Goal: Task Accomplishment & Management: Manage account settings

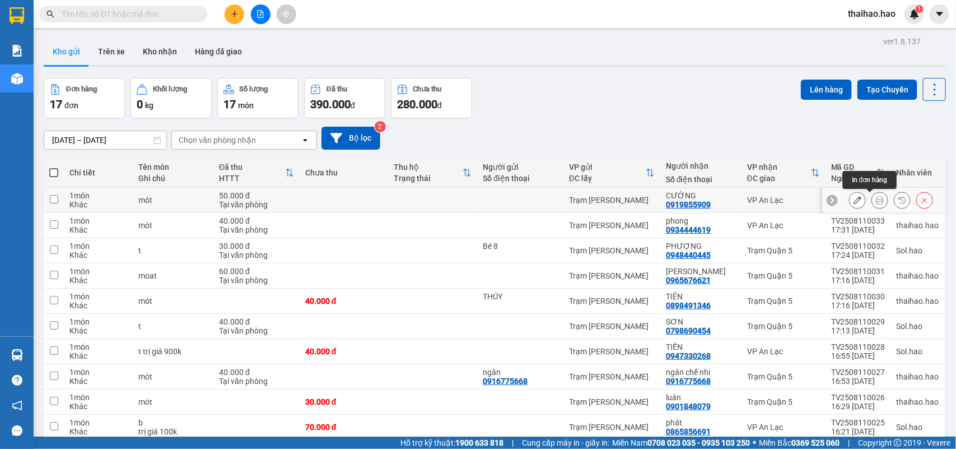
drag, startPoint x: 868, startPoint y: 200, endPoint x: 776, endPoint y: 160, distance: 100.5
click at [876, 202] on icon at bounding box center [880, 200] width 8 height 8
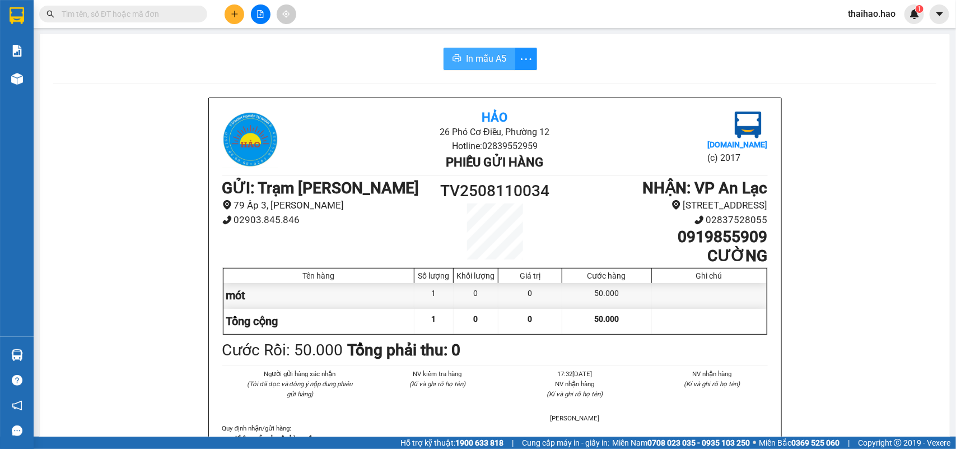
click at [488, 50] on button "In mẫu A5" at bounding box center [480, 59] width 72 height 22
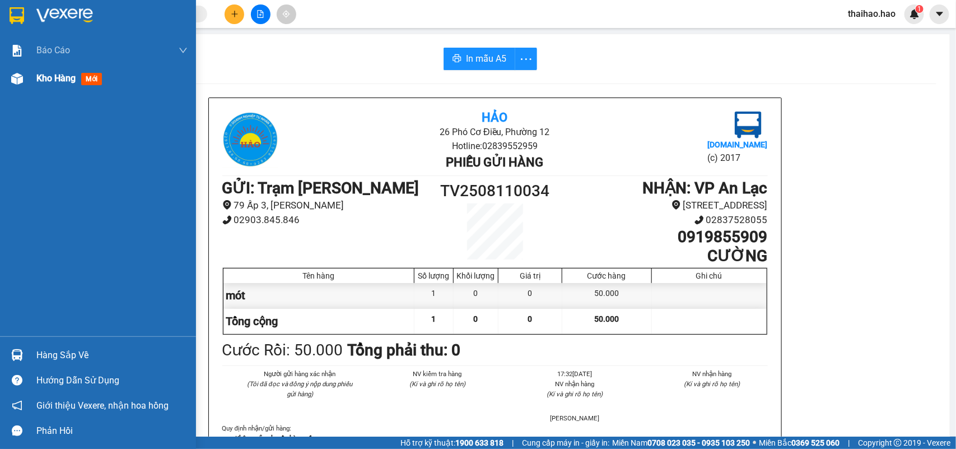
click at [48, 76] on span "Kho hàng" at bounding box center [55, 78] width 39 height 11
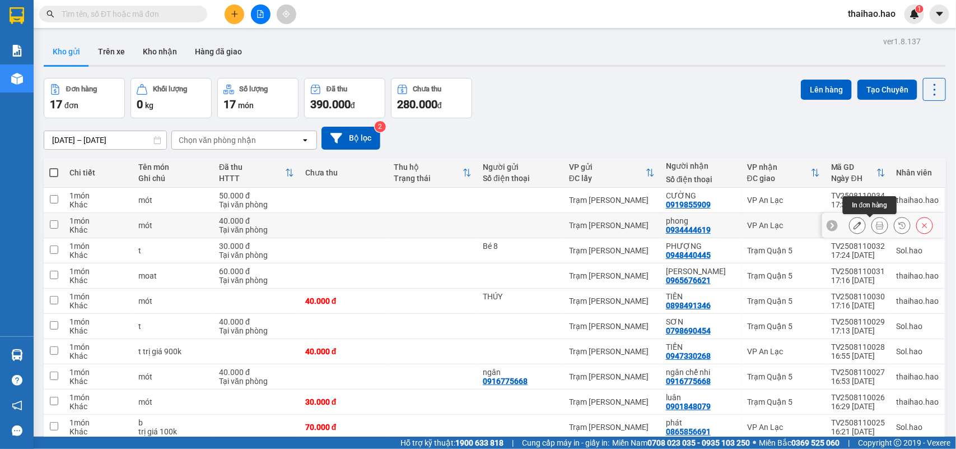
click at [876, 225] on icon at bounding box center [880, 225] width 8 height 8
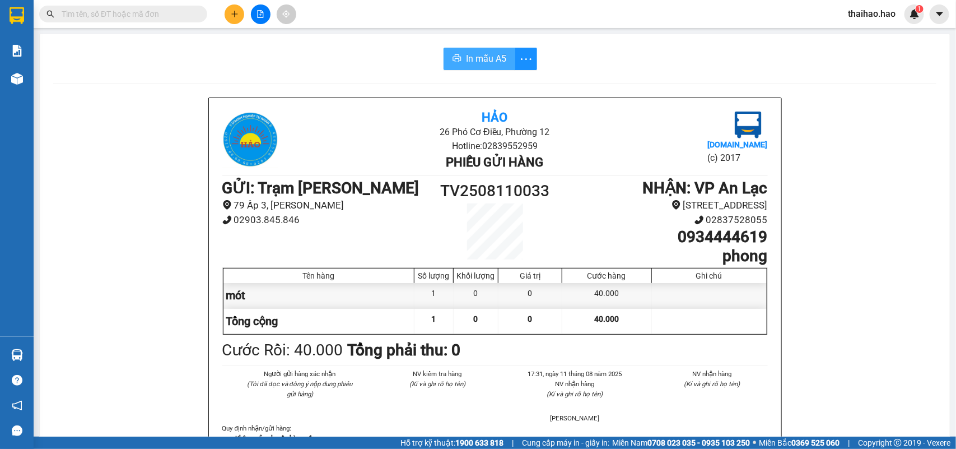
click at [488, 60] on span "In mẫu A5" at bounding box center [486, 59] width 40 height 14
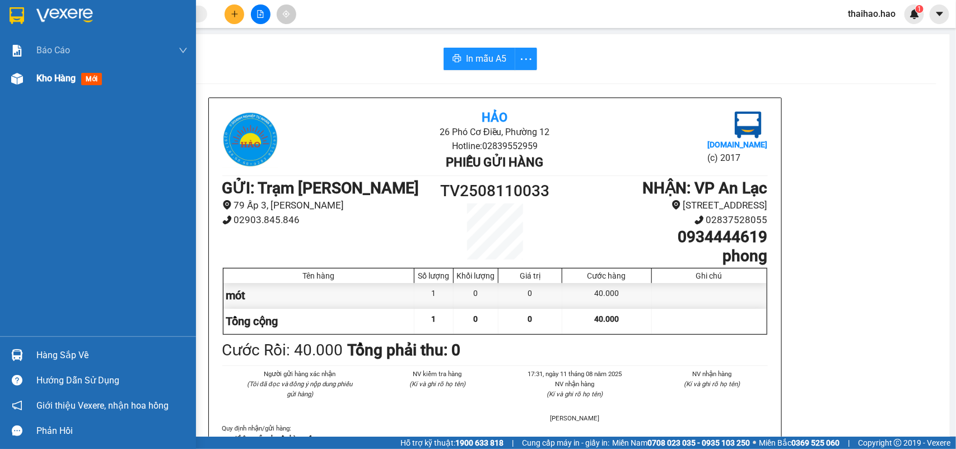
click at [25, 73] on div at bounding box center [17, 79] width 20 height 20
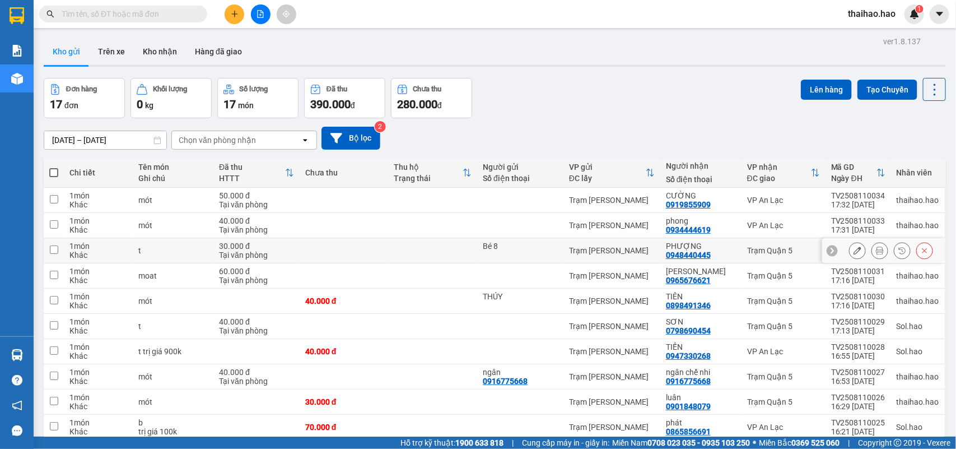
click at [853, 250] on icon at bounding box center [857, 250] width 8 height 8
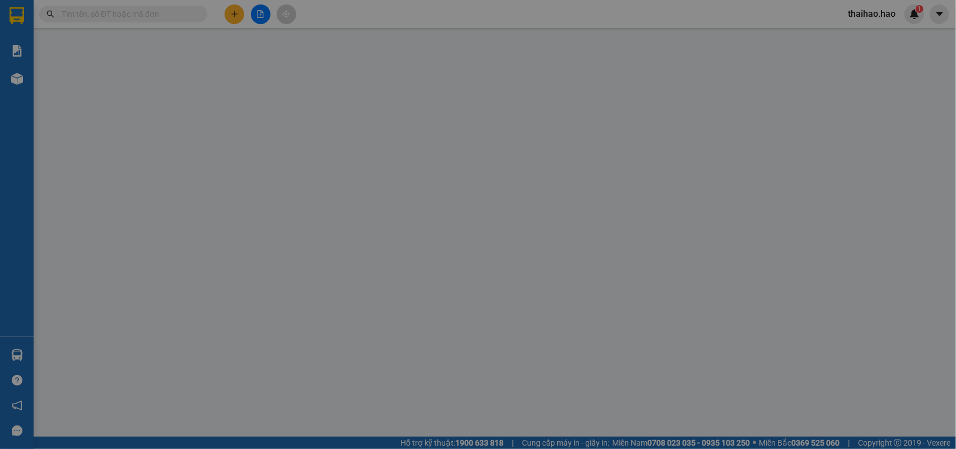
type input "Bé 8"
type input "0948440445"
type input "PHƯỢNG"
type input "30.000"
type input "0"
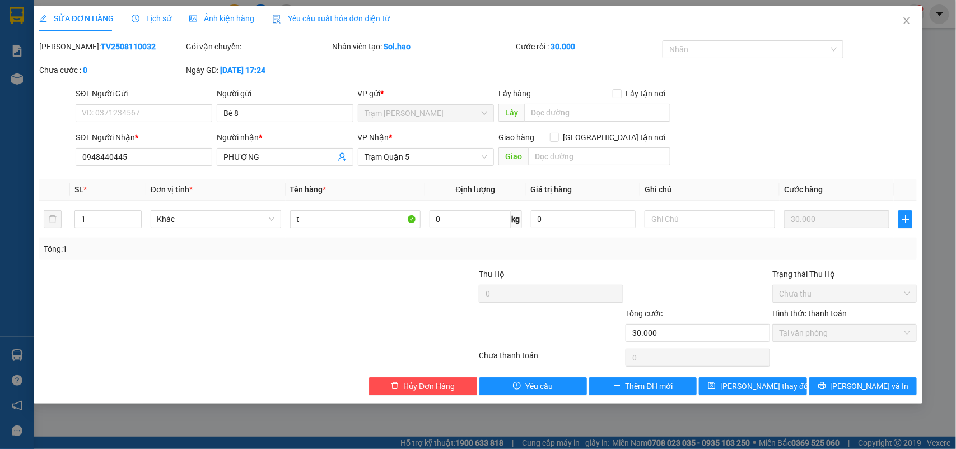
click at [144, 23] on span "Lịch sử" at bounding box center [152, 18] width 40 height 9
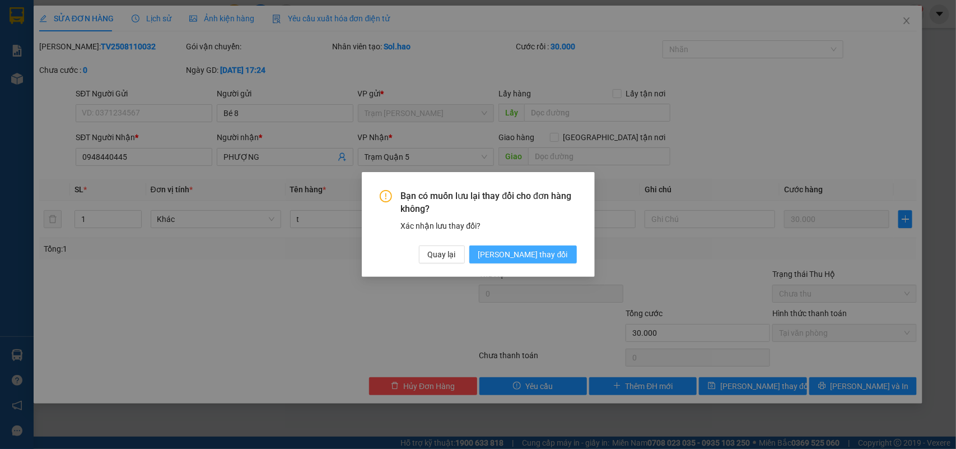
click at [552, 253] on span "[PERSON_NAME] đổi" at bounding box center [523, 254] width 90 height 12
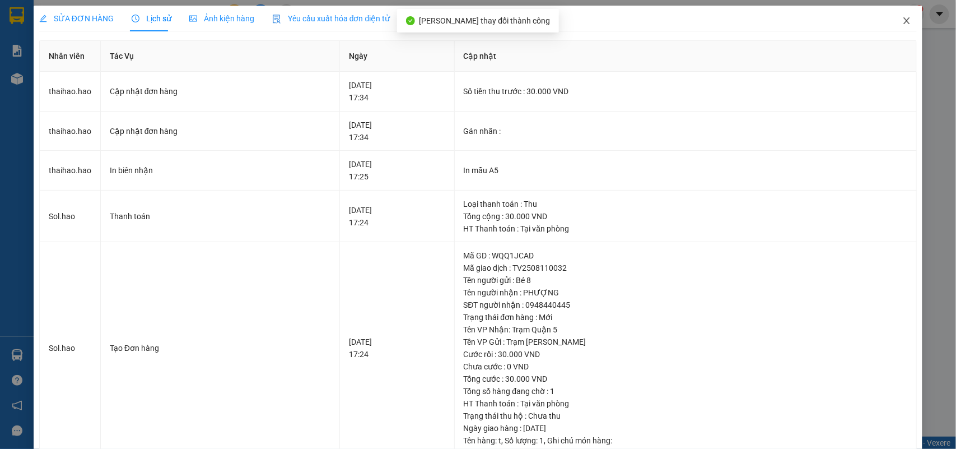
click at [892, 30] on span "Close" at bounding box center [906, 21] width 31 height 31
click at [892, 26] on div "Kết quả [PERSON_NAME] ( 0 ) Bộ lọc No Data thaihao.hao 1" at bounding box center [478, 14] width 956 height 28
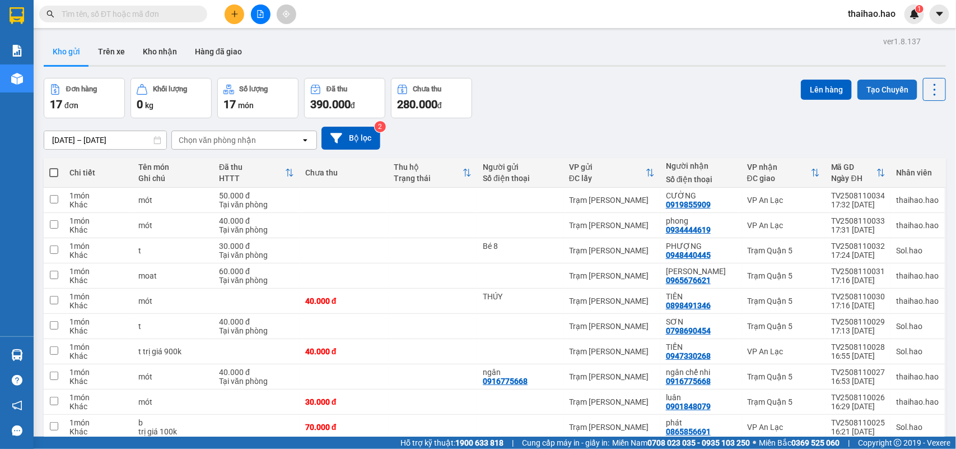
scroll to position [140, 0]
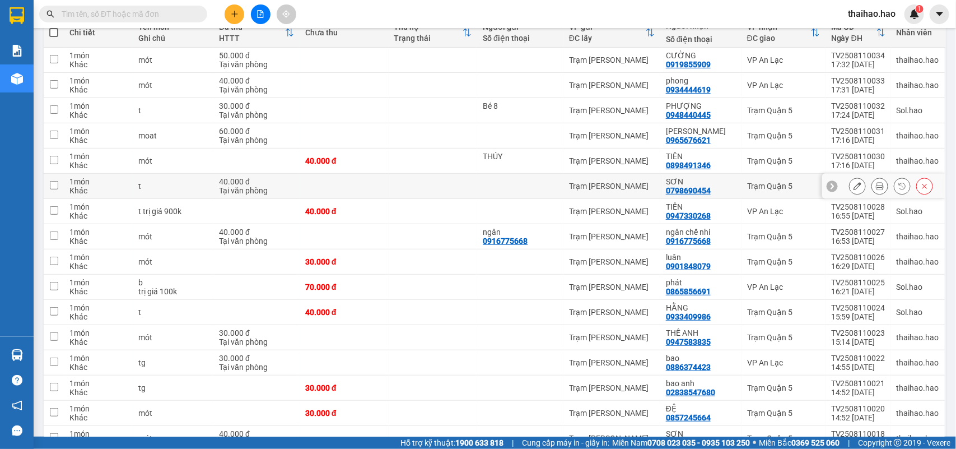
click at [853, 186] on icon at bounding box center [857, 186] width 8 height 8
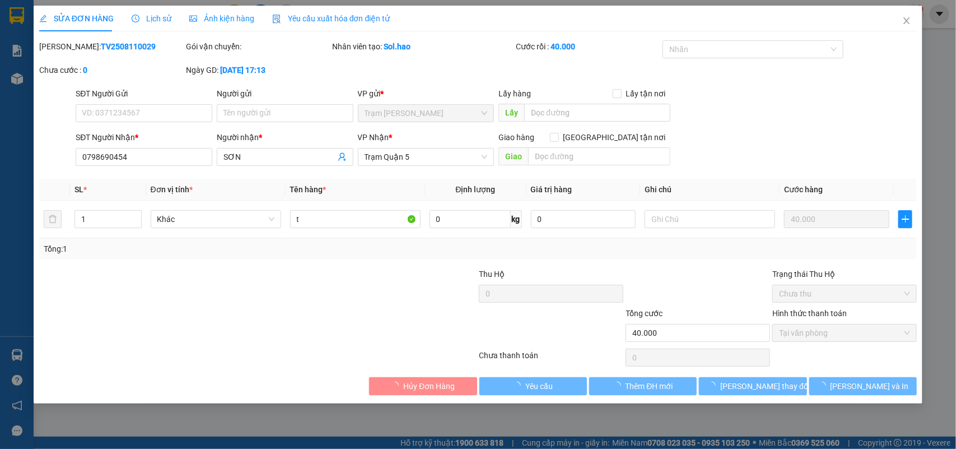
type input "0798690454"
type input "SƠN"
type input "40.000"
type input "0"
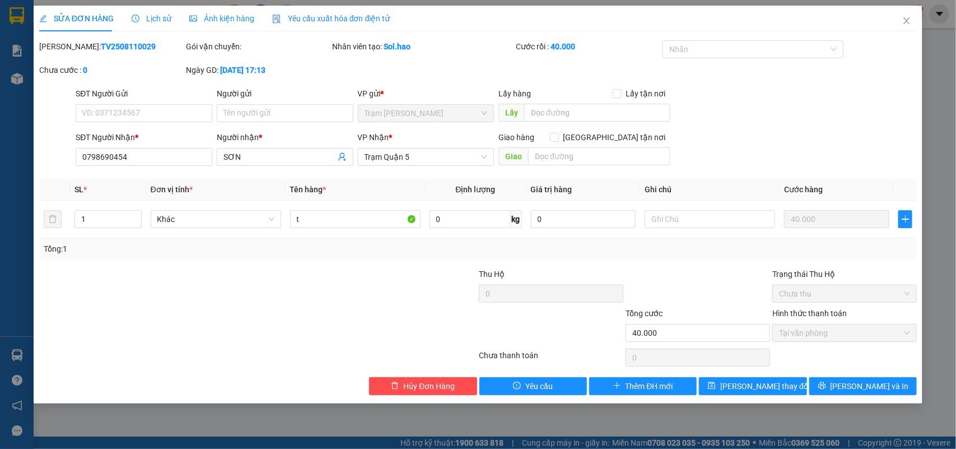
click at [218, 18] on span "Ảnh kiện hàng" at bounding box center [221, 18] width 65 height 9
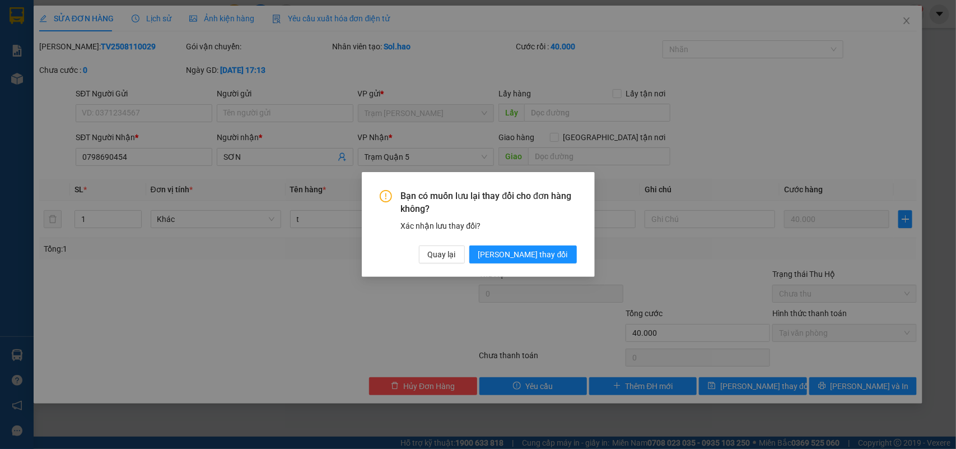
drag, startPoint x: 569, startPoint y: 256, endPoint x: 563, endPoint y: 269, distance: 14.0
click at [569, 258] on button "[PERSON_NAME] đổi" at bounding box center [523, 254] width 108 height 18
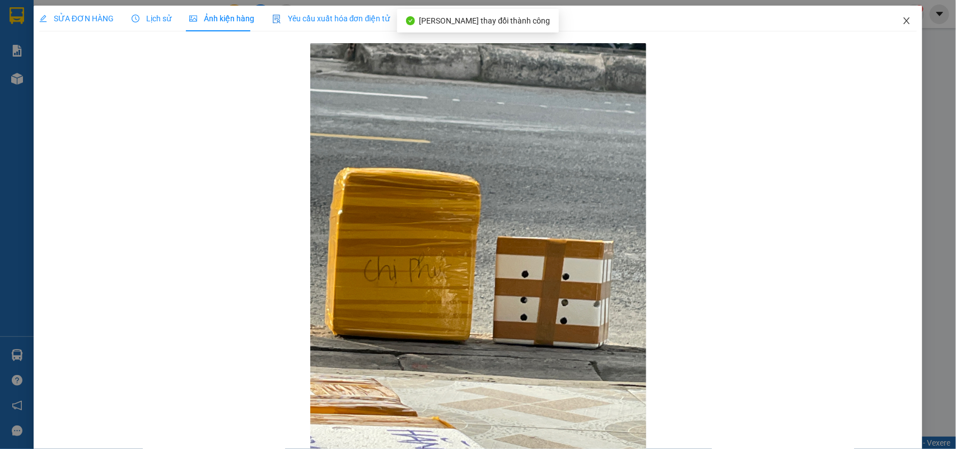
click at [897, 28] on span "Close" at bounding box center [906, 21] width 31 height 31
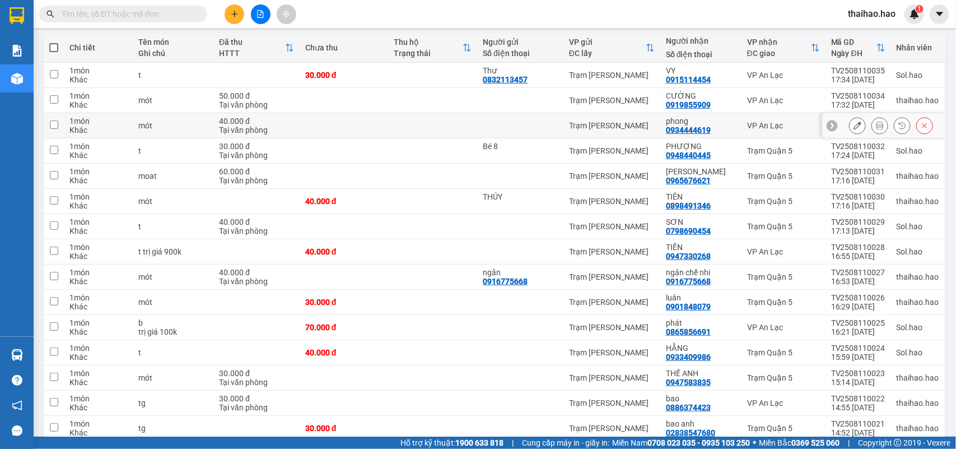
scroll to position [254, 0]
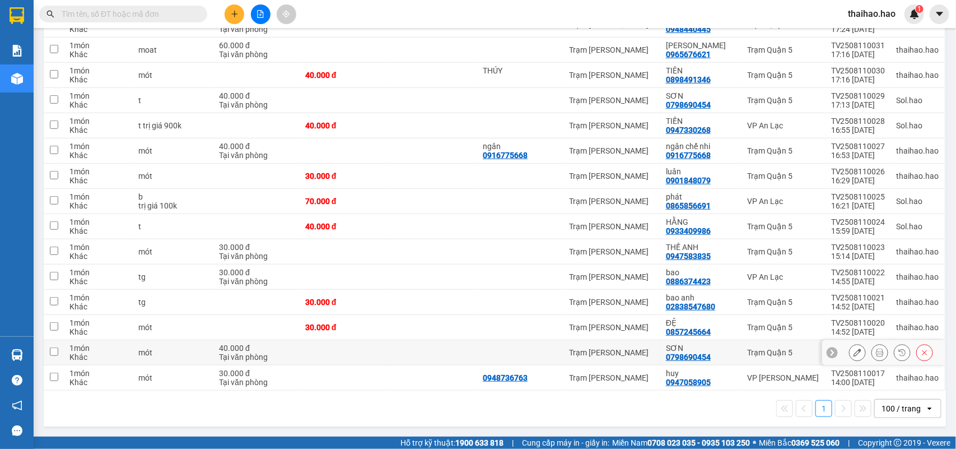
click at [853, 352] on icon at bounding box center [857, 352] width 8 height 8
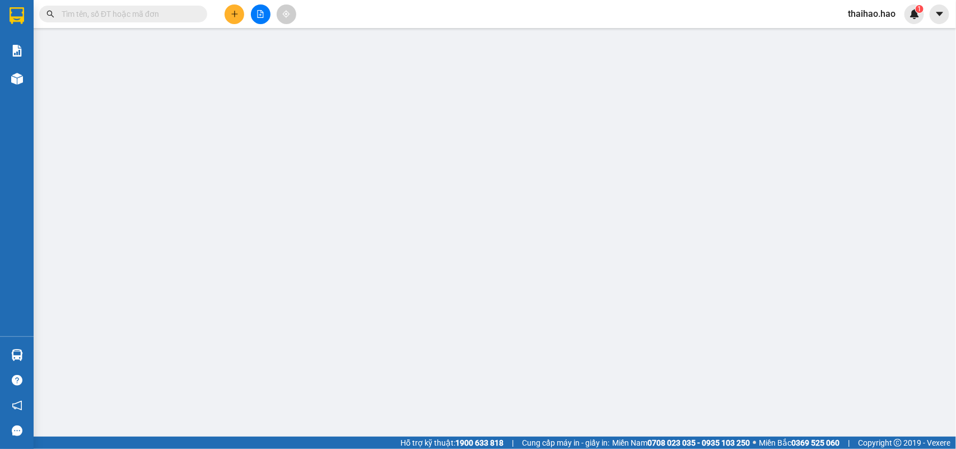
type input "0798690454"
type input "SƠN"
type input "40.000"
type input "0"
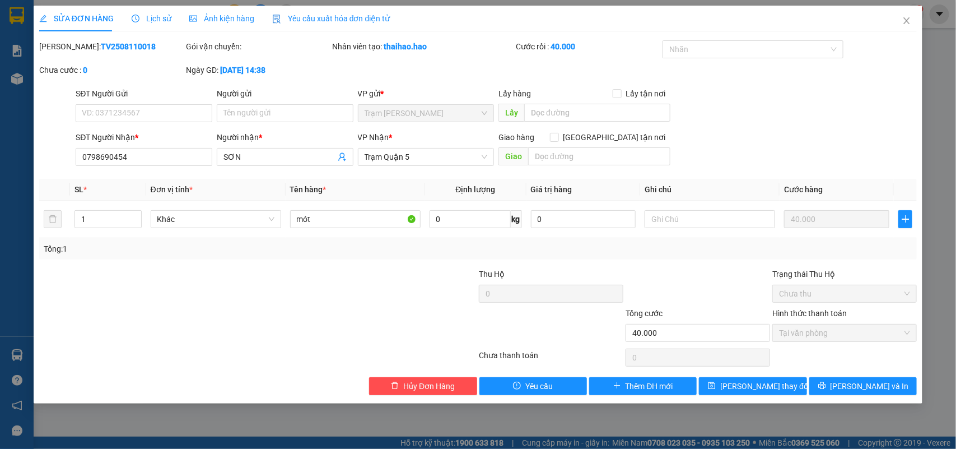
click at [213, 20] on span "Ảnh kiện hàng" at bounding box center [221, 18] width 65 height 9
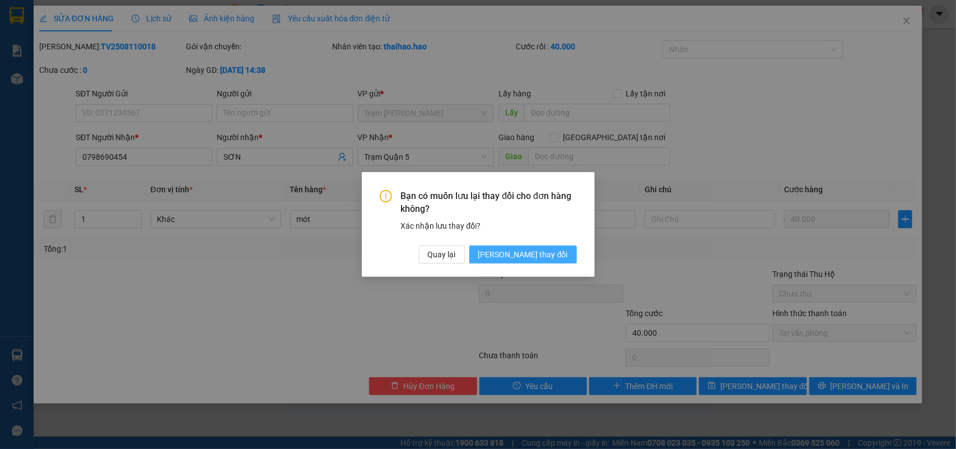
click at [526, 259] on span "[PERSON_NAME] đổi" at bounding box center [523, 254] width 90 height 12
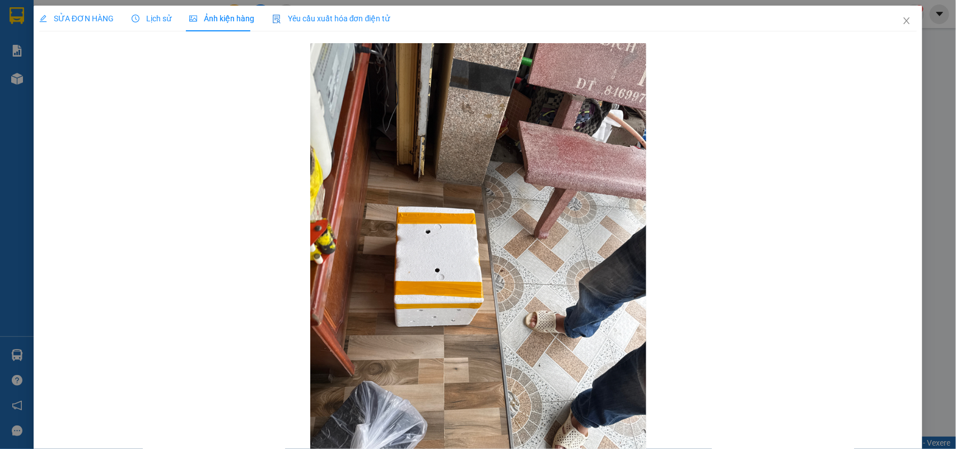
click at [80, 21] on span "SỬA ĐƠN HÀNG" at bounding box center [76, 18] width 74 height 9
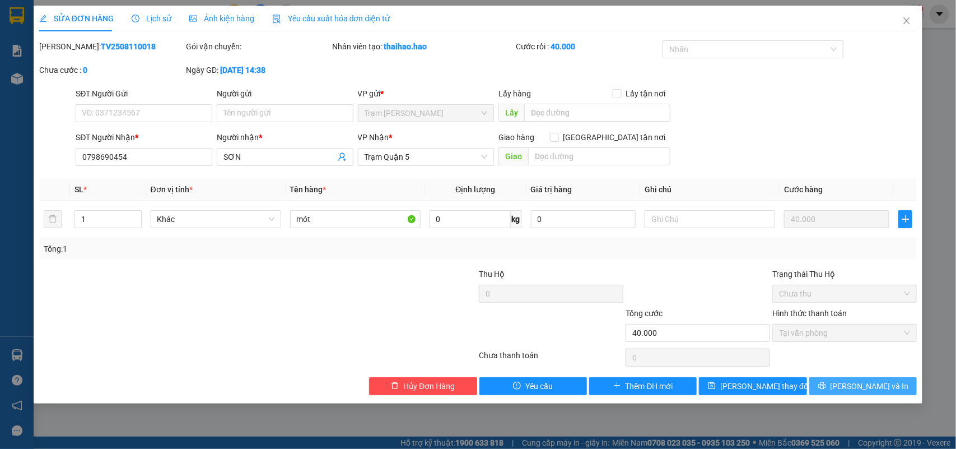
click at [855, 380] on button "[PERSON_NAME] và In" at bounding box center [863, 386] width 108 height 18
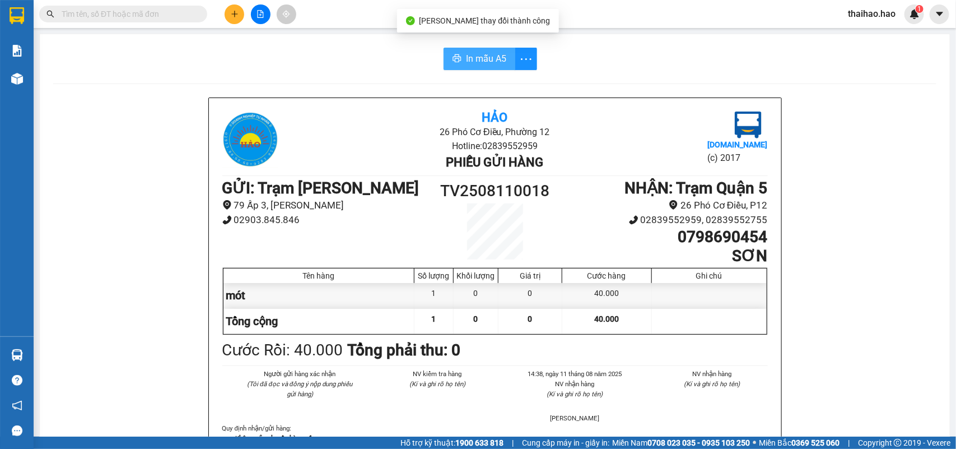
click at [472, 56] on span "In mẫu A5" at bounding box center [486, 59] width 40 height 14
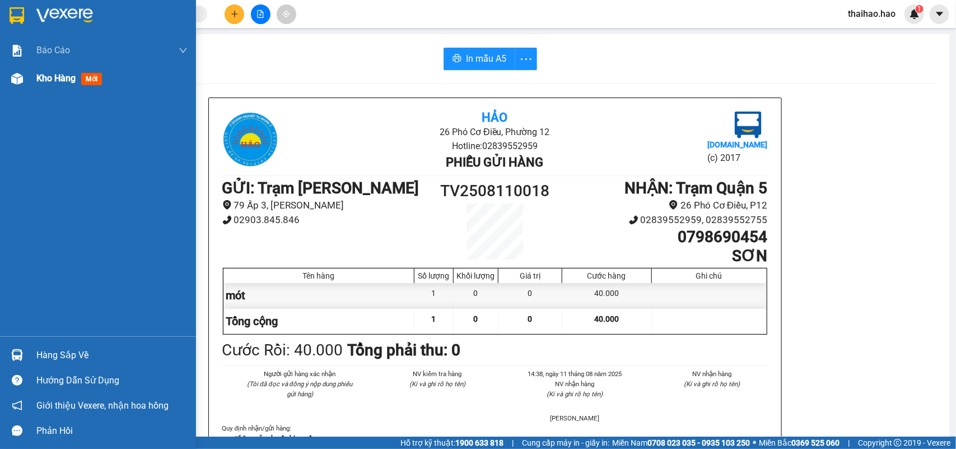
click at [15, 73] on img at bounding box center [17, 79] width 12 height 12
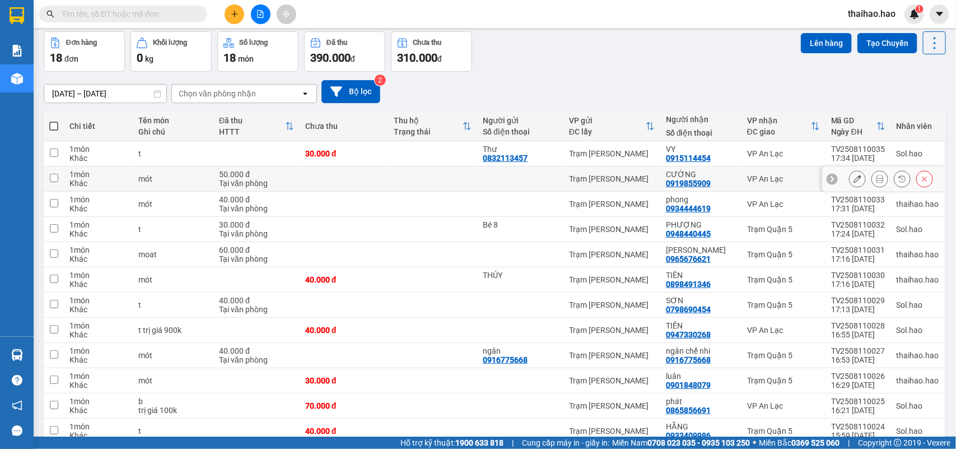
scroll to position [70, 0]
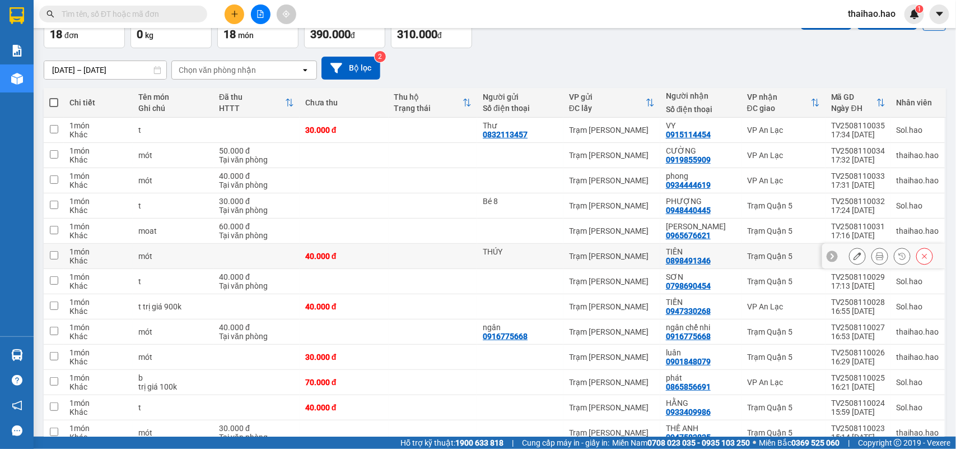
click at [853, 258] on icon at bounding box center [857, 256] width 8 height 8
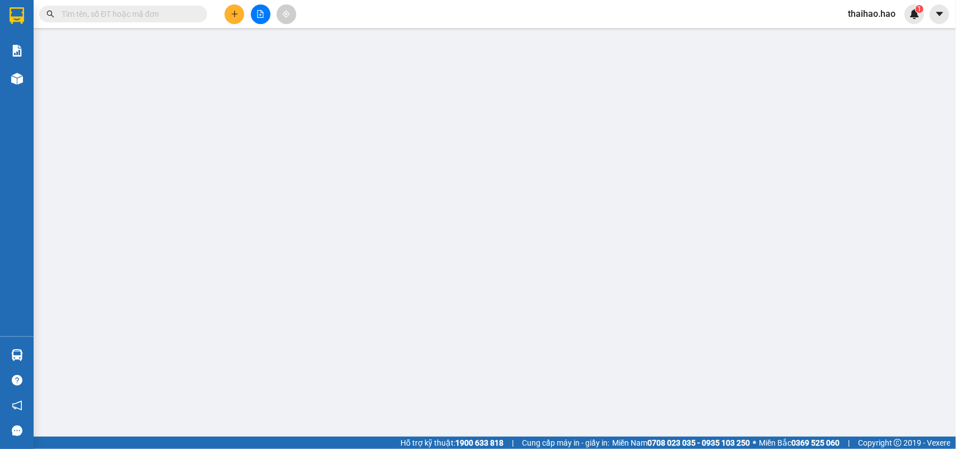
type input "THÚY"
type input "0898491346"
type input "TIÊN"
type input "40.000"
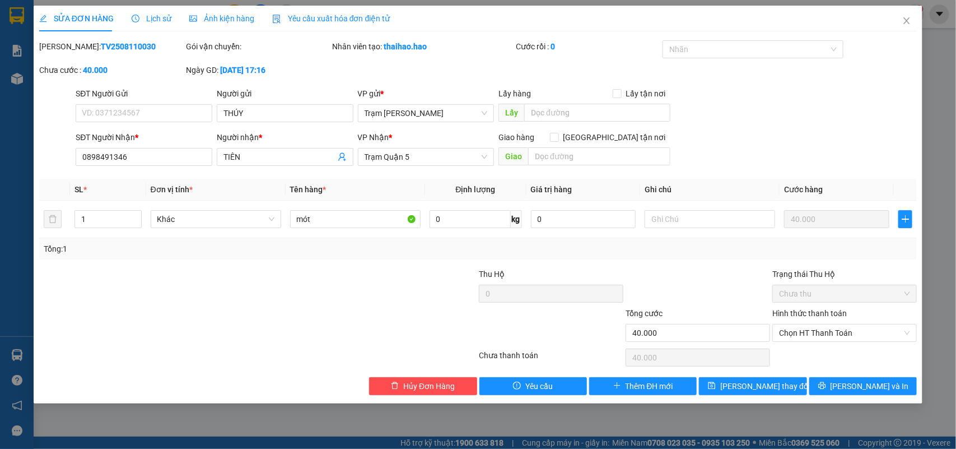
click at [225, 15] on span "Ảnh kiện hàng" at bounding box center [221, 18] width 65 height 9
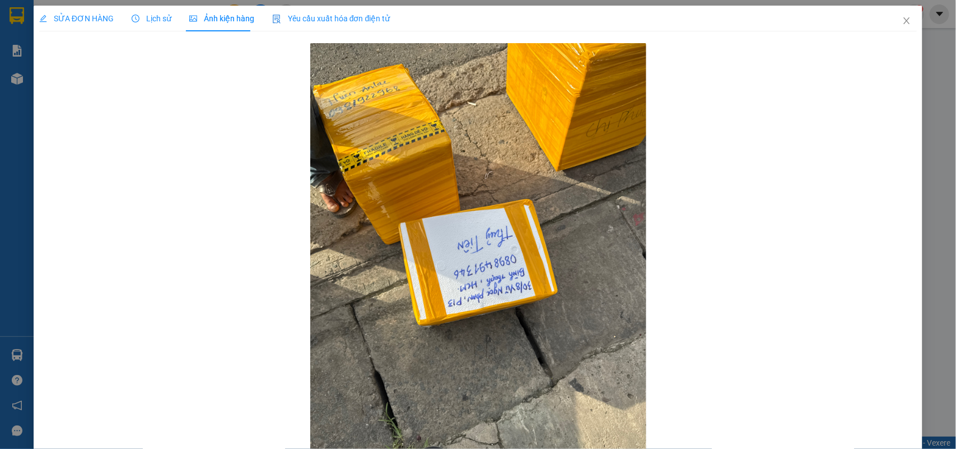
click at [97, 22] on span "SỬA ĐƠN HÀNG" at bounding box center [76, 18] width 74 height 9
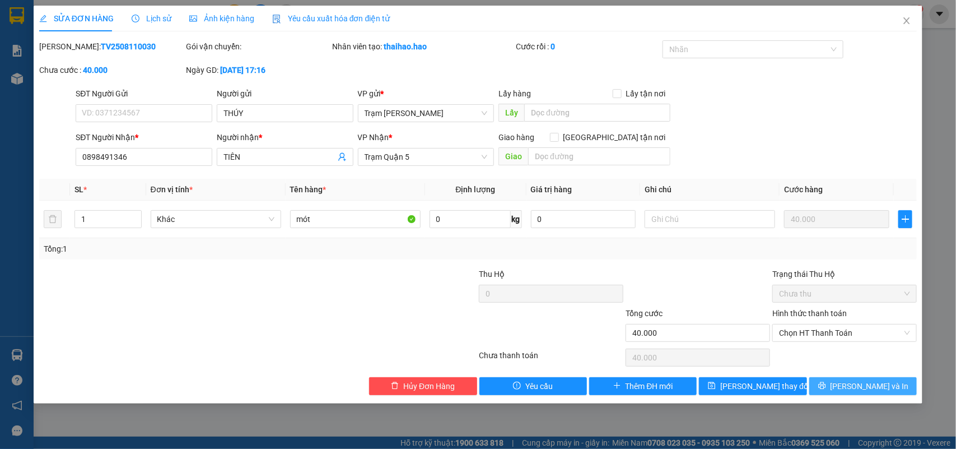
click at [822, 390] on button "[PERSON_NAME] và In" at bounding box center [863, 386] width 108 height 18
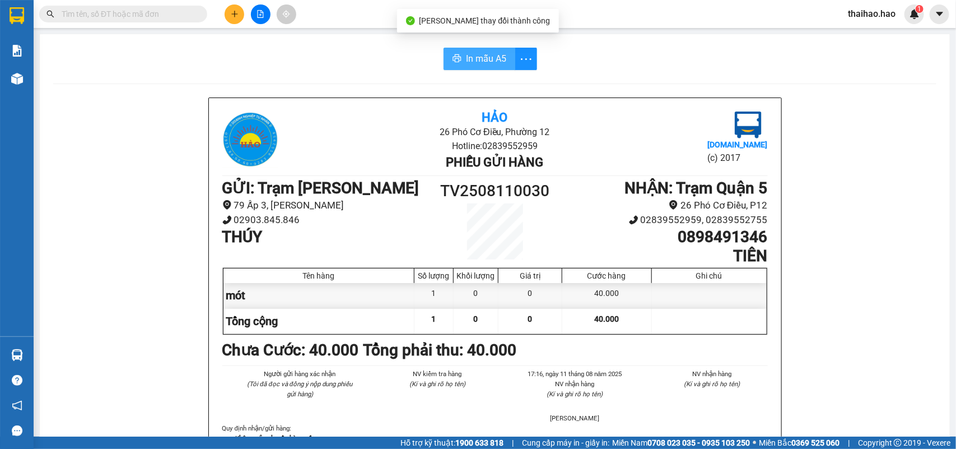
click at [466, 53] on span "In mẫu A5" at bounding box center [486, 59] width 40 height 14
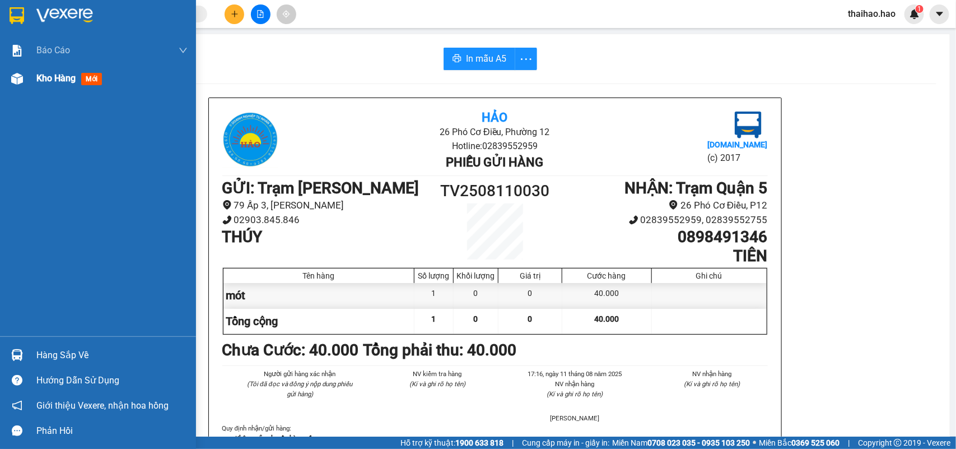
click at [26, 87] on div at bounding box center [17, 79] width 20 height 20
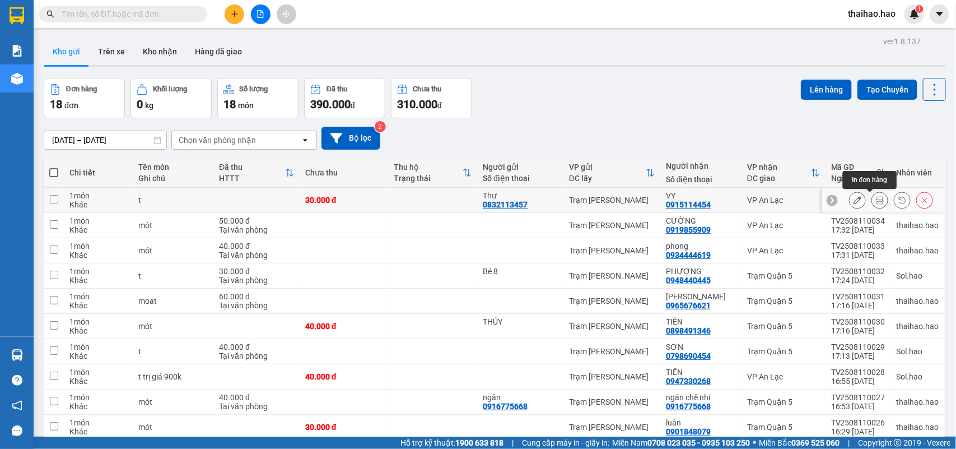
click at [876, 199] on icon at bounding box center [880, 200] width 8 height 8
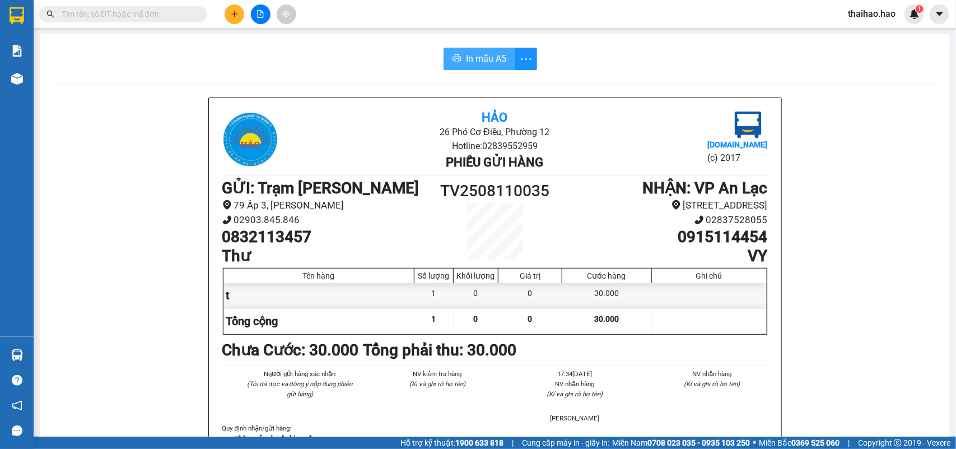
click at [466, 60] on span "In mẫu A5" at bounding box center [486, 59] width 40 height 14
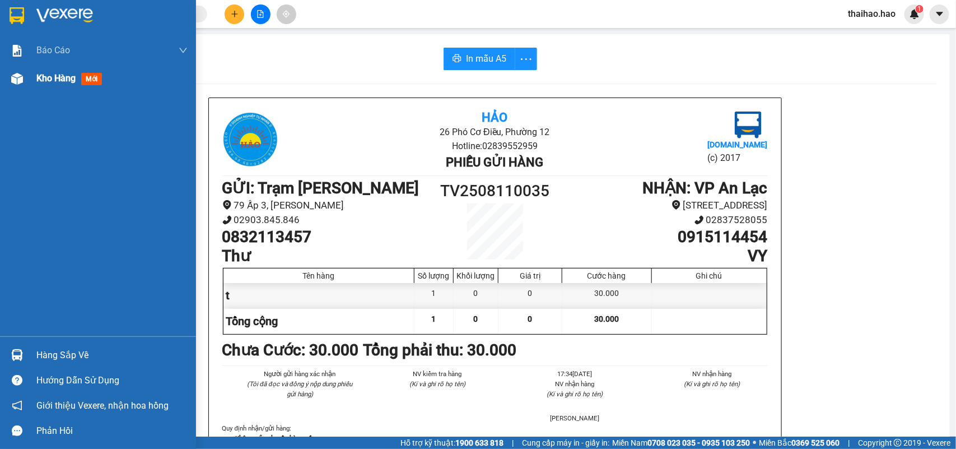
click at [50, 80] on span "Kho hàng" at bounding box center [55, 78] width 39 height 11
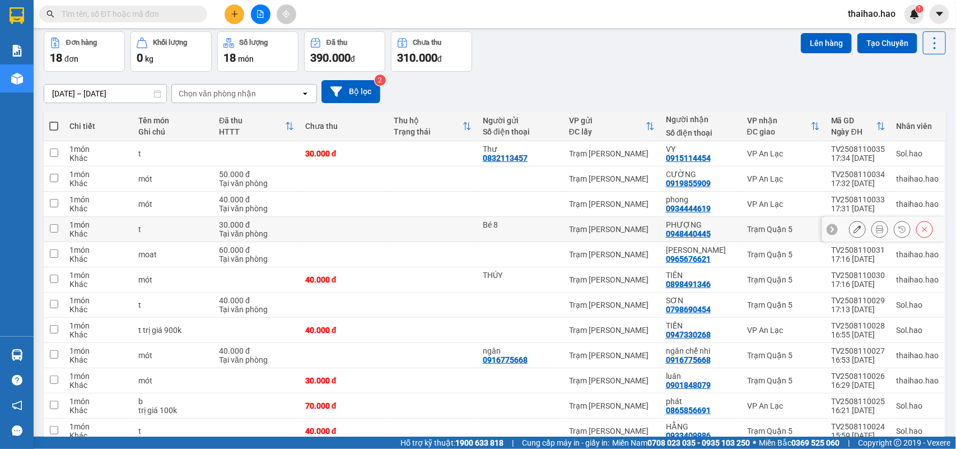
scroll to position [70, 0]
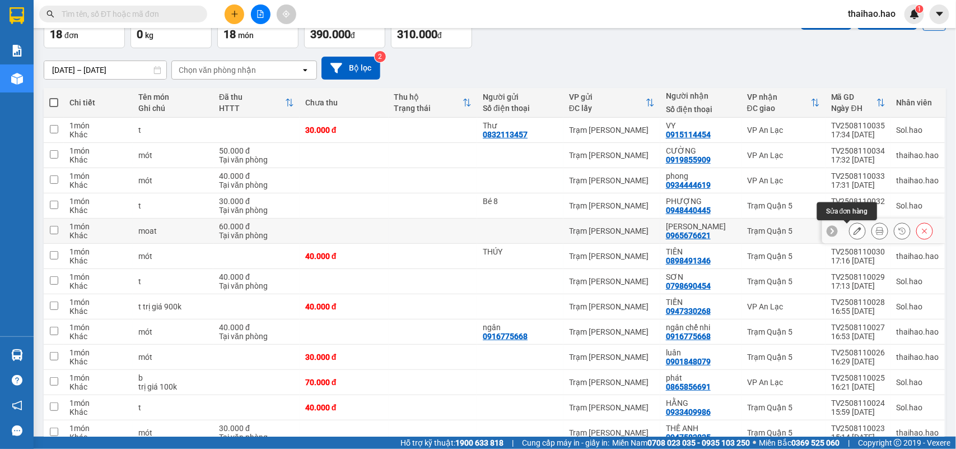
click at [853, 228] on icon at bounding box center [857, 231] width 8 height 8
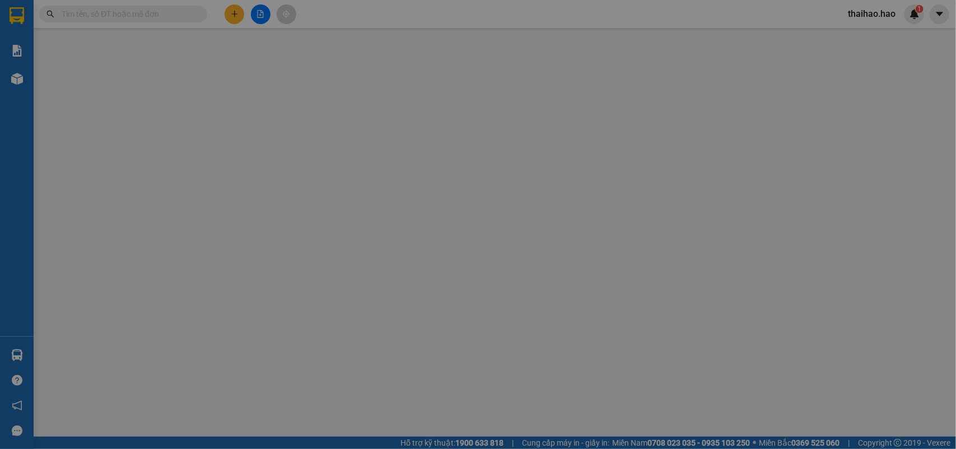
type input "0965676621"
type input "[PERSON_NAME]"
type input "60.000"
type input "0"
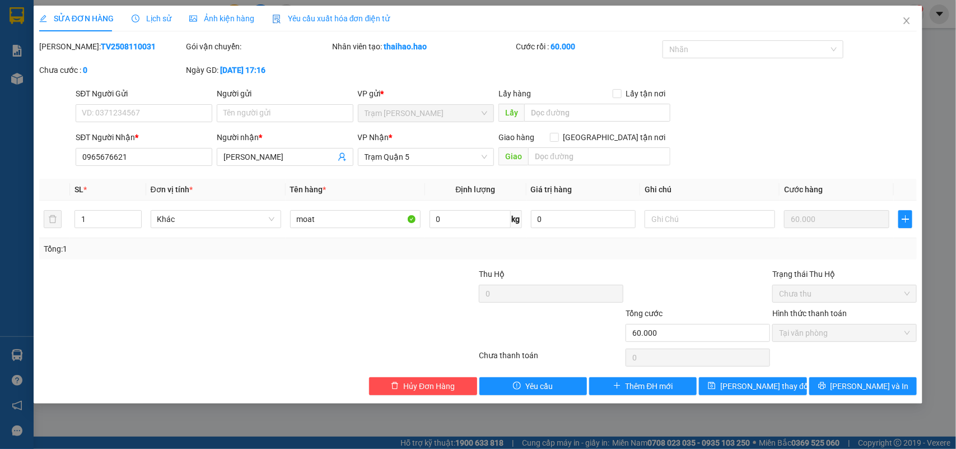
click at [238, 17] on span "Ảnh kiện hàng" at bounding box center [221, 18] width 65 height 9
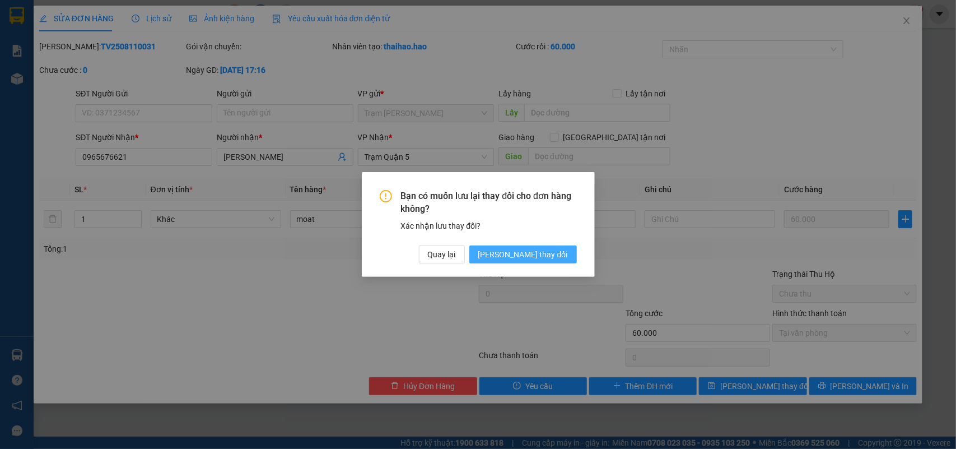
click at [525, 258] on span "[PERSON_NAME] đổi" at bounding box center [523, 254] width 90 height 12
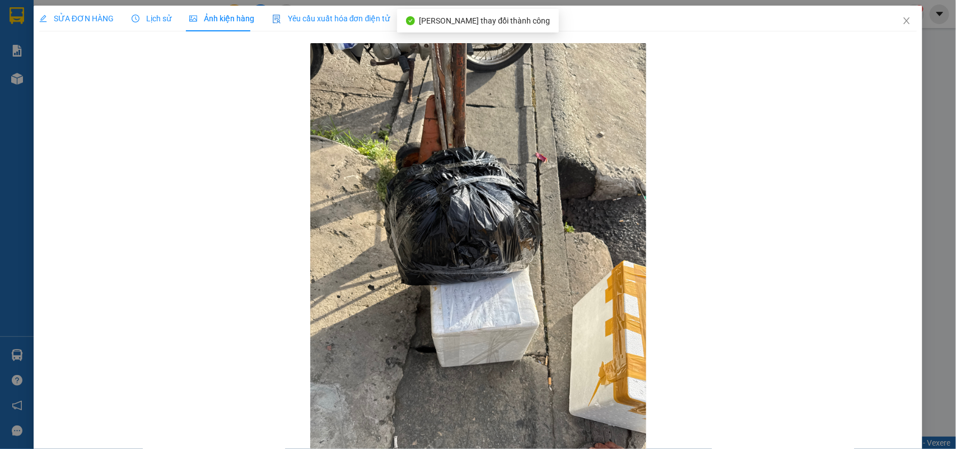
drag, startPoint x: 94, startPoint y: 15, endPoint x: 92, endPoint y: 30, distance: 15.2
click at [93, 15] on span "SỬA ĐƠN HÀNG" at bounding box center [76, 18] width 74 height 9
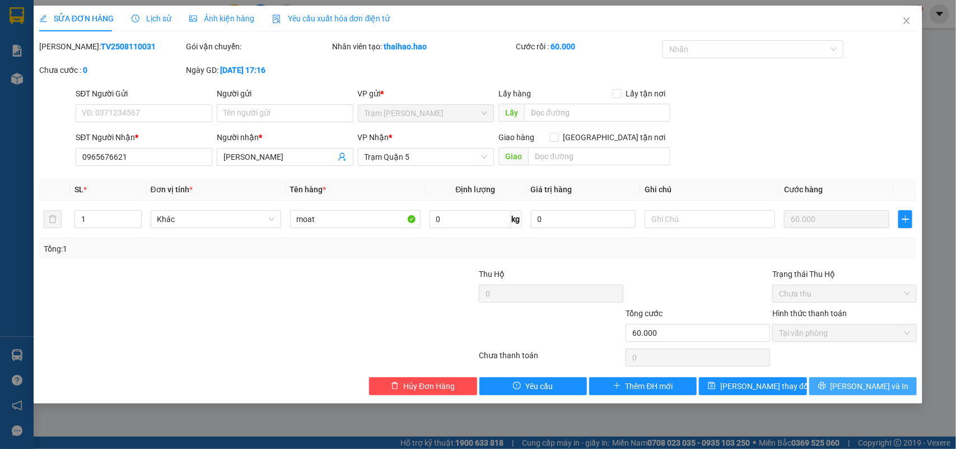
click at [838, 387] on button "[PERSON_NAME] và In" at bounding box center [863, 386] width 108 height 18
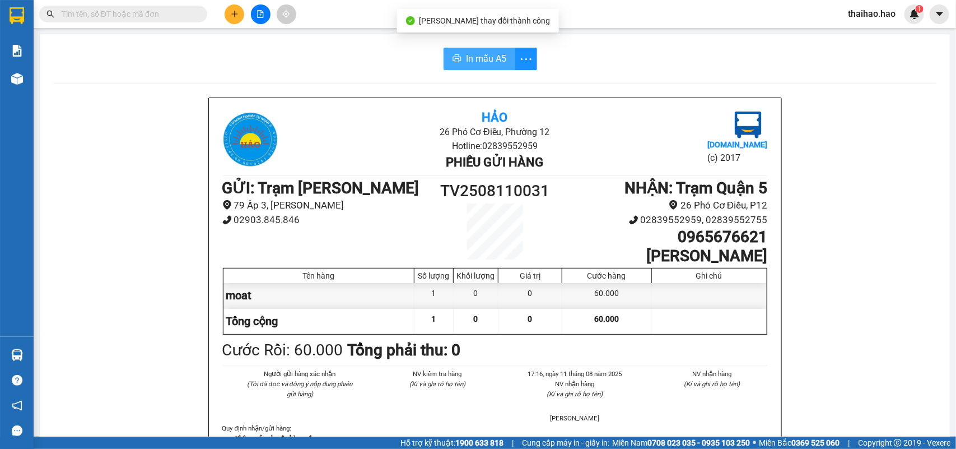
click at [469, 59] on span "In mẫu A5" at bounding box center [486, 59] width 40 height 14
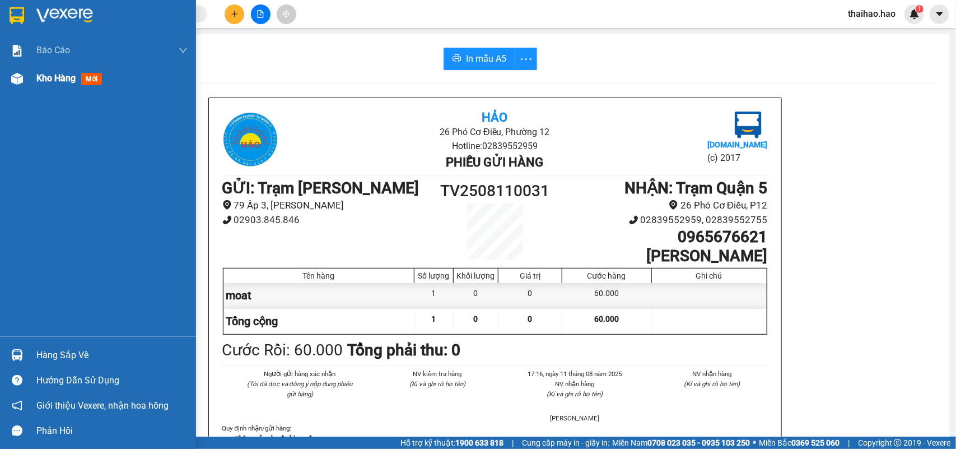
click at [53, 82] on span "Kho hàng" at bounding box center [55, 78] width 39 height 11
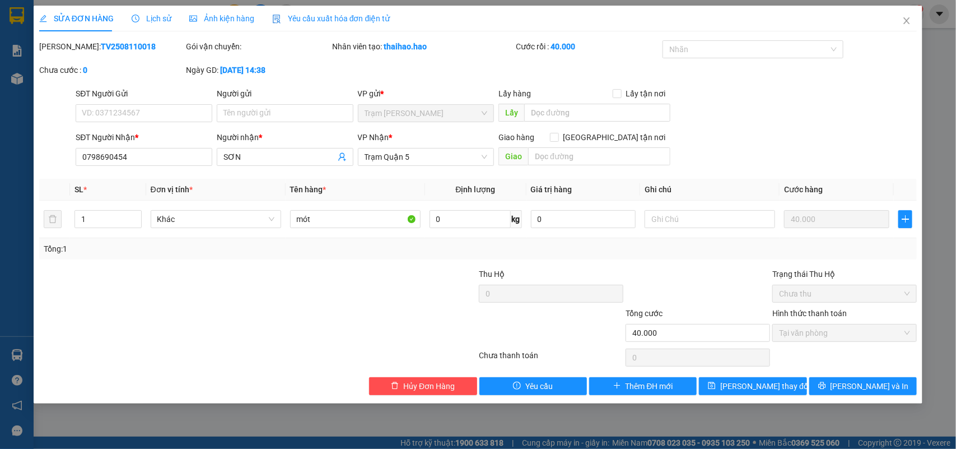
click at [222, 14] on span "Ảnh kiện hàng" at bounding box center [221, 18] width 65 height 9
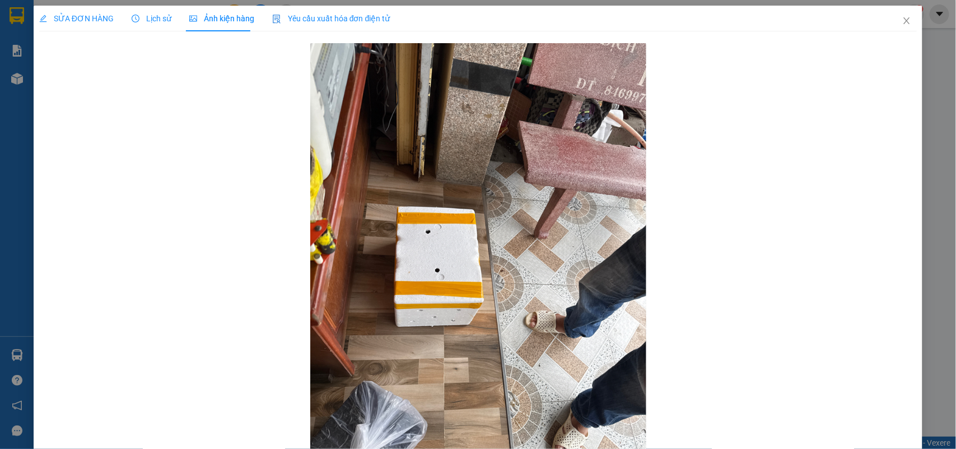
click at [85, 21] on span "SỬA ĐƠN HÀNG" at bounding box center [76, 18] width 74 height 9
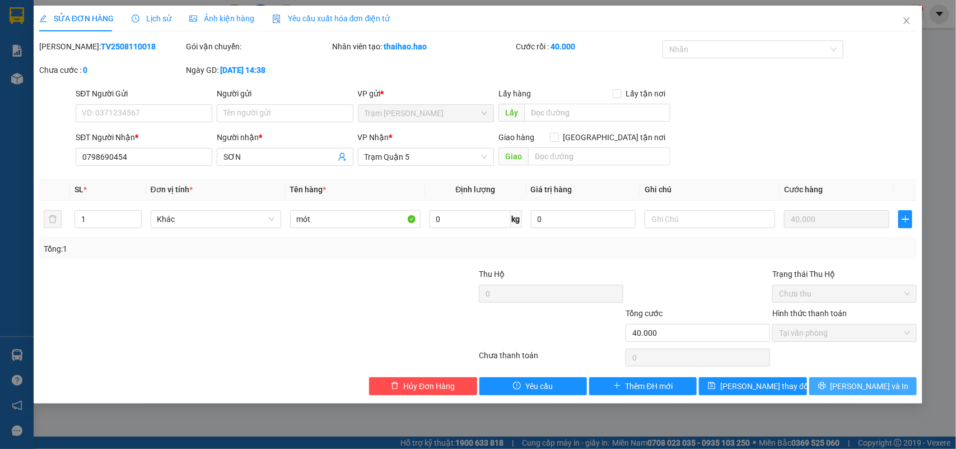
click at [823, 379] on button "Lưu và In" at bounding box center [863, 386] width 108 height 18
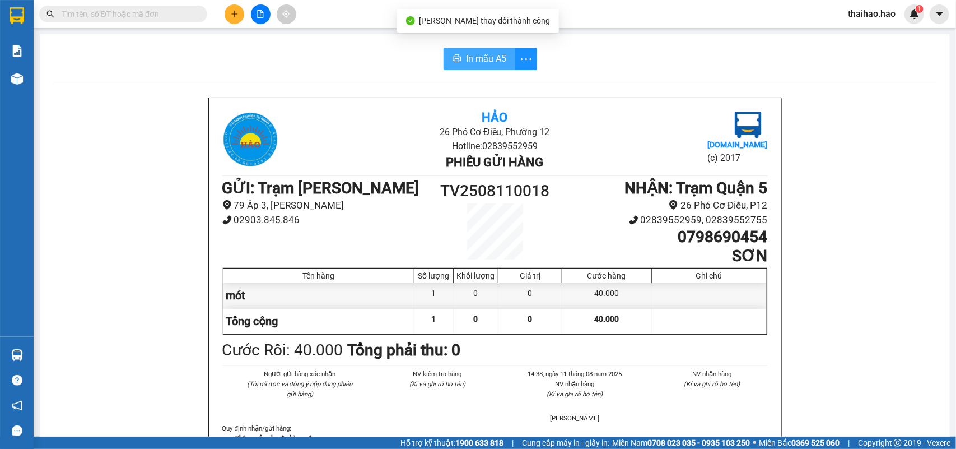
click at [474, 62] on span "In mẫu A5" at bounding box center [486, 59] width 40 height 14
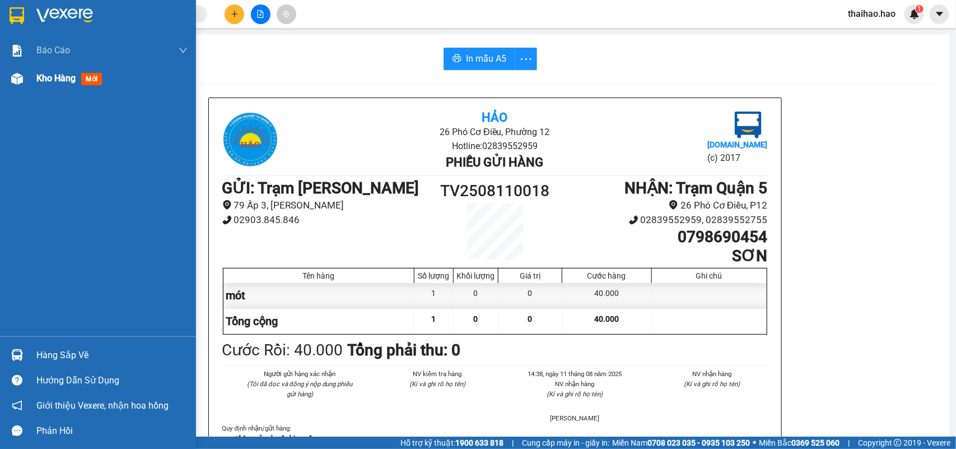
click at [44, 77] on span "Kho hàng" at bounding box center [55, 78] width 39 height 11
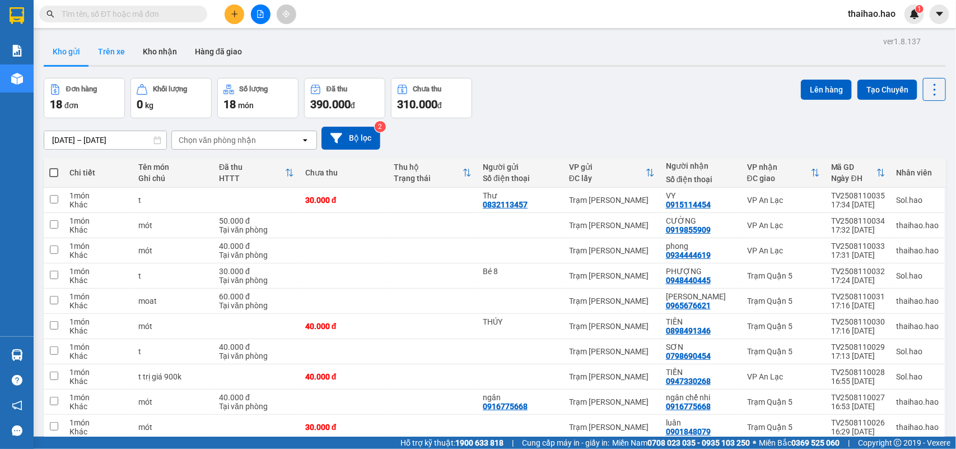
click at [144, 54] on button "Kho nhận" at bounding box center [160, 51] width 52 height 27
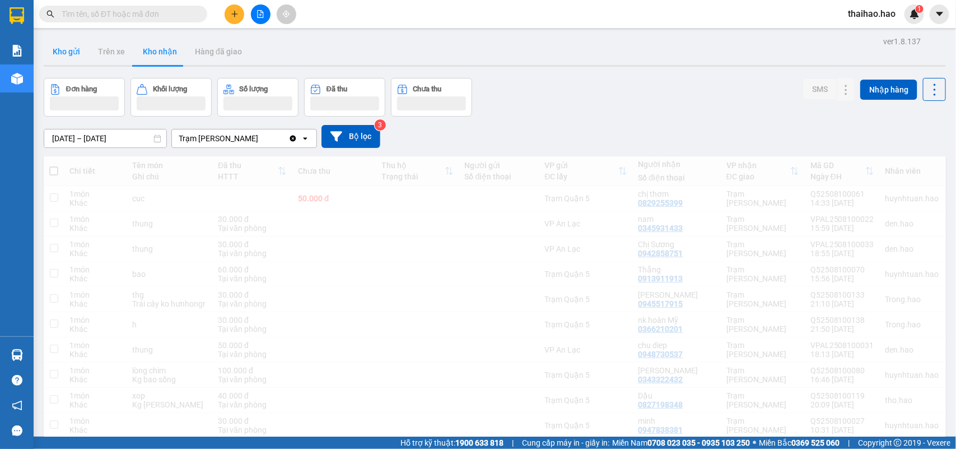
click at [70, 52] on button "Kho gửi" at bounding box center [66, 51] width 45 height 27
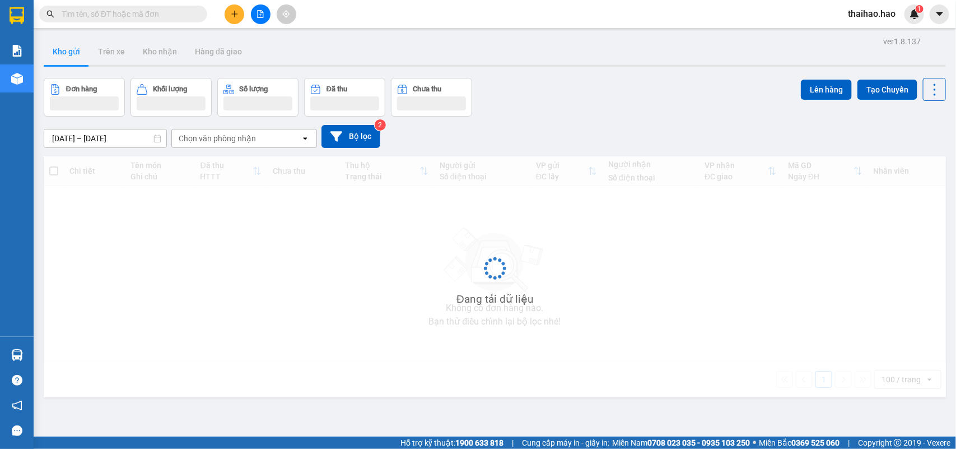
click at [70, 52] on button "Kho gửi" at bounding box center [66, 51] width 45 height 27
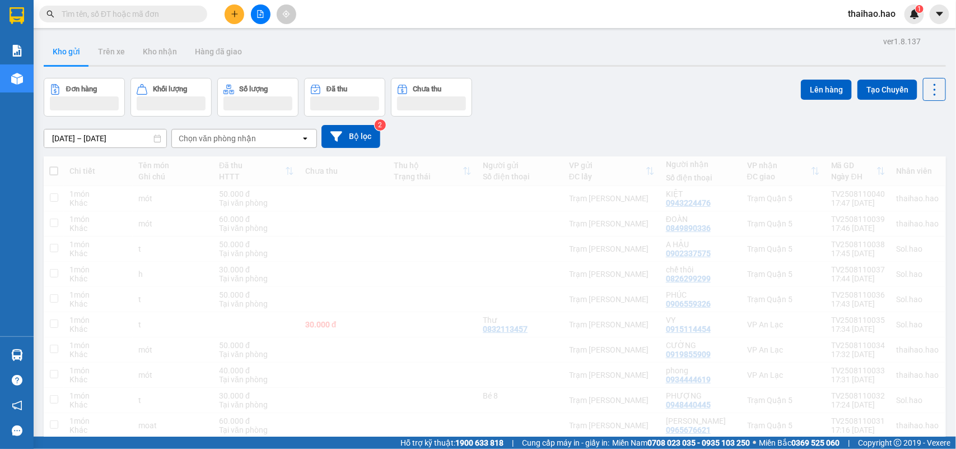
click at [70, 52] on button "Kho gửi" at bounding box center [66, 51] width 45 height 27
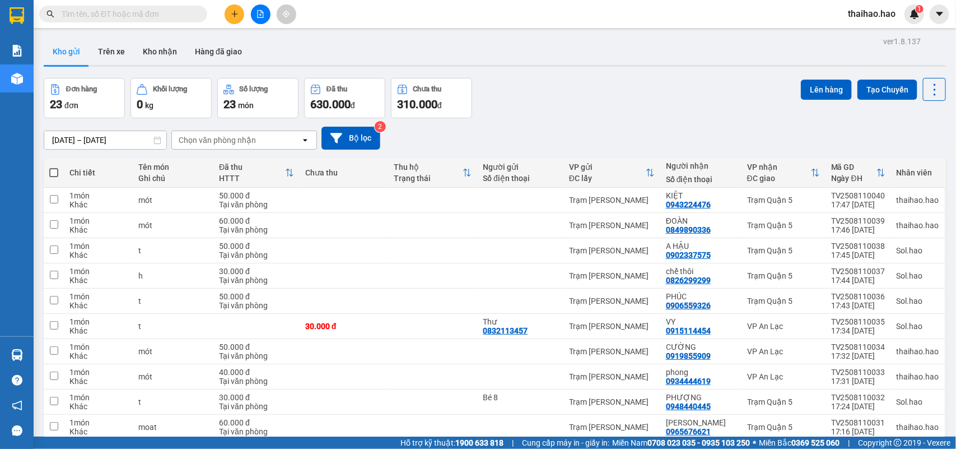
click at [70, 52] on button "Kho gửi" at bounding box center [66, 51] width 45 height 27
click at [876, 222] on icon at bounding box center [880, 225] width 8 height 8
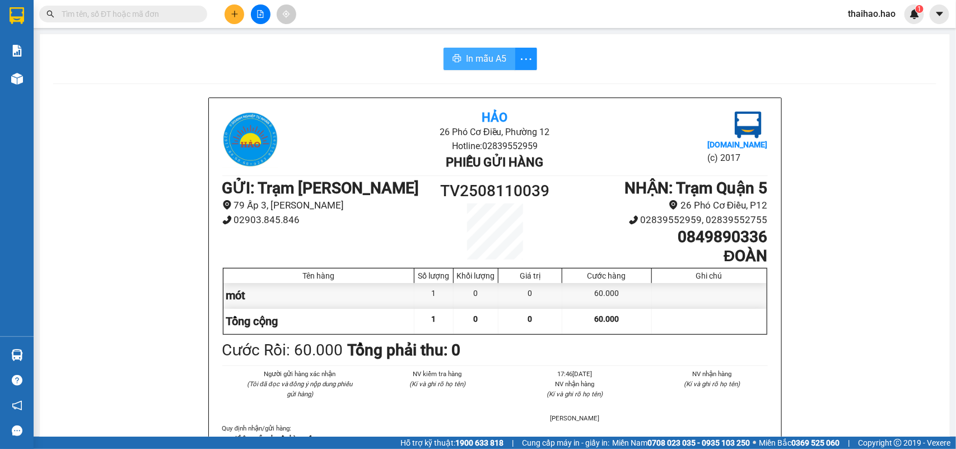
click at [466, 55] on span "In mẫu A5" at bounding box center [486, 59] width 40 height 14
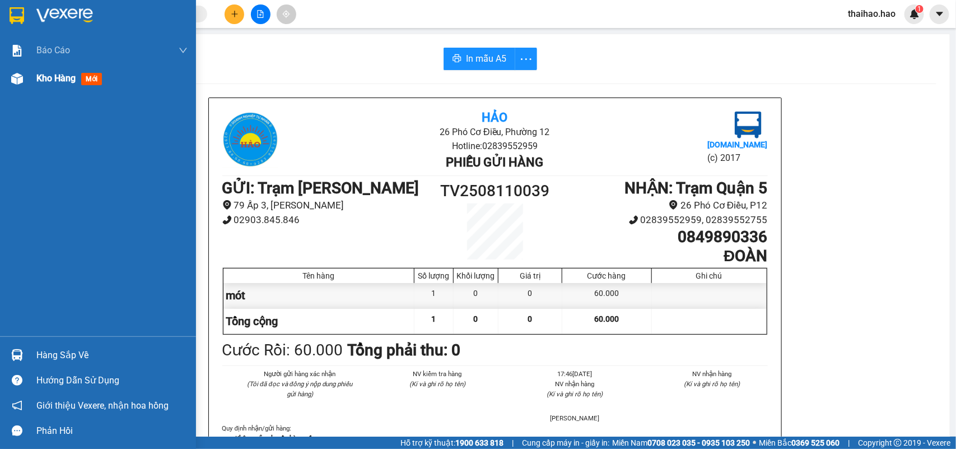
click at [49, 83] on span "Kho hàng" at bounding box center [55, 78] width 39 height 11
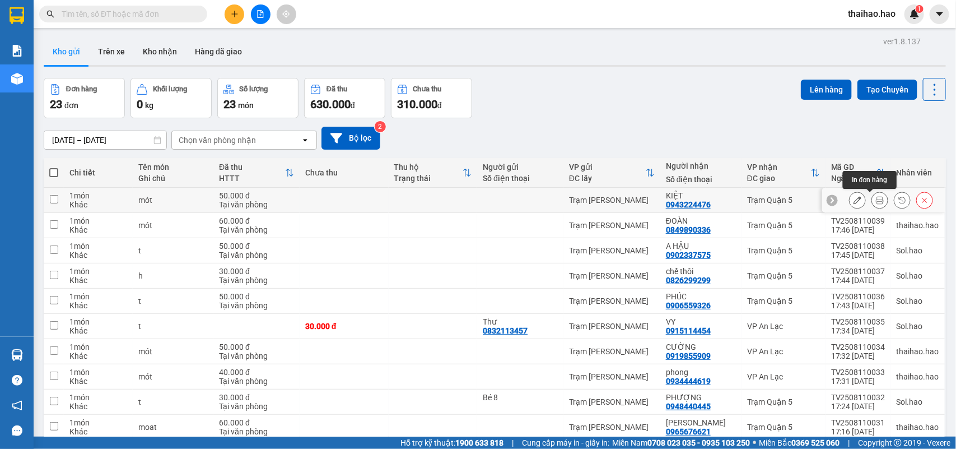
click at [872, 198] on button at bounding box center [880, 200] width 16 height 20
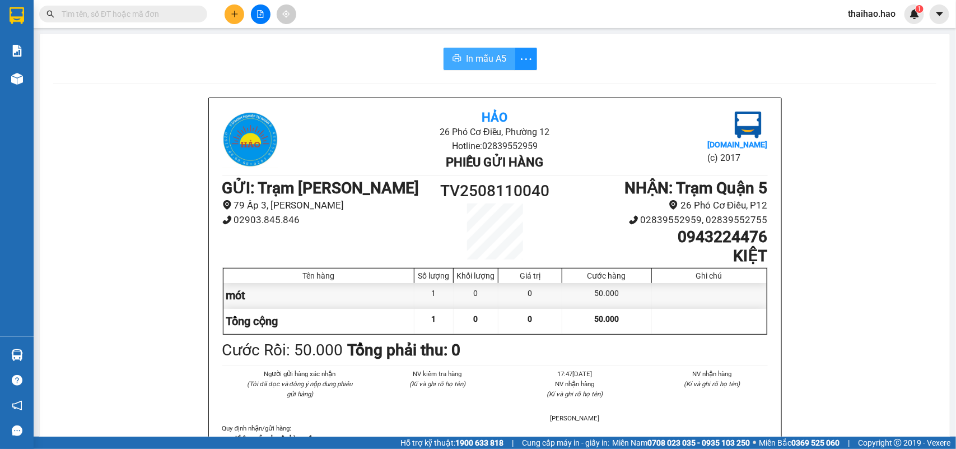
click at [458, 57] on button "In mẫu A5" at bounding box center [480, 59] width 72 height 22
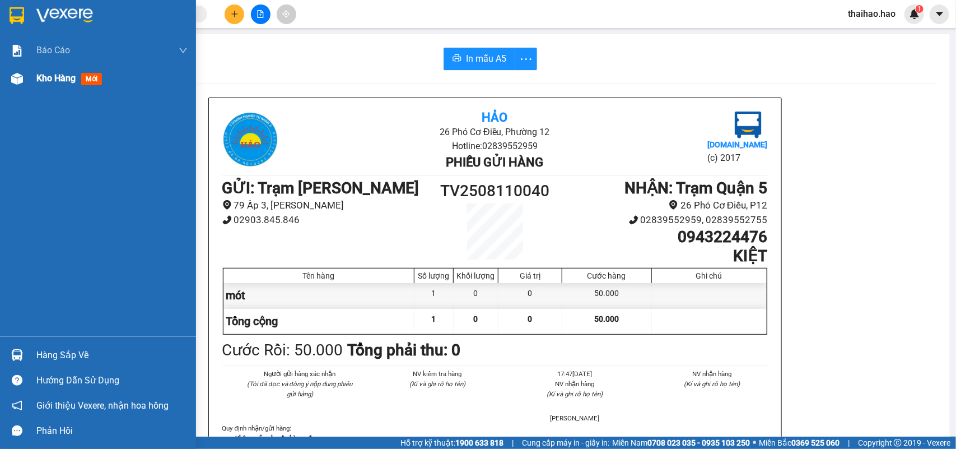
click at [45, 77] on span "Kho hàng" at bounding box center [55, 78] width 39 height 11
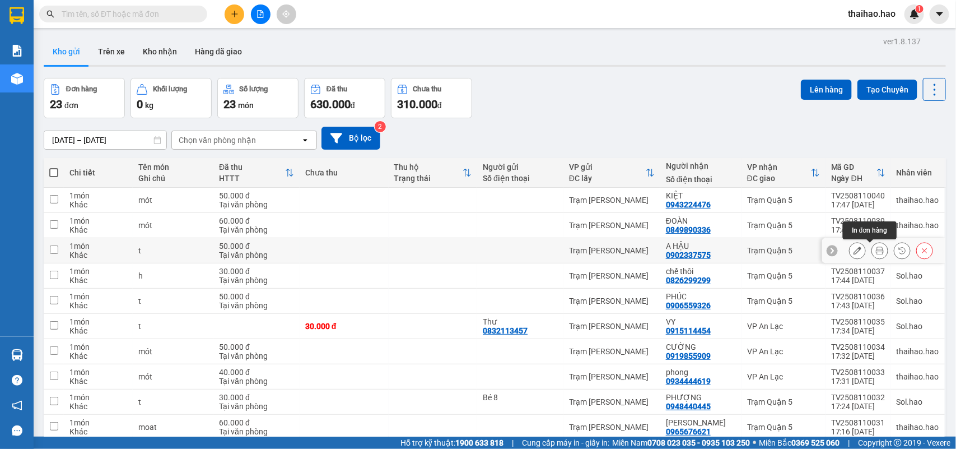
click at [876, 248] on icon at bounding box center [880, 250] width 8 height 8
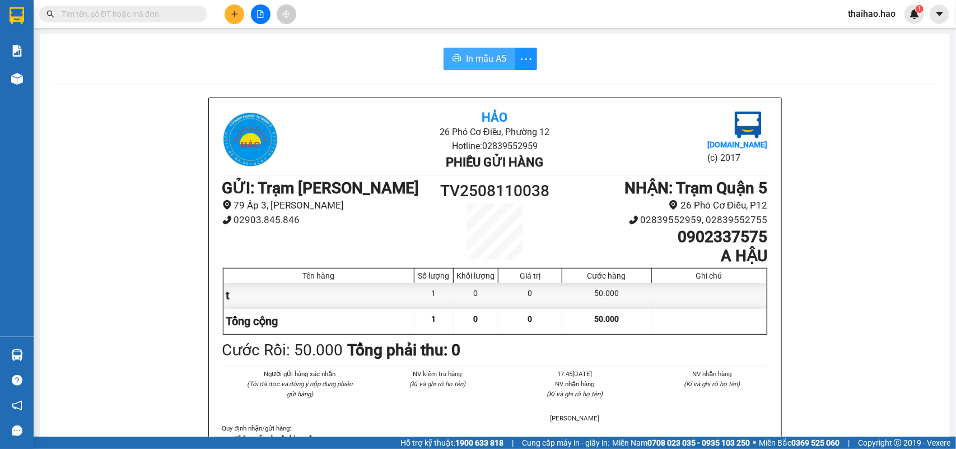
click at [466, 60] on span "In mẫu A5" at bounding box center [486, 59] width 40 height 14
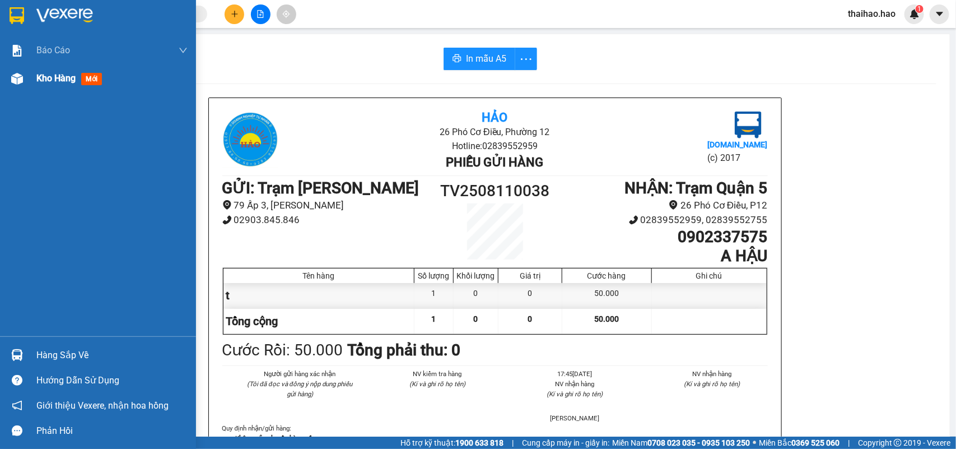
click at [62, 73] on span "Kho hàng" at bounding box center [55, 78] width 39 height 11
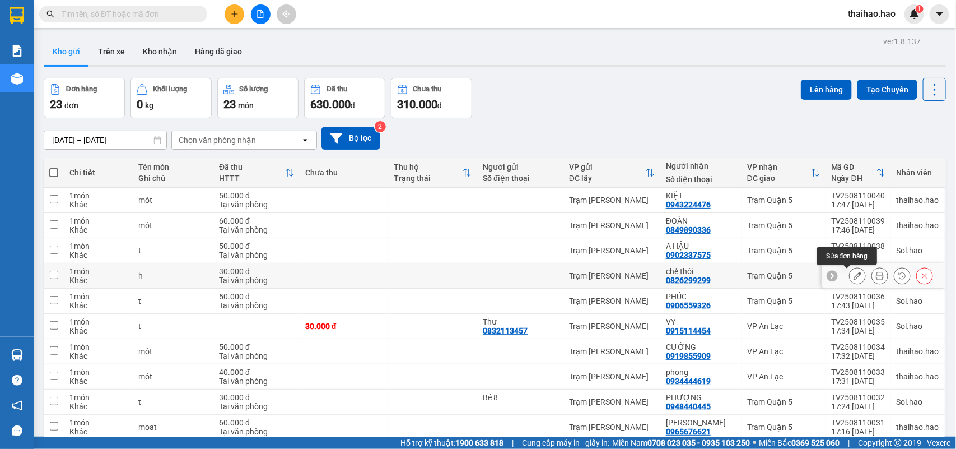
click at [872, 272] on button at bounding box center [880, 276] width 16 height 20
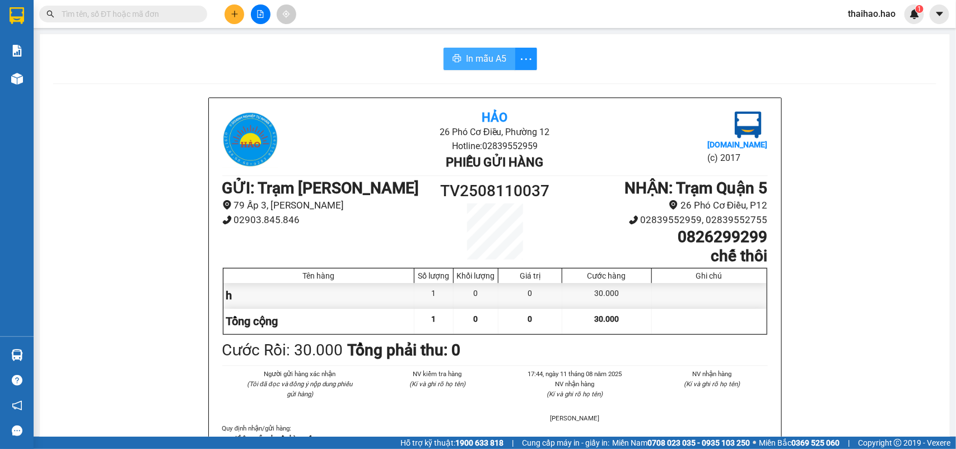
click at [484, 63] on span "In mẫu A5" at bounding box center [486, 59] width 40 height 14
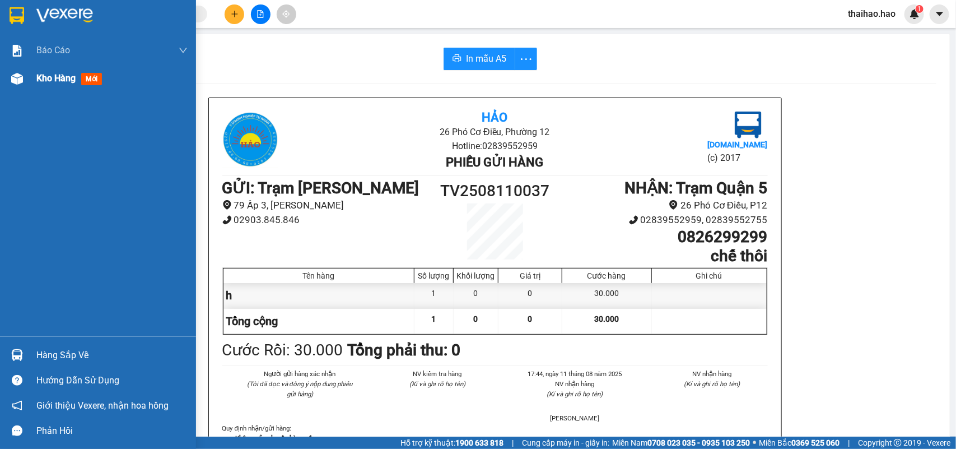
click at [43, 77] on span "Kho hàng" at bounding box center [55, 78] width 39 height 11
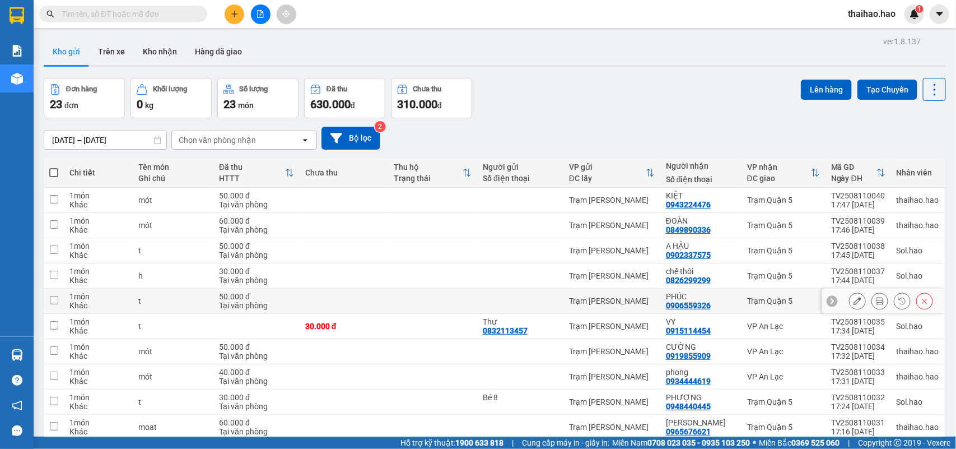
click at [876, 303] on icon at bounding box center [880, 301] width 8 height 8
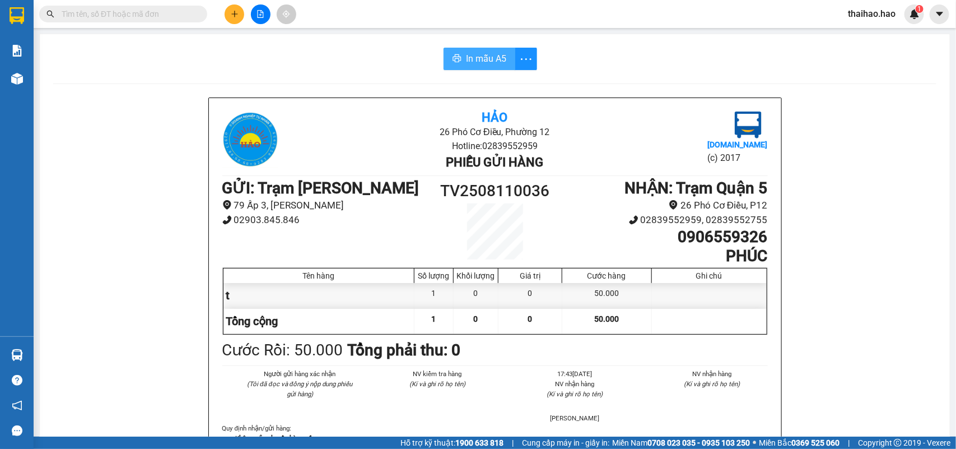
click at [480, 56] on span "In mẫu A5" at bounding box center [486, 59] width 40 height 14
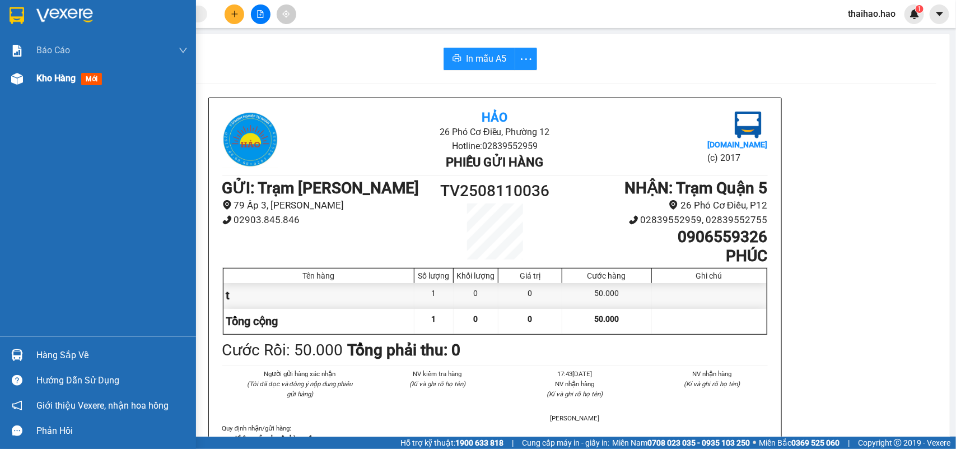
click at [53, 82] on span "Kho hàng" at bounding box center [55, 78] width 39 height 11
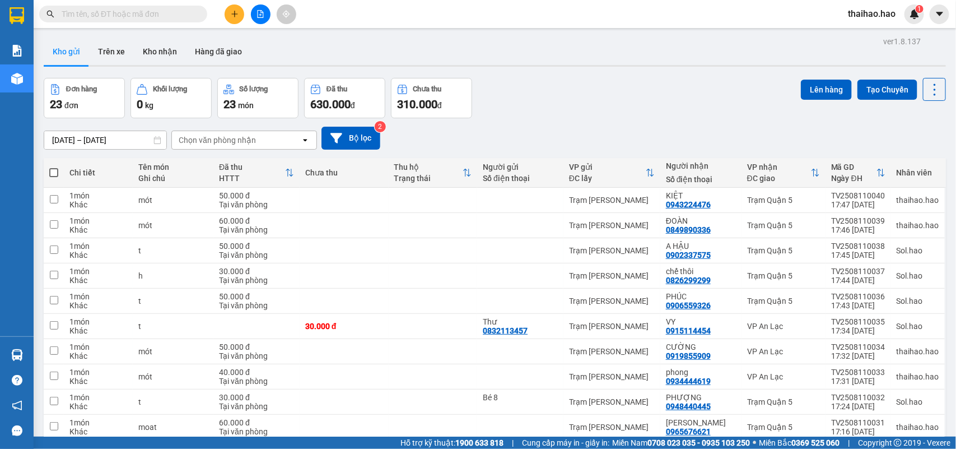
checkbox input "true"
click at [801, 86] on button "Lên hàng" at bounding box center [826, 90] width 51 height 20
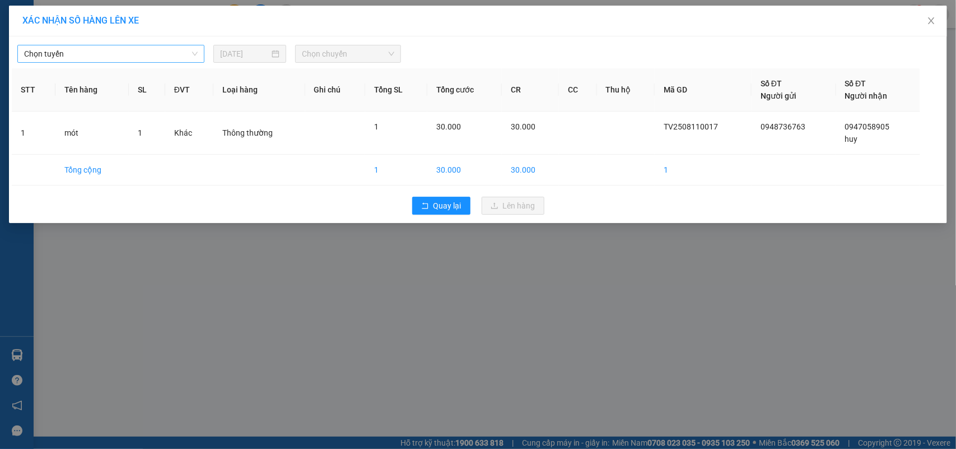
click at [171, 54] on span "Chọn tuyến" at bounding box center [111, 53] width 174 height 17
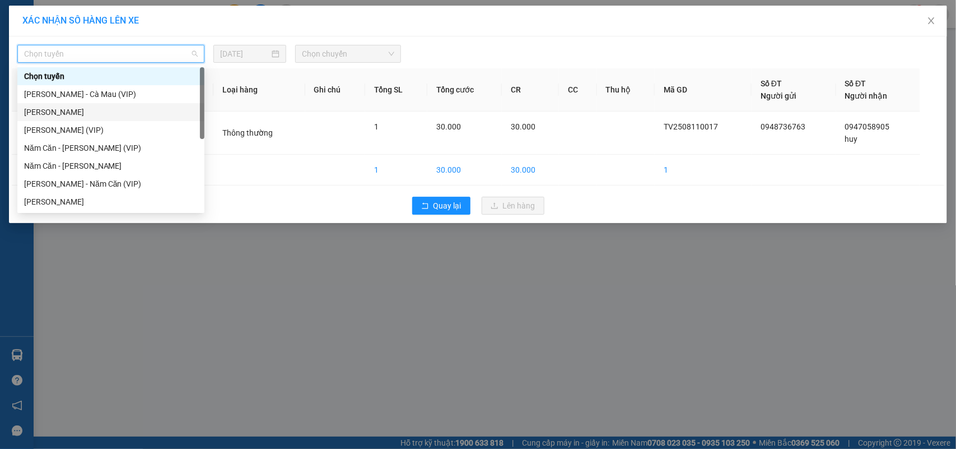
click at [24, 109] on div "Cà Mau - Hồ Chí Minh" at bounding box center [111, 112] width 174 height 12
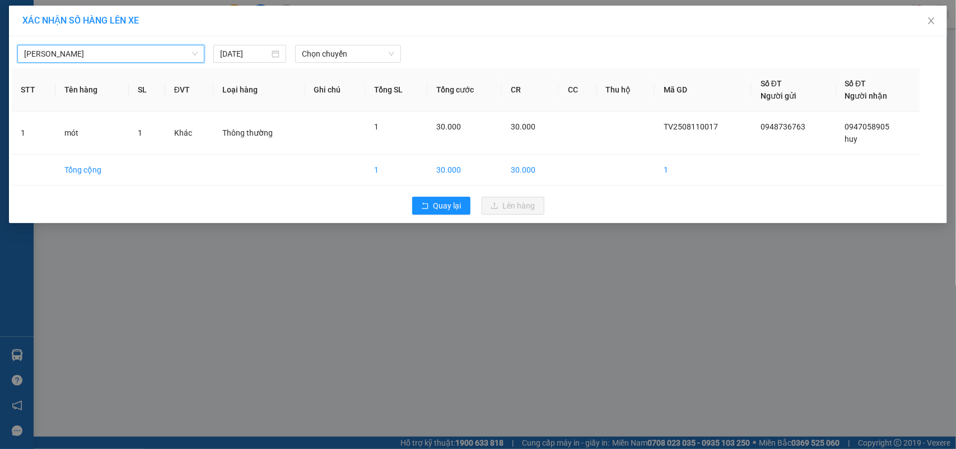
drag, startPoint x: 325, startPoint y: 57, endPoint x: 331, endPoint y: 63, distance: 8.3
click at [329, 60] on span "Chọn chuyến" at bounding box center [348, 53] width 92 height 17
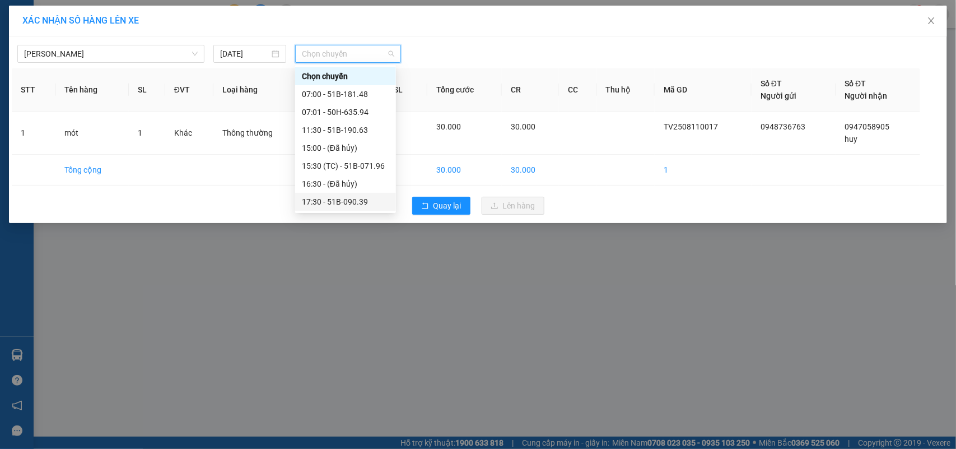
click at [329, 193] on div "17:30 - 51B-090.39" at bounding box center [345, 202] width 101 height 18
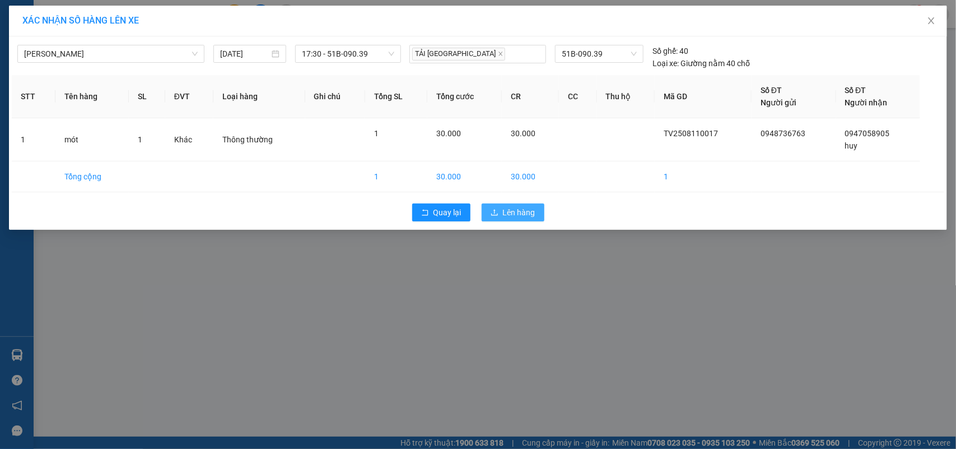
click at [508, 210] on span "Lên hàng" at bounding box center [519, 212] width 32 height 12
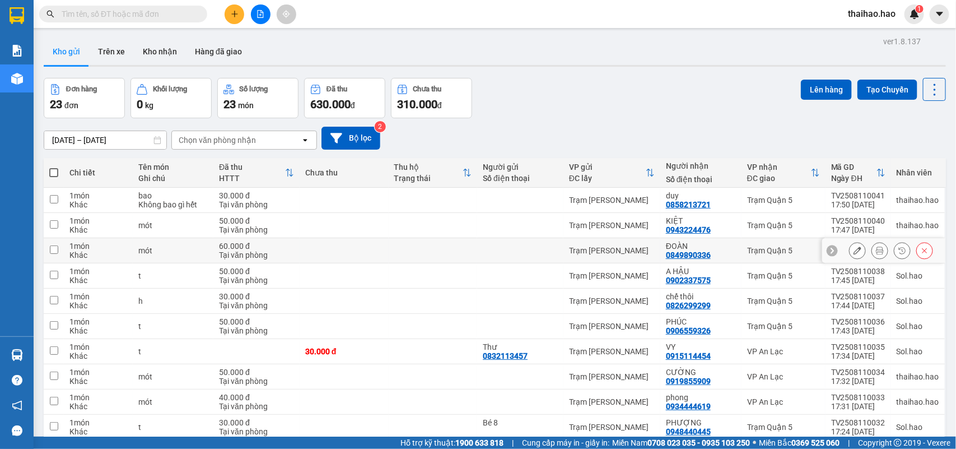
click at [853, 251] on icon at bounding box center [857, 250] width 8 height 8
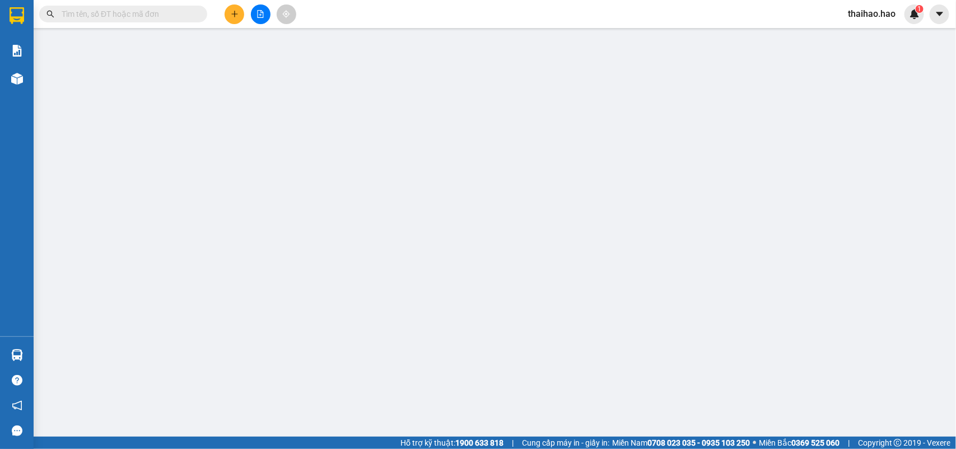
type input "0849890336"
type input "ĐOÀN"
type input "60.000"
type input "0"
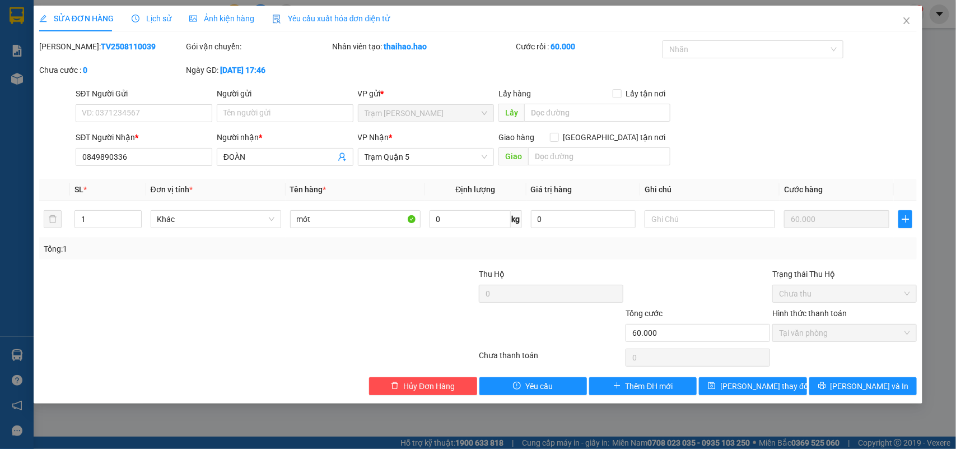
click at [228, 1] on div "SỬA ĐƠN HÀNG Lịch sử Ảnh kiện hàng Yêu cầu xuất hóa đơn điện tử Total Paid Fee …" at bounding box center [478, 224] width 956 height 449
click at [230, 8] on div "Ảnh kiện hàng" at bounding box center [221, 19] width 65 height 26
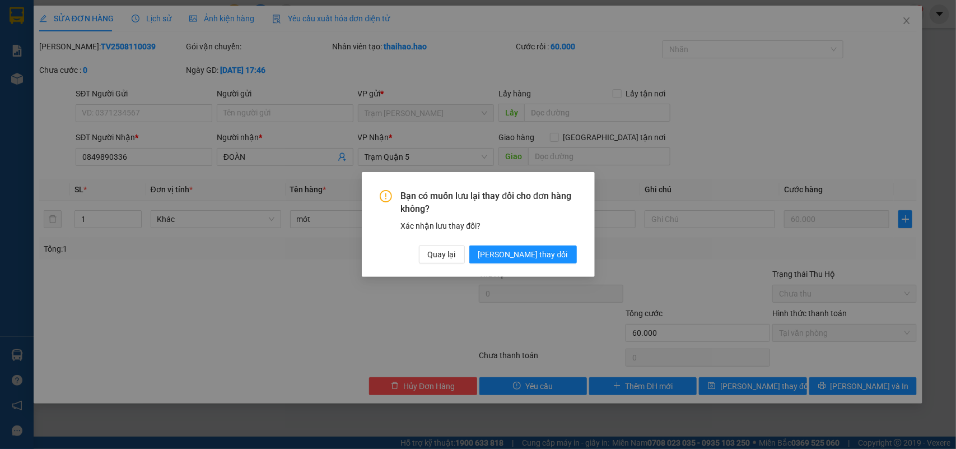
click at [555, 242] on div "Bạn có muốn lưu lại thay đổi cho đơn hàng không? Xác nhận lưu thay đổi? Quay lạ…" at bounding box center [478, 226] width 197 height 73
drag, startPoint x: 553, startPoint y: 242, endPoint x: 555, endPoint y: 261, distance: 18.6
click at [555, 258] on div "Bạn có muốn lưu lại thay đổi cho đơn hàng không? Xác nhận lưu thay đổi? Quay lạ…" at bounding box center [478, 226] width 197 height 73
click at [555, 261] on button "Lưu thay đổi" at bounding box center [523, 254] width 108 height 18
click at [561, 252] on div "SỬA ĐƠN HÀNG Lịch sử Ảnh kiện hàng Yêu cầu xuất hóa đơn điện tử Total Paid Fee …" at bounding box center [478, 224] width 956 height 449
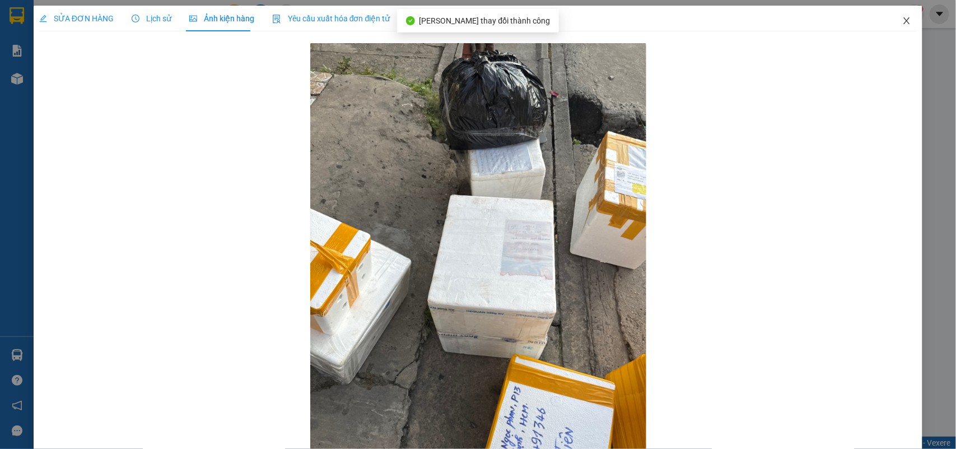
click at [891, 24] on span "Close" at bounding box center [906, 21] width 31 height 31
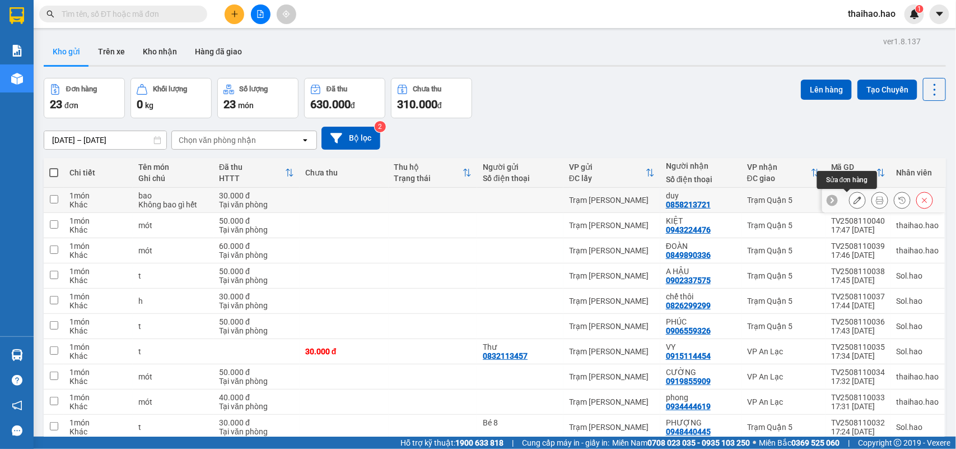
click at [872, 199] on button at bounding box center [880, 200] width 16 height 20
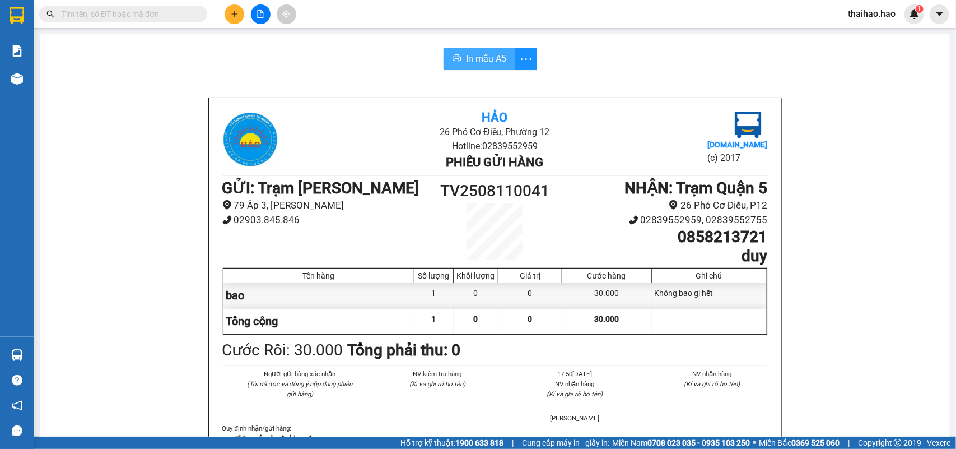
click at [500, 66] on button "In mẫu A5" at bounding box center [480, 59] width 72 height 22
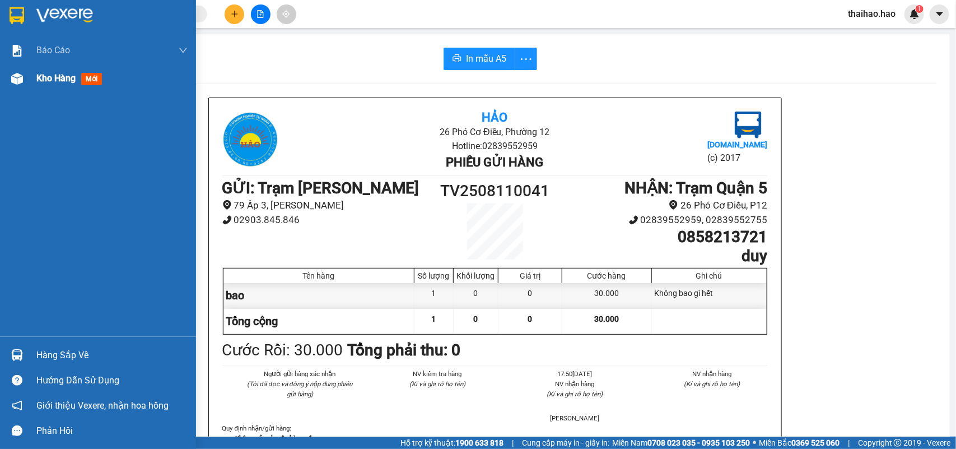
click at [9, 73] on div at bounding box center [17, 79] width 20 height 20
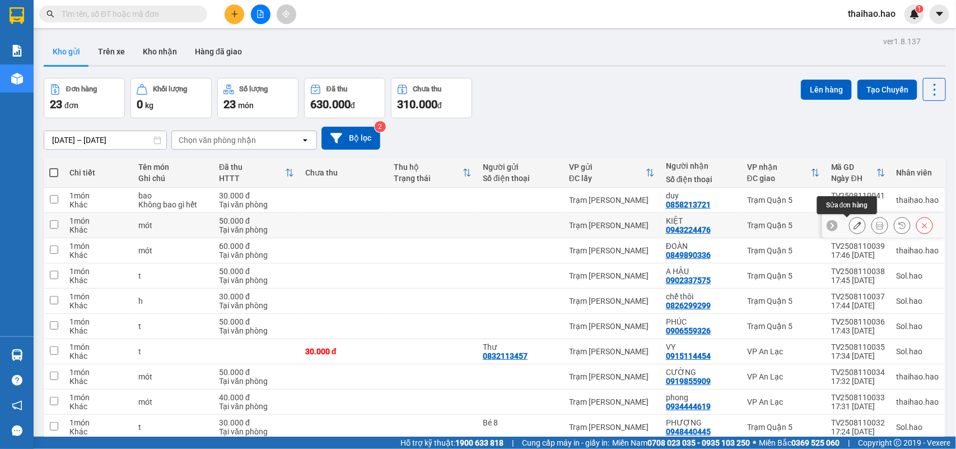
drag, startPoint x: 851, startPoint y: 222, endPoint x: 844, endPoint y: 227, distance: 8.1
click at [850, 222] on button at bounding box center [858, 226] width 16 height 20
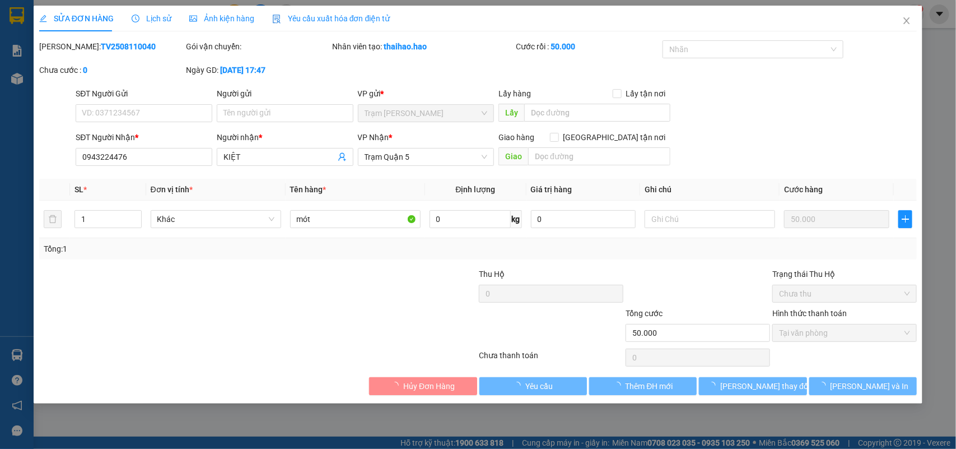
click at [228, 15] on span "Ảnh kiện hàng" at bounding box center [221, 18] width 65 height 9
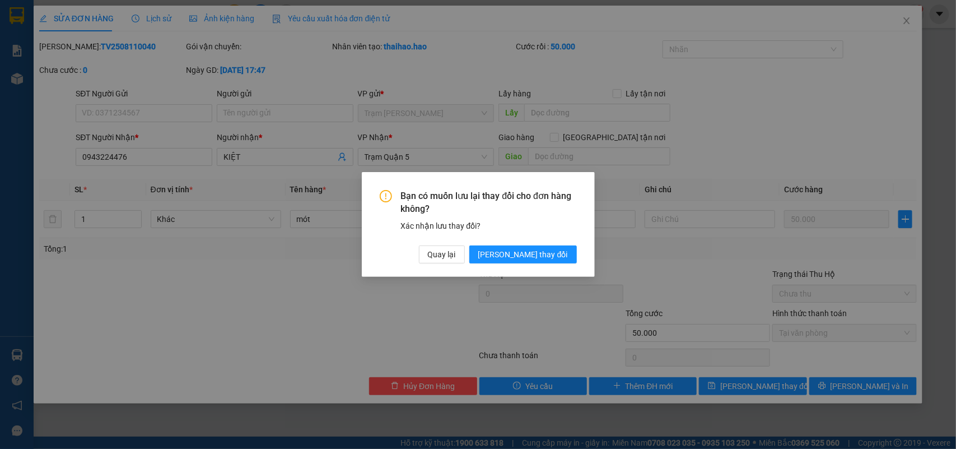
click at [519, 264] on div "Bạn có muốn lưu lại thay đổi cho đơn hàng không? Xác nhận lưu thay đổi? Quay lạ…" at bounding box center [478, 224] width 233 height 105
click at [530, 253] on span "Lưu thay đổi" at bounding box center [523, 254] width 90 height 12
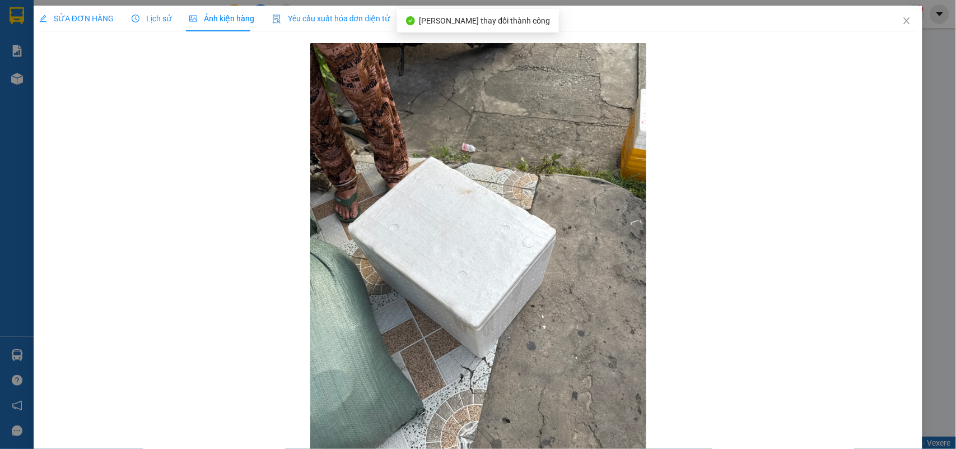
click at [154, 20] on span "Lịch sử" at bounding box center [152, 18] width 40 height 9
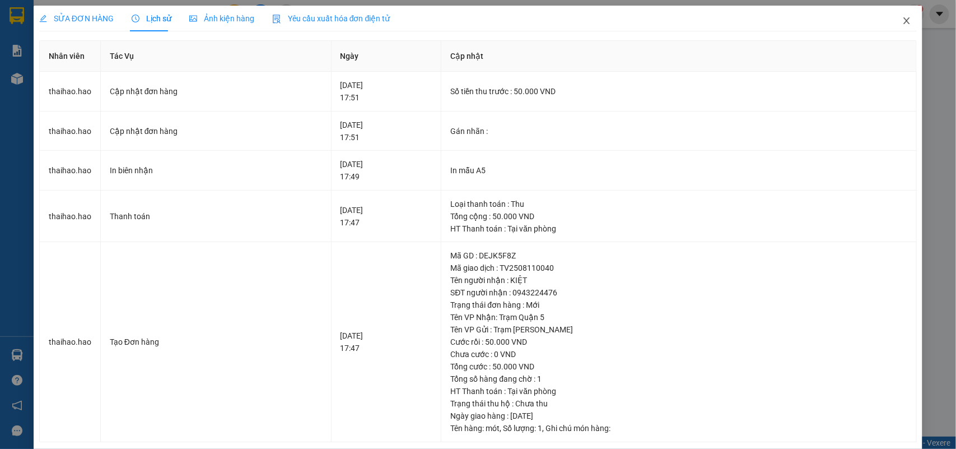
click at [902, 18] on icon "close" at bounding box center [906, 20] width 9 height 9
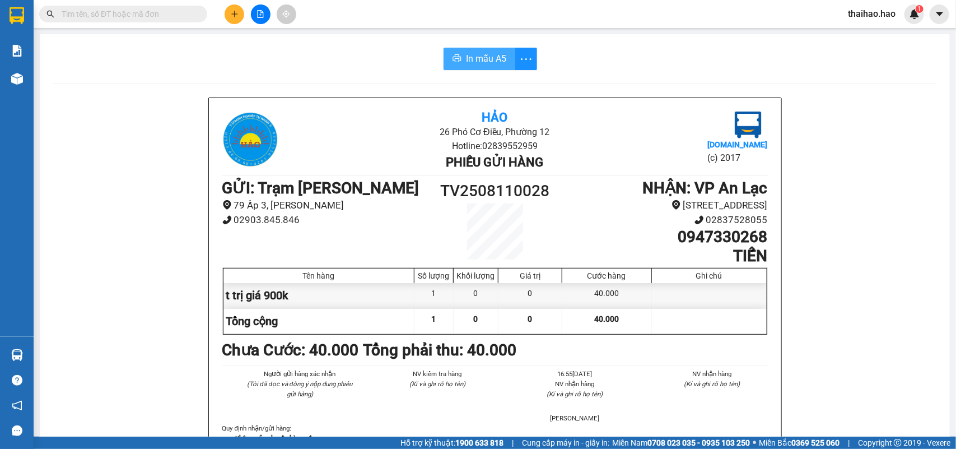
click at [496, 57] on span "In mẫu A5" at bounding box center [486, 59] width 40 height 14
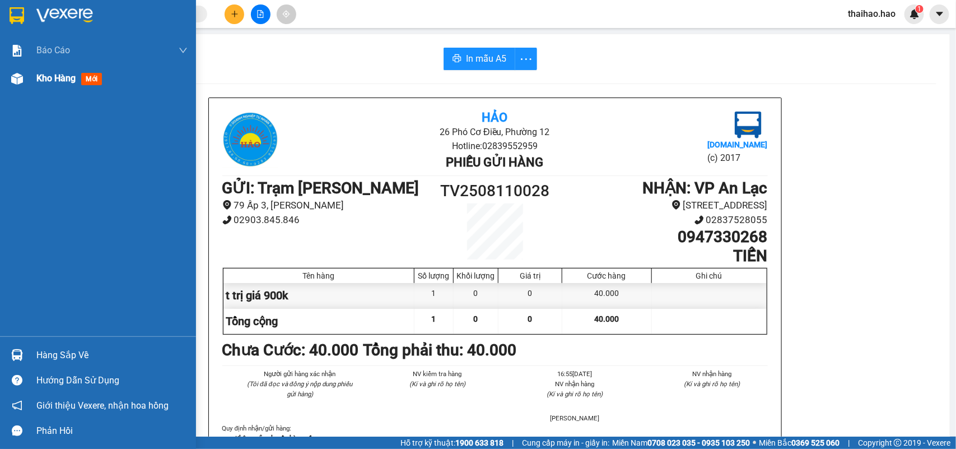
click at [55, 74] on span "Kho hàng" at bounding box center [55, 78] width 39 height 11
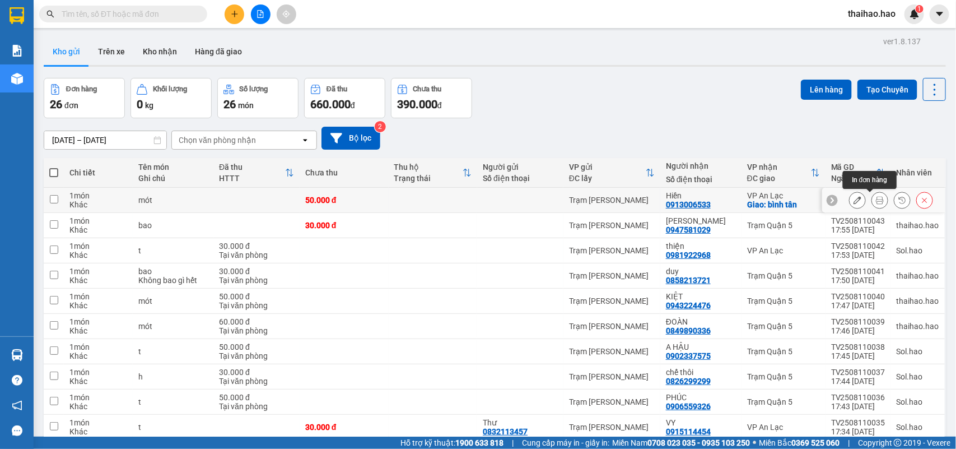
click at [876, 198] on icon at bounding box center [880, 200] width 8 height 8
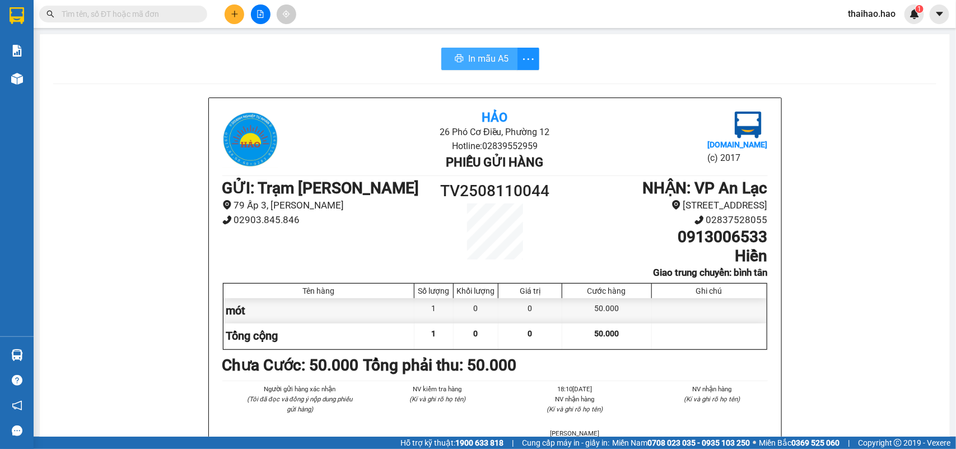
click at [445, 51] on button "In mẫu A5" at bounding box center [479, 59] width 76 height 22
click at [492, 57] on span "In mẫu A5" at bounding box center [486, 59] width 40 height 14
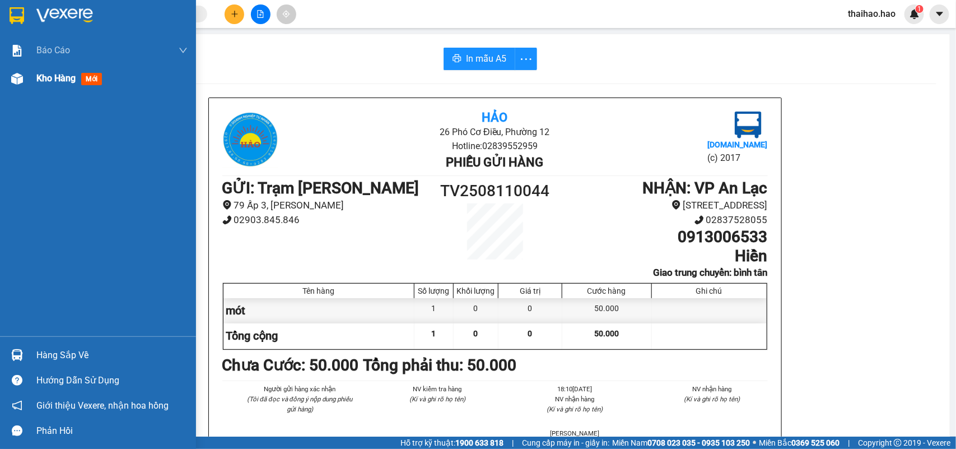
click at [46, 68] on div "Kho hàng mới" at bounding box center [111, 78] width 151 height 28
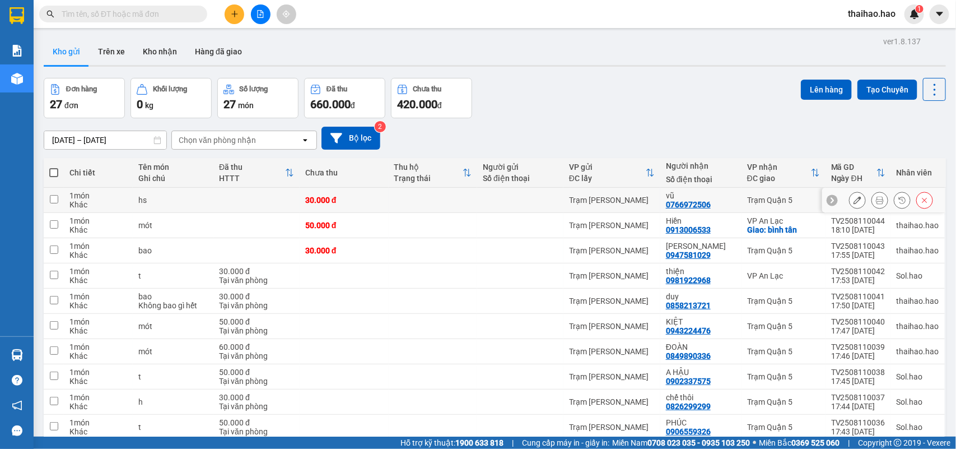
click at [876, 199] on icon at bounding box center [880, 200] width 8 height 8
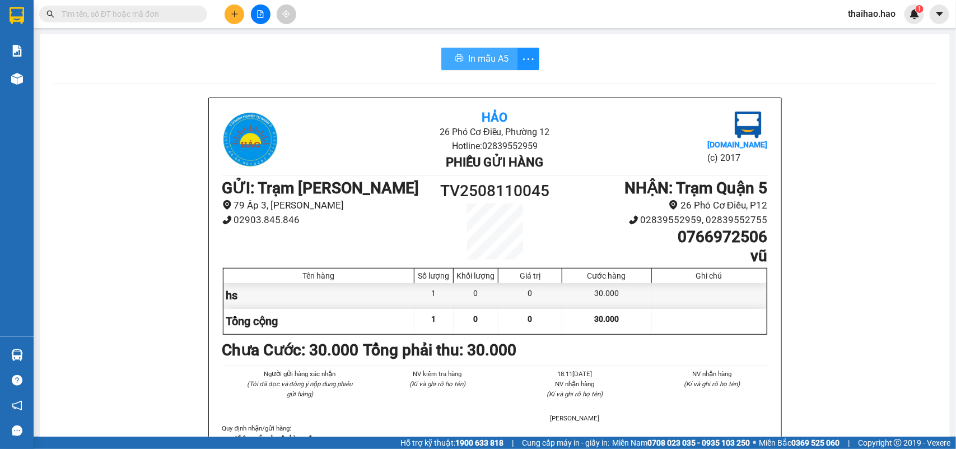
click at [455, 58] on icon "printer" at bounding box center [459, 58] width 9 height 9
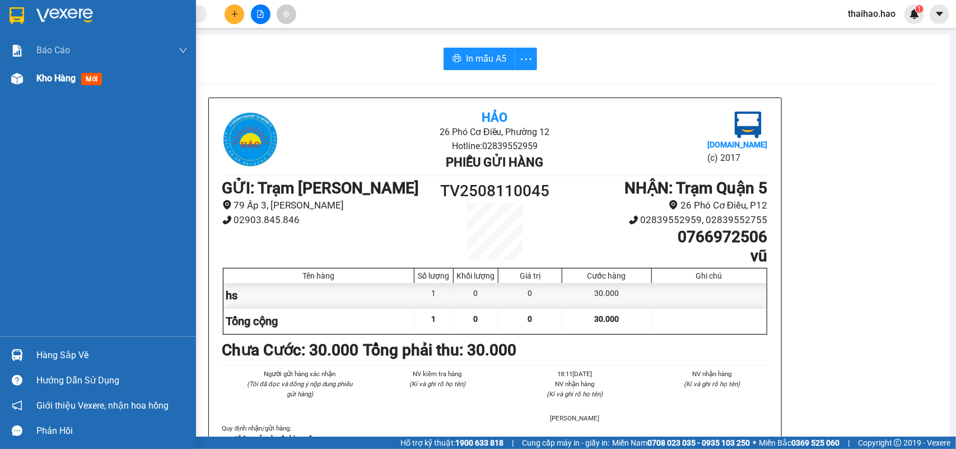
click at [45, 73] on span "Kho hàng" at bounding box center [55, 78] width 39 height 11
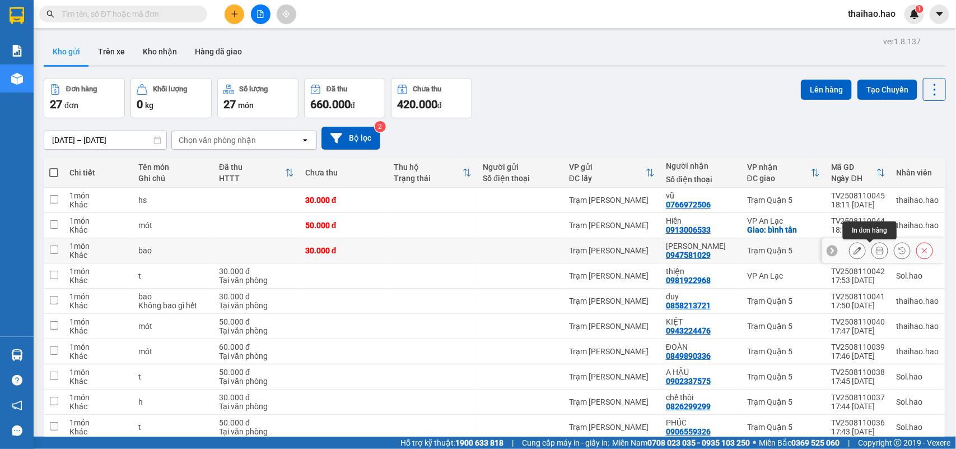
click at [872, 251] on button at bounding box center [880, 251] width 16 height 20
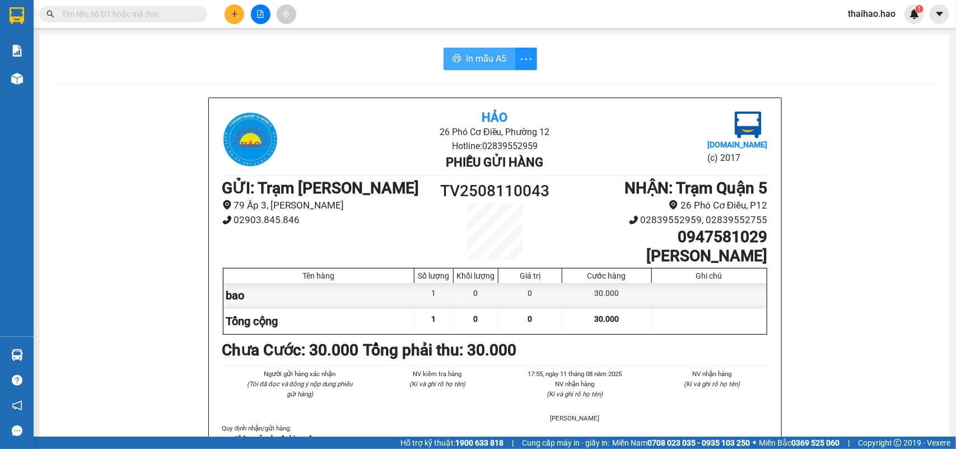
click at [487, 53] on span "In mẫu A5" at bounding box center [486, 59] width 40 height 14
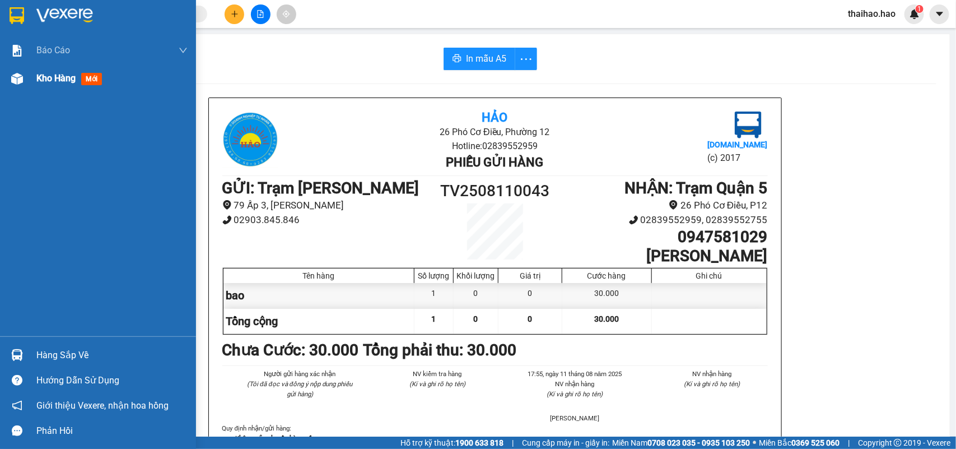
click at [48, 77] on span "Kho hàng" at bounding box center [55, 78] width 39 height 11
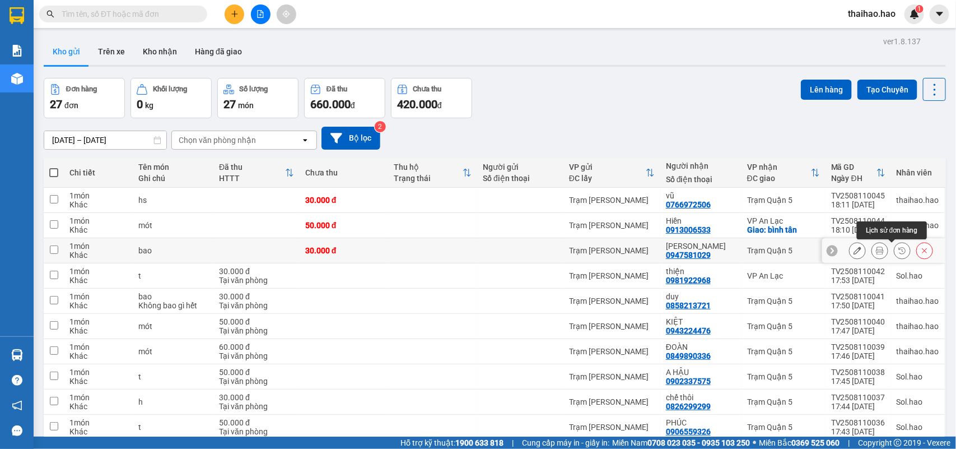
click at [894, 250] on button at bounding box center [902, 251] width 16 height 20
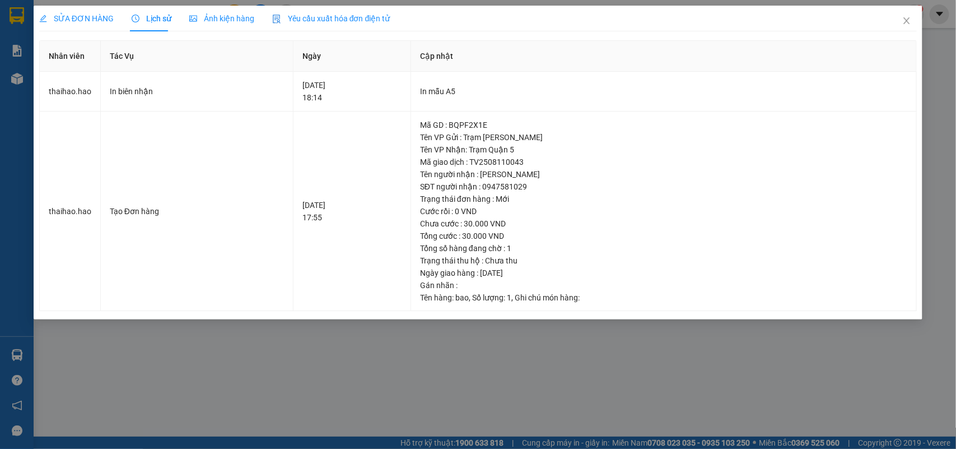
click at [235, 20] on span "Ảnh kiện hàng" at bounding box center [221, 18] width 65 height 9
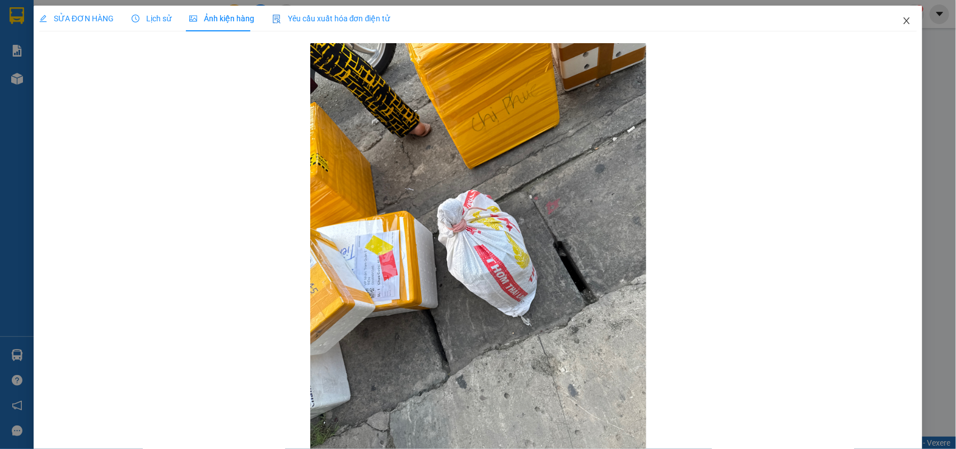
click at [902, 18] on icon "close" at bounding box center [906, 20] width 9 height 9
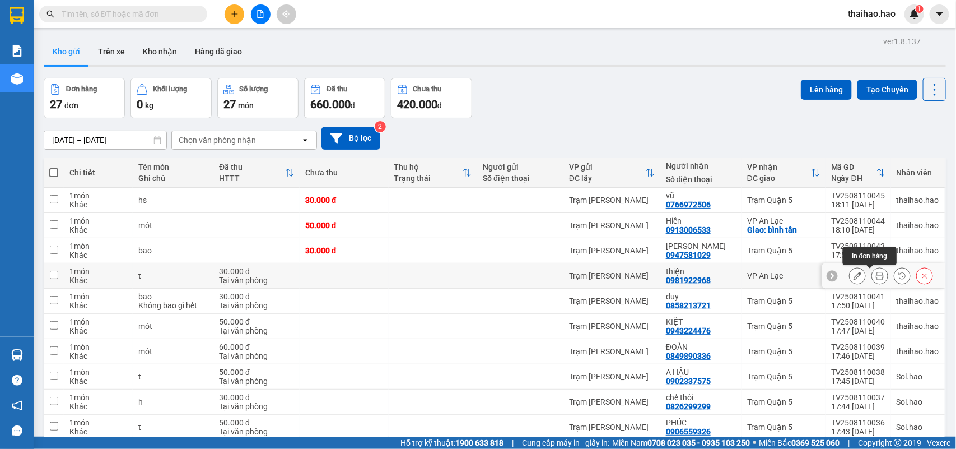
click at [876, 277] on icon at bounding box center [880, 276] width 8 height 8
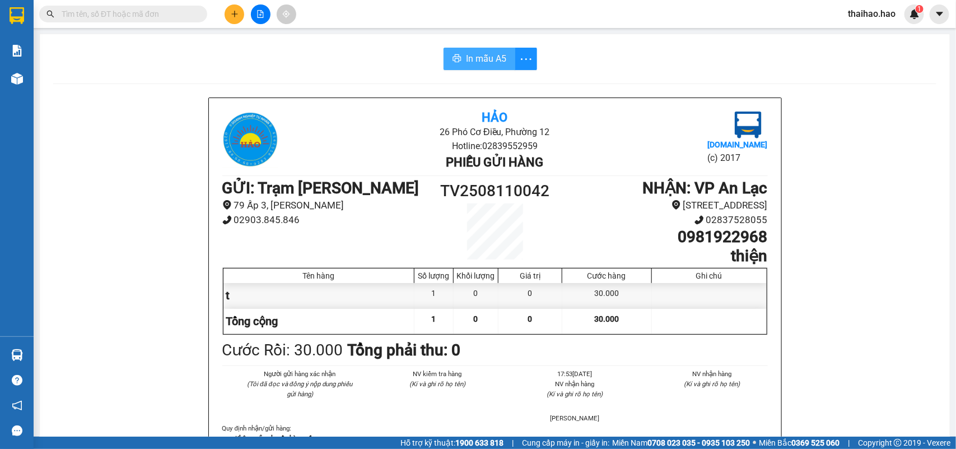
drag, startPoint x: 483, startPoint y: 57, endPoint x: 482, endPoint y: 64, distance: 7.9
click at [482, 62] on span "In mẫu A5" at bounding box center [486, 59] width 40 height 14
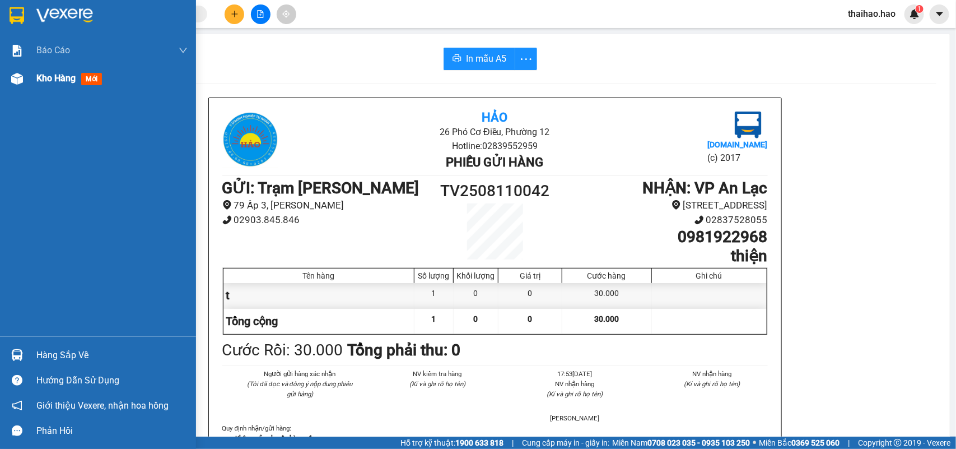
click at [44, 77] on span "Kho hàng" at bounding box center [55, 78] width 39 height 11
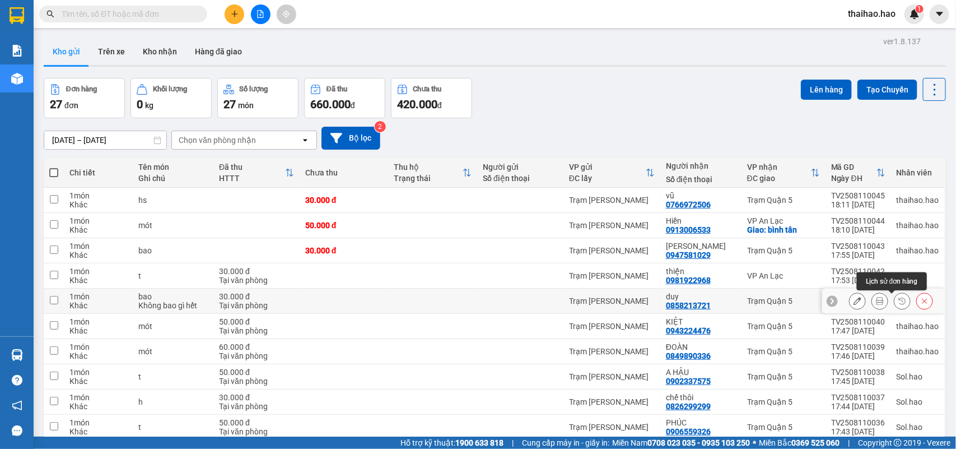
click at [898, 303] on icon at bounding box center [902, 301] width 8 height 8
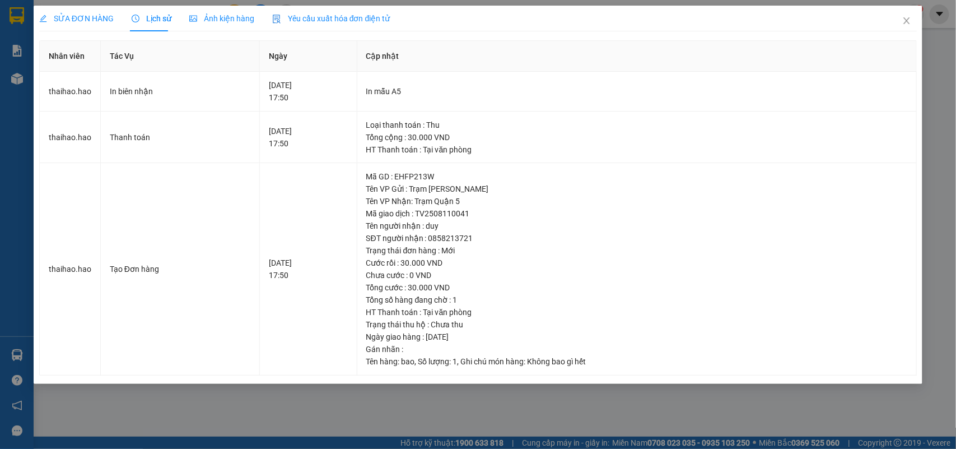
click at [210, 2] on div "SỬA ĐƠN HÀNG Lịch sử Ảnh kiện hàng Yêu cầu xuất hóa đơn điện tử Nhân viên Tác V…" at bounding box center [478, 224] width 956 height 449
click at [218, 14] on span "Ảnh kiện hàng" at bounding box center [221, 18] width 65 height 9
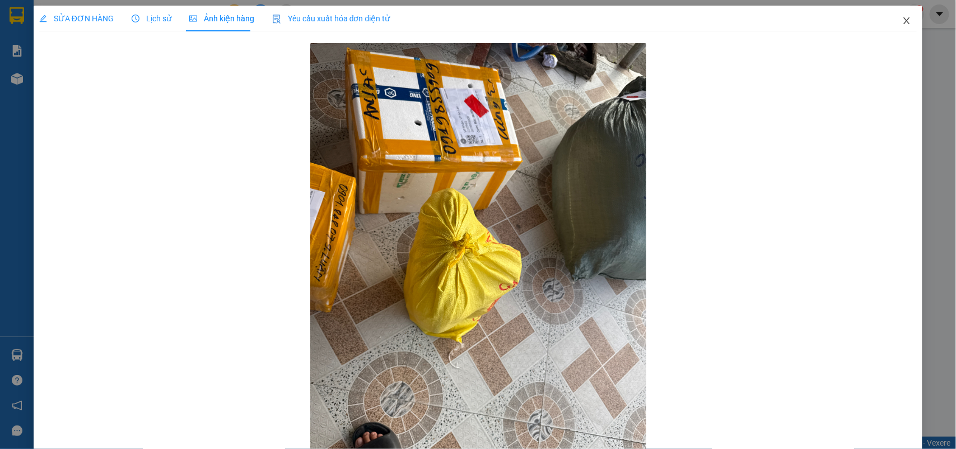
click at [892, 21] on span "Close" at bounding box center [906, 21] width 31 height 31
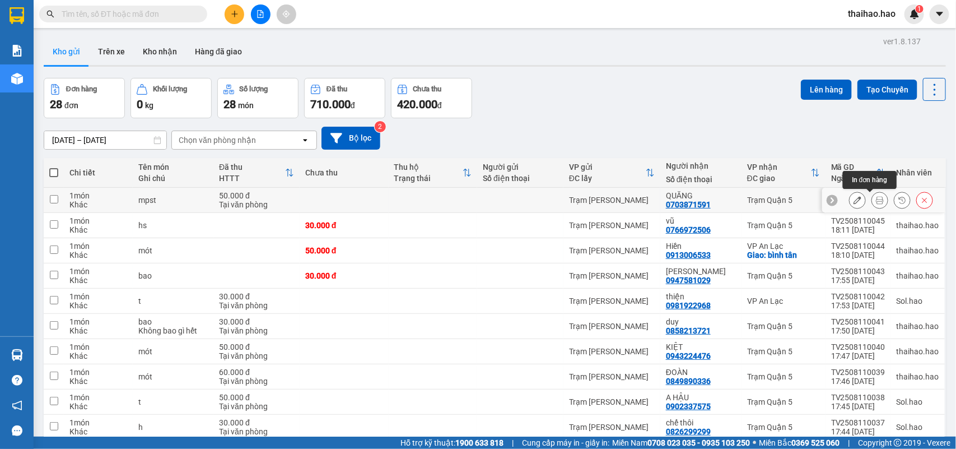
click at [876, 203] on icon at bounding box center [880, 200] width 8 height 8
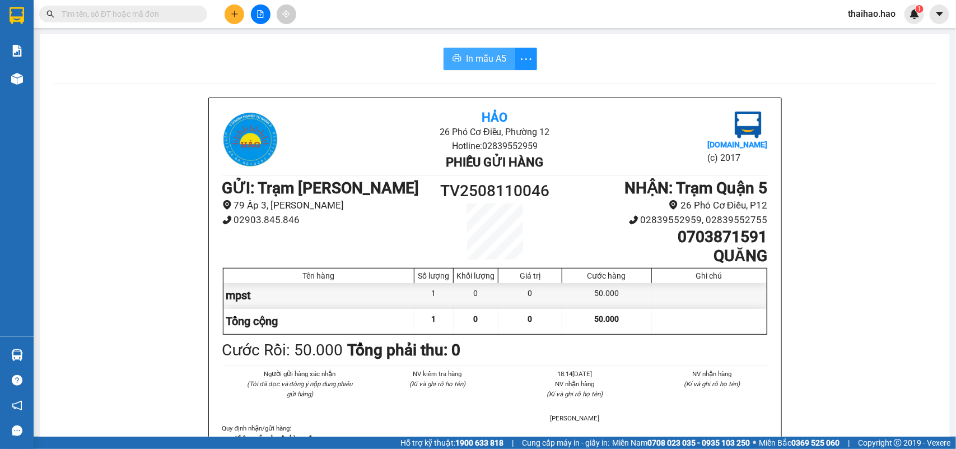
click at [486, 63] on span "In mẫu A5" at bounding box center [486, 59] width 40 height 14
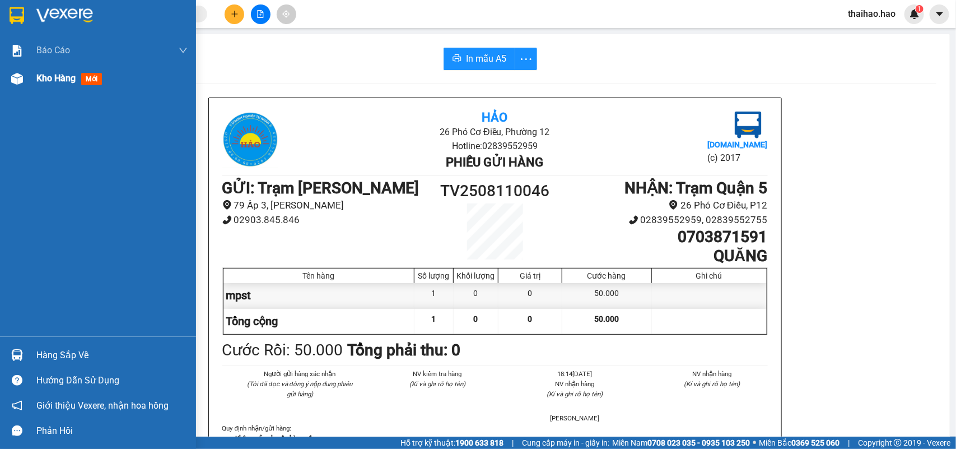
click at [25, 82] on div at bounding box center [17, 79] width 20 height 20
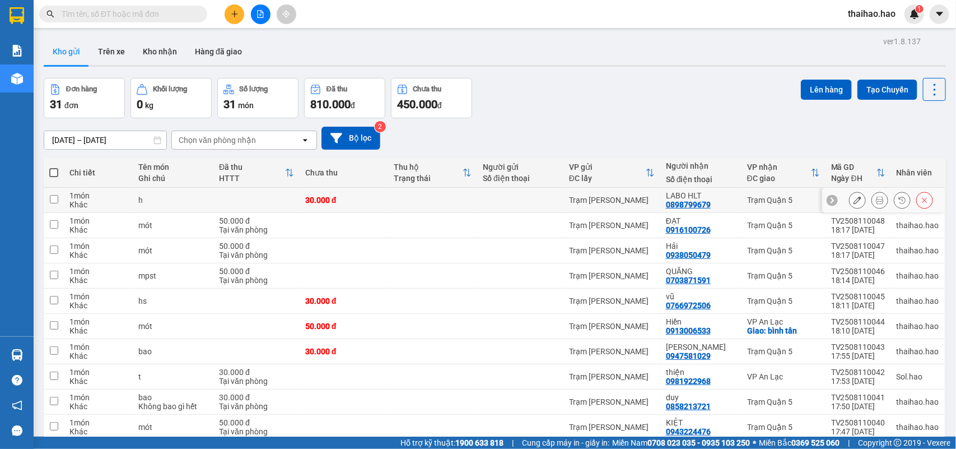
click at [872, 200] on button at bounding box center [880, 200] width 16 height 20
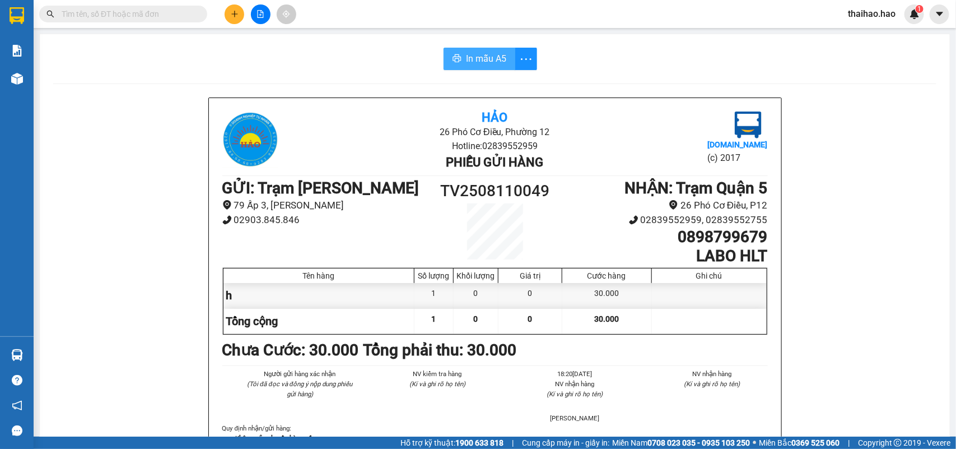
click at [475, 54] on span "In mẫu A5" at bounding box center [486, 59] width 40 height 14
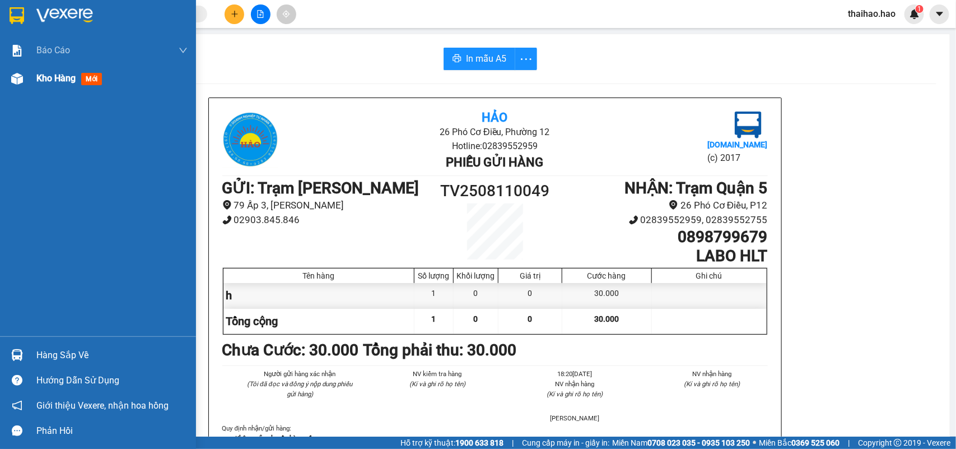
click at [24, 73] on div at bounding box center [17, 79] width 20 height 20
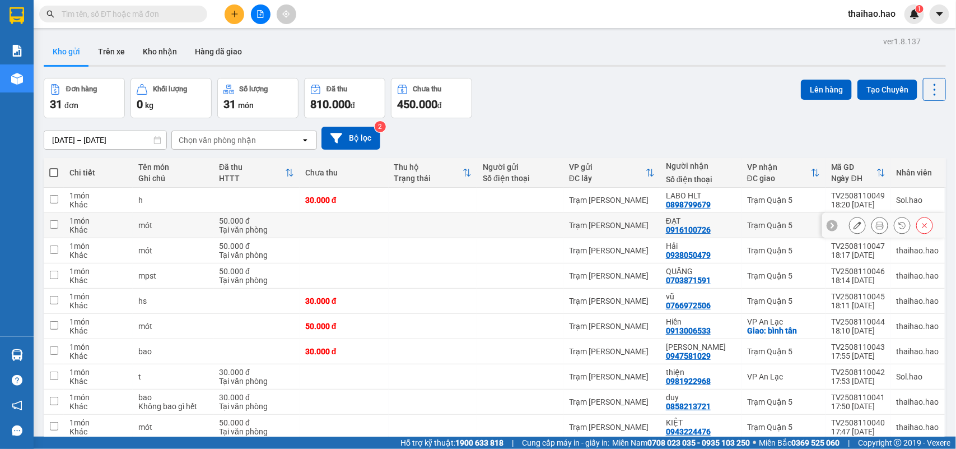
click at [876, 227] on icon at bounding box center [880, 225] width 8 height 8
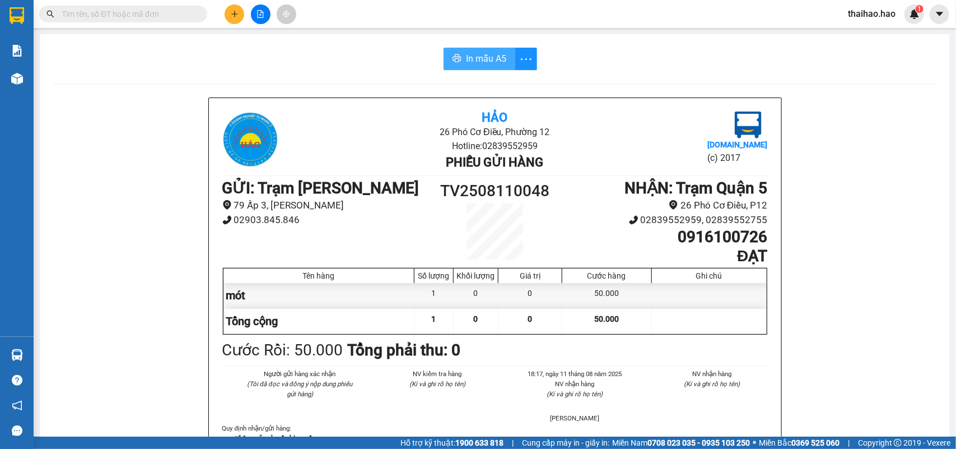
click at [497, 59] on span "In mẫu A5" at bounding box center [486, 59] width 40 height 14
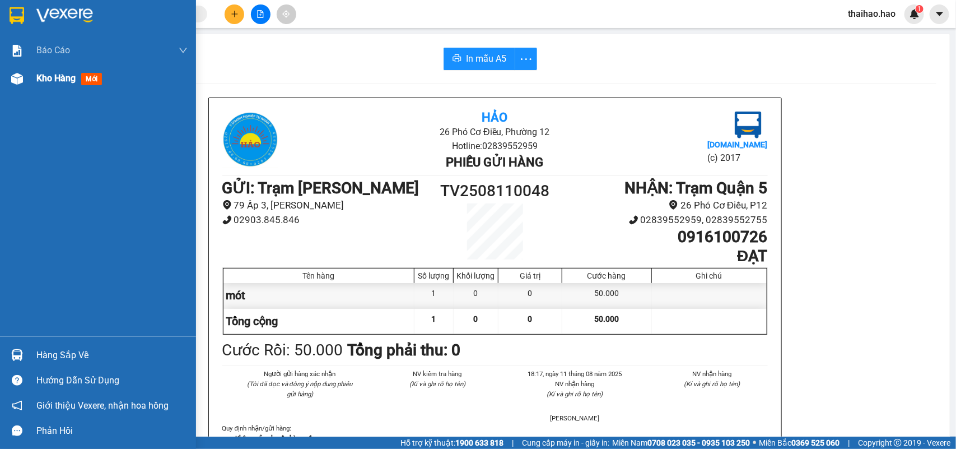
click at [26, 77] on div "Kho hàng mới" at bounding box center [98, 78] width 196 height 28
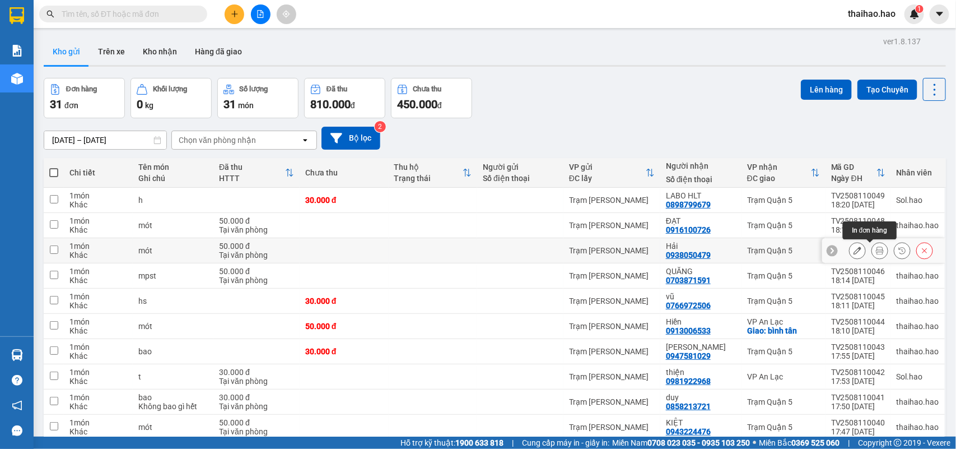
click at [876, 251] on icon at bounding box center [880, 250] width 8 height 8
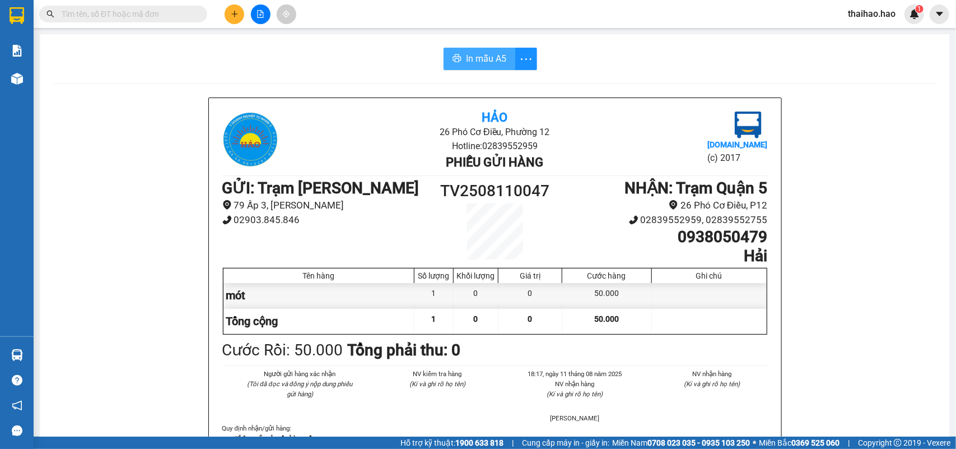
click at [455, 65] on button "In mẫu A5" at bounding box center [480, 59] width 72 height 22
click at [35, 76] on main "In mẫu A5 Hảo 26 Phó Cơ Điều, Phường 12 Hotline: 02839552959 Phiếu gửi hàng Vex…" at bounding box center [478, 218] width 956 height 436
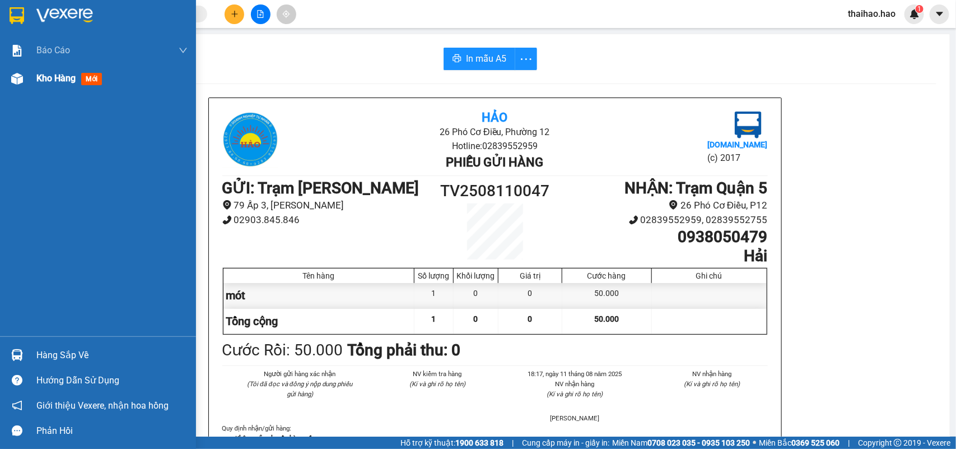
click at [14, 78] on img at bounding box center [17, 79] width 12 height 12
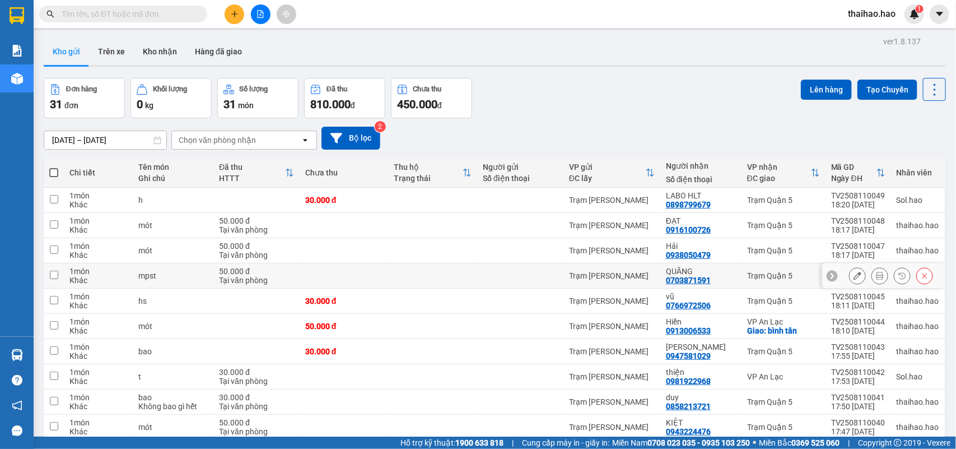
click at [853, 277] on icon at bounding box center [857, 276] width 8 height 8
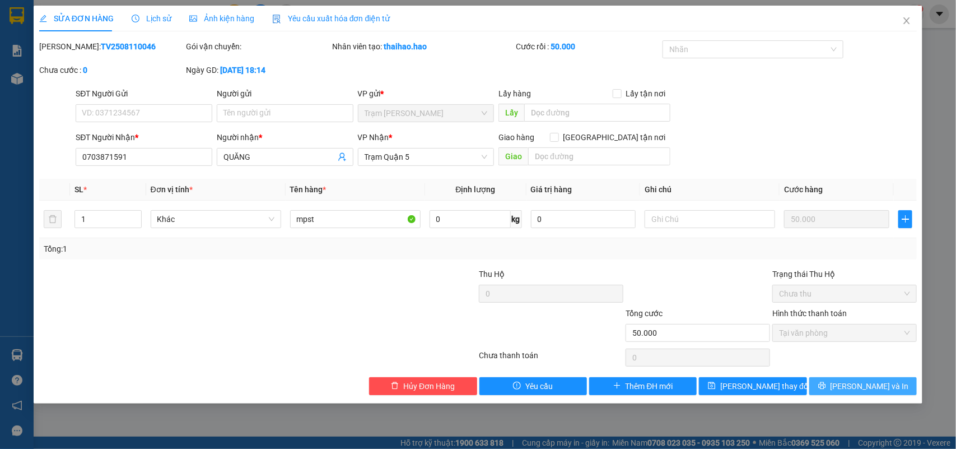
click at [846, 392] on button "Lưu và In" at bounding box center [863, 386] width 108 height 18
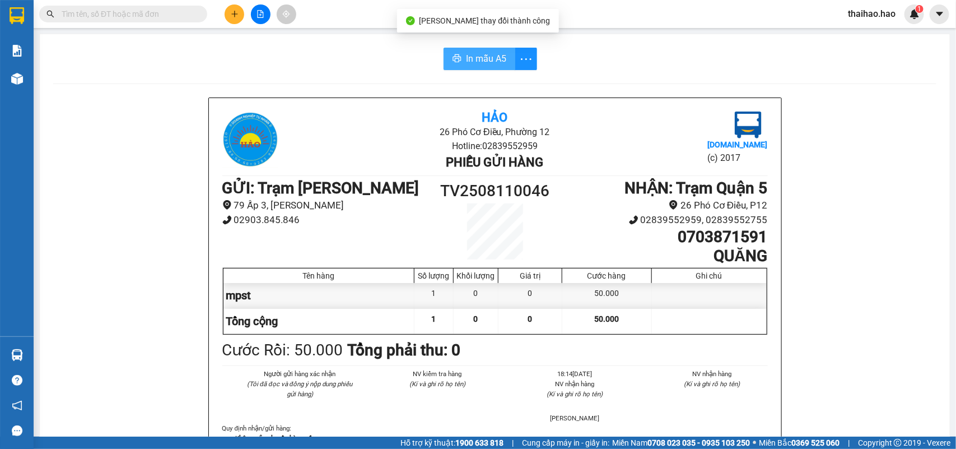
click at [478, 54] on span "In mẫu A5" at bounding box center [486, 59] width 40 height 14
click at [147, 18] on input "text" at bounding box center [128, 14] width 132 height 12
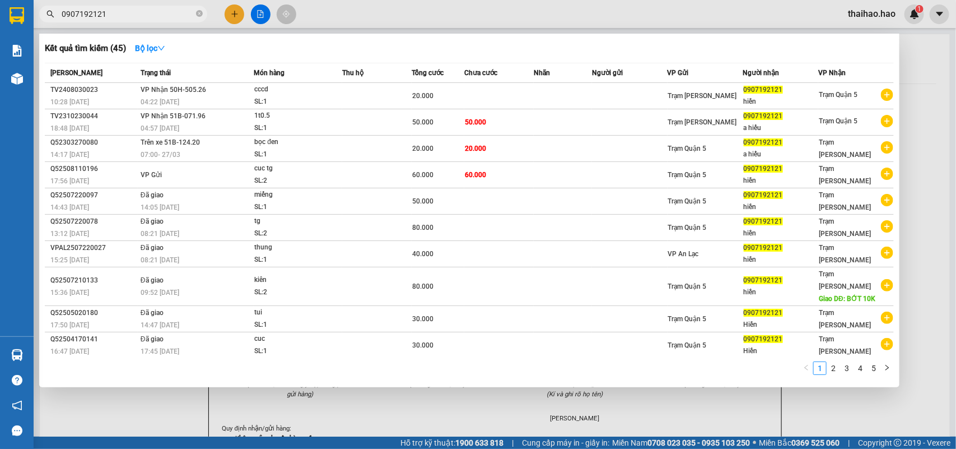
type input "0907192121"
click at [408, 4] on div at bounding box center [478, 224] width 956 height 449
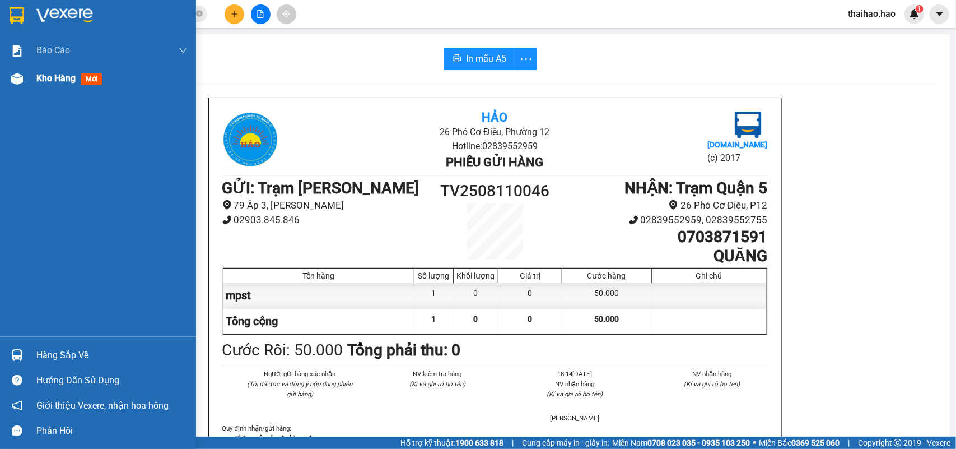
click at [12, 79] on img at bounding box center [17, 79] width 12 height 12
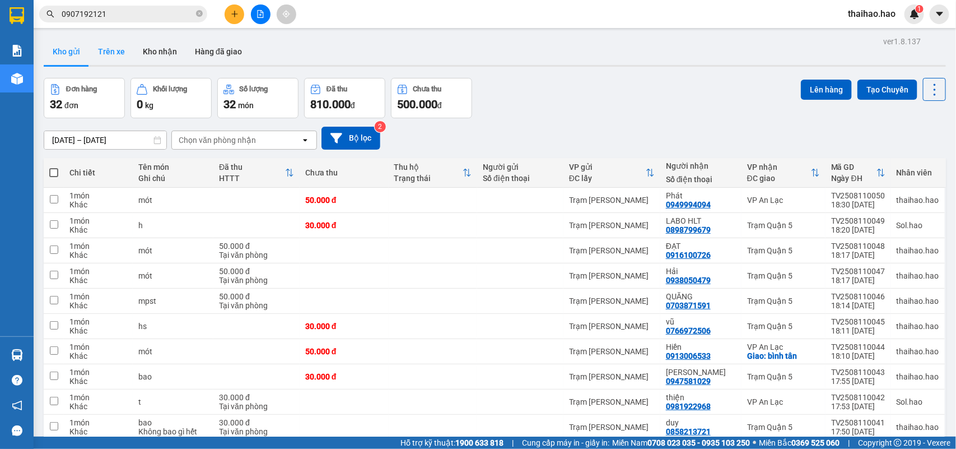
click at [109, 60] on button "Trên xe" at bounding box center [111, 51] width 45 height 27
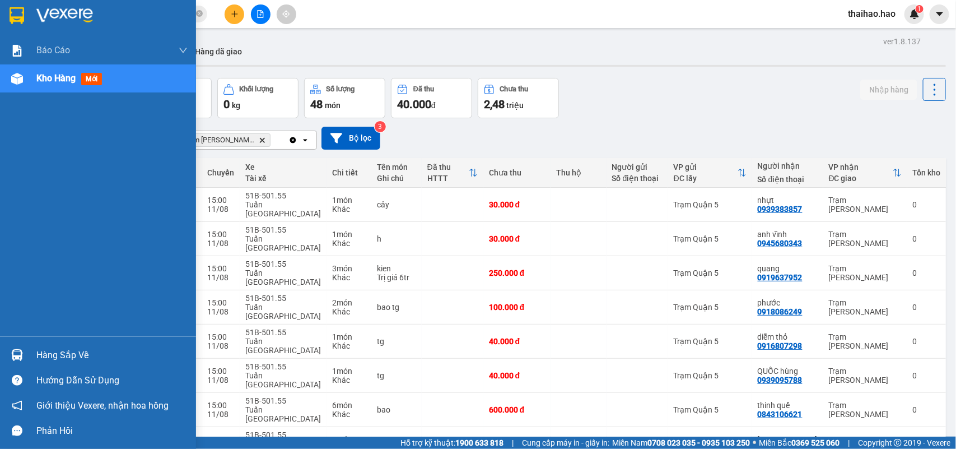
click at [49, 71] on div "Kho hàng mới" at bounding box center [71, 78] width 70 height 14
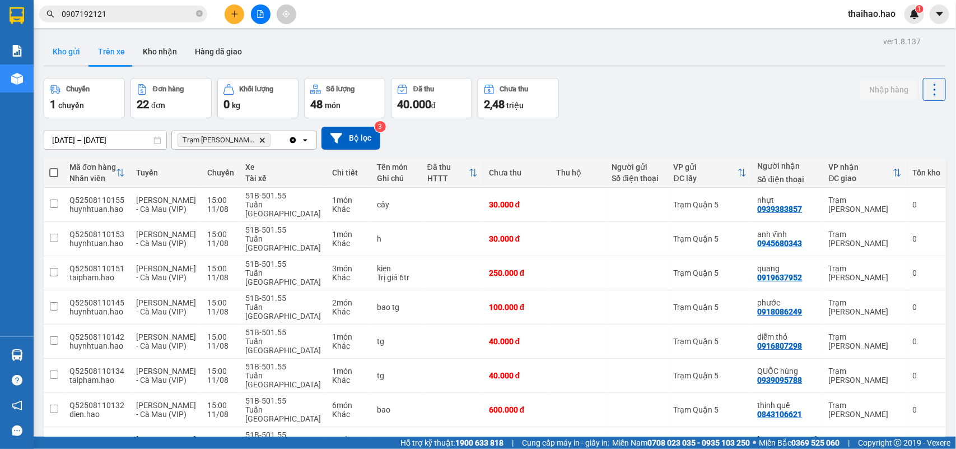
click at [67, 54] on button "Kho gửi" at bounding box center [66, 51] width 45 height 27
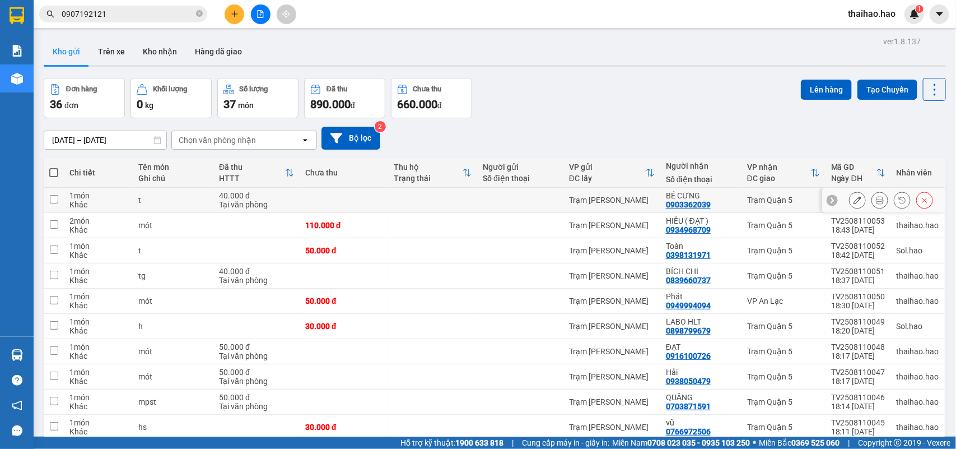
click at [876, 199] on icon at bounding box center [880, 200] width 8 height 8
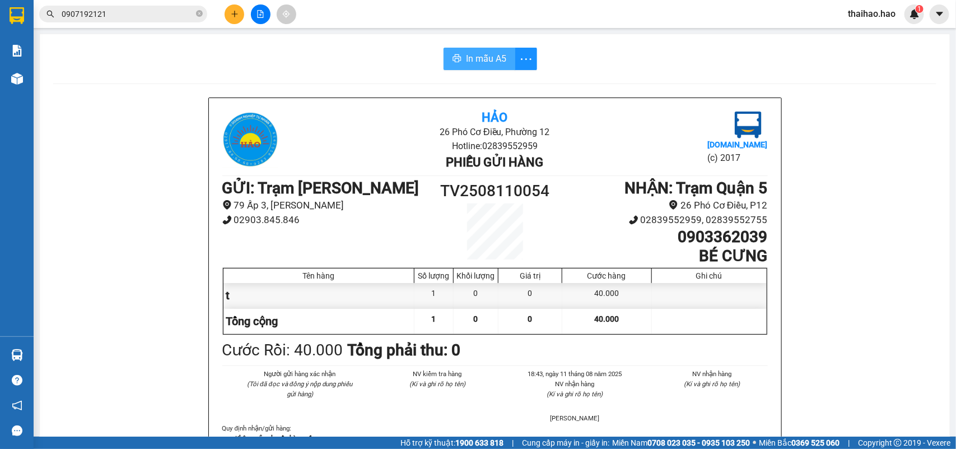
click at [485, 57] on span "In mẫu A5" at bounding box center [486, 59] width 40 height 14
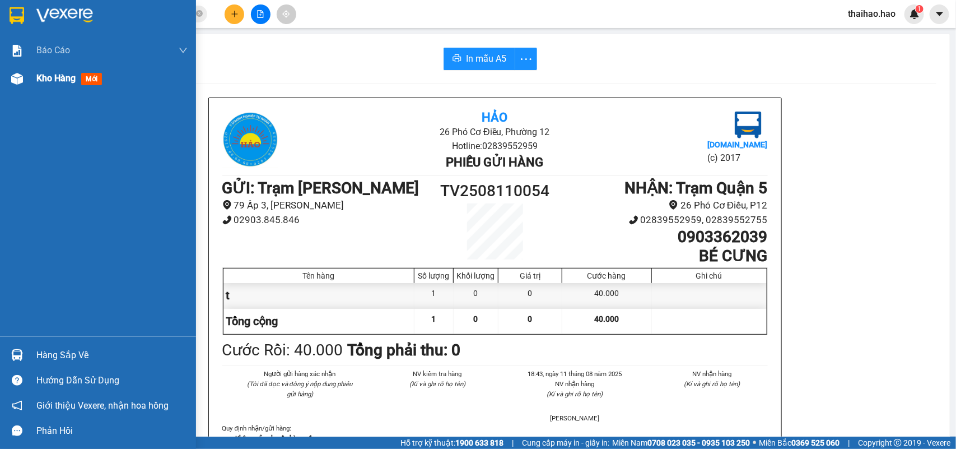
click at [21, 76] on img at bounding box center [17, 79] width 12 height 12
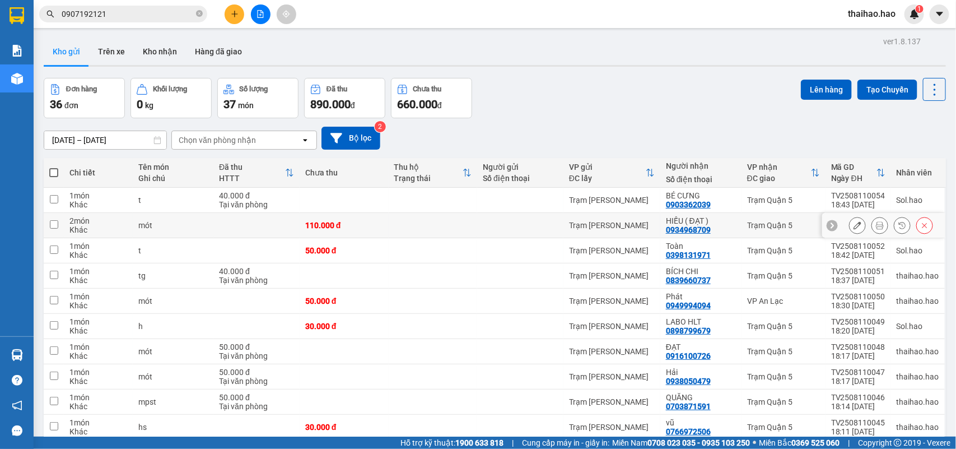
click at [876, 227] on icon at bounding box center [880, 225] width 8 height 8
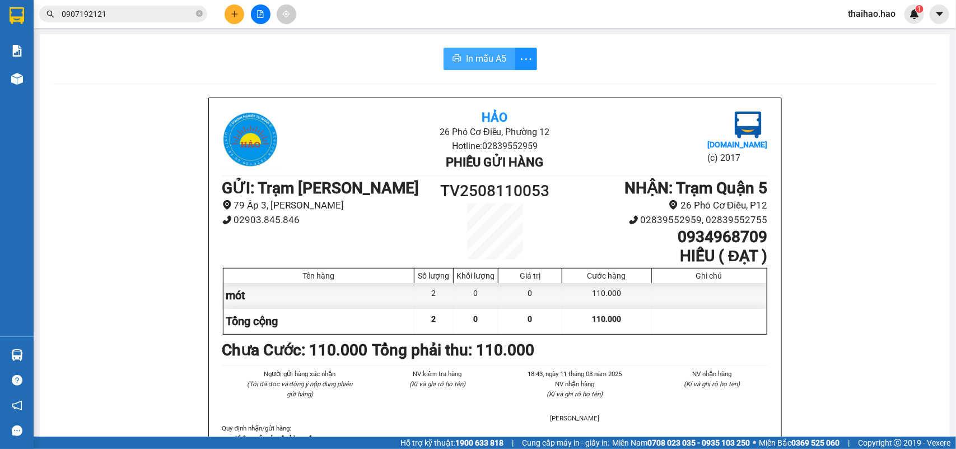
click at [455, 70] on button "In mẫu A5" at bounding box center [480, 59] width 72 height 22
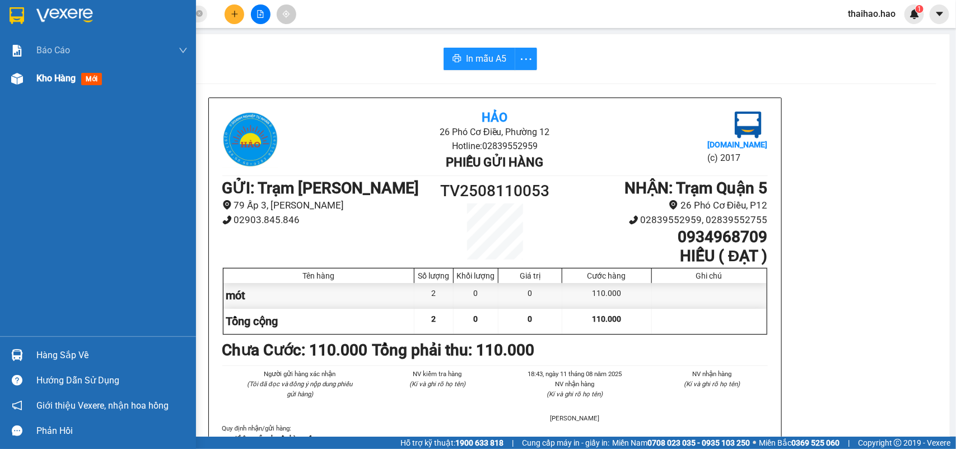
click at [25, 82] on div at bounding box center [17, 79] width 20 height 20
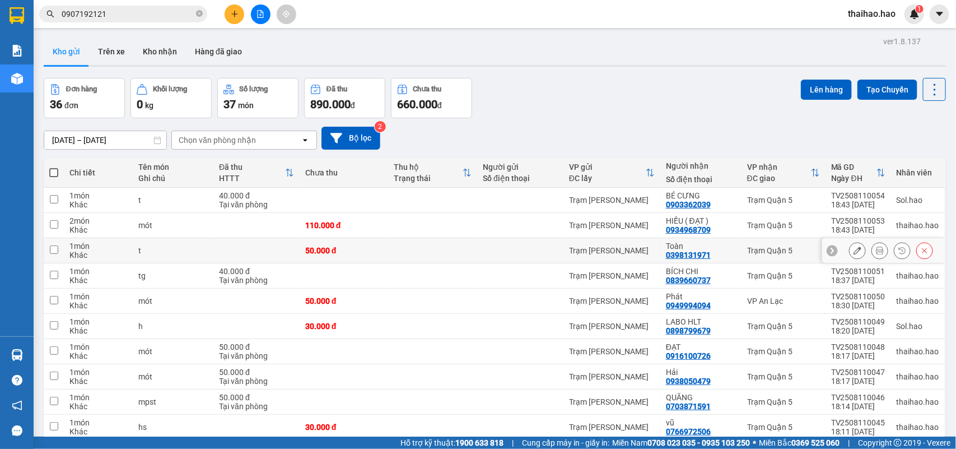
click at [876, 248] on icon at bounding box center [880, 250] width 8 height 8
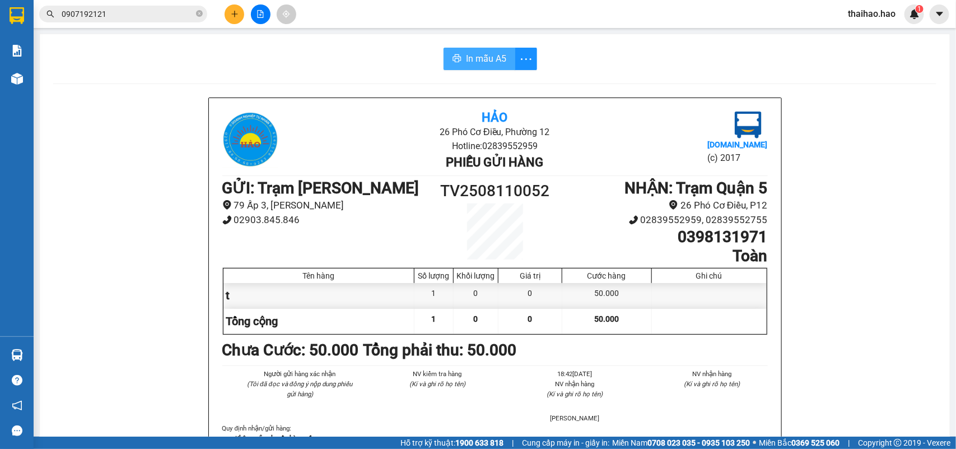
click at [494, 60] on span "In mẫu A5" at bounding box center [486, 59] width 40 height 14
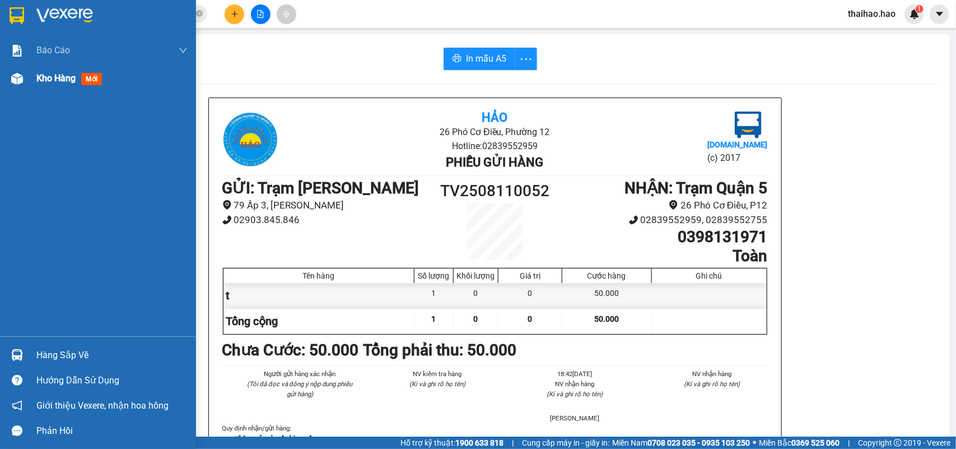
click at [68, 76] on span "Kho hàng" at bounding box center [55, 78] width 39 height 11
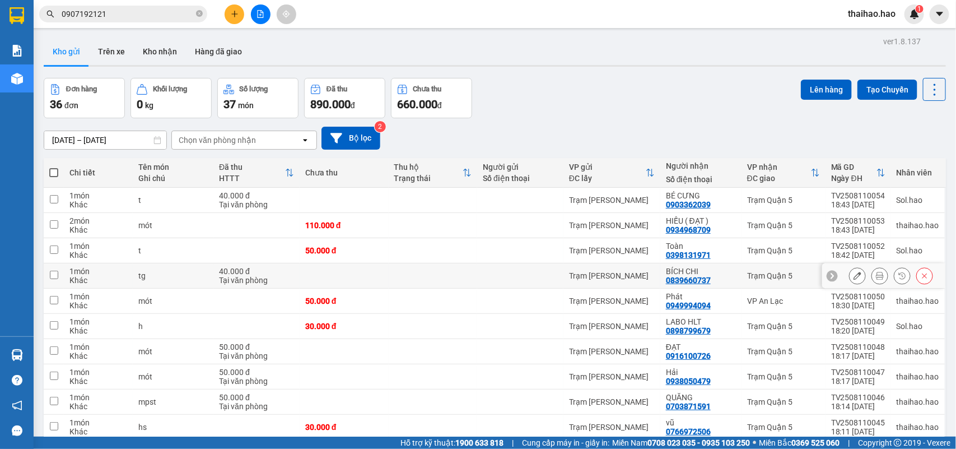
click at [853, 275] on icon at bounding box center [857, 276] width 8 height 8
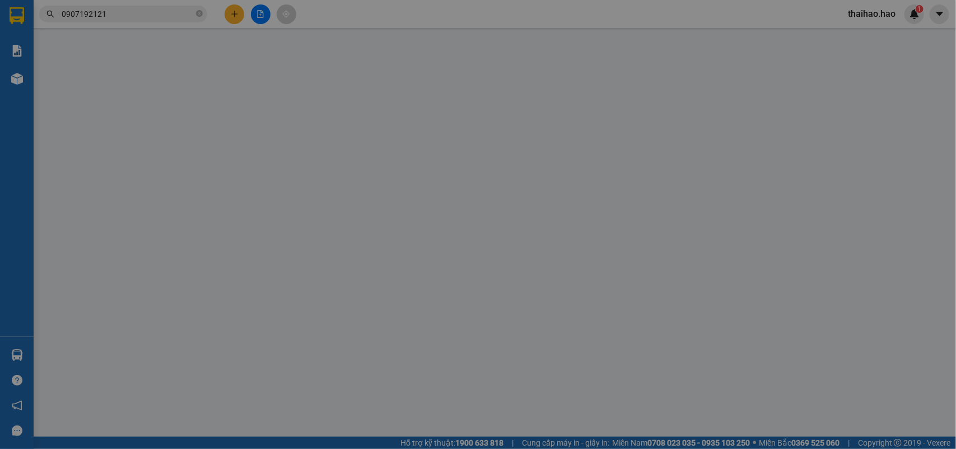
type input "0839660737"
type input "[PERSON_NAME]"
type input "40.000"
type input "0"
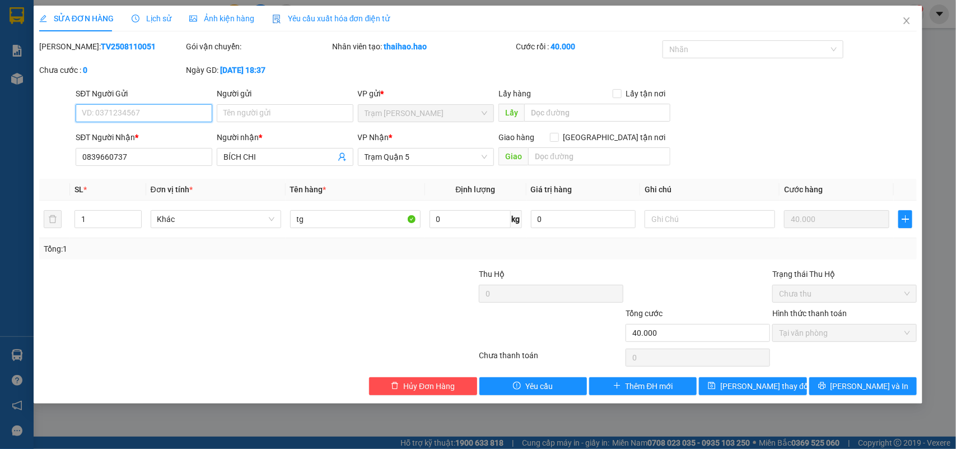
click at [818, 339] on span "Tại văn phòng" at bounding box center [844, 332] width 131 height 17
click at [843, 374] on div "Total Paid Fee 40.000 Total UnPaid Fee 0 Cash Collection Total Fee Mã ĐH: TV250…" at bounding box center [478, 217] width 878 height 354
click at [825, 387] on icon "printer" at bounding box center [821, 385] width 7 height 7
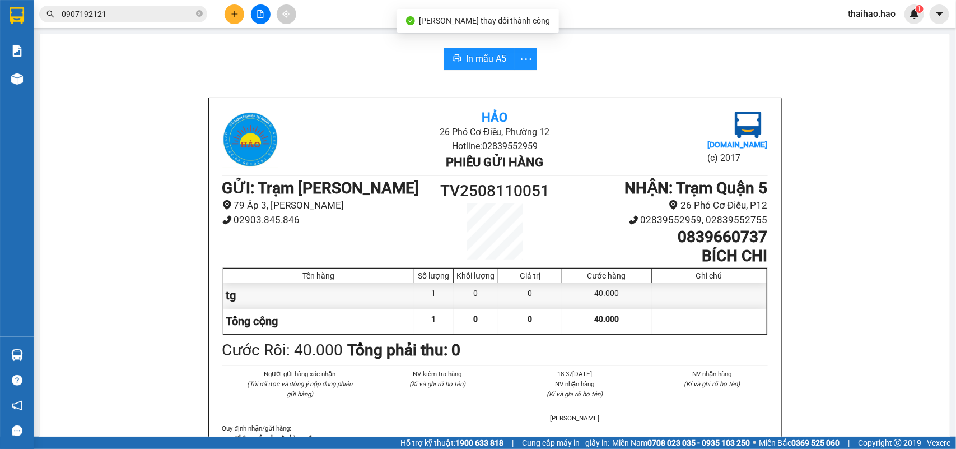
click at [489, 56] on span "In mẫu A5" at bounding box center [486, 59] width 40 height 14
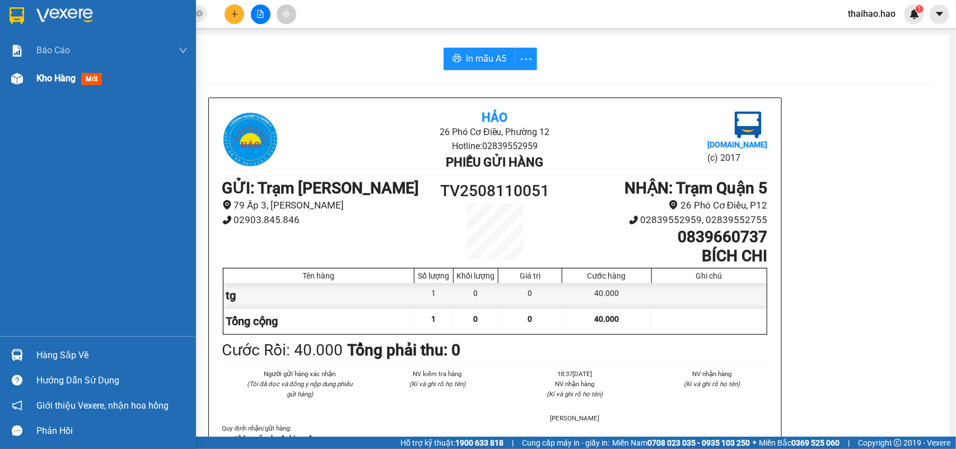
click at [21, 71] on div at bounding box center [17, 79] width 20 height 20
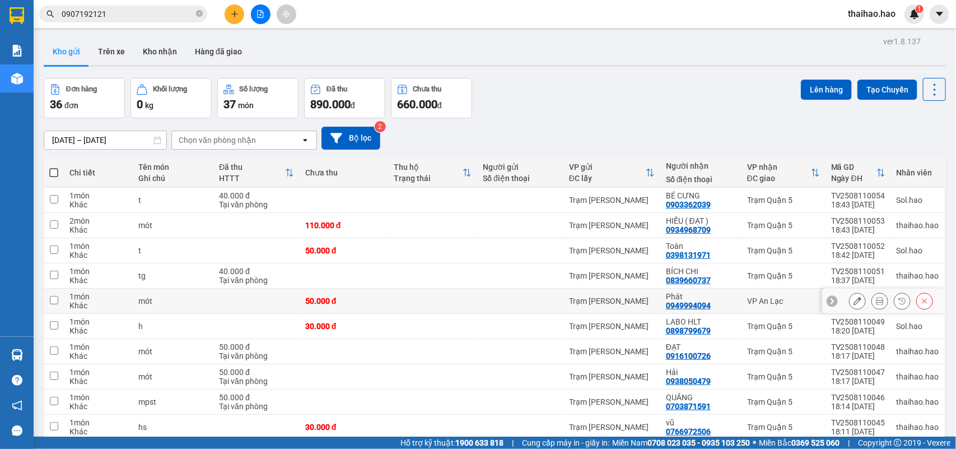
click at [850, 301] on button at bounding box center [858, 301] width 16 height 20
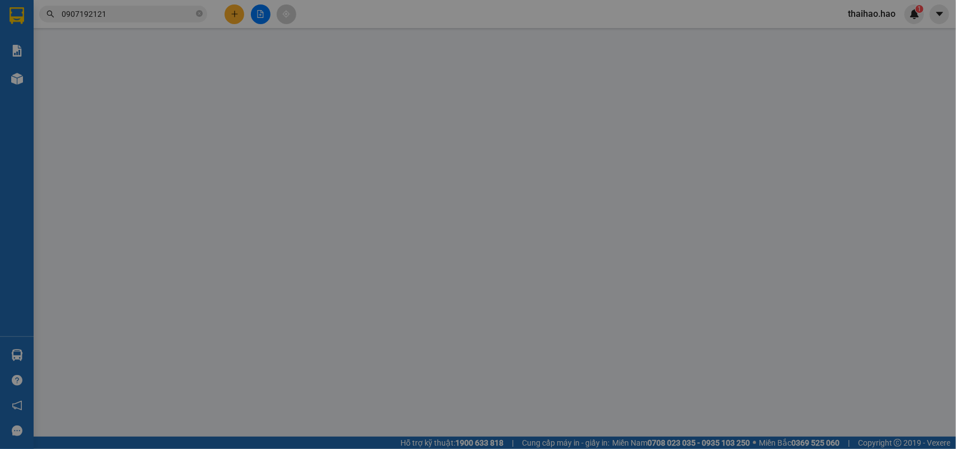
type input "0949994094"
type input "Phát"
type input "50.000"
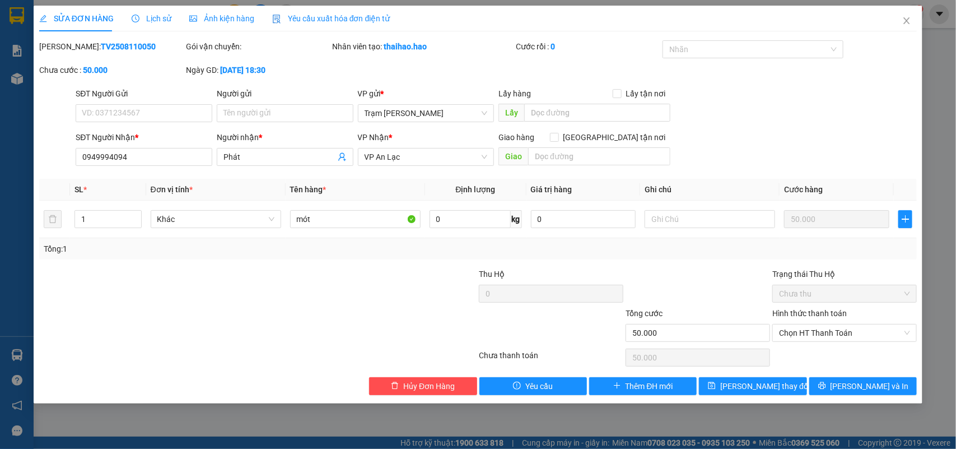
click at [155, 14] on span "Lịch sử" at bounding box center [152, 18] width 40 height 9
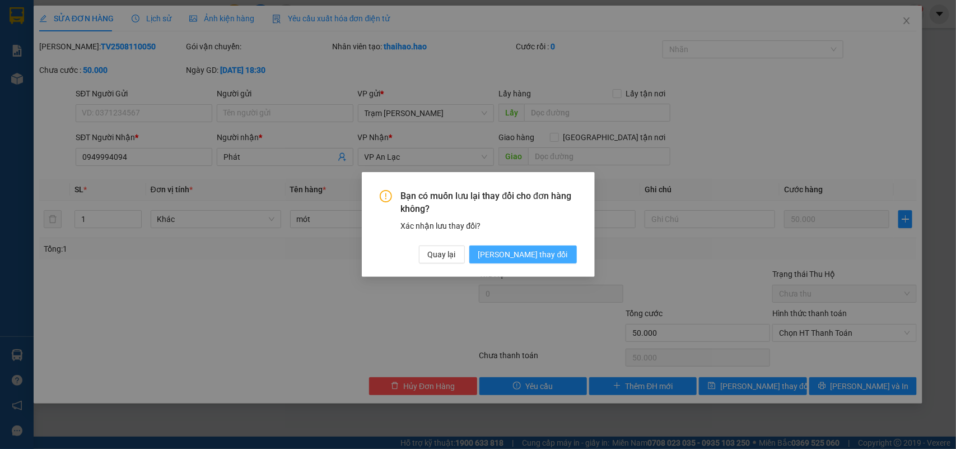
click at [526, 249] on span "[PERSON_NAME] đổi" at bounding box center [523, 254] width 90 height 12
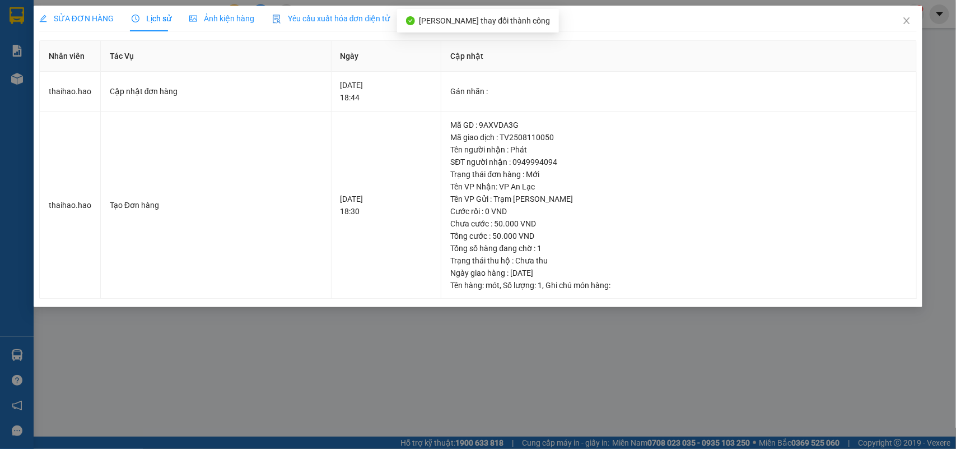
click at [68, 28] on div "SỬA ĐƠN HÀNG" at bounding box center [76, 19] width 74 height 26
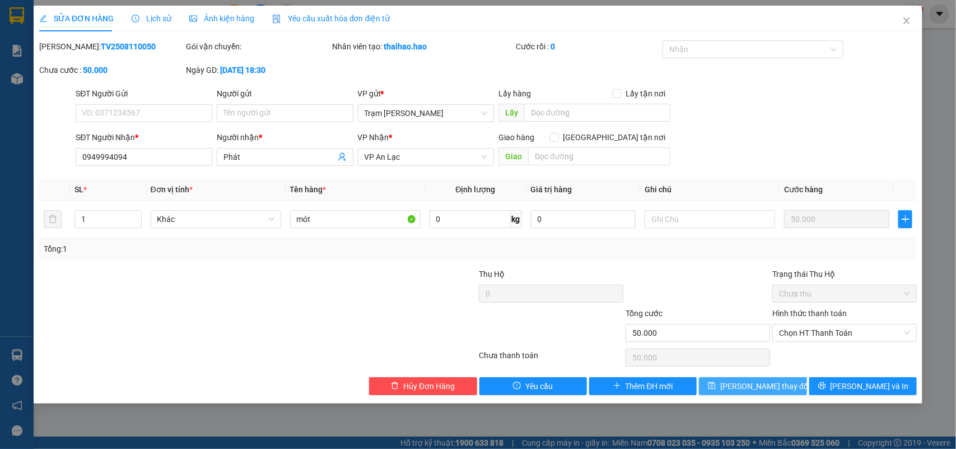
click at [805, 391] on button "[PERSON_NAME] đổi" at bounding box center [753, 386] width 108 height 18
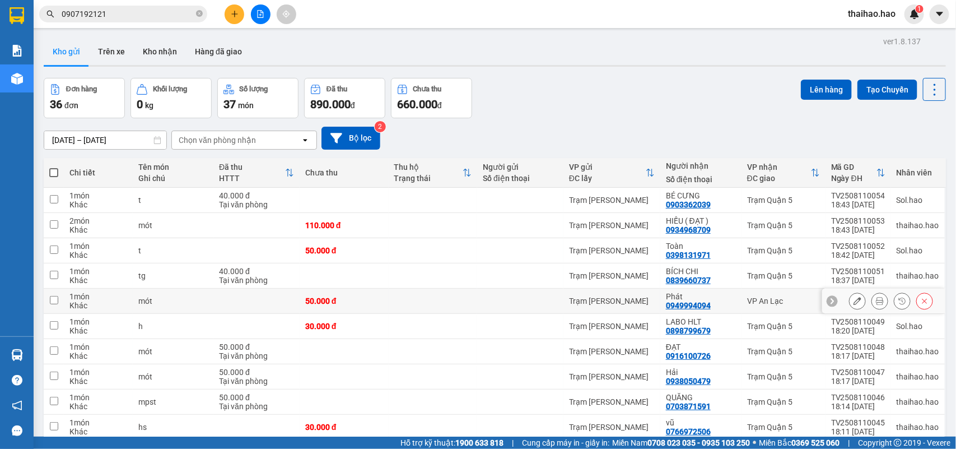
click at [876, 301] on icon at bounding box center [880, 301] width 8 height 8
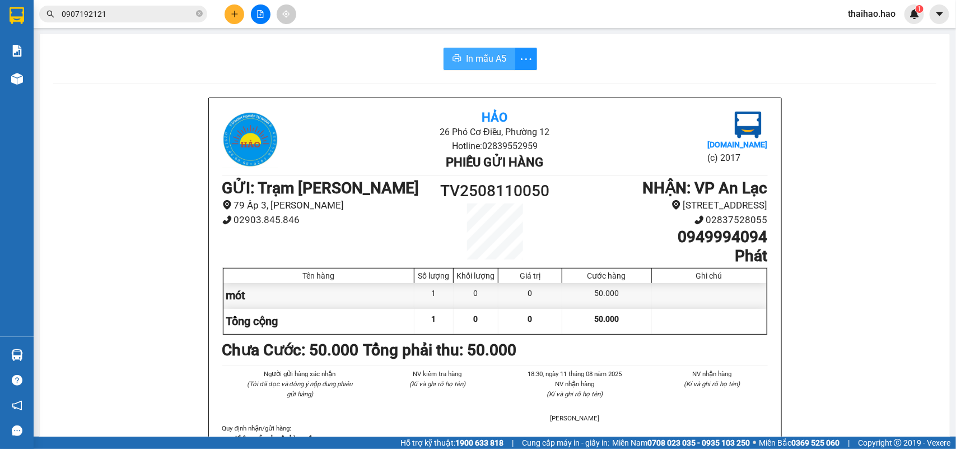
click at [454, 59] on icon "printer" at bounding box center [456, 58] width 9 height 9
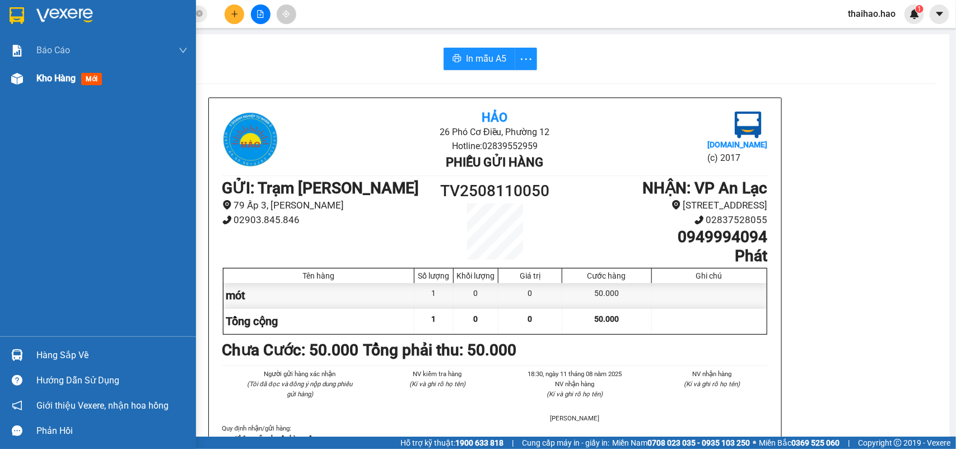
click at [12, 82] on img at bounding box center [17, 79] width 12 height 12
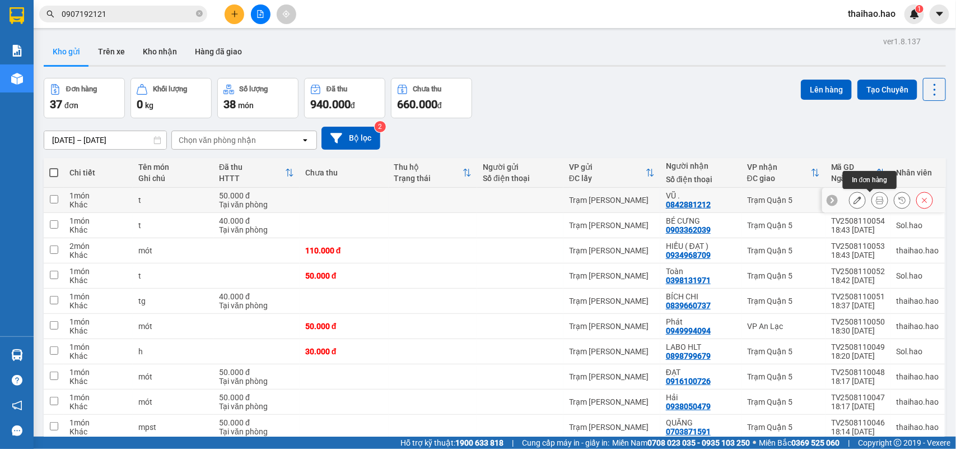
drag, startPoint x: 871, startPoint y: 197, endPoint x: 870, endPoint y: 203, distance: 6.8
click at [876, 197] on icon at bounding box center [880, 200] width 8 height 8
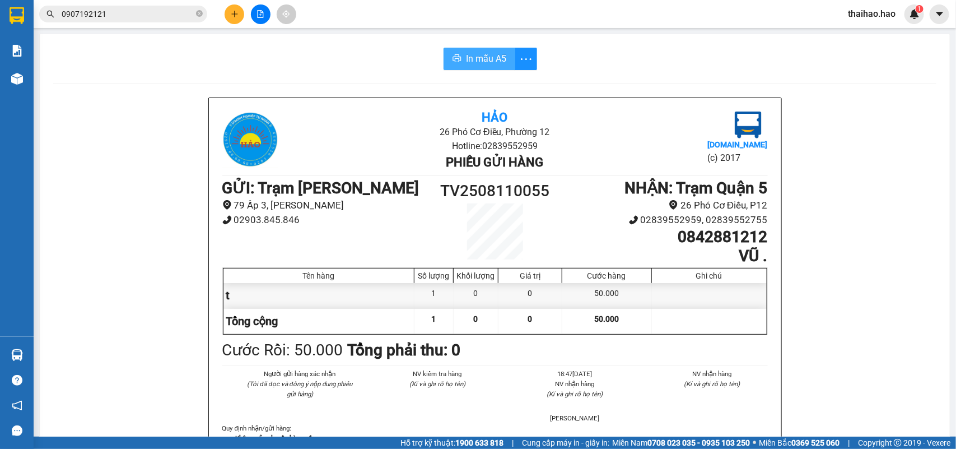
click at [487, 52] on span "In mẫu A5" at bounding box center [486, 59] width 40 height 14
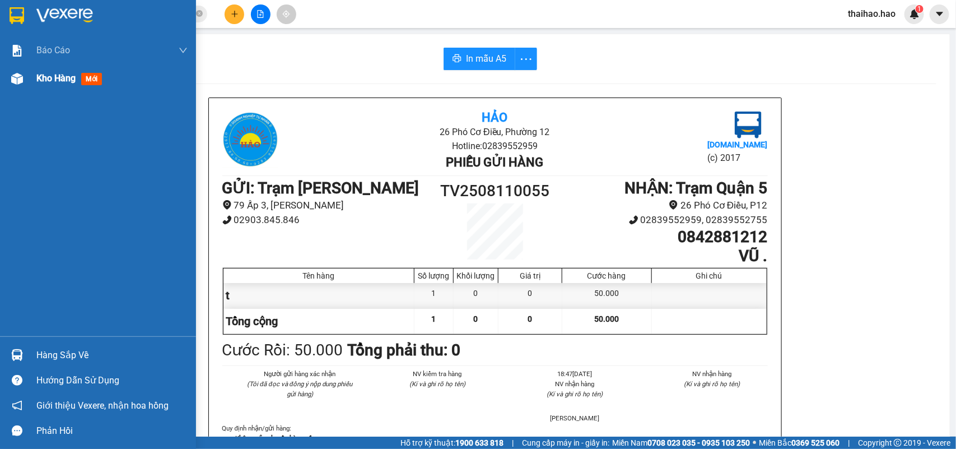
click at [21, 83] on img at bounding box center [17, 79] width 12 height 12
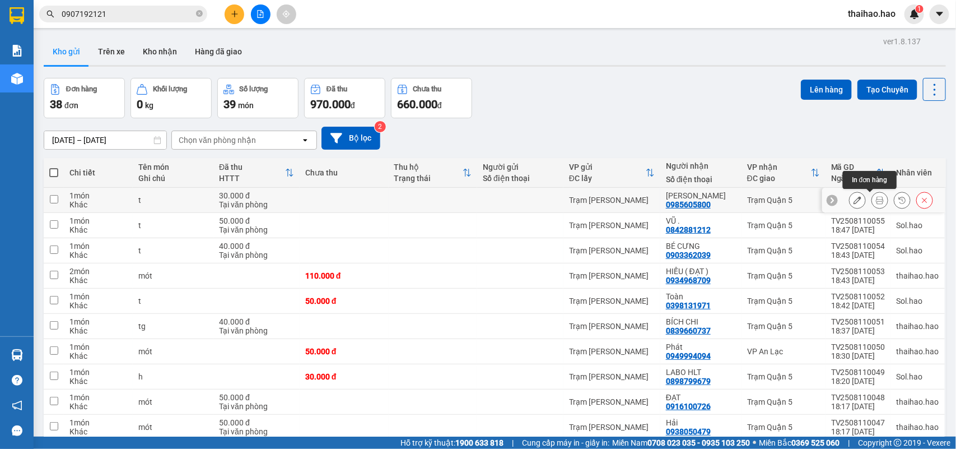
click at [876, 203] on icon at bounding box center [880, 200] width 8 height 8
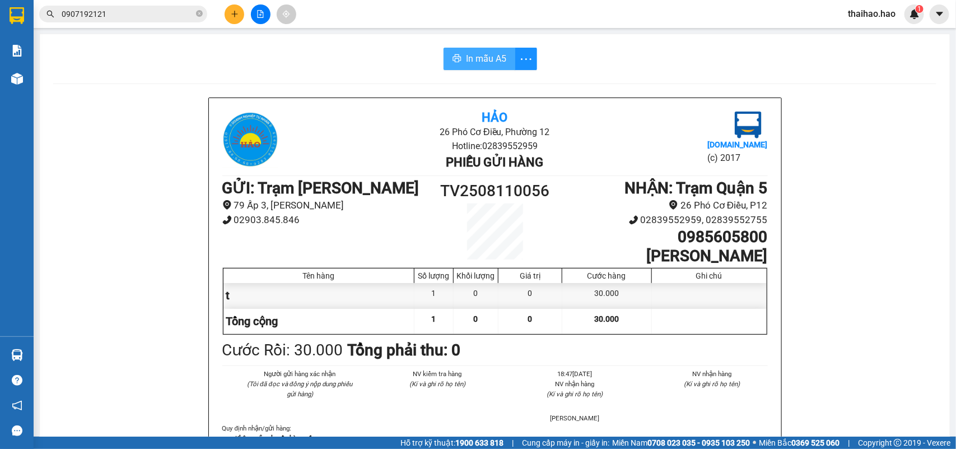
click at [490, 59] on span "In mẫu A5" at bounding box center [486, 59] width 40 height 14
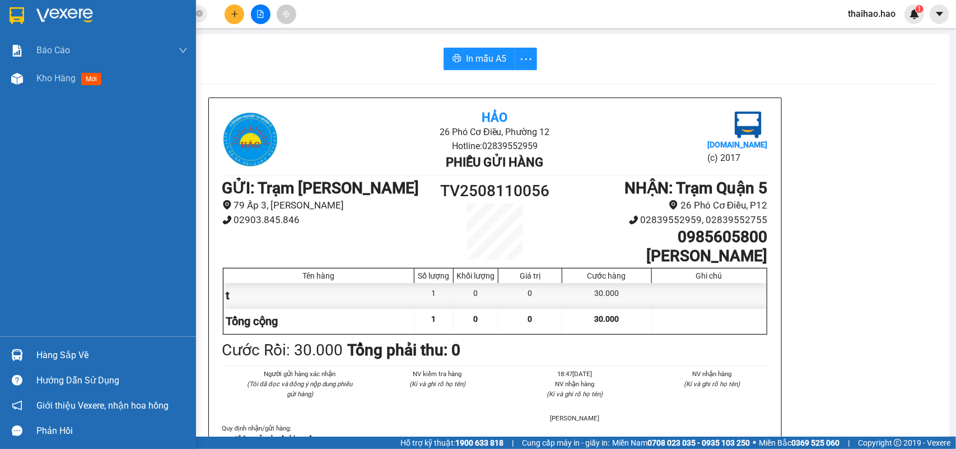
click at [18, 82] on img at bounding box center [17, 79] width 12 height 12
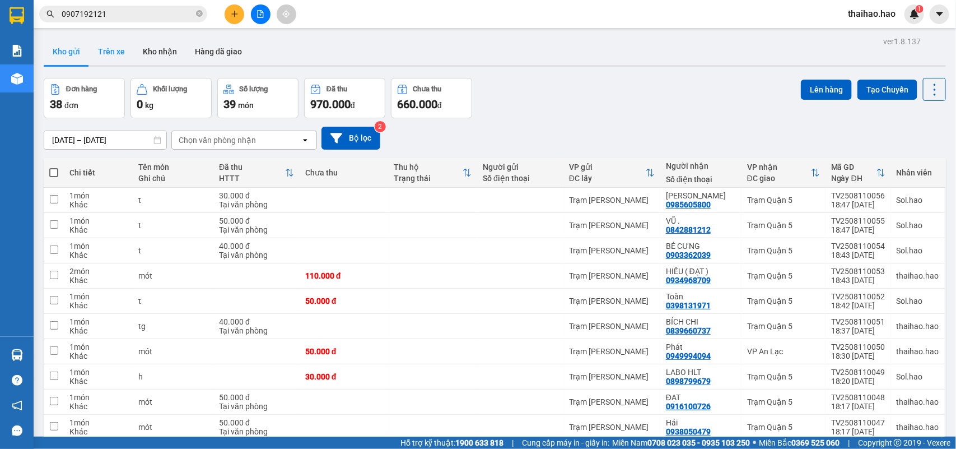
click at [129, 62] on button "Trên xe" at bounding box center [111, 51] width 45 height 27
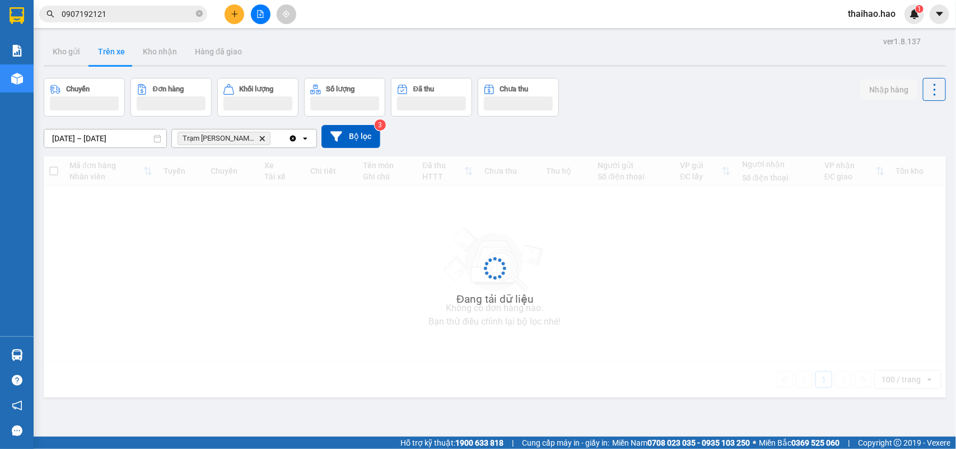
click at [118, 55] on button "Trên xe" at bounding box center [111, 51] width 45 height 27
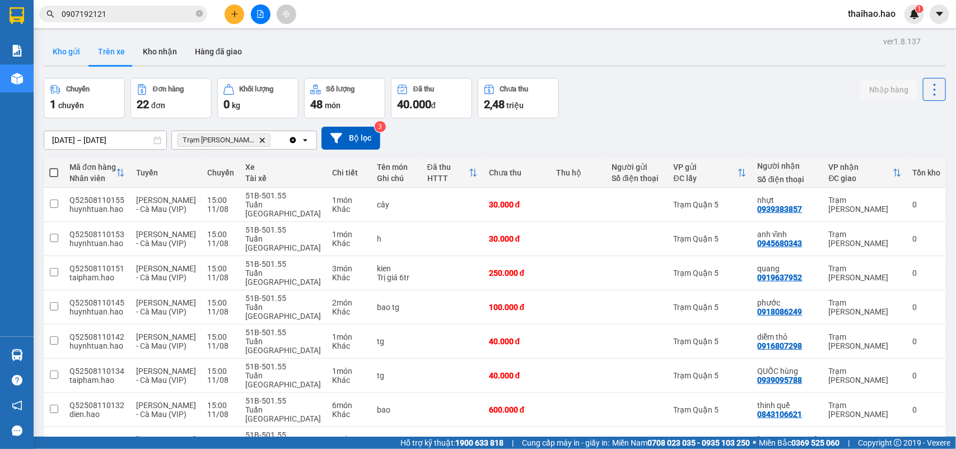
click at [62, 46] on button "Kho gửi" at bounding box center [66, 51] width 45 height 27
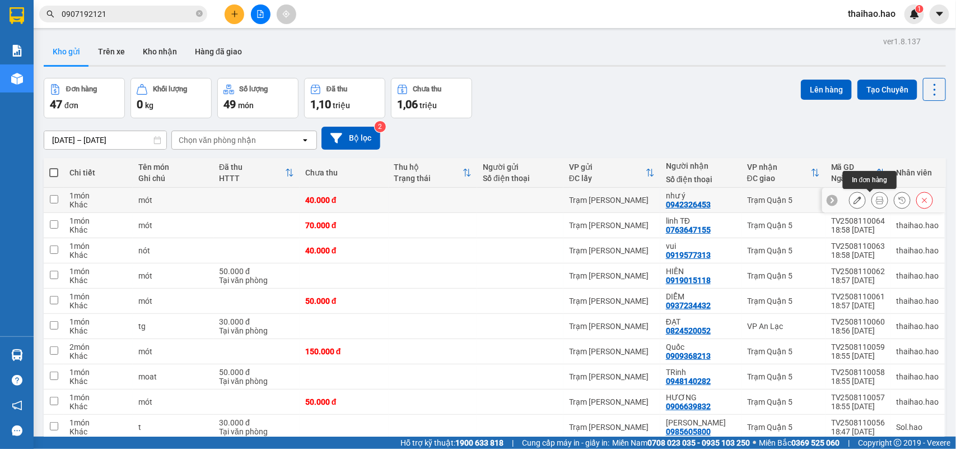
click at [875, 200] on button at bounding box center [880, 200] width 16 height 20
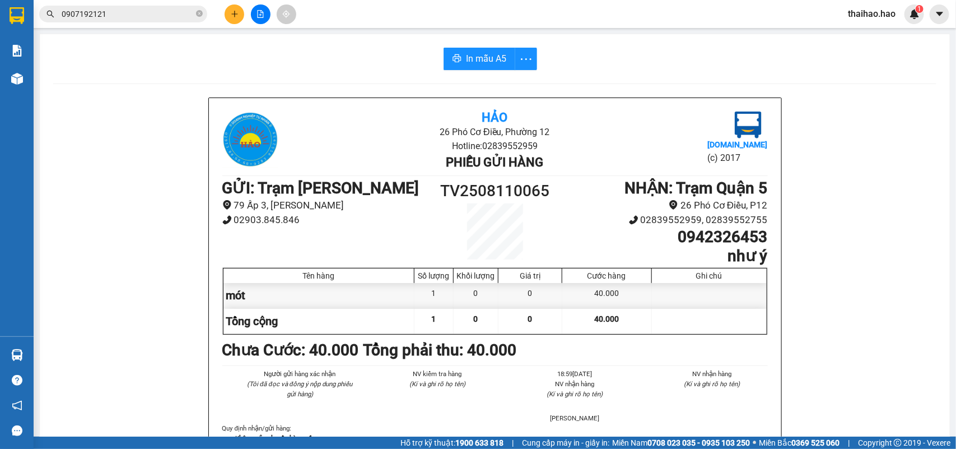
click at [482, 57] on span "In mẫu A5" at bounding box center [486, 59] width 40 height 14
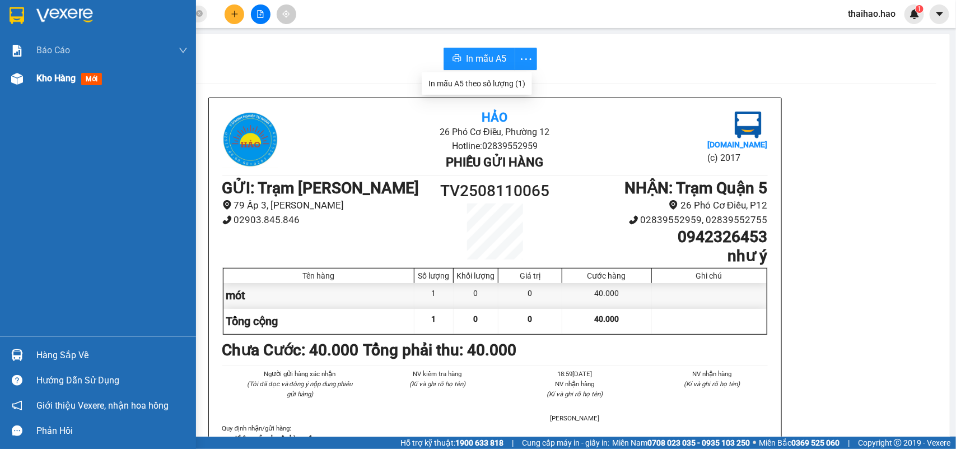
click at [59, 70] on div "Kho hàng mới" at bounding box center [111, 78] width 151 height 28
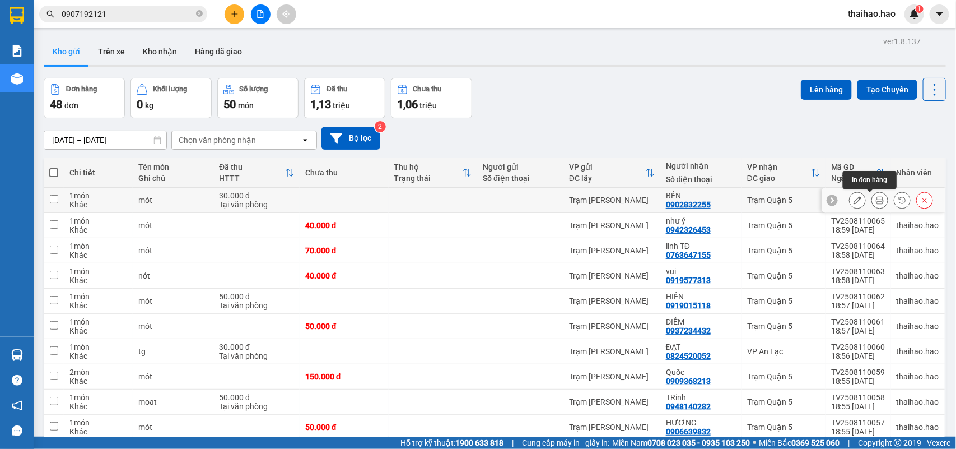
click at [876, 200] on icon at bounding box center [880, 200] width 8 height 8
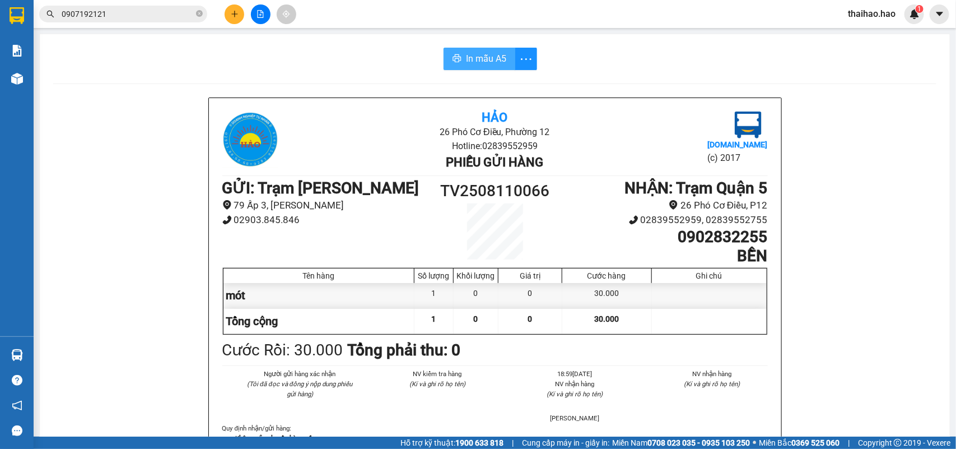
click at [452, 60] on icon "printer" at bounding box center [456, 58] width 9 height 9
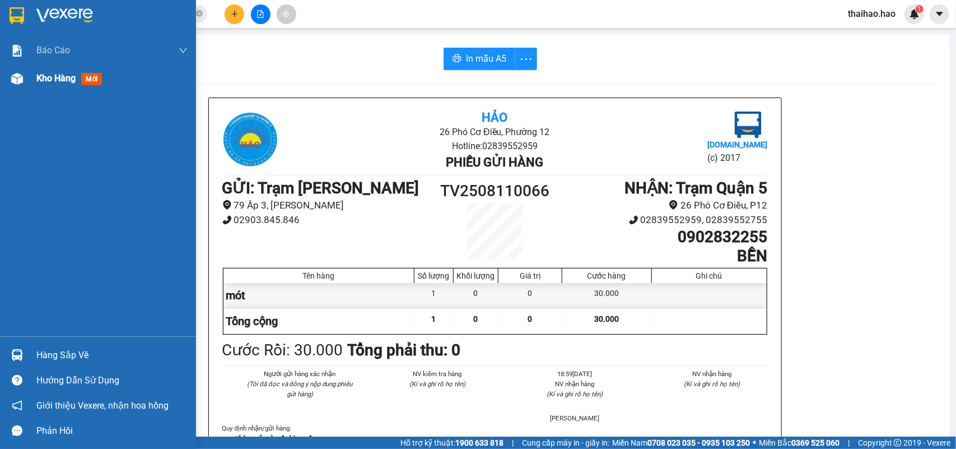
click at [67, 74] on span "Kho hàng" at bounding box center [55, 78] width 39 height 11
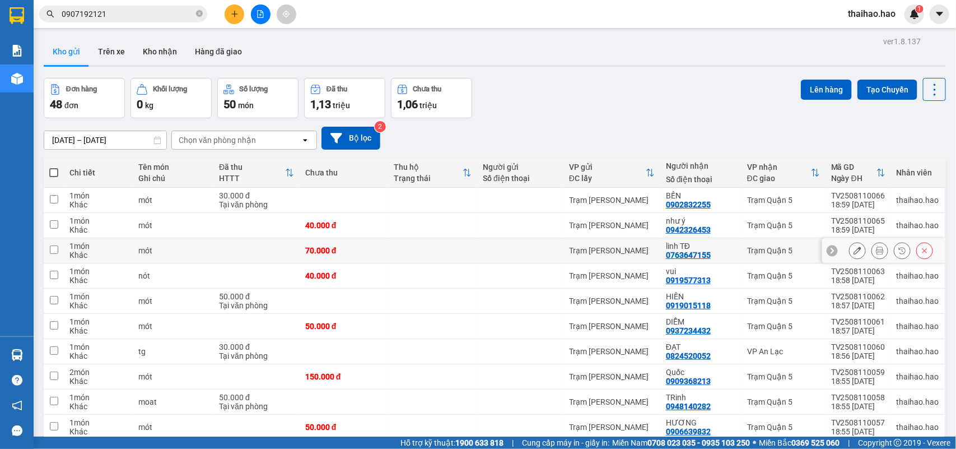
click at [872, 245] on button at bounding box center [880, 251] width 16 height 20
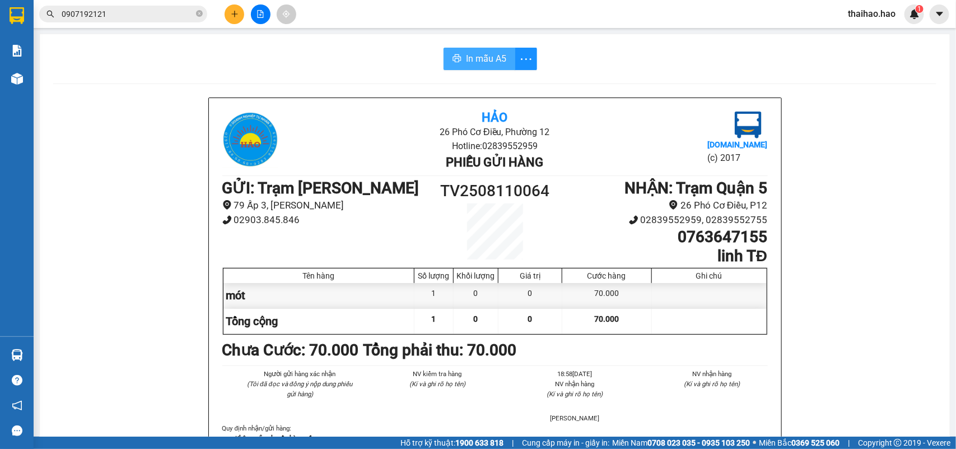
click at [470, 59] on span "In mẫu A5" at bounding box center [486, 59] width 40 height 14
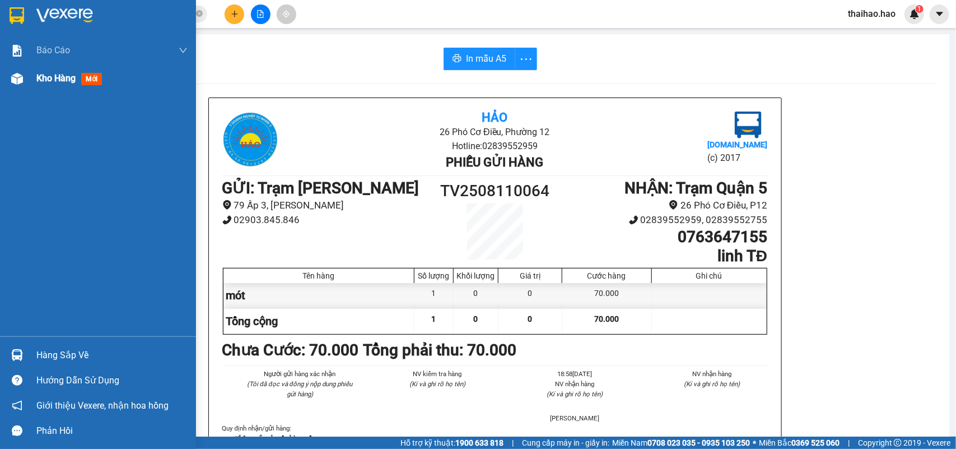
click at [46, 74] on span "Kho hàng" at bounding box center [55, 78] width 39 height 11
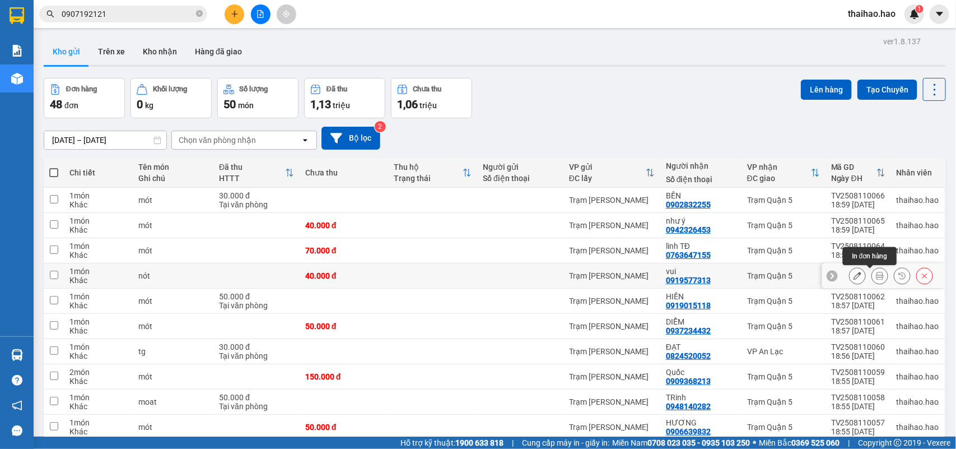
click at [876, 275] on icon at bounding box center [880, 276] width 8 height 8
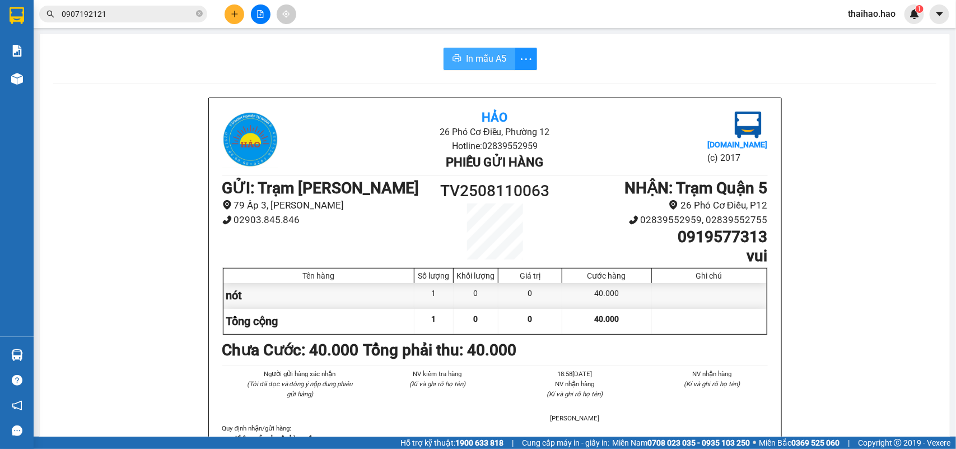
click at [472, 54] on span "In mẫu A5" at bounding box center [486, 59] width 40 height 14
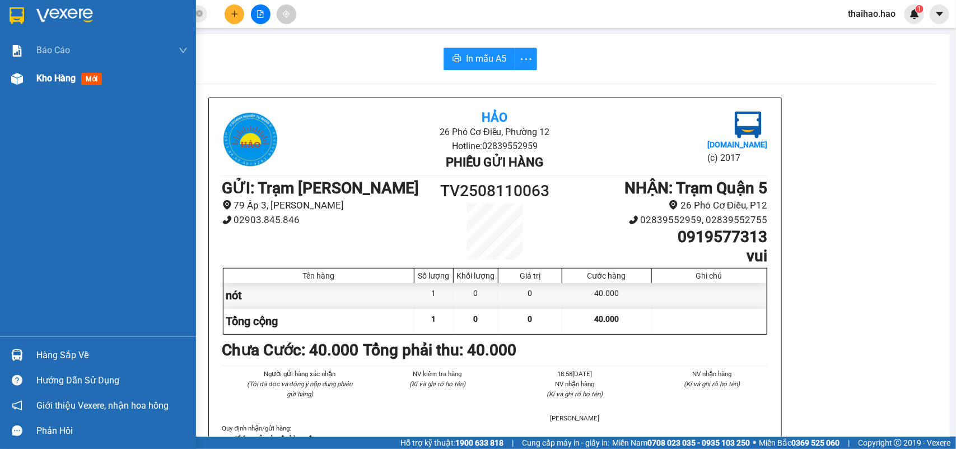
click at [59, 74] on span "Kho hàng" at bounding box center [55, 78] width 39 height 11
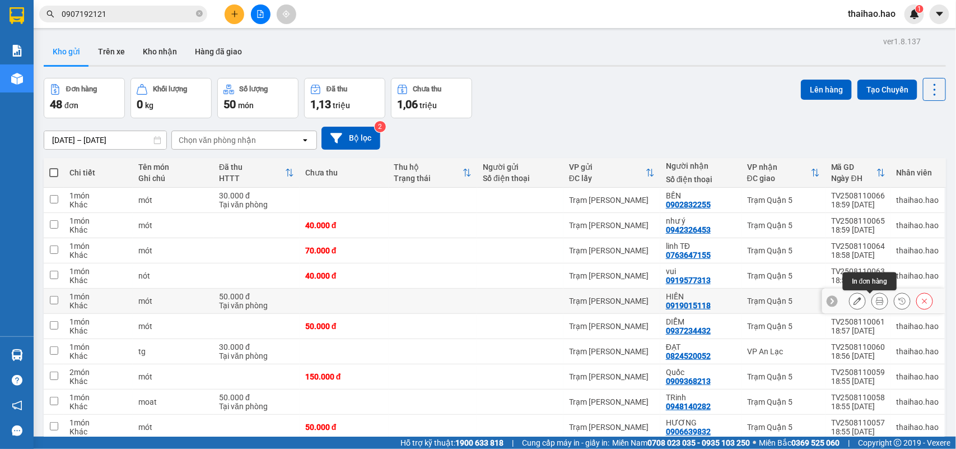
click at [876, 300] on icon at bounding box center [880, 301] width 8 height 8
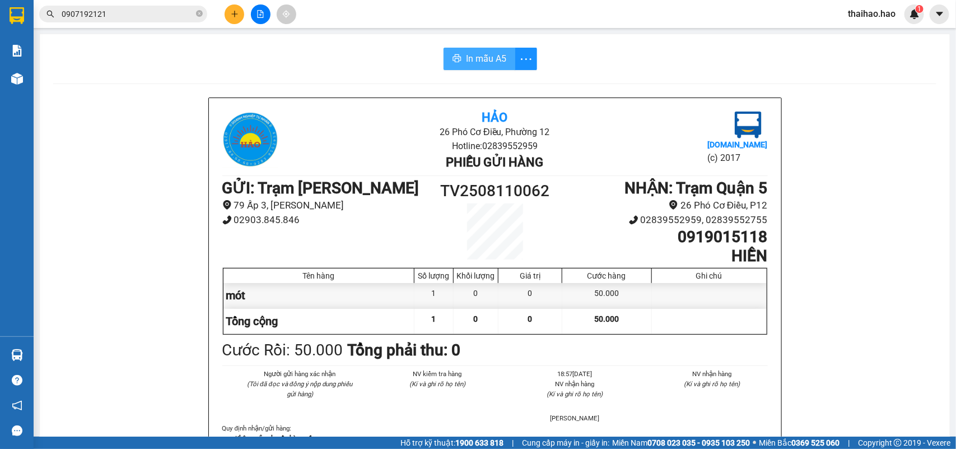
click at [473, 55] on span "In mẫu A5" at bounding box center [486, 59] width 40 height 14
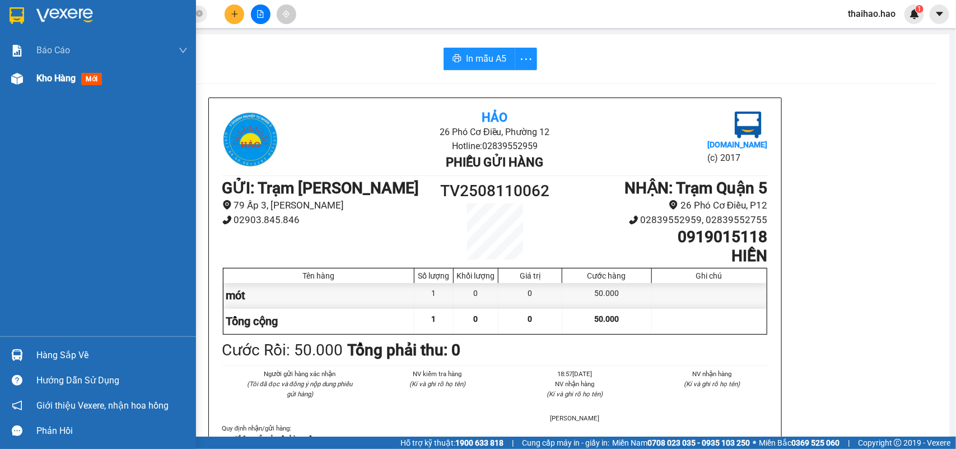
click at [43, 73] on span "Kho hàng" at bounding box center [55, 78] width 39 height 11
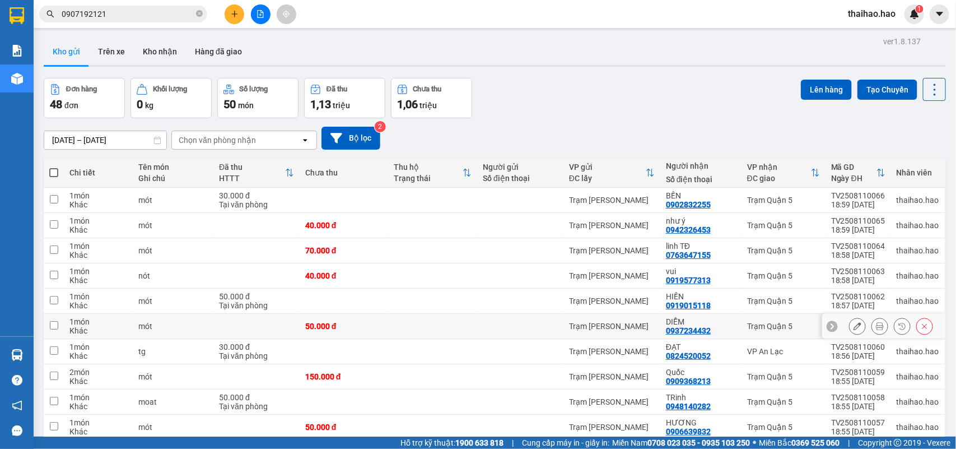
click at [872, 323] on button at bounding box center [880, 326] width 16 height 20
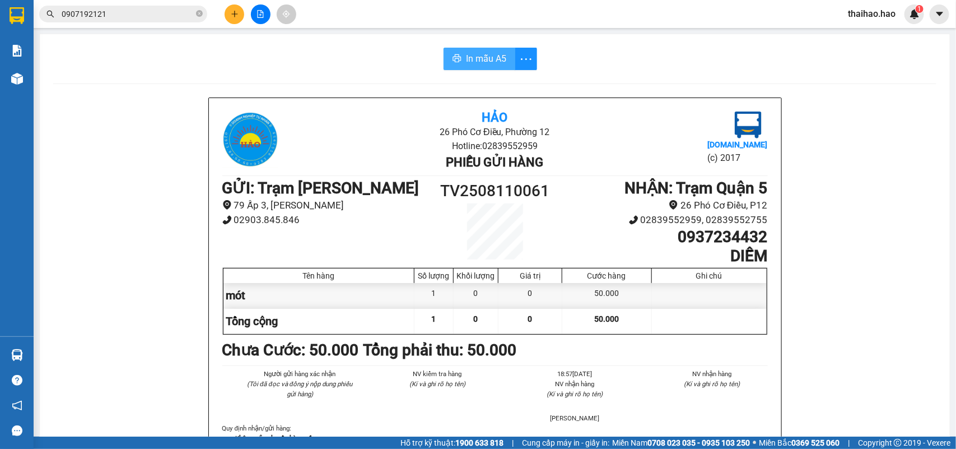
click at [494, 57] on span "In mẫu A5" at bounding box center [486, 59] width 40 height 14
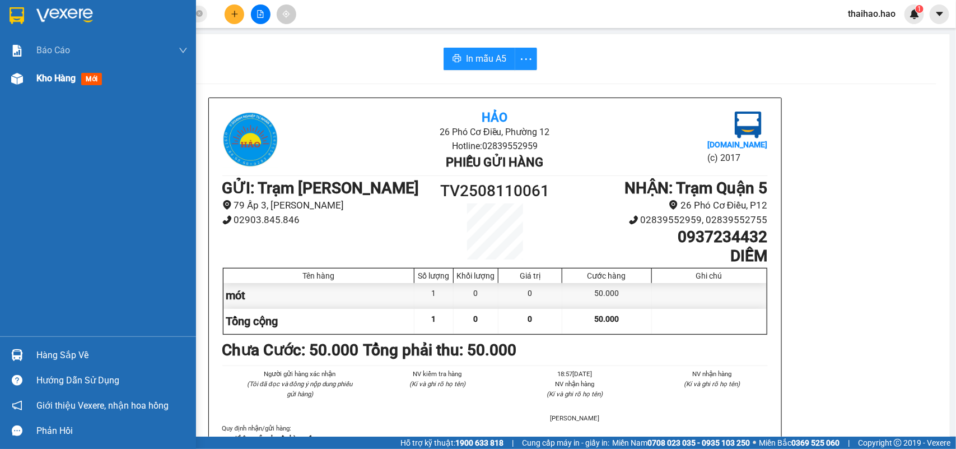
click at [48, 73] on span "Kho hàng" at bounding box center [55, 78] width 39 height 11
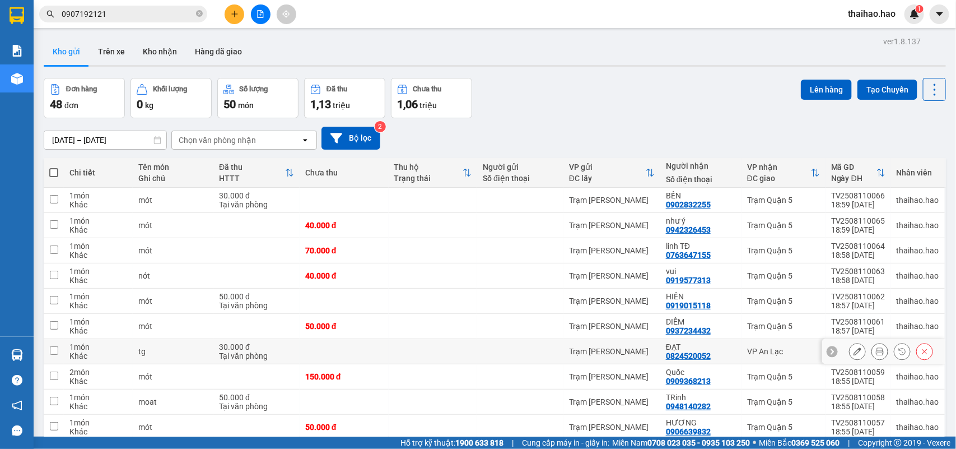
click at [876, 348] on icon at bounding box center [880, 351] width 8 height 8
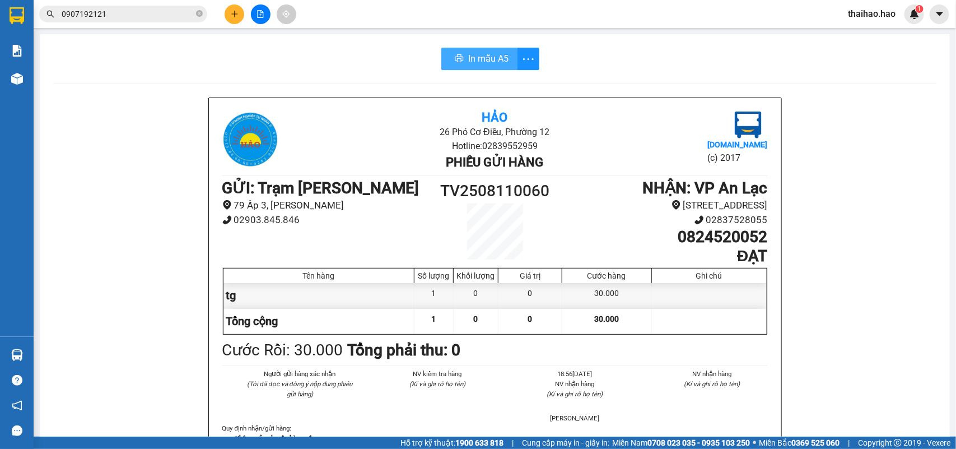
click at [479, 48] on button "In mẫu A5" at bounding box center [479, 59] width 76 height 22
click at [480, 57] on span "In mẫu A5" at bounding box center [488, 59] width 40 height 14
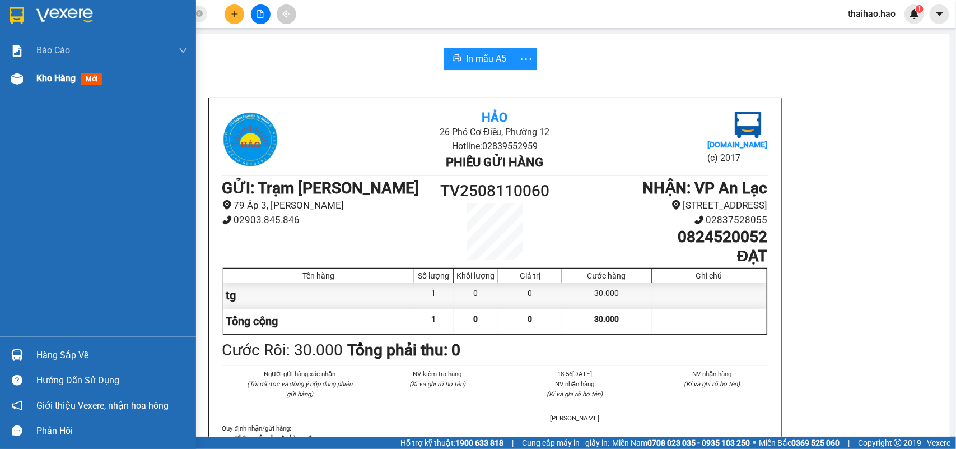
click at [49, 80] on span "Kho hàng" at bounding box center [55, 78] width 39 height 11
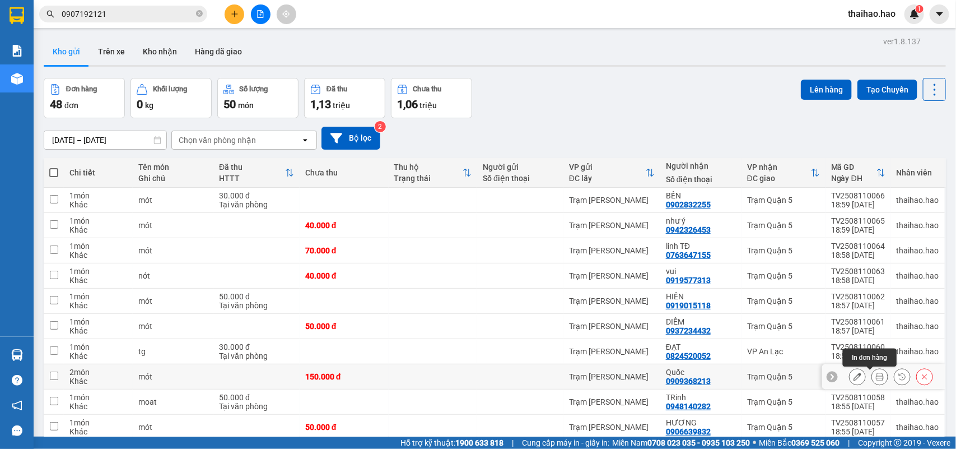
click at [874, 376] on button at bounding box center [880, 377] width 16 height 20
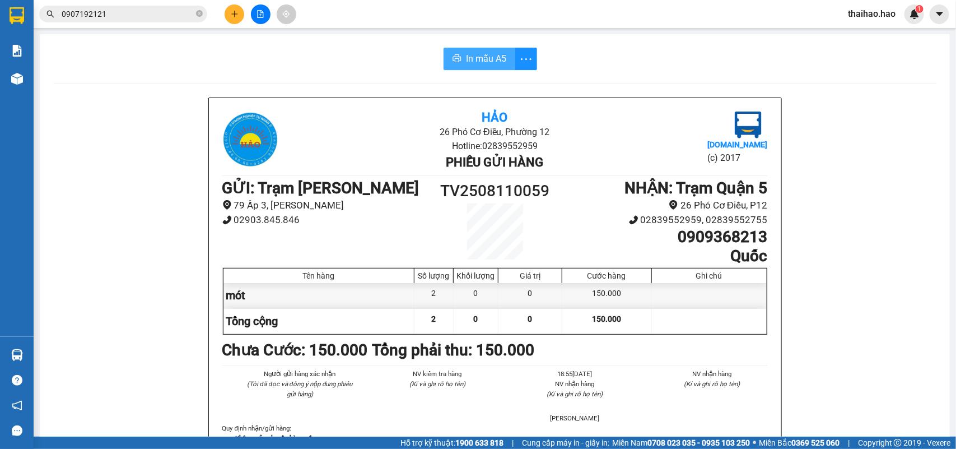
click at [490, 64] on span "In mẫu A5" at bounding box center [486, 59] width 40 height 14
click at [468, 56] on span "In mẫu A5" at bounding box center [486, 59] width 40 height 14
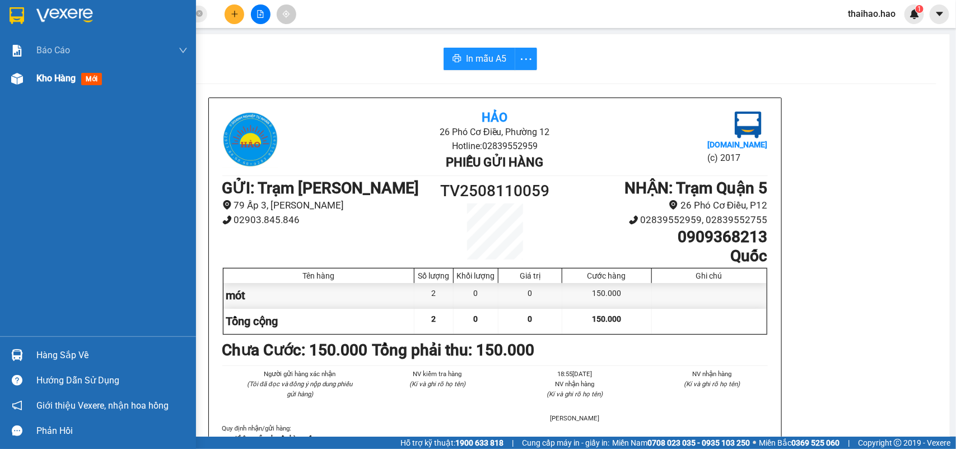
click at [50, 79] on span "Kho hàng" at bounding box center [55, 78] width 39 height 11
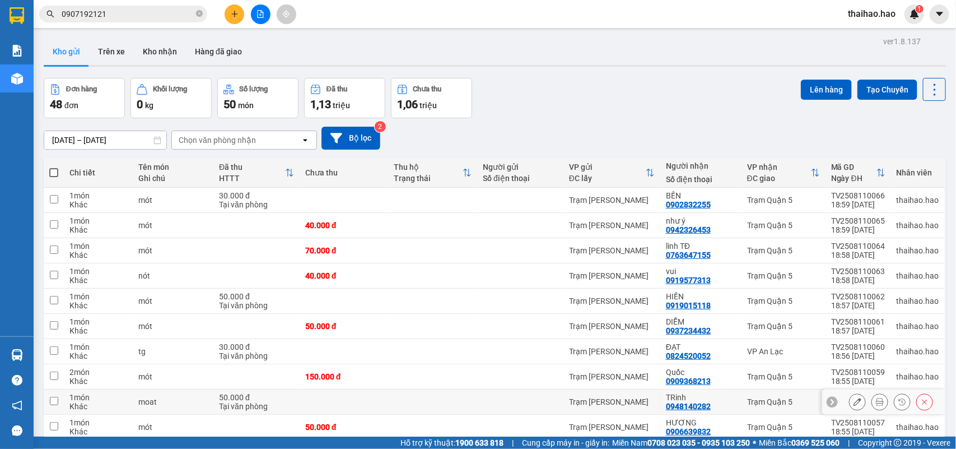
click at [872, 402] on button at bounding box center [880, 402] width 16 height 20
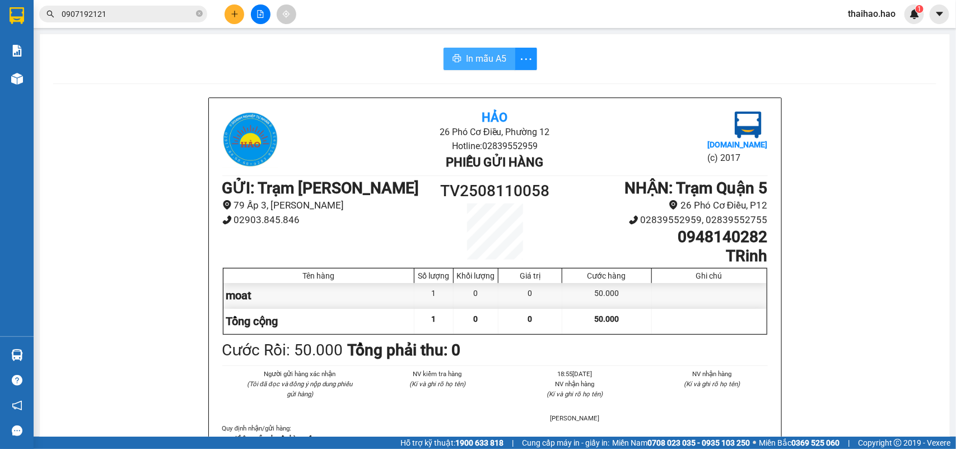
click at [472, 62] on span "In mẫu A5" at bounding box center [486, 59] width 40 height 14
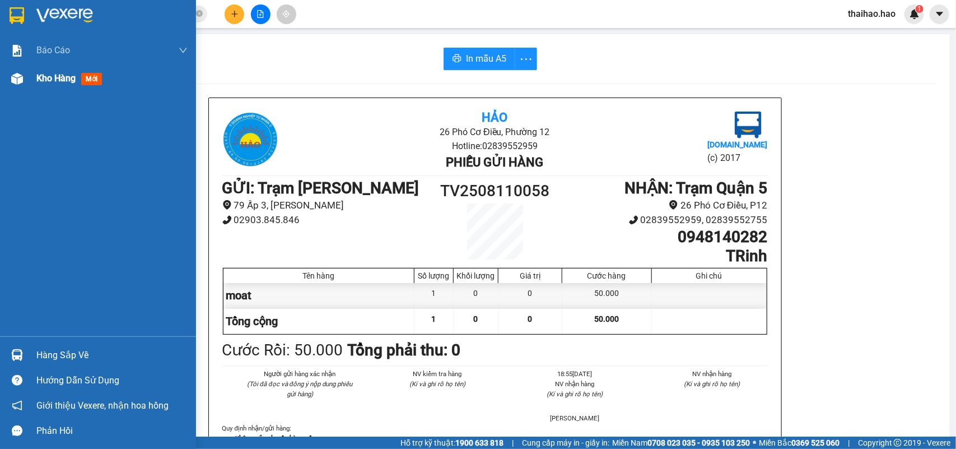
click at [51, 74] on span "Kho hàng" at bounding box center [55, 78] width 39 height 11
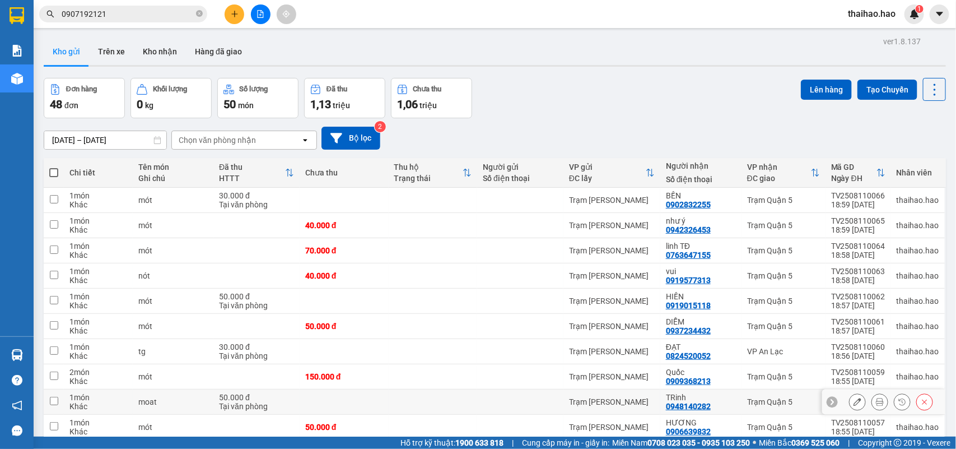
scroll to position [70, 0]
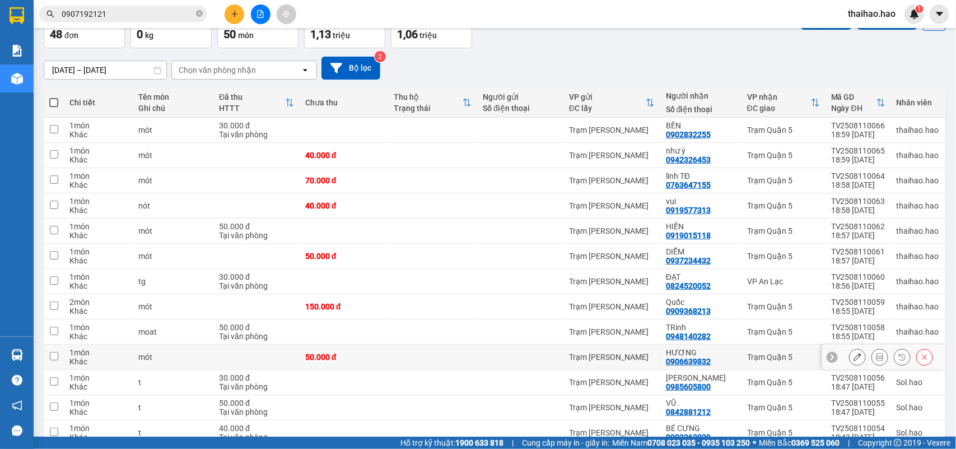
click at [874, 361] on button at bounding box center [880, 357] width 16 height 20
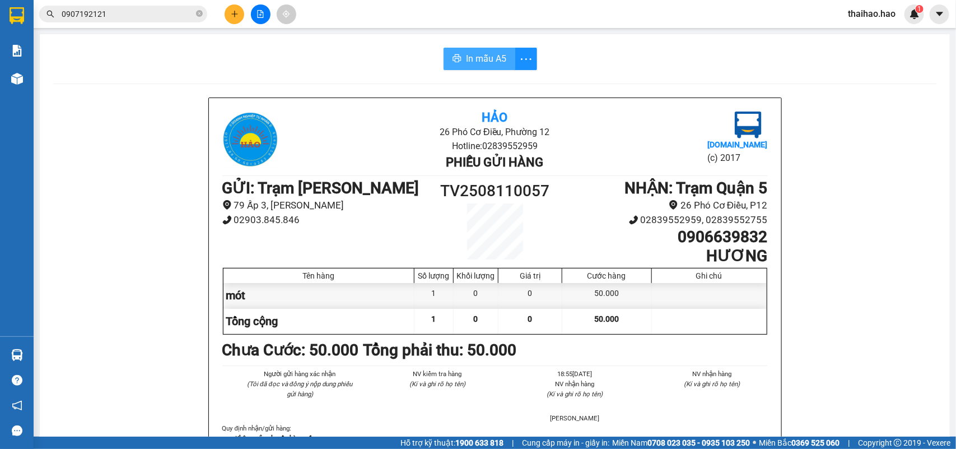
click at [456, 52] on button "In mẫu A5" at bounding box center [480, 59] width 72 height 22
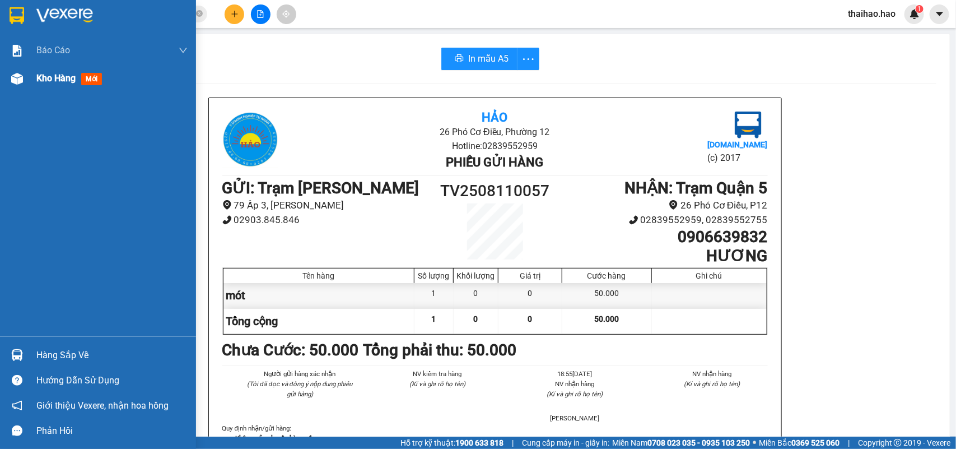
click at [40, 74] on span "Kho hàng" at bounding box center [55, 78] width 39 height 11
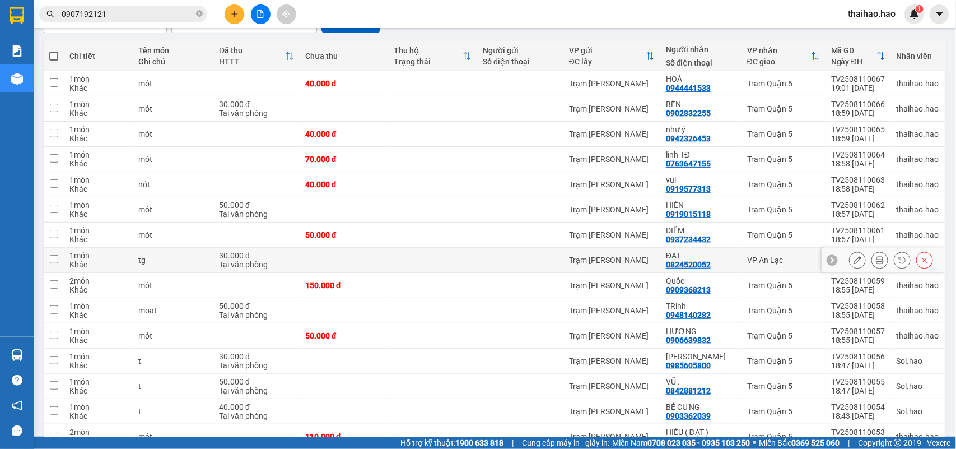
scroll to position [140, 0]
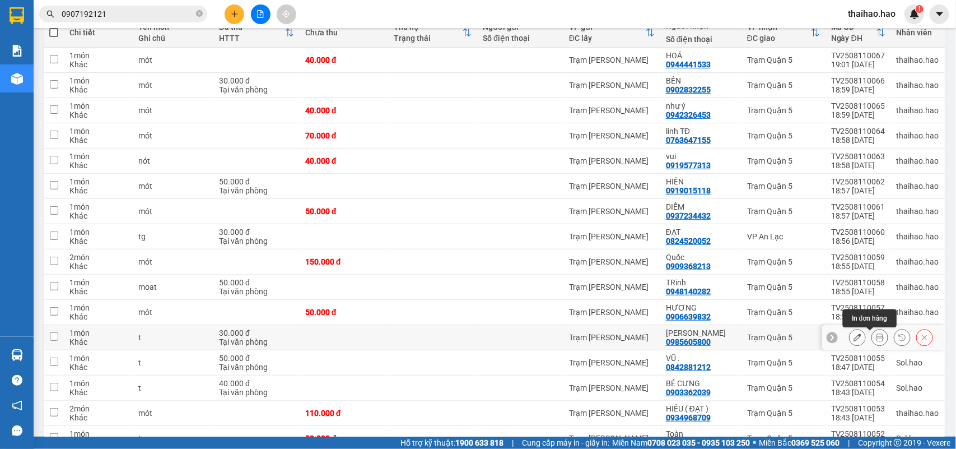
click at [872, 339] on button at bounding box center [880, 338] width 16 height 20
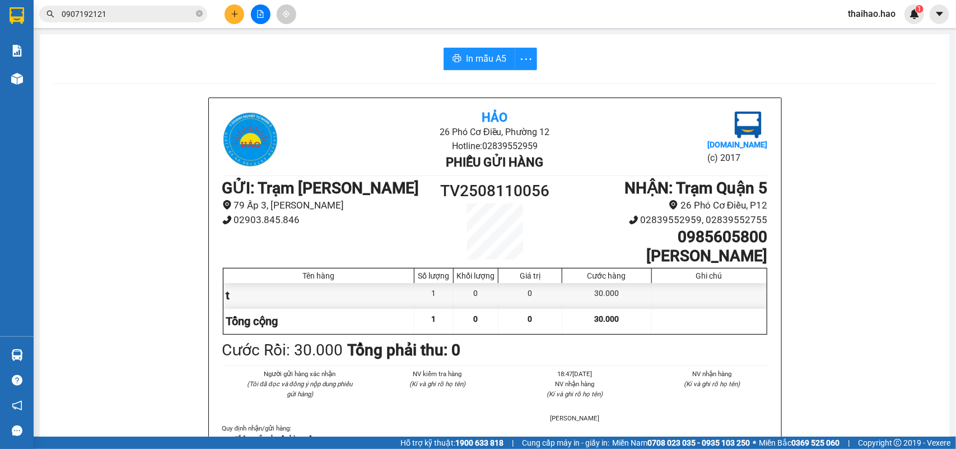
click at [487, 55] on span "In mẫu A5" at bounding box center [486, 59] width 40 height 14
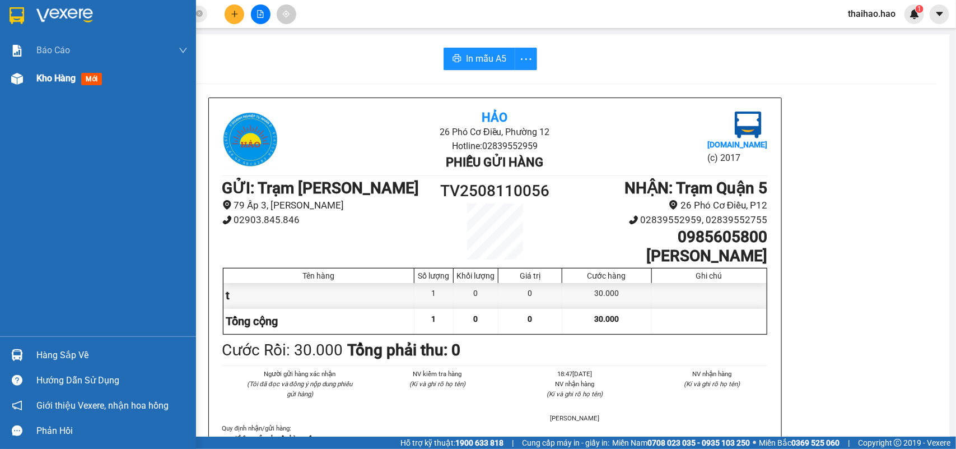
click at [44, 76] on span "Kho hàng" at bounding box center [55, 78] width 39 height 11
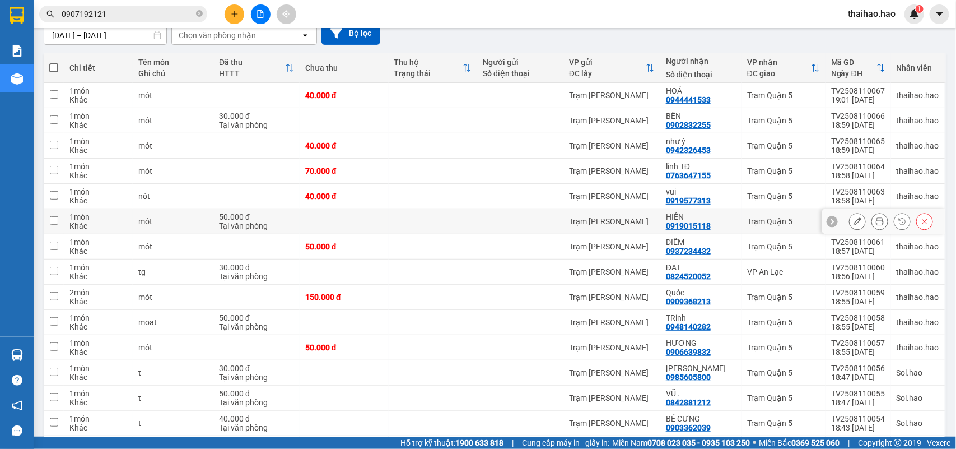
scroll to position [210, 0]
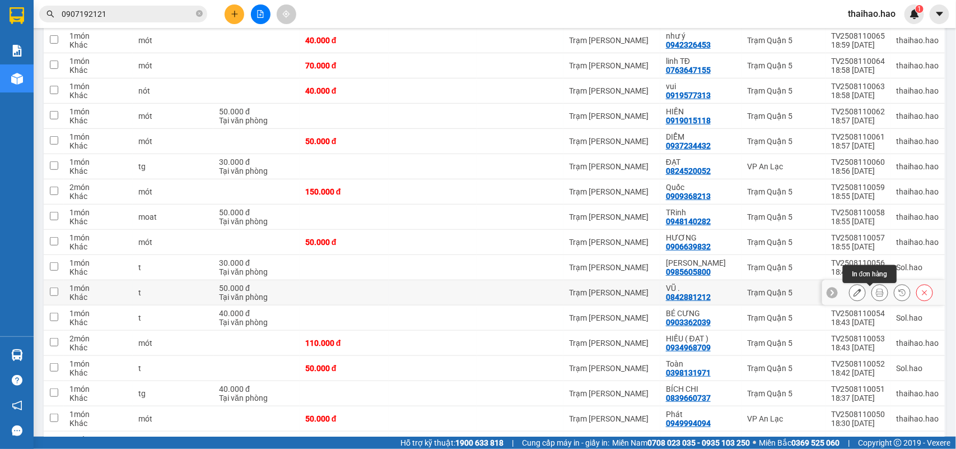
click at [876, 291] on icon at bounding box center [880, 292] width 8 height 8
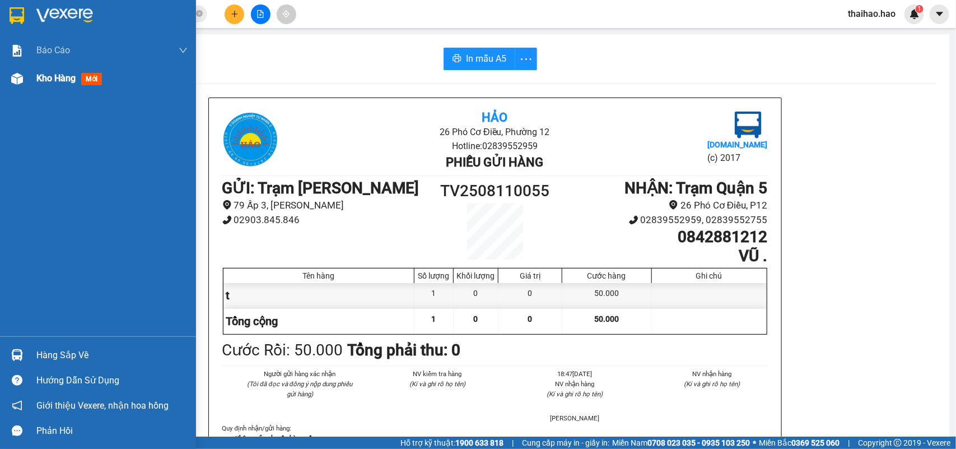
click at [42, 77] on span "Kho hàng" at bounding box center [55, 78] width 39 height 11
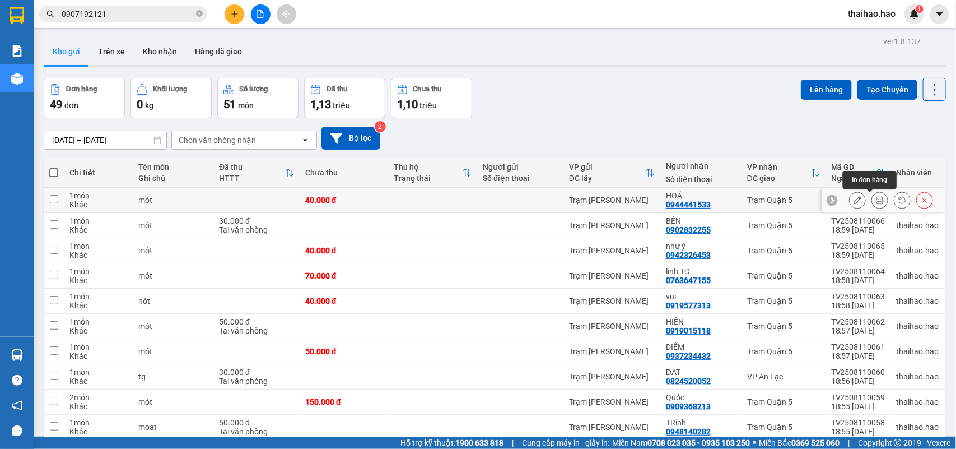
click at [876, 202] on icon at bounding box center [880, 200] width 8 height 8
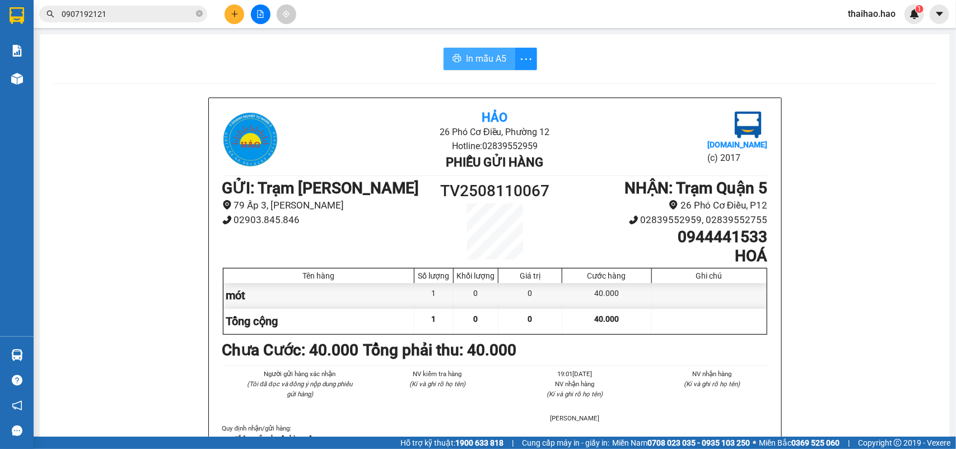
click at [477, 54] on span "In mẫu A5" at bounding box center [486, 59] width 40 height 14
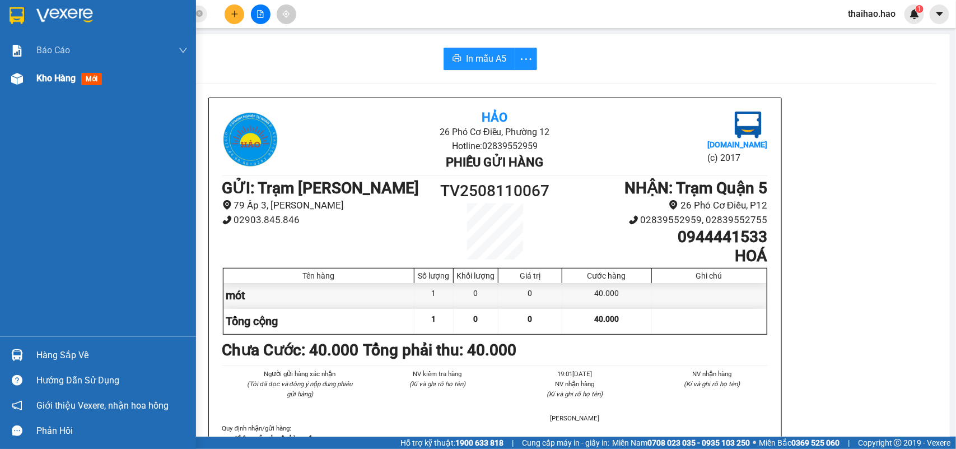
click at [45, 78] on span "Kho hàng" at bounding box center [55, 78] width 39 height 11
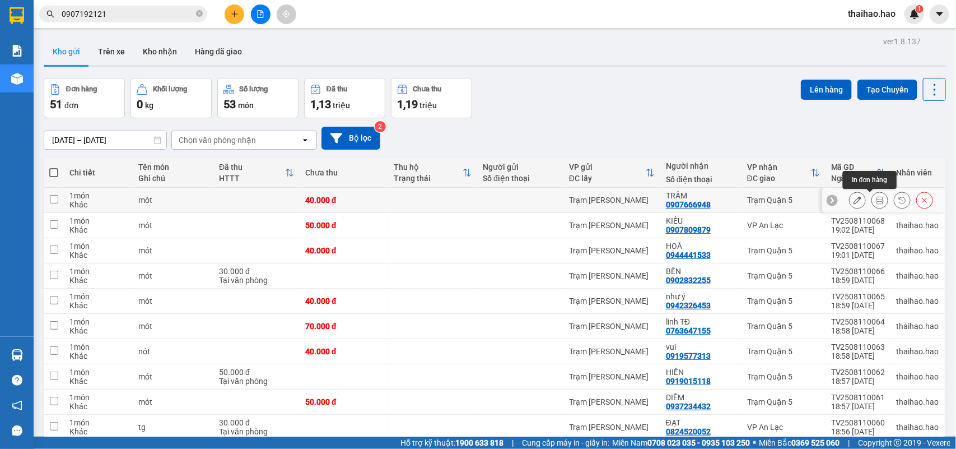
click at [876, 200] on icon at bounding box center [880, 200] width 8 height 8
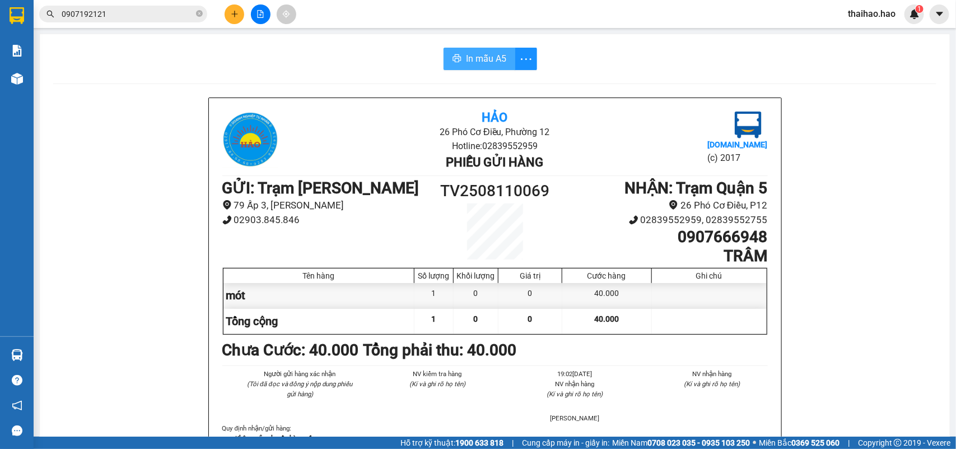
click at [475, 59] on span "In mẫu A5" at bounding box center [486, 59] width 40 height 14
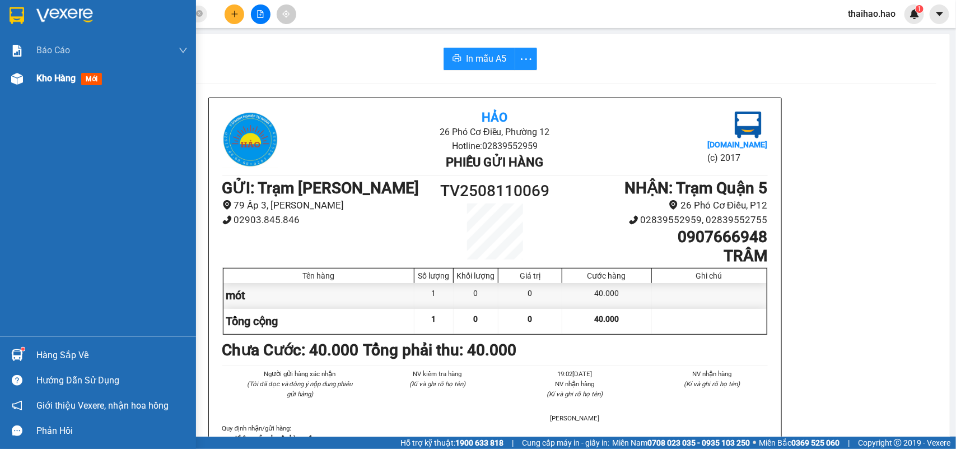
click at [34, 83] on div "Kho hàng mới" at bounding box center [98, 78] width 196 height 28
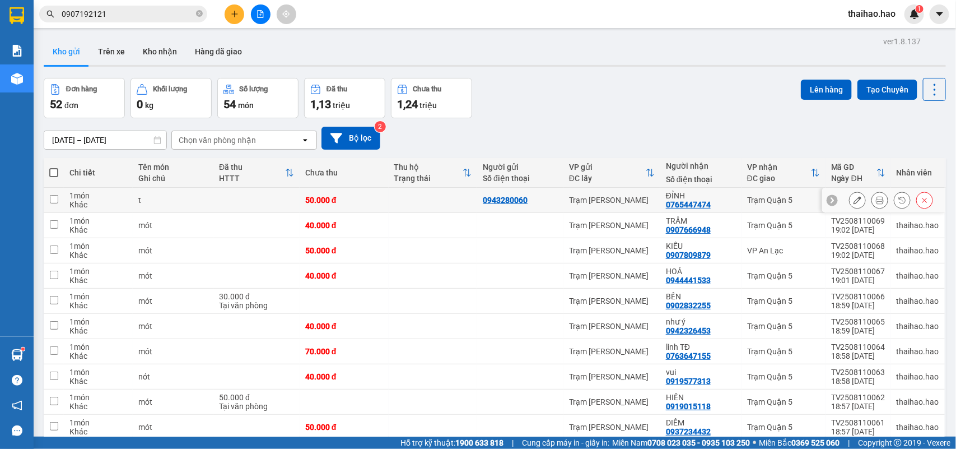
click at [876, 202] on icon at bounding box center [880, 200] width 8 height 8
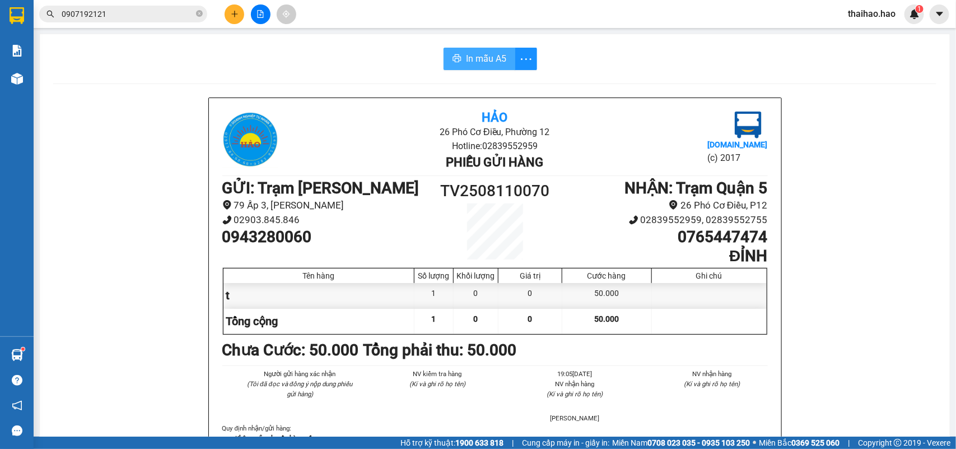
click at [452, 59] on icon "printer" at bounding box center [456, 58] width 9 height 9
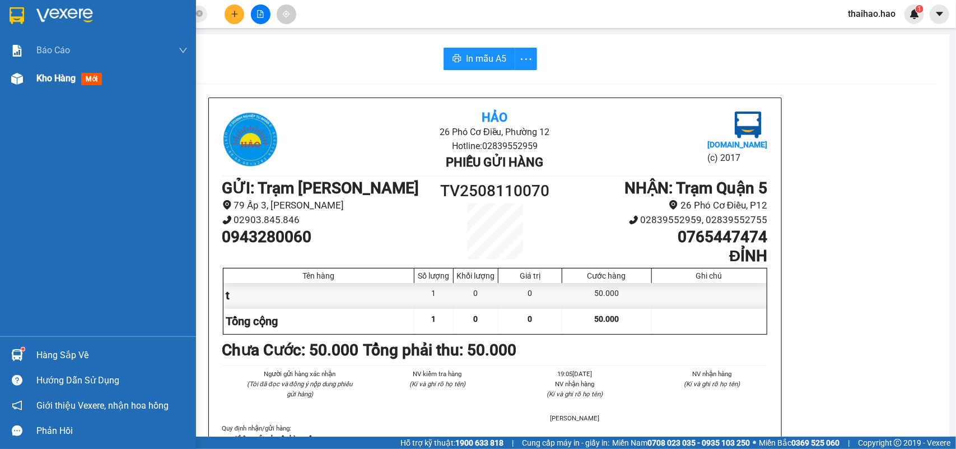
click at [48, 77] on span "Kho hàng" at bounding box center [55, 78] width 39 height 11
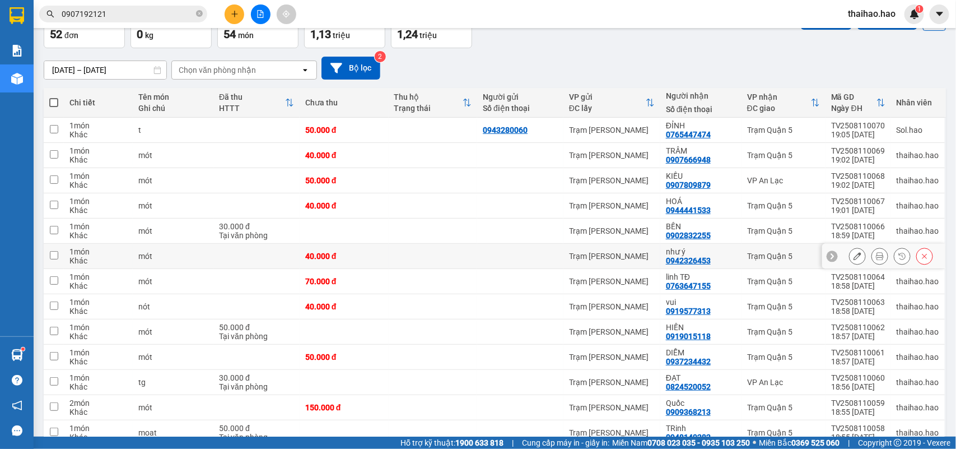
scroll to position [140, 0]
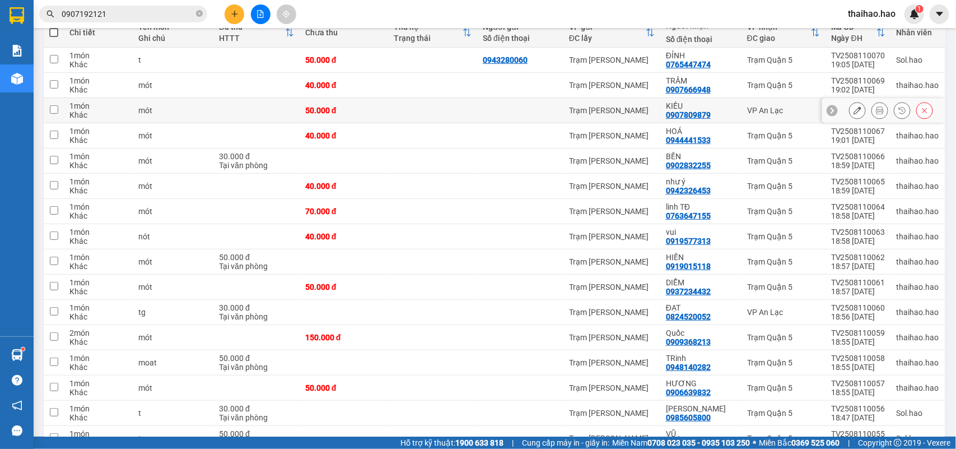
click at [876, 109] on icon at bounding box center [880, 110] width 8 height 8
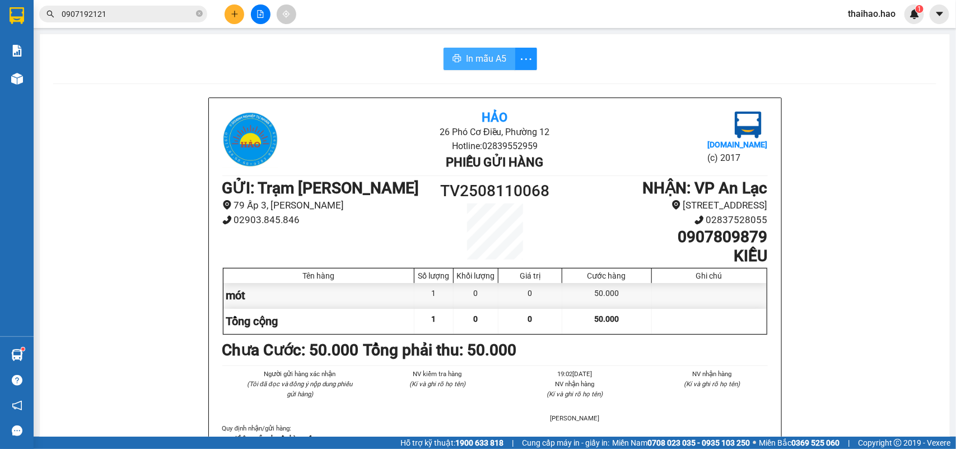
click at [460, 60] on button "In mẫu A5" at bounding box center [480, 59] width 72 height 22
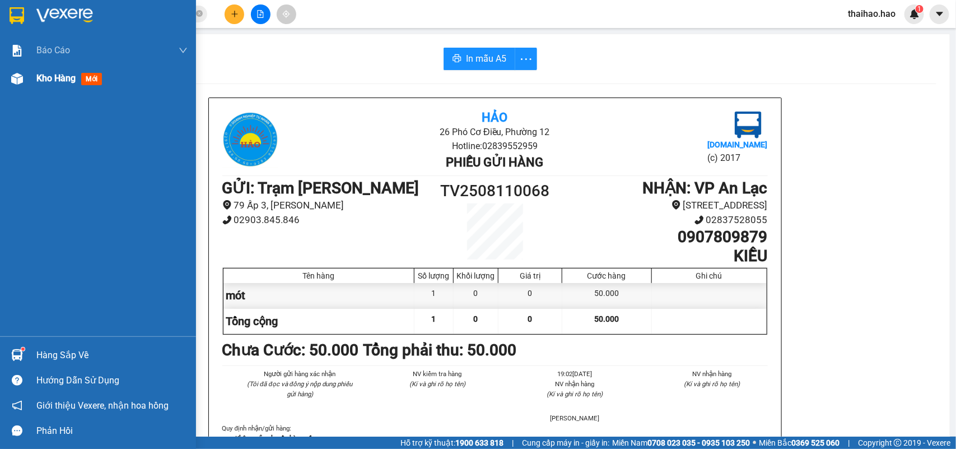
click at [62, 73] on span "Kho hàng" at bounding box center [55, 78] width 39 height 11
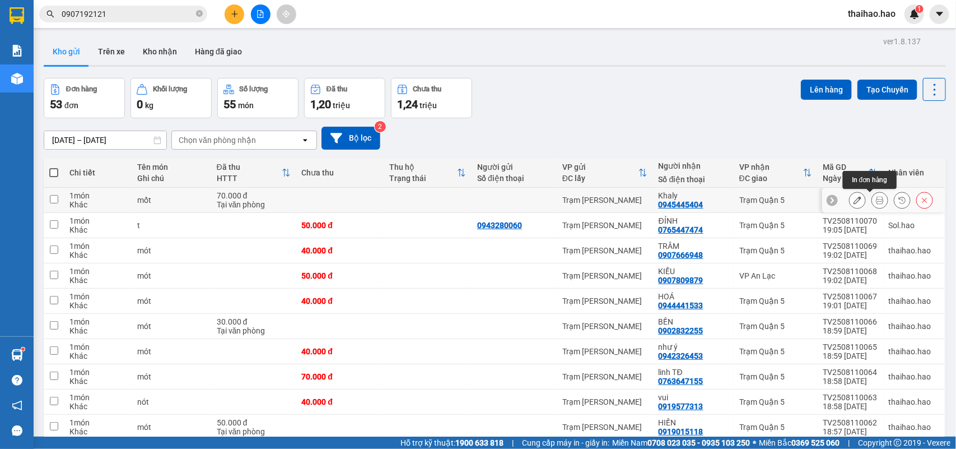
click at [872, 200] on button at bounding box center [880, 200] width 16 height 20
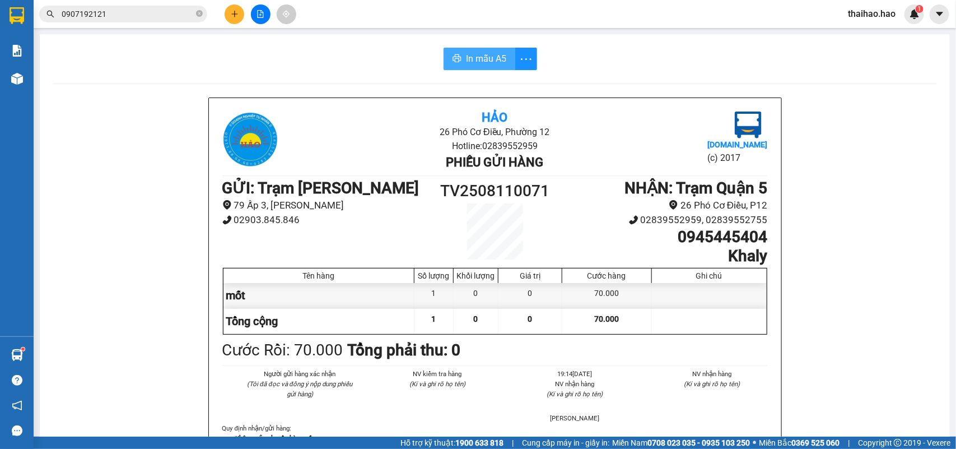
click at [488, 54] on span "In mẫu A5" at bounding box center [486, 59] width 40 height 14
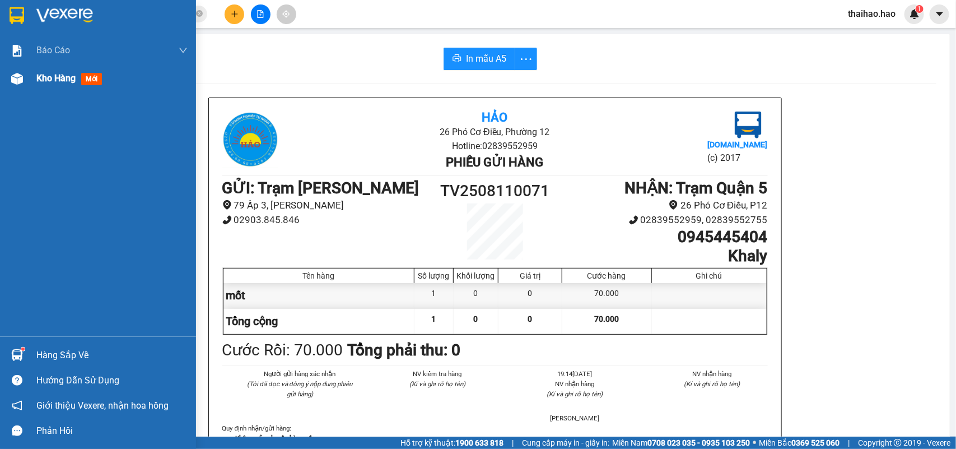
click at [16, 81] on img at bounding box center [17, 79] width 12 height 12
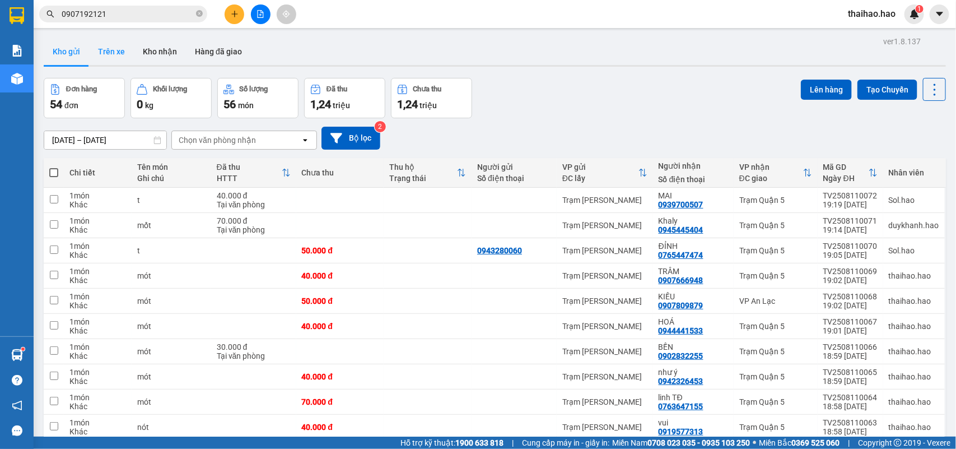
click at [106, 57] on button "Trên xe" at bounding box center [111, 51] width 45 height 27
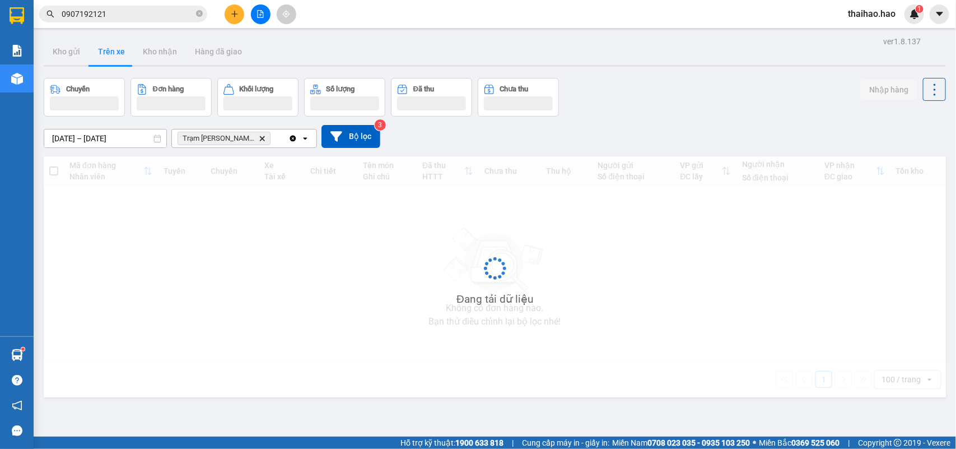
click at [106, 57] on button "Trên xe" at bounding box center [111, 51] width 45 height 27
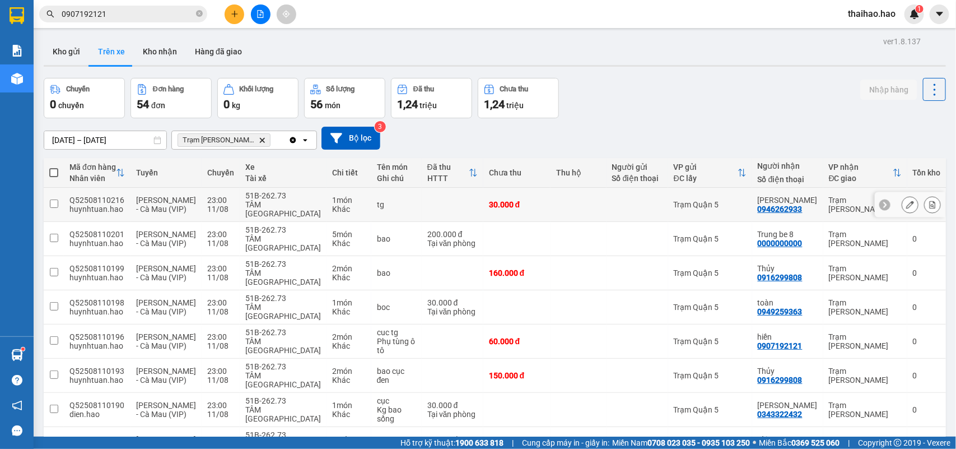
click at [902, 202] on button at bounding box center [910, 205] width 16 height 20
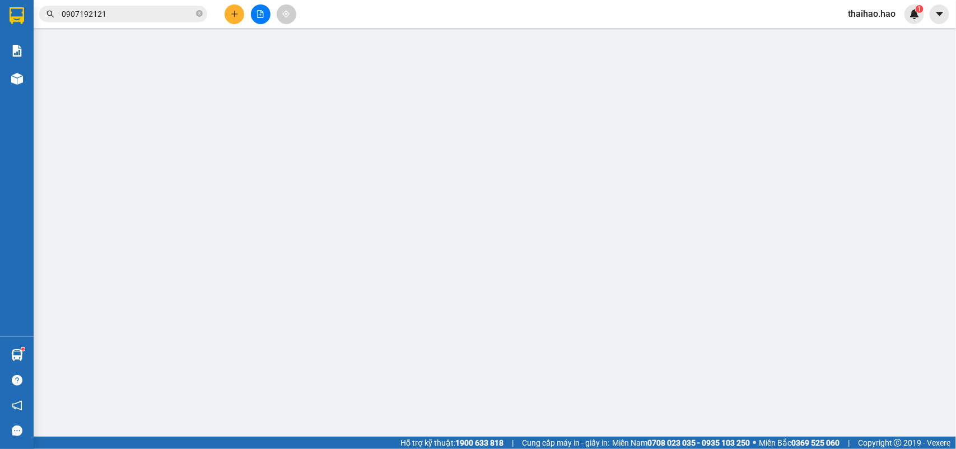
type input "0946262933"
type input "Minh Hải"
type input "30.000"
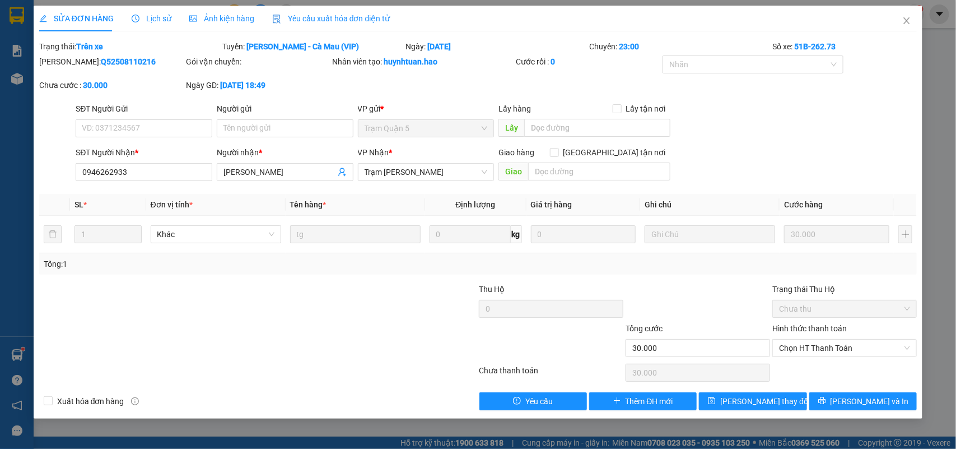
click at [168, 15] on div "SỬA ĐƠN HÀNG Lịch sử Ảnh kiện hàng Yêu cầu xuất hóa đơn điện tử" at bounding box center [214, 19] width 351 height 26
click at [122, 31] on div "SỬA ĐƠN HÀNG Lịch sử Ảnh kiện hàng Yêu cầu xuất hóa đơn điện tử" at bounding box center [214, 19] width 351 height 26
click at [146, 24] on div "Lịch sử" at bounding box center [152, 18] width 40 height 12
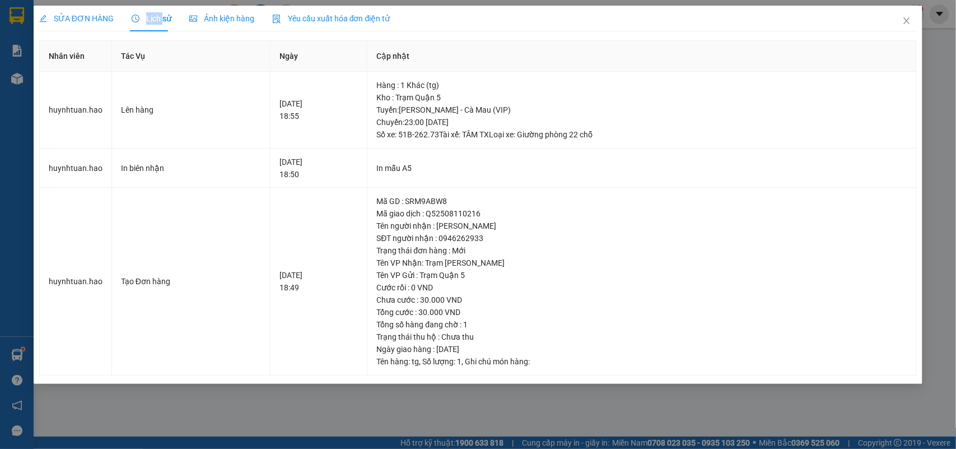
click at [146, 24] on div "Lịch sử" at bounding box center [152, 18] width 40 height 12
click at [911, 26] on span "Close" at bounding box center [906, 21] width 31 height 31
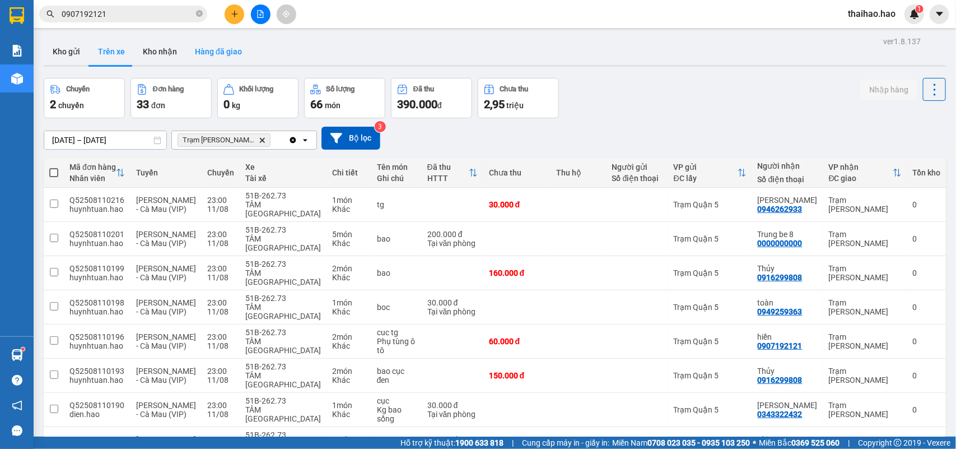
click at [200, 51] on button "Hàng đã giao" at bounding box center [218, 51] width 65 height 27
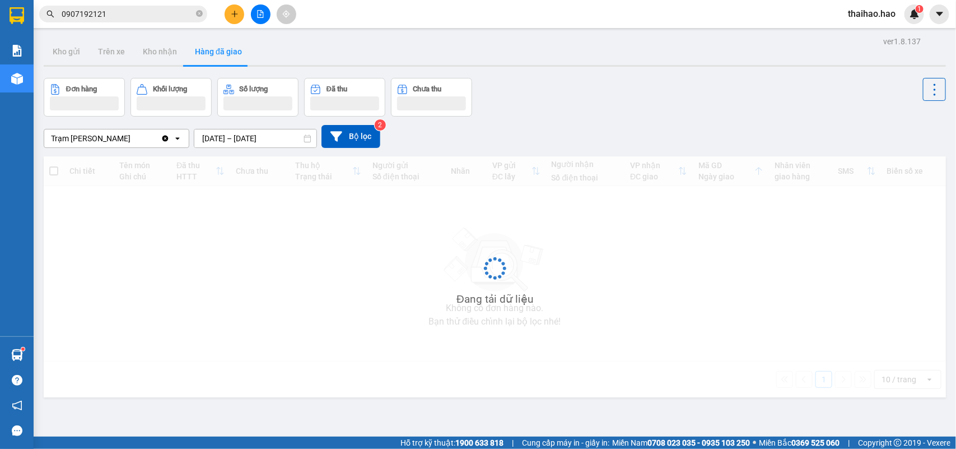
click at [200, 51] on button "Hàng đã giao" at bounding box center [218, 51] width 65 height 27
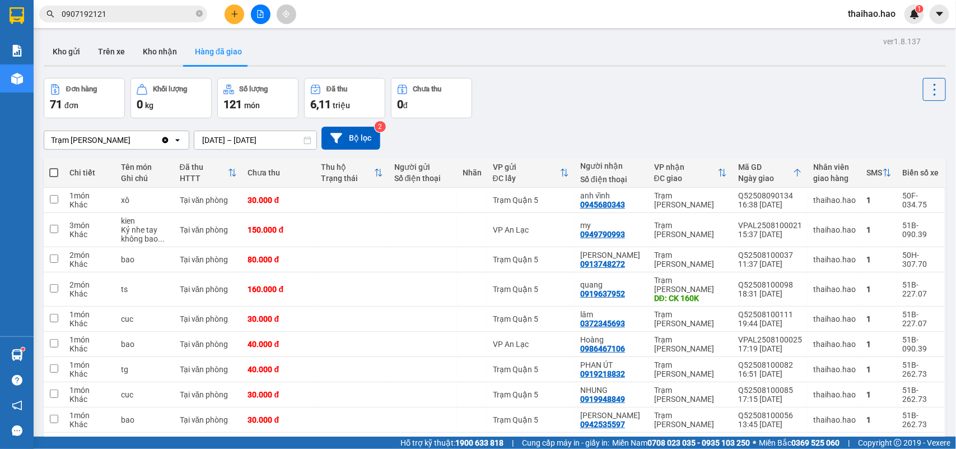
click at [250, 144] on div "ver 1.8.137 Kho gửi Trên xe Kho nhận Hàng đã giao Đơn hàng 71 đơn Khối lượng 0 …" at bounding box center [494, 266] width 911 height 464
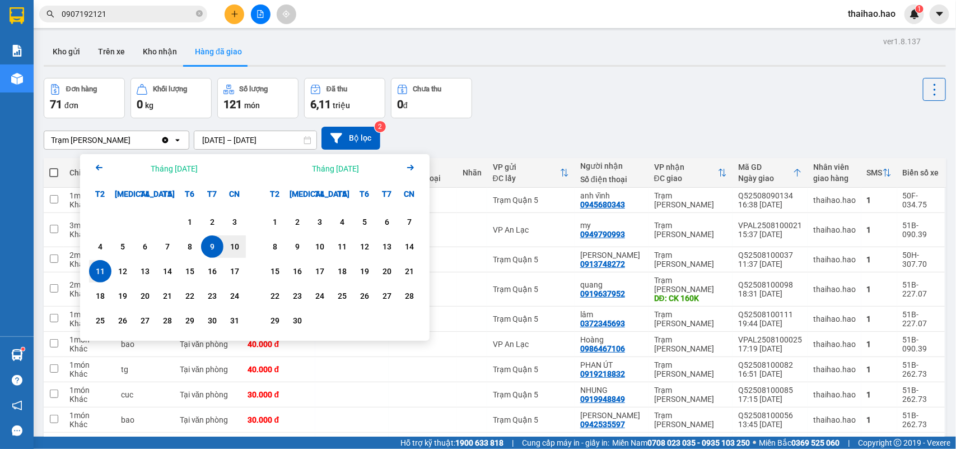
click at [100, 269] on div "11" at bounding box center [100, 270] width 16 height 13
type input "[DATE] – [DATE]"
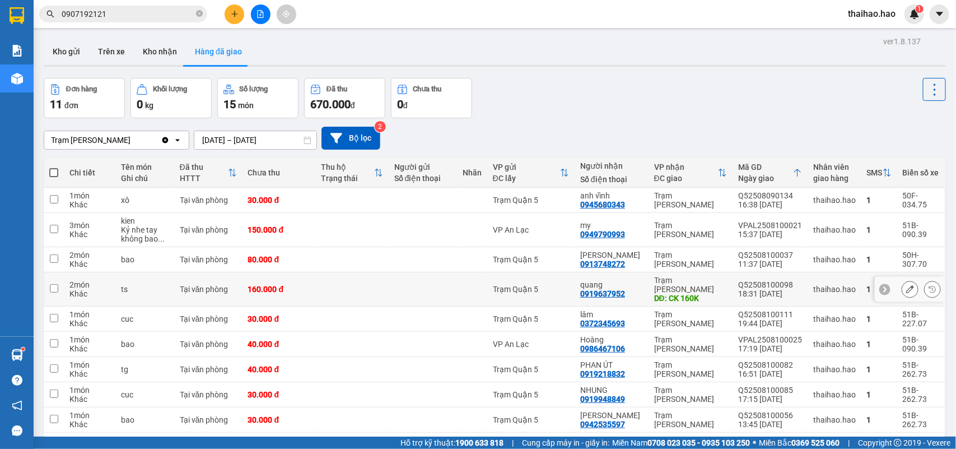
scroll to position [60, 0]
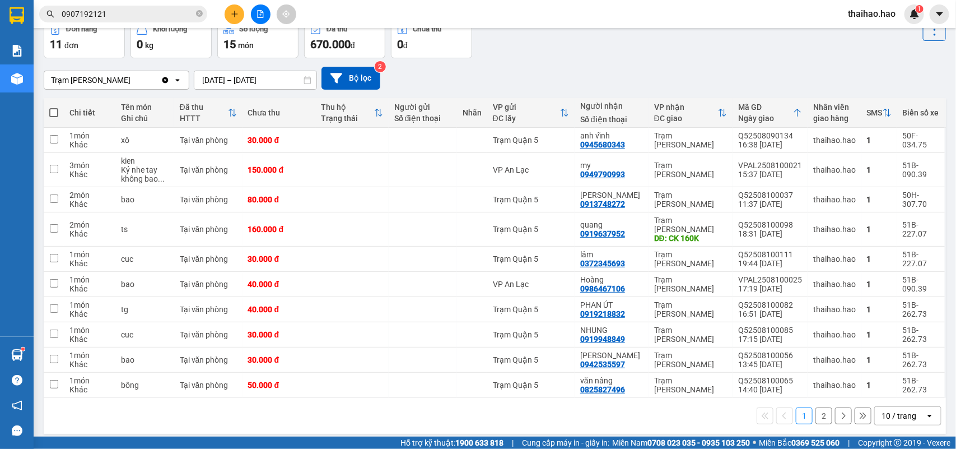
click at [888, 407] on div "10 / trang" at bounding box center [900, 416] width 50 height 18
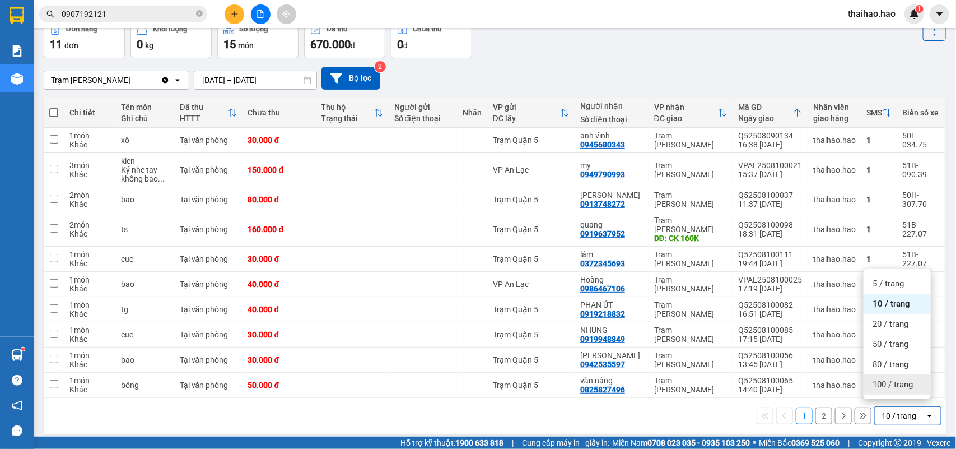
click at [885, 385] on span "100 / trang" at bounding box center [892, 384] width 40 height 11
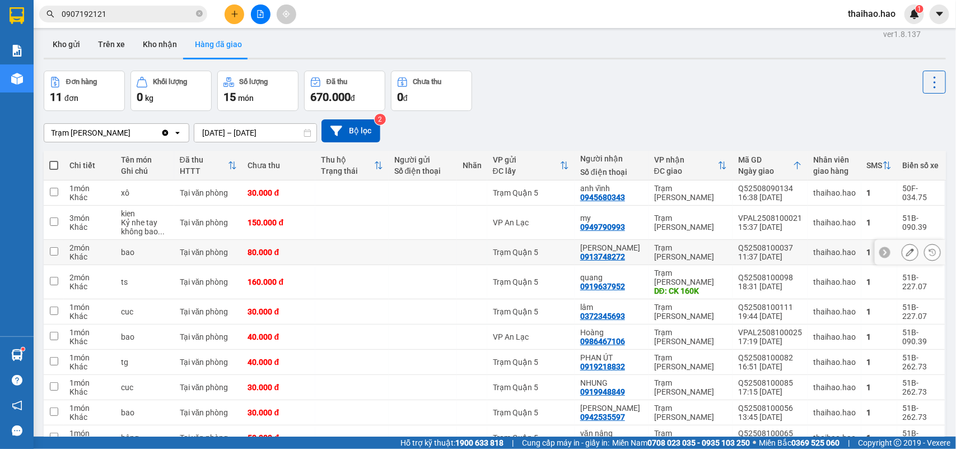
scroll to position [0, 0]
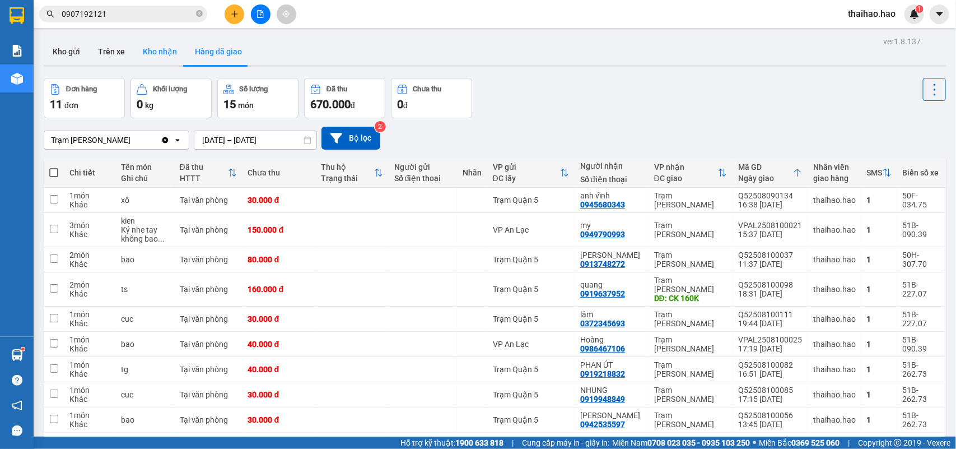
click at [165, 52] on button "Kho nhận" at bounding box center [160, 51] width 52 height 27
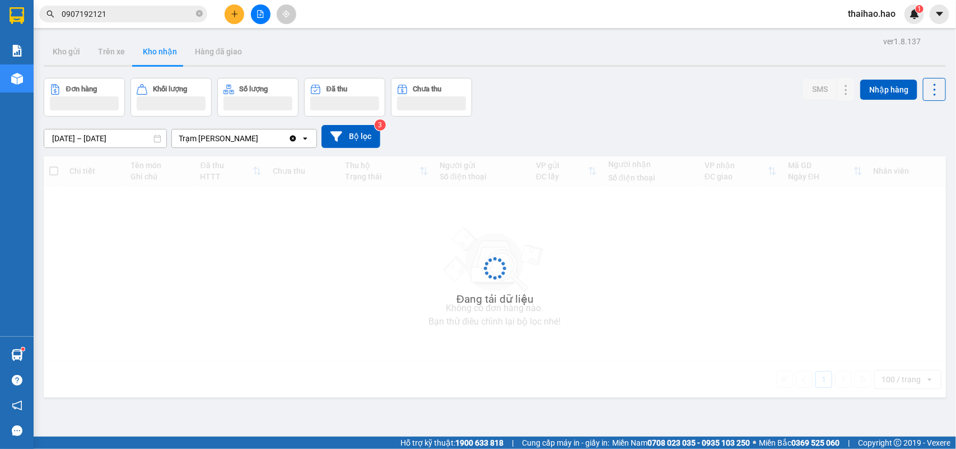
click at [165, 52] on button "Kho nhận" at bounding box center [160, 51] width 52 height 27
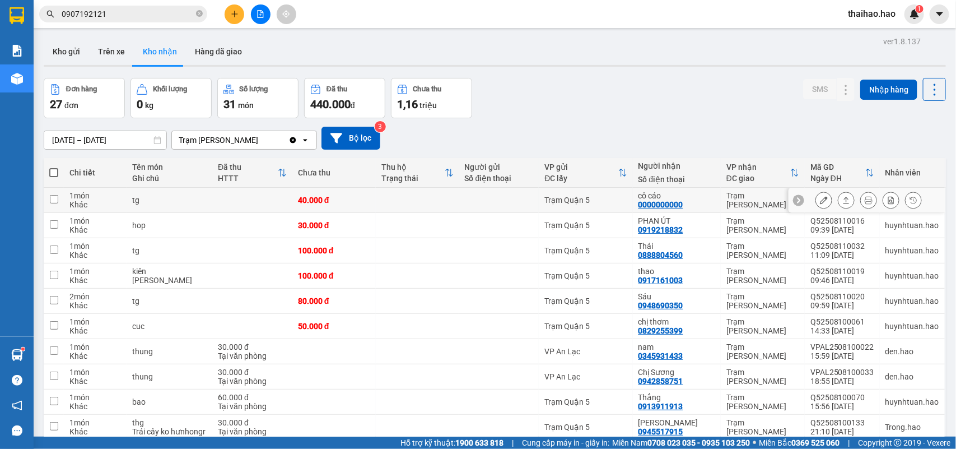
scroll to position [70, 0]
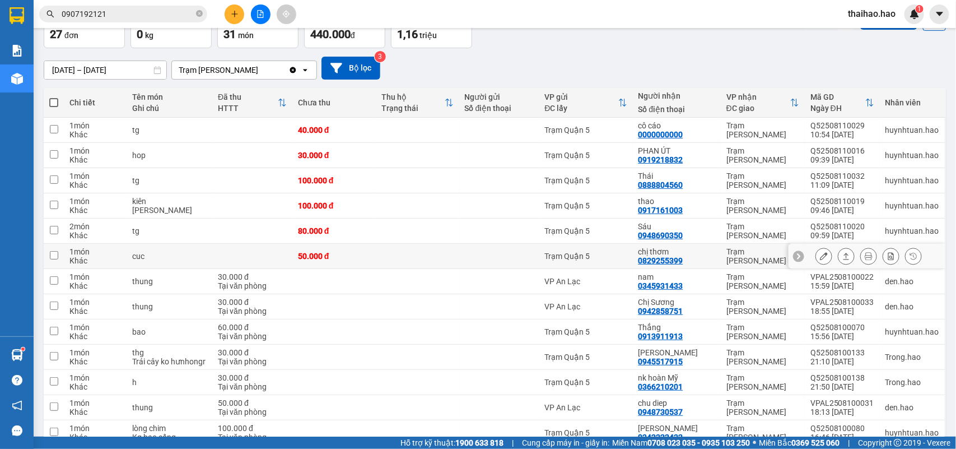
click at [801, 252] on div at bounding box center [866, 256] width 157 height 25
click at [820, 258] on icon at bounding box center [824, 256] width 8 height 8
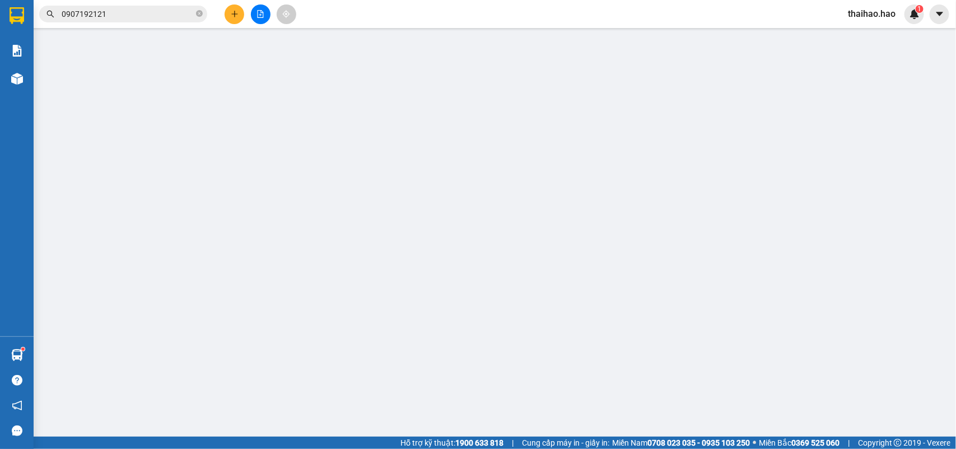
type input "0829255399"
type input "chị thơm"
type input "50.000"
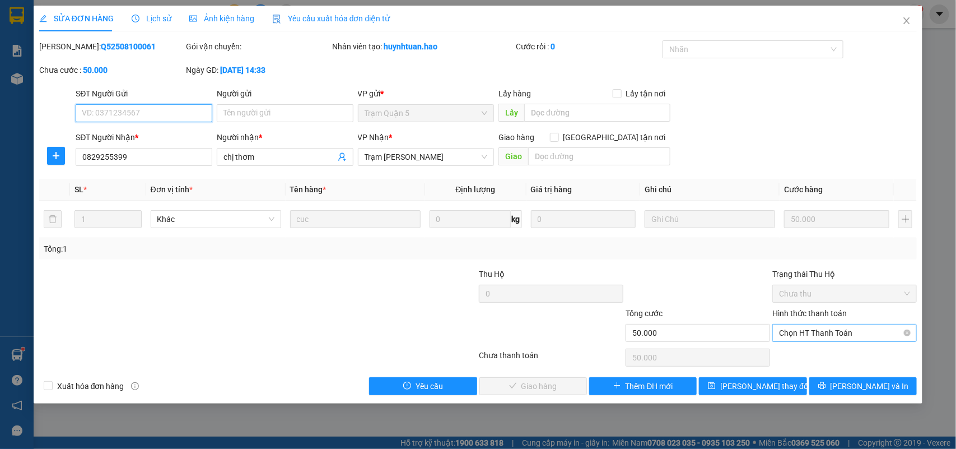
click at [835, 329] on span "Chọn HT Thanh Toán" at bounding box center [844, 332] width 131 height 17
click at [827, 357] on div "Tại văn phòng" at bounding box center [845, 355] width 131 height 12
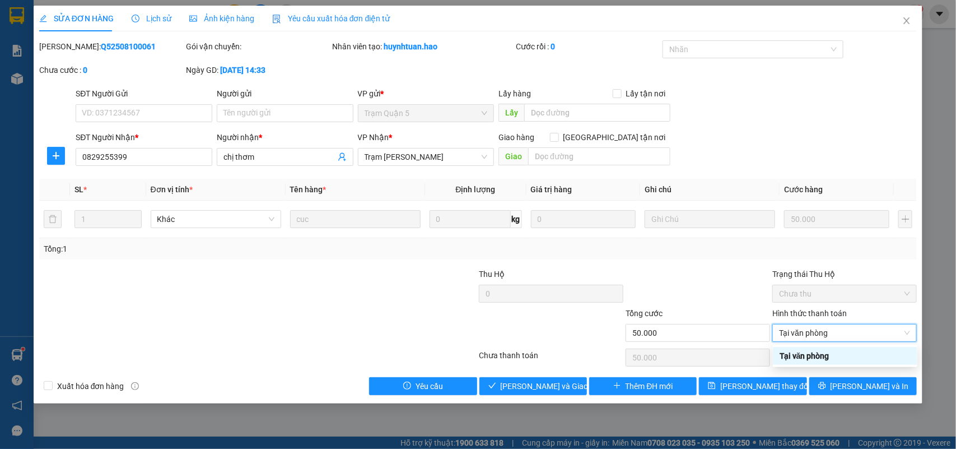
type input "0"
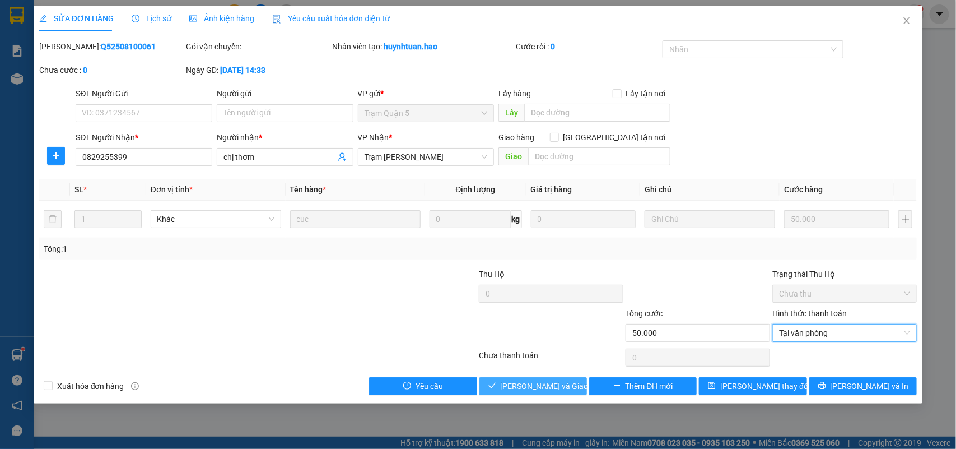
click at [538, 379] on button "[PERSON_NAME] và [PERSON_NAME] hàng" at bounding box center [533, 386] width 108 height 18
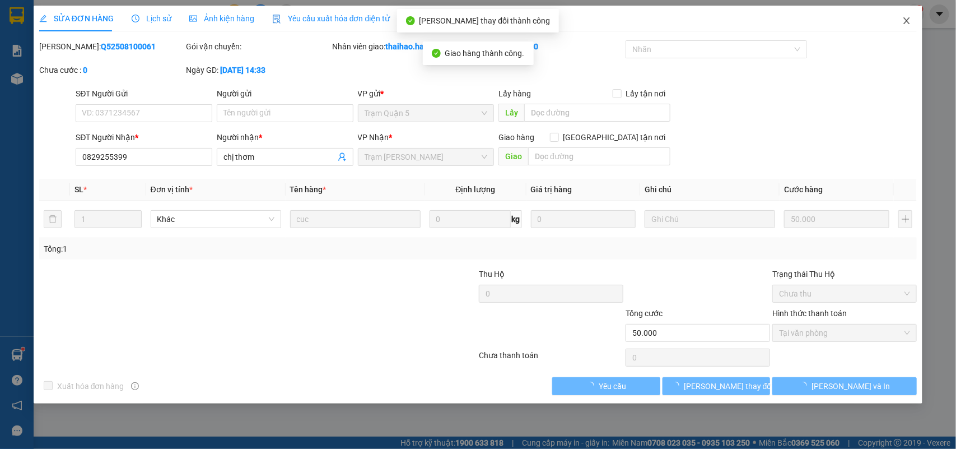
click at [900, 24] on span "Close" at bounding box center [906, 21] width 31 height 31
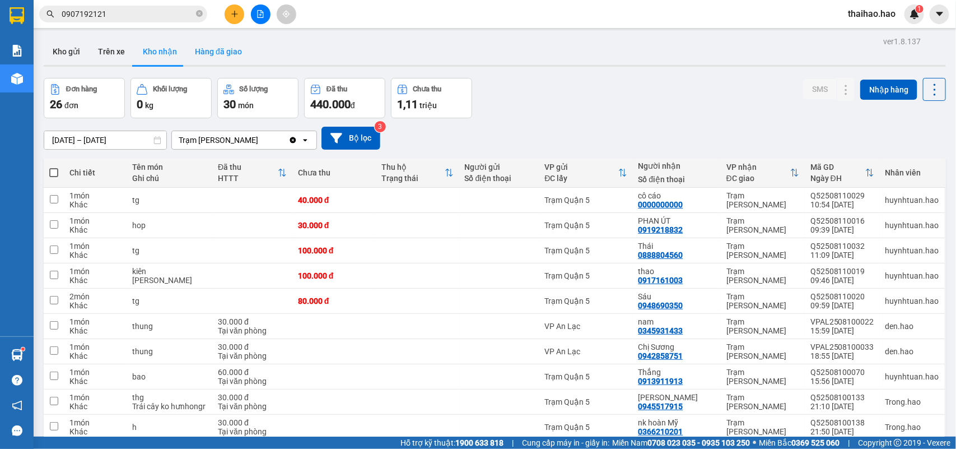
click at [213, 58] on button "Hàng đã giao" at bounding box center [218, 51] width 65 height 27
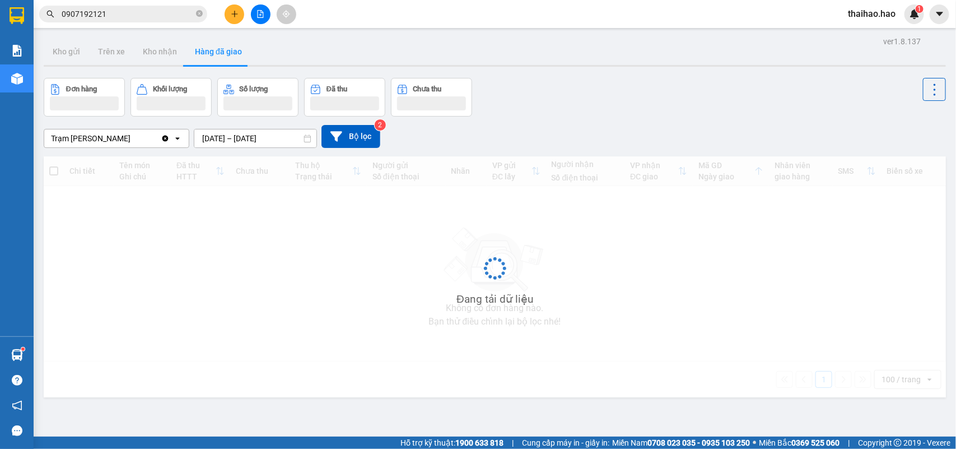
click at [213, 58] on button "Hàng đã giao" at bounding box center [218, 51] width 65 height 27
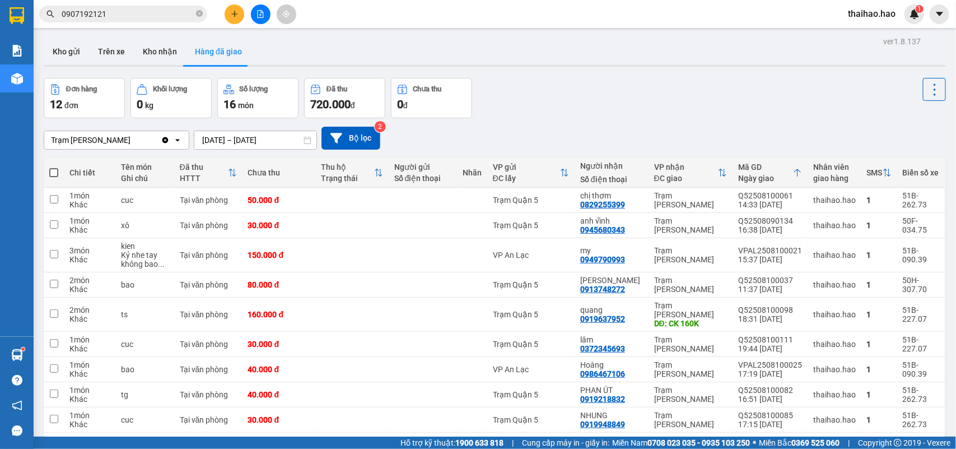
click at [147, 45] on button "Kho nhận" at bounding box center [160, 51] width 52 height 27
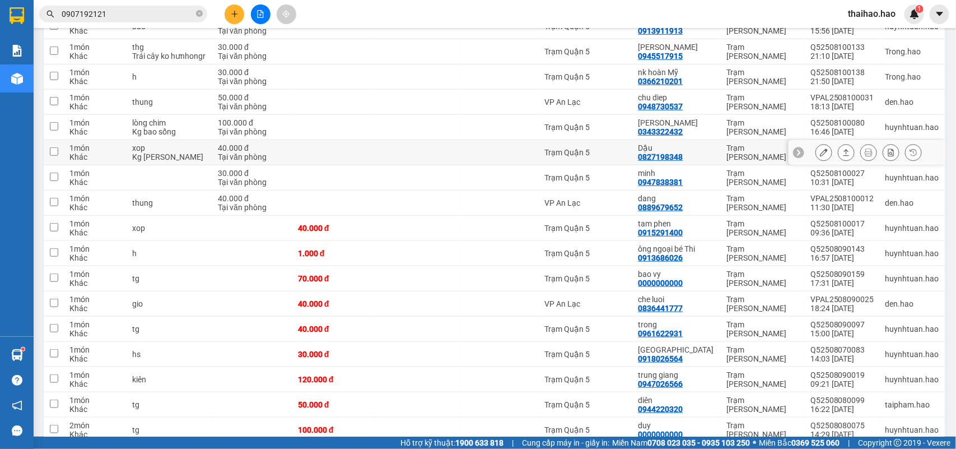
scroll to position [465, 0]
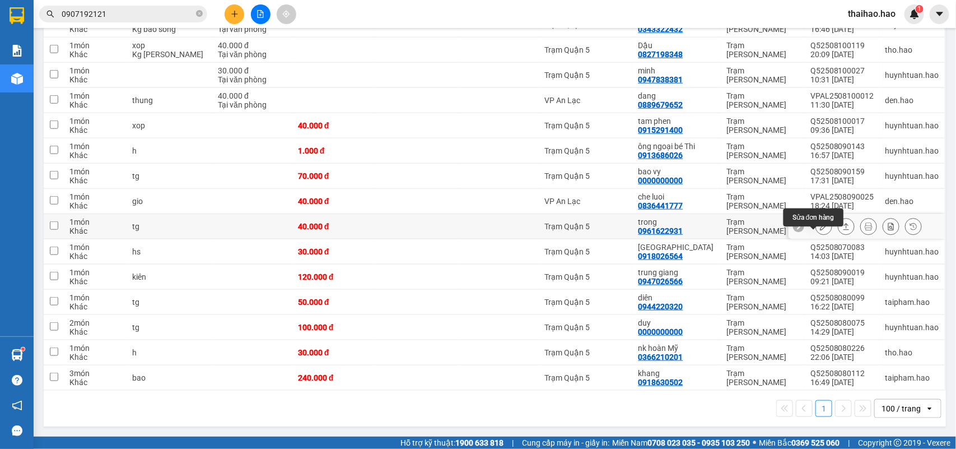
click at [820, 223] on icon at bounding box center [824, 226] width 8 height 8
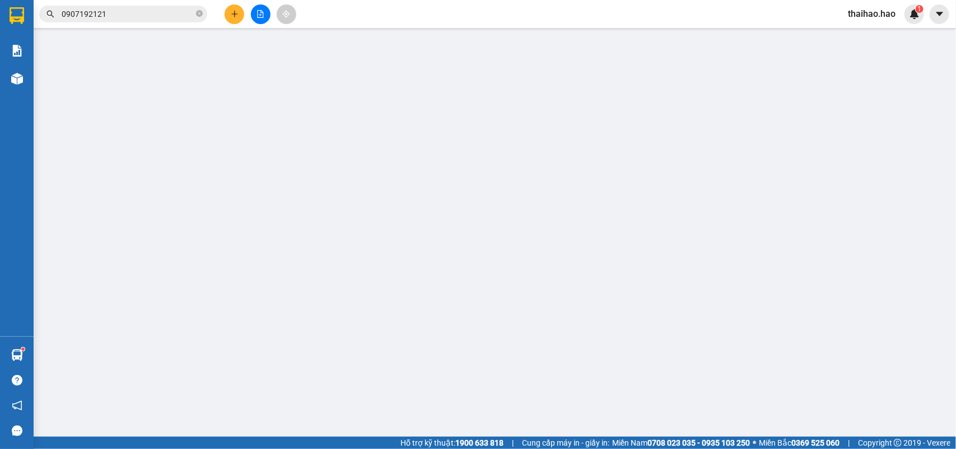
type input "0961622931"
type input "trong"
type input "40.000"
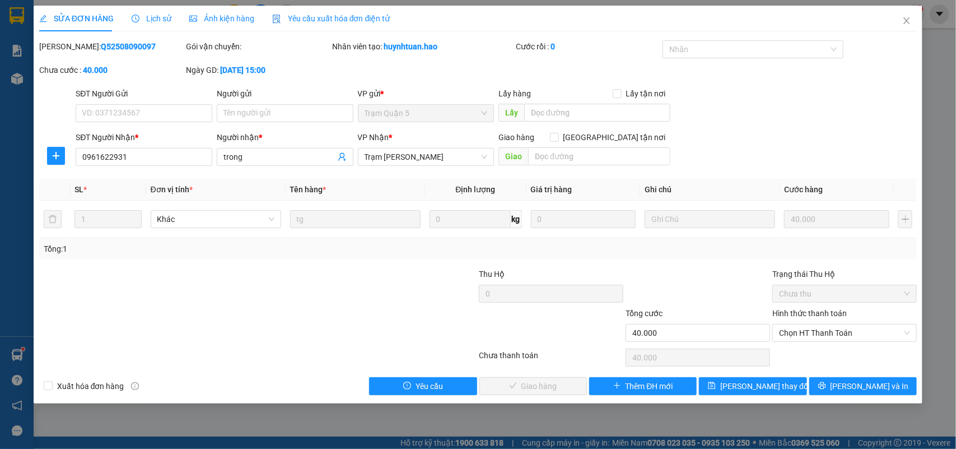
click at [200, 11] on div "Ảnh kiện hàng" at bounding box center [221, 19] width 65 height 26
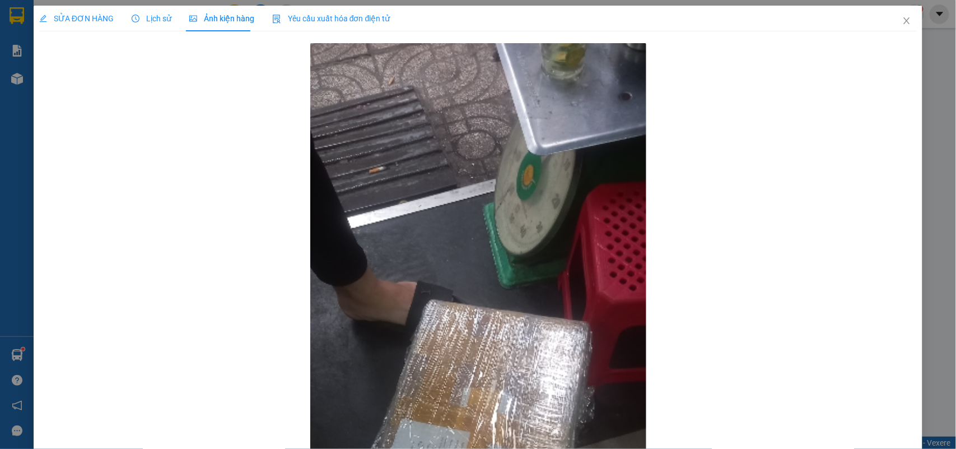
click at [101, 15] on span "SỬA ĐƠN HÀNG" at bounding box center [76, 18] width 74 height 9
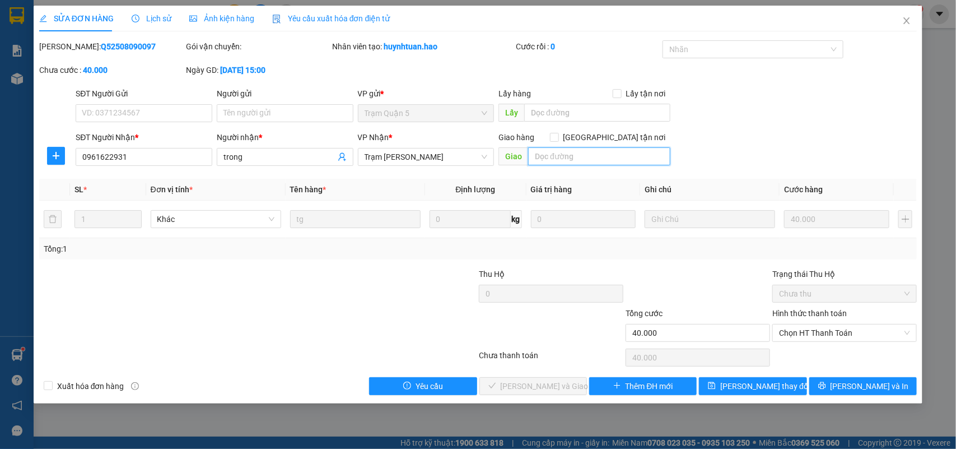
click at [561, 152] on input "text" at bounding box center [599, 156] width 142 height 18
type input "CK 40K"
click at [772, 151] on div "SĐT Người Nhận * 0961622931 Người nhận * trong VP Nhận * Trạm Tắc Vân Giao hàng…" at bounding box center [496, 150] width 846 height 39
click at [807, 338] on span "Chọn HT Thanh Toán" at bounding box center [844, 332] width 131 height 17
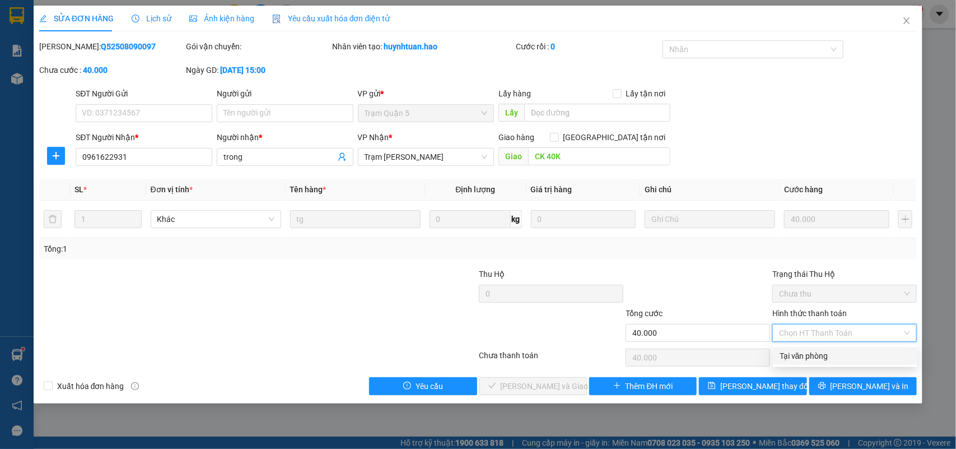
drag, startPoint x: 807, startPoint y: 354, endPoint x: 792, endPoint y: 351, distance: 15.1
click at [806, 354] on div "Tại văn phòng" at bounding box center [845, 355] width 131 height 12
type input "0"
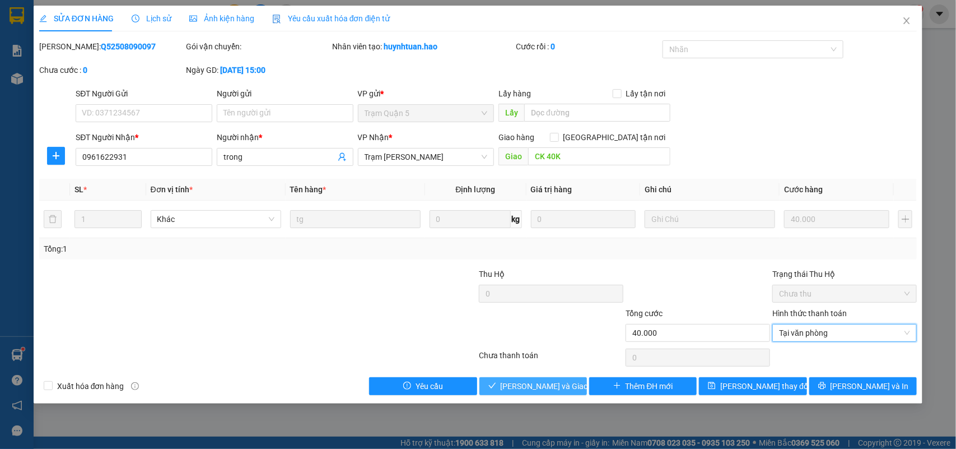
click at [555, 388] on span "[PERSON_NAME] và [PERSON_NAME] hàng" at bounding box center [555, 386] width 108 height 12
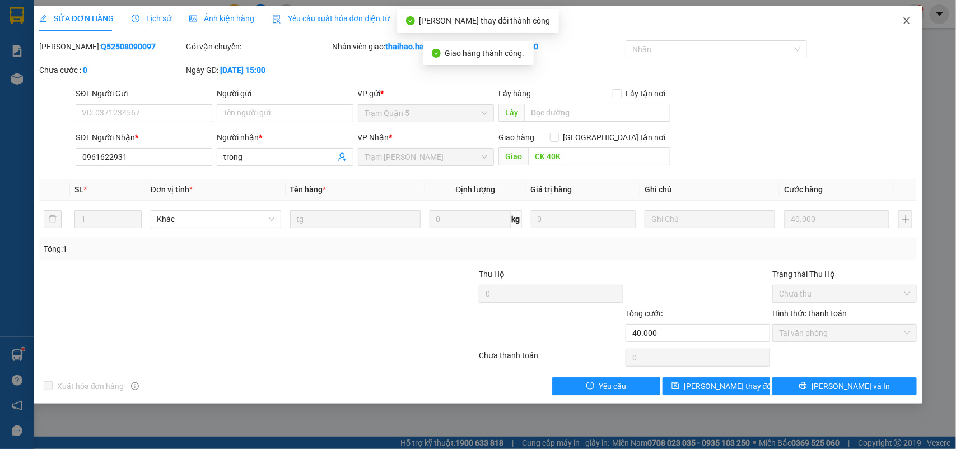
click at [908, 21] on icon "close" at bounding box center [906, 20] width 9 height 9
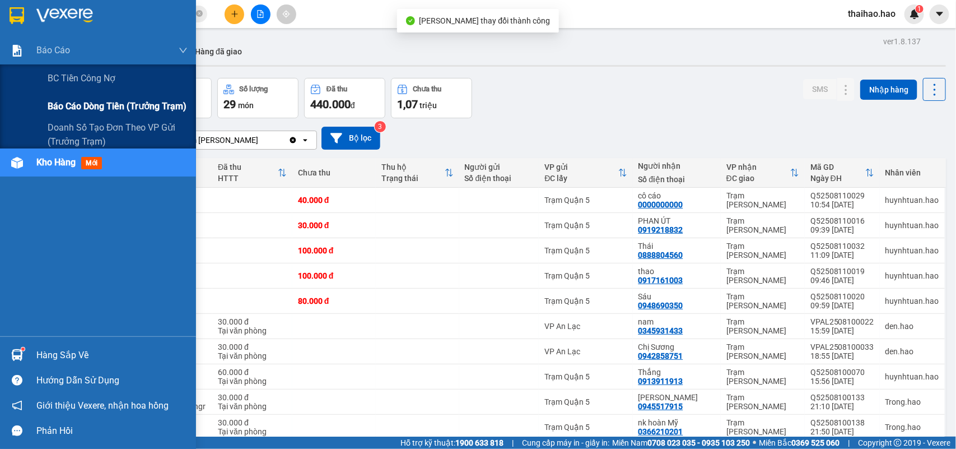
click at [86, 95] on div "Báo cáo dòng tiền (trưởng trạm)" at bounding box center [118, 106] width 140 height 28
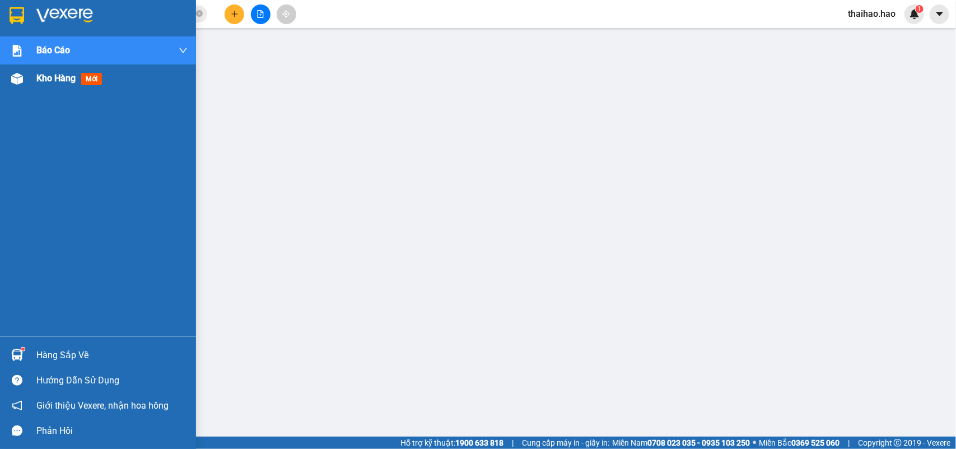
click at [21, 79] on img at bounding box center [17, 79] width 12 height 12
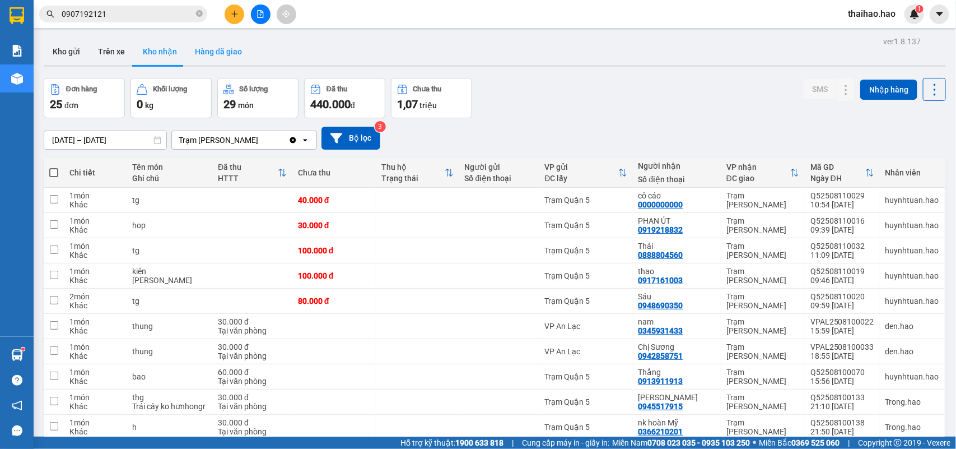
click at [227, 55] on button "Hàng đã giao" at bounding box center [218, 51] width 65 height 27
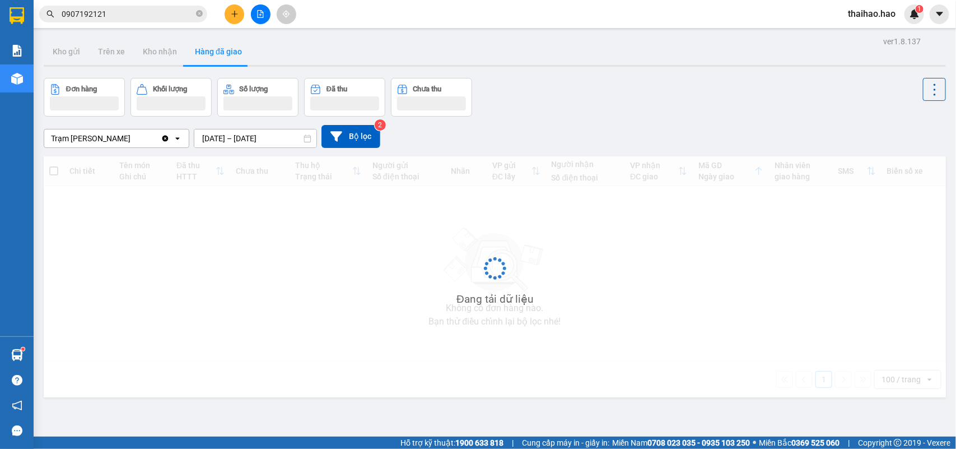
click at [227, 55] on button "Hàng đã giao" at bounding box center [218, 51] width 65 height 27
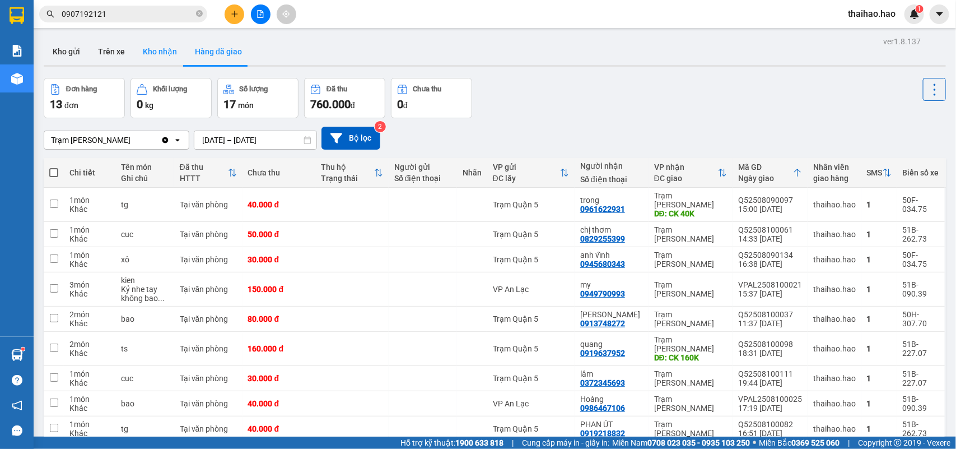
click at [150, 51] on button "Kho nhận" at bounding box center [160, 51] width 52 height 27
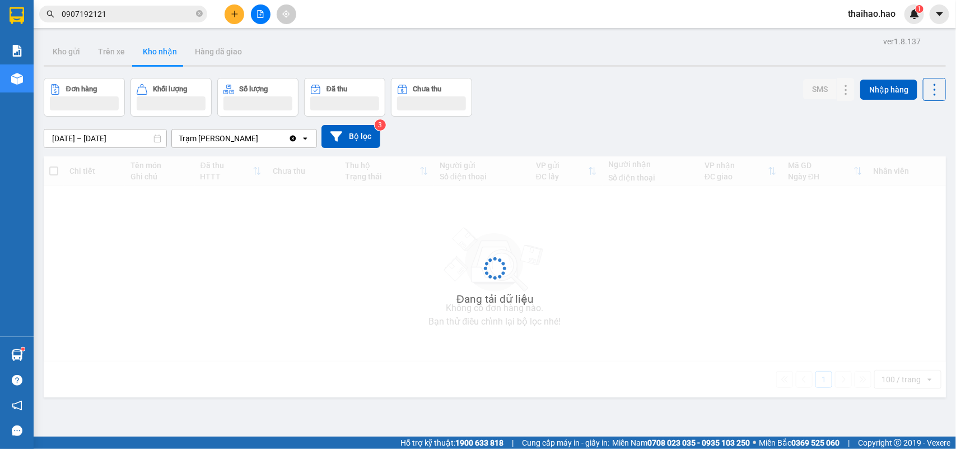
click at [150, 51] on button "Kho nhận" at bounding box center [160, 51] width 52 height 27
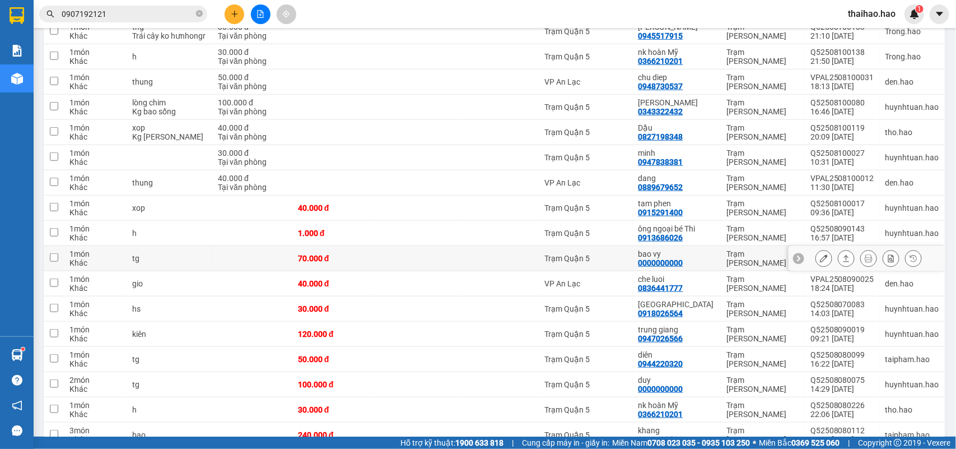
scroll to position [230, 0]
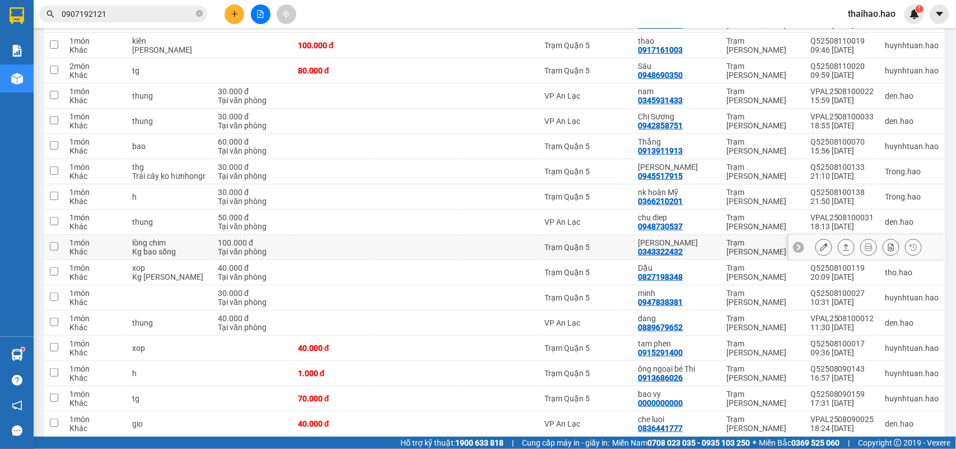
click at [820, 251] on icon at bounding box center [824, 247] width 8 height 8
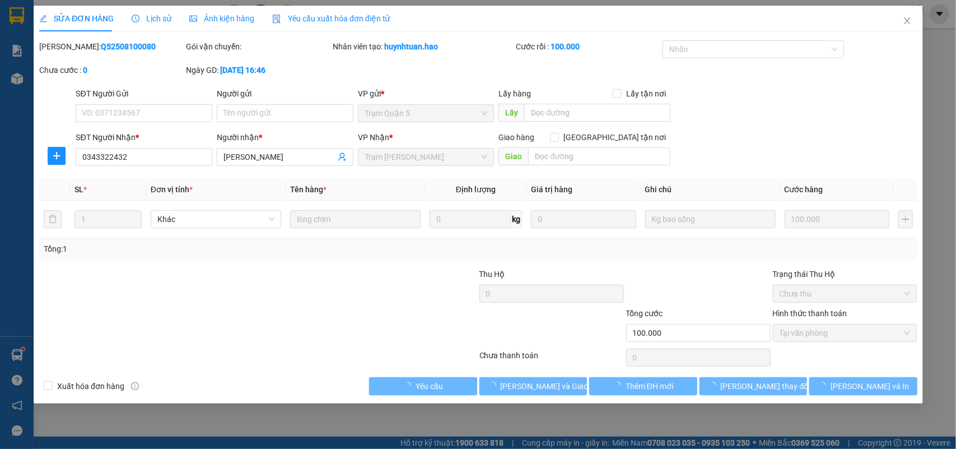
type input "0343322432"
type input "[PERSON_NAME]"
type input "100.000"
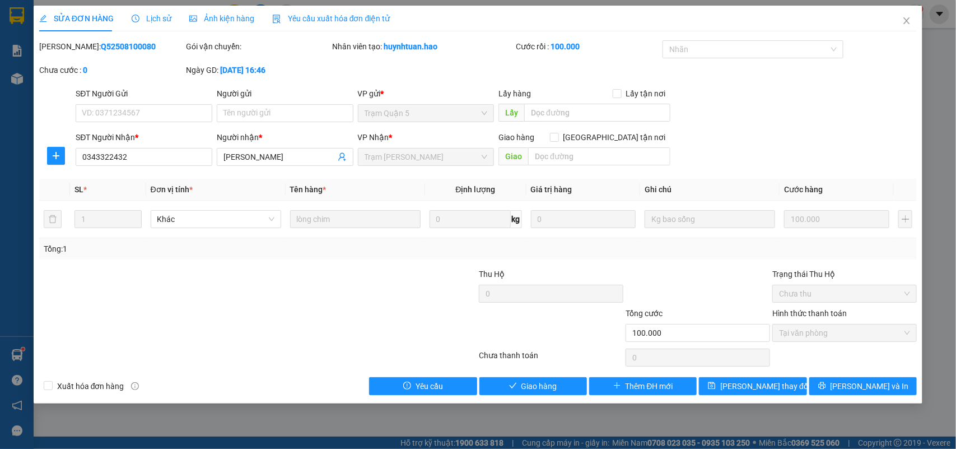
click at [150, 17] on span "Lịch sử" at bounding box center [152, 18] width 40 height 9
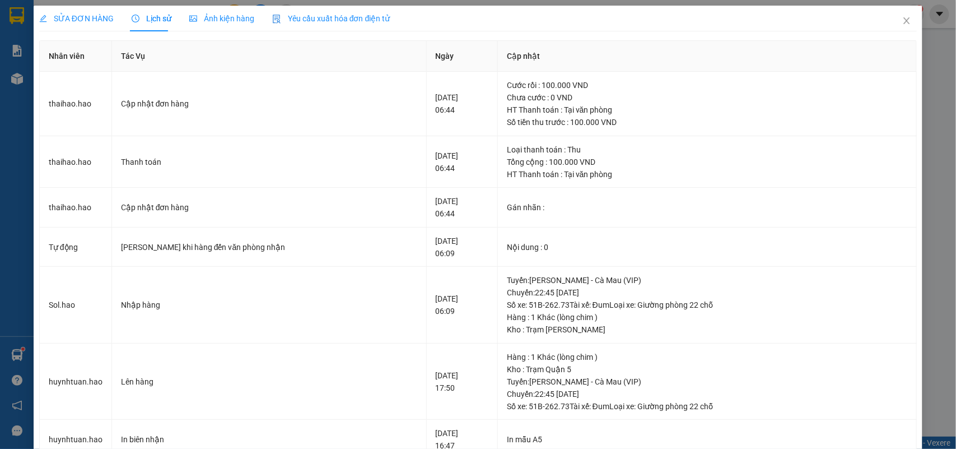
click at [66, 32] on div "SỬA ĐƠN HÀNG Lịch sử Ảnh kiện hàng Yêu cầu xuất hóa đơn điện tử Total Paid Fee …" at bounding box center [478, 326] width 878 height 641
click at [76, 24] on div "SỬA ĐƠN HÀNG" at bounding box center [76, 18] width 74 height 12
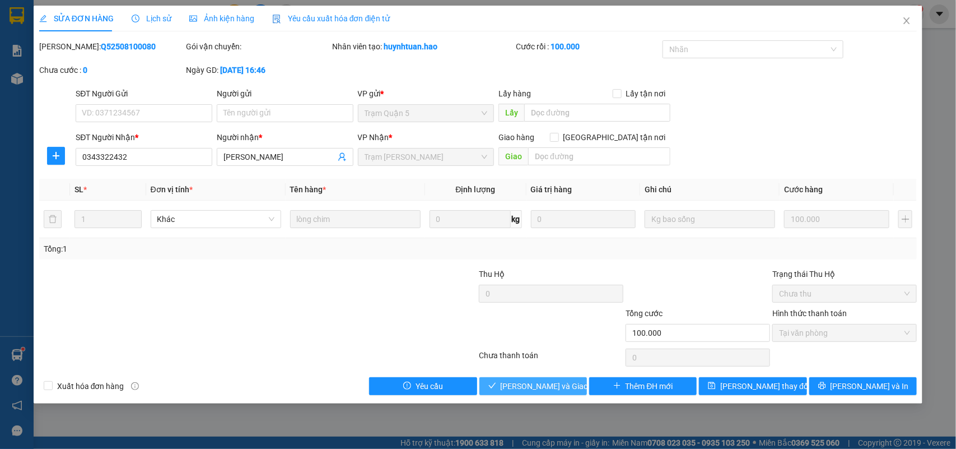
click at [511, 382] on span "[PERSON_NAME] và [PERSON_NAME] hàng" at bounding box center [555, 386] width 108 height 12
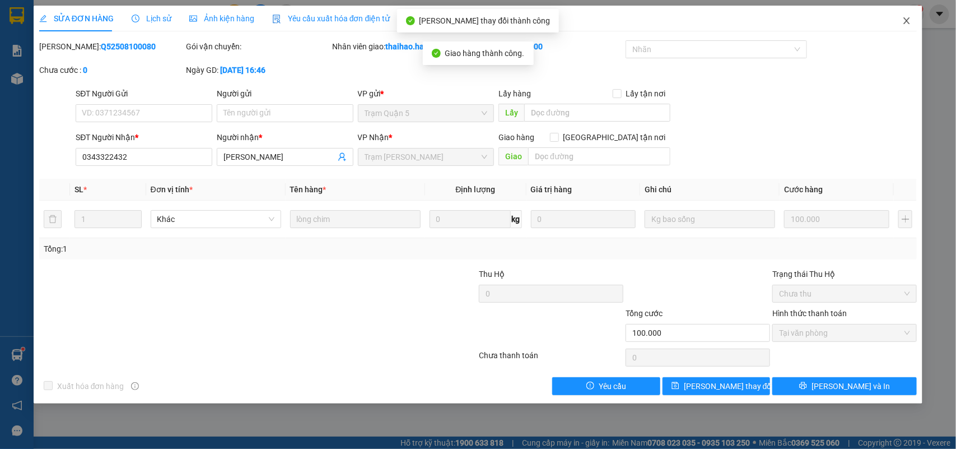
click at [905, 26] on span "Close" at bounding box center [906, 21] width 31 height 31
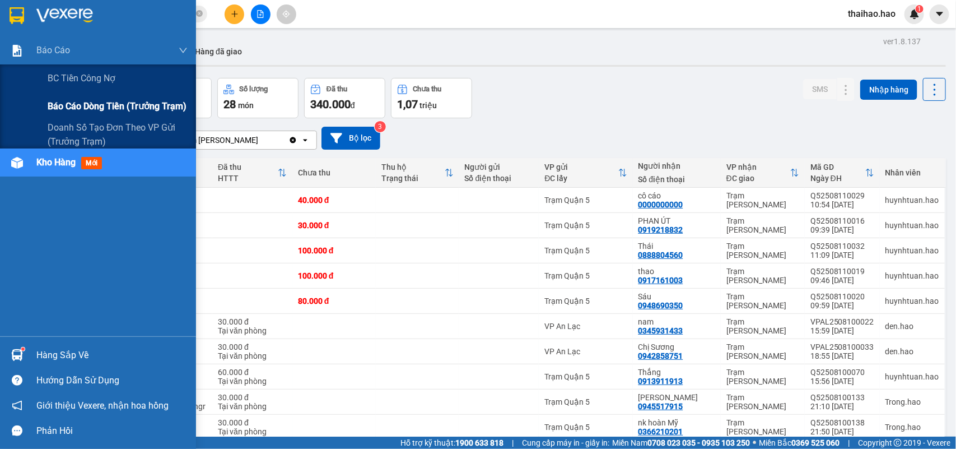
click at [88, 101] on span "Báo cáo dòng tiền (trưởng trạm)" at bounding box center [117, 106] width 139 height 14
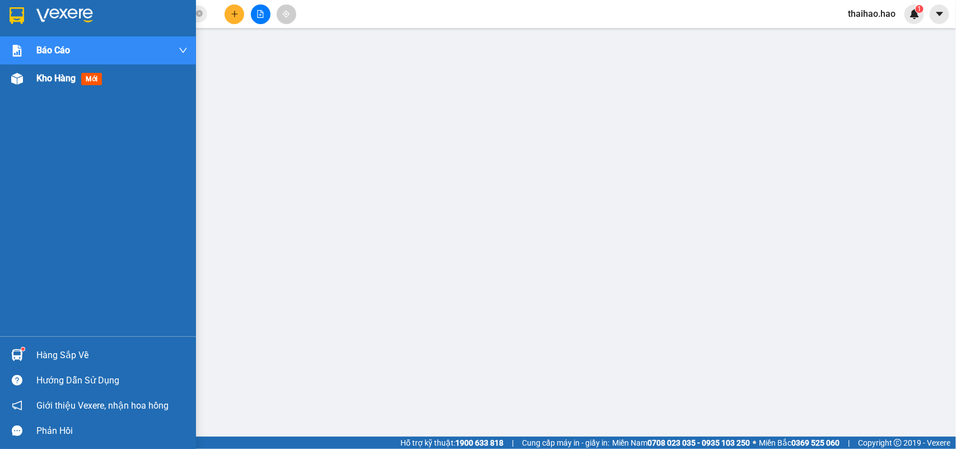
click at [18, 87] on div at bounding box center [17, 79] width 20 height 20
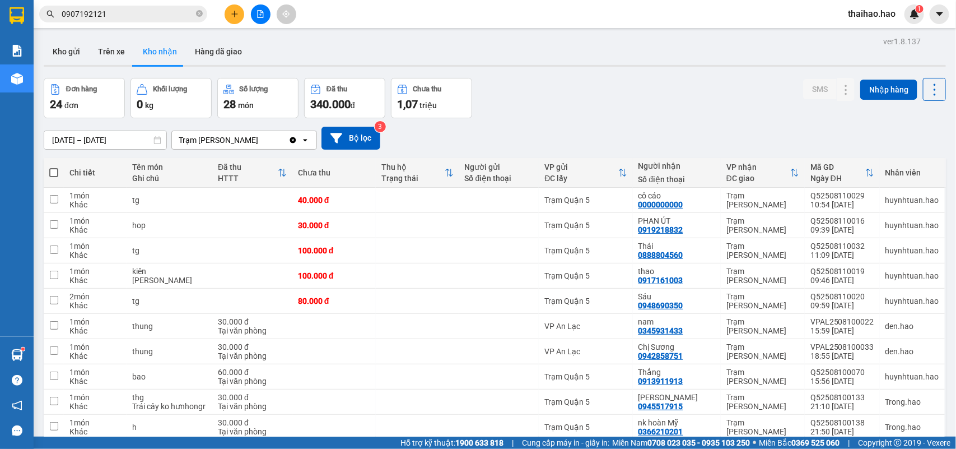
click at [87, 141] on input "[DATE] – [DATE]" at bounding box center [105, 140] width 122 height 18
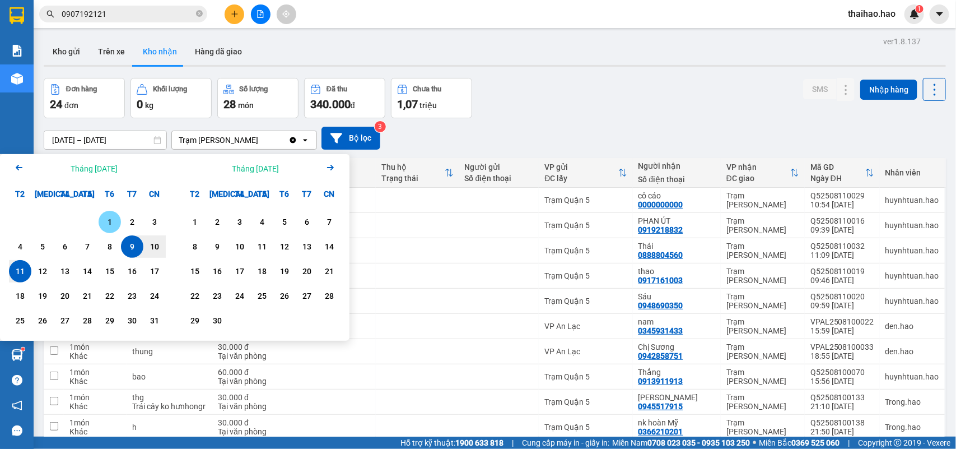
click at [110, 225] on div "1" at bounding box center [110, 221] width 16 height 13
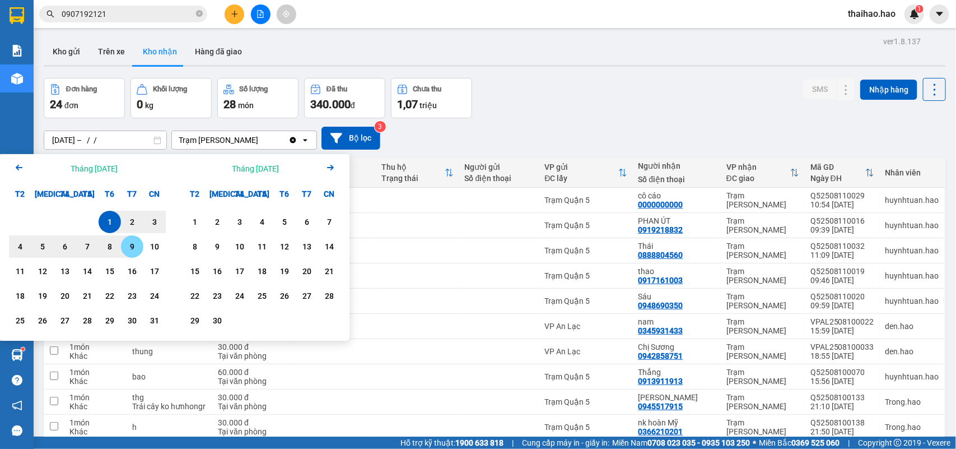
click at [132, 242] on div "9" at bounding box center [132, 246] width 16 height 13
type input "01/08/2025 – 09/08/2025"
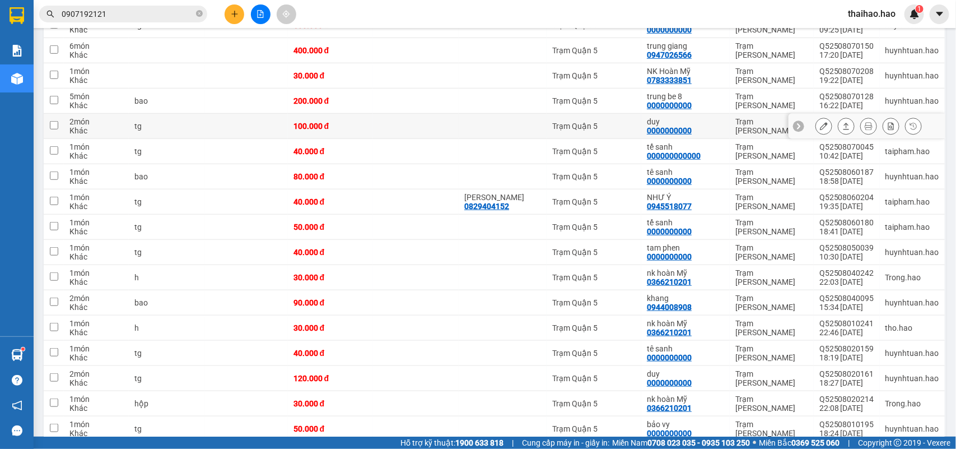
scroll to position [350, 0]
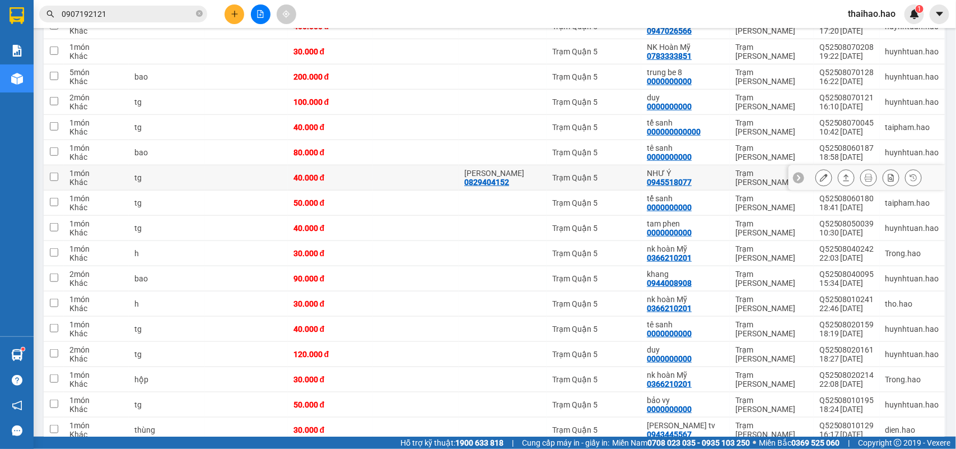
click at [820, 178] on icon at bounding box center [824, 178] width 8 height 8
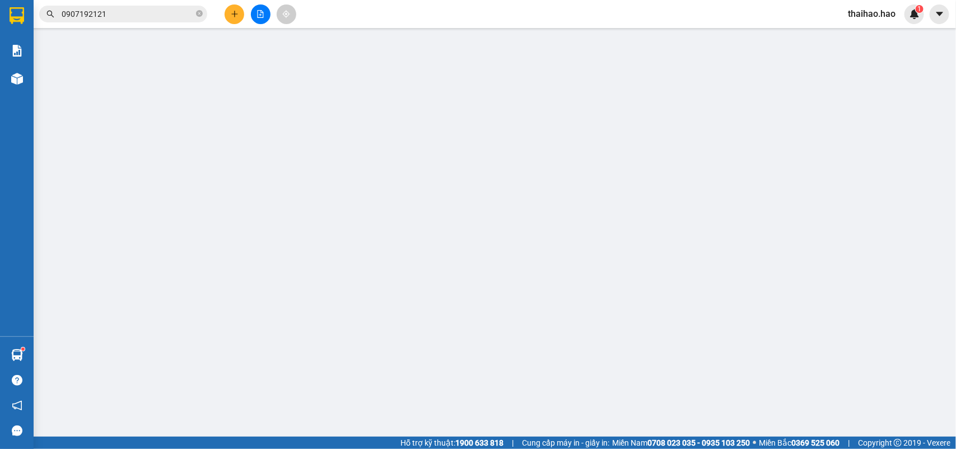
type input "0829404152"
type input "Kim"
type input "0945518077"
type input "NHƯ Ý"
type input "40.000"
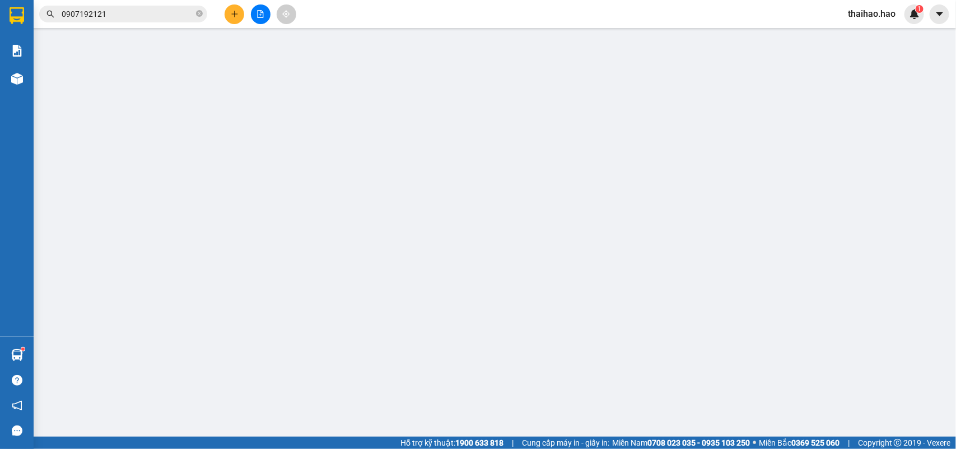
type input "40.000"
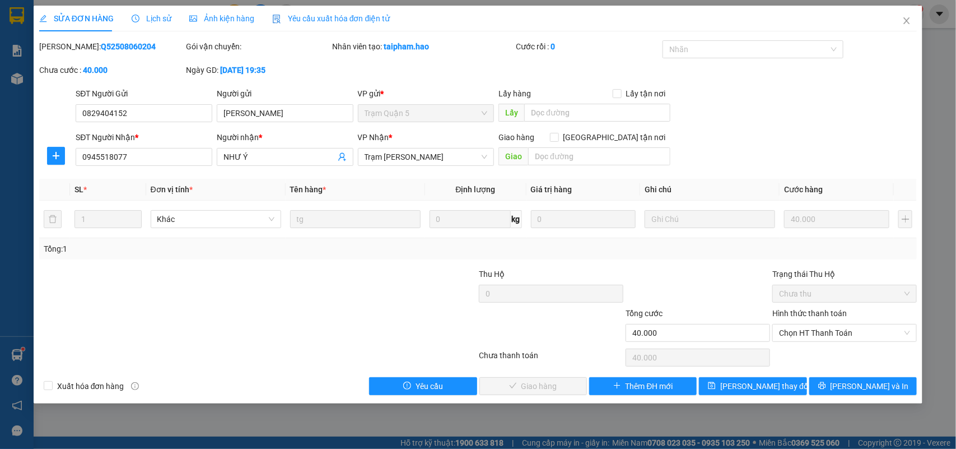
click at [189, 26] on div "Ảnh kiện hàng" at bounding box center [221, 19] width 65 height 26
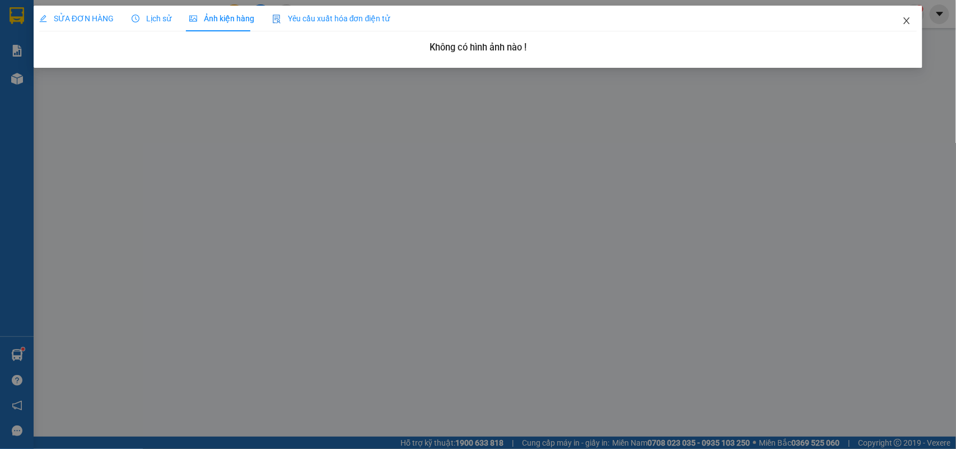
click at [911, 23] on icon "close" at bounding box center [906, 20] width 9 height 9
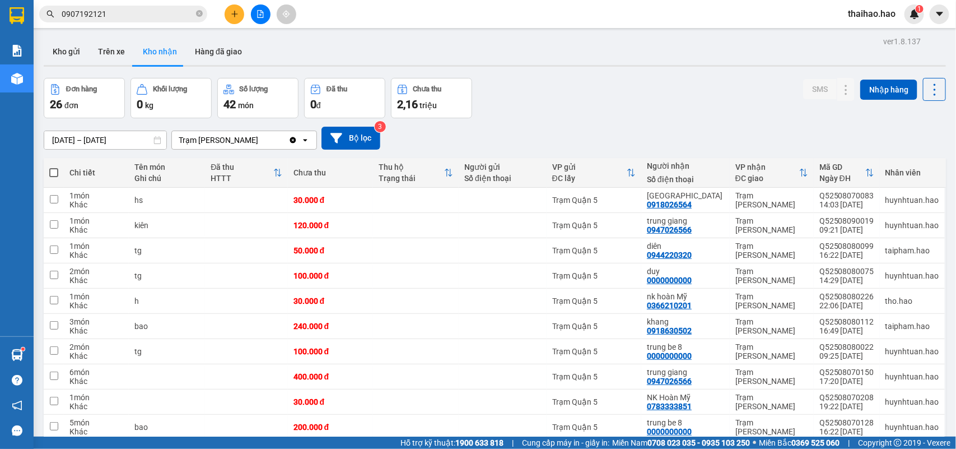
click at [143, 143] on input "01/08/2025 – 09/08/2025" at bounding box center [105, 140] width 122 height 18
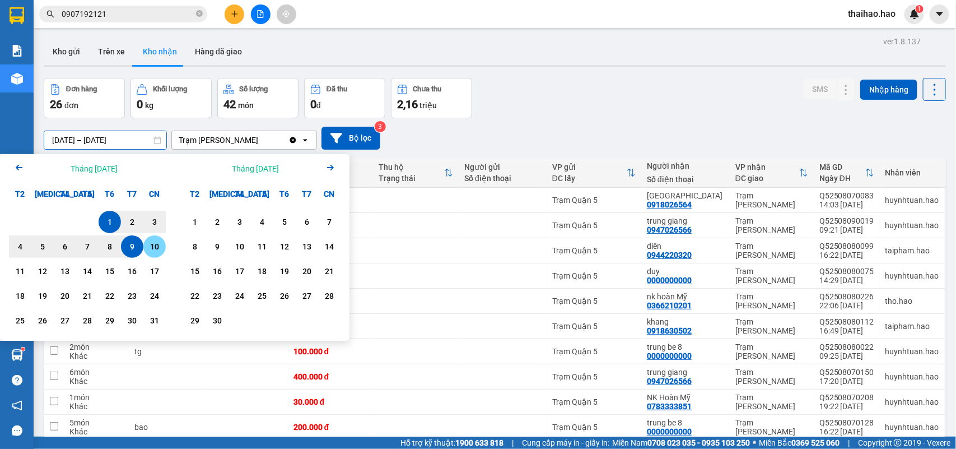
click at [152, 242] on div "10" at bounding box center [155, 246] width 16 height 13
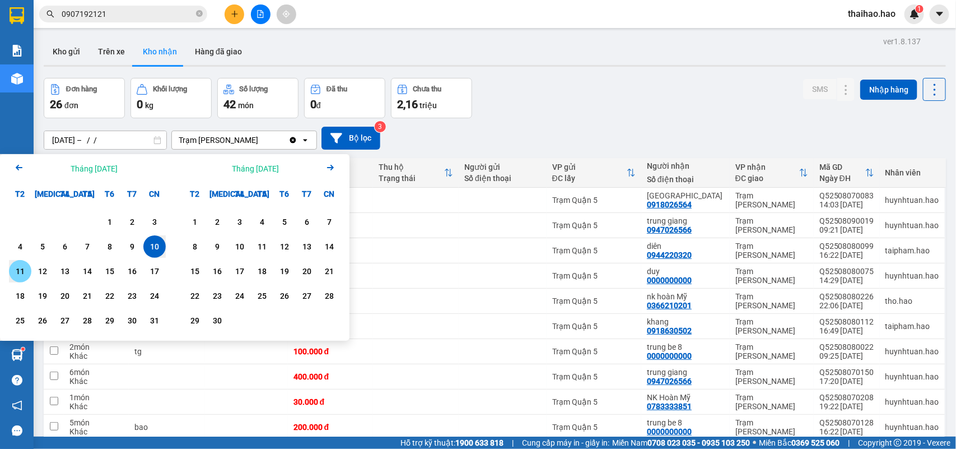
click at [15, 275] on div "11" at bounding box center [20, 270] width 16 height 13
click at [15, 275] on div "Báo cáo BC tiền công nợ Báo cáo dòng tiền (trưởng trạm) Doanh số tạo đơn theo V…" at bounding box center [17, 186] width 34 height 300
click at [16, 273] on div "Báo cáo BC tiền công nợ Báo cáo dòng tiền (trưởng trạm) Doanh số tạo đơn theo V…" at bounding box center [17, 186] width 34 height 300
click at [18, 273] on div "Báo cáo BC tiền công nợ Báo cáo dòng tiền (trưởng trạm) Doanh số tạo đơn theo V…" at bounding box center [17, 186] width 34 height 300
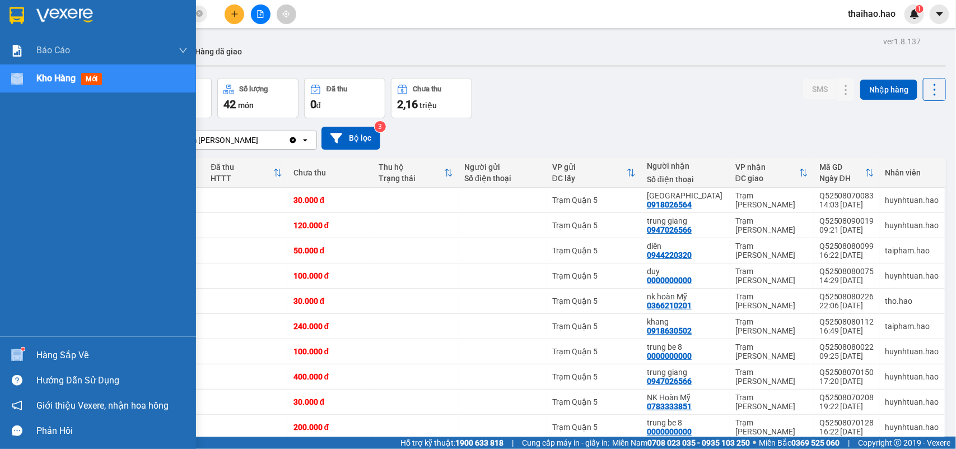
click at [18, 273] on div "Báo cáo BC tiền công nợ Báo cáo dòng tiền (trưởng trạm) Doanh số tạo đơn theo V…" at bounding box center [98, 186] width 196 height 300
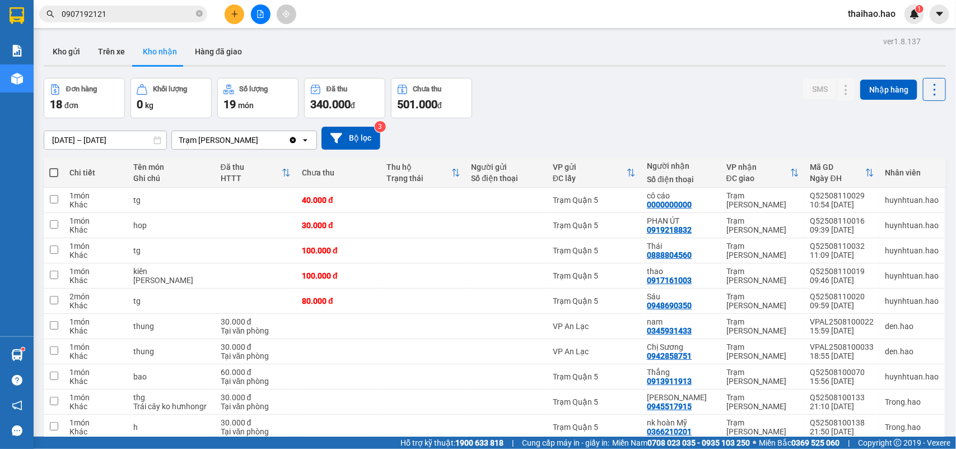
drag, startPoint x: 650, startPoint y: 90, endPoint x: 561, endPoint y: 171, distance: 120.5
click at [651, 90] on div "Đơn hàng 18 đơn Khối lượng 0 kg Số lượng 19 món Đã thu 340.000 đ Chưa thu 501.0…" at bounding box center [495, 98] width 902 height 40
click at [120, 48] on button "Trên xe" at bounding box center [111, 51] width 45 height 27
type input "[DATE] – [DATE]"
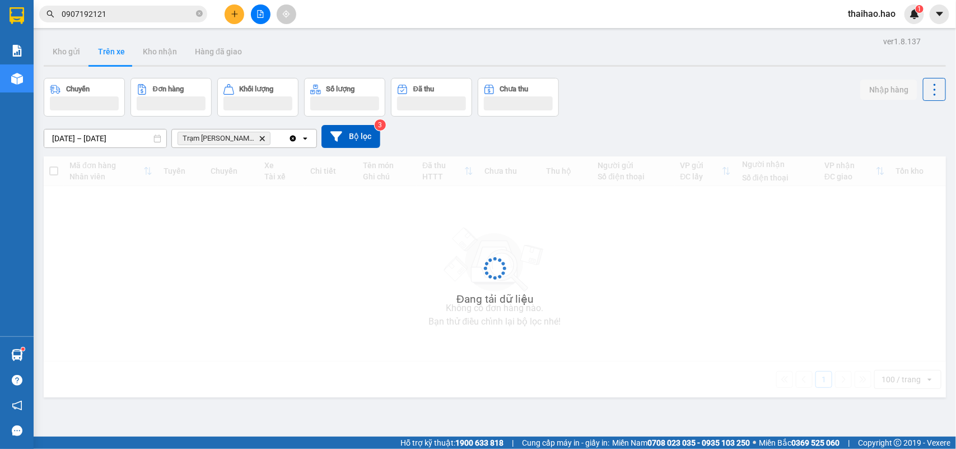
click at [120, 48] on button "Trên xe" at bounding box center [111, 51] width 45 height 27
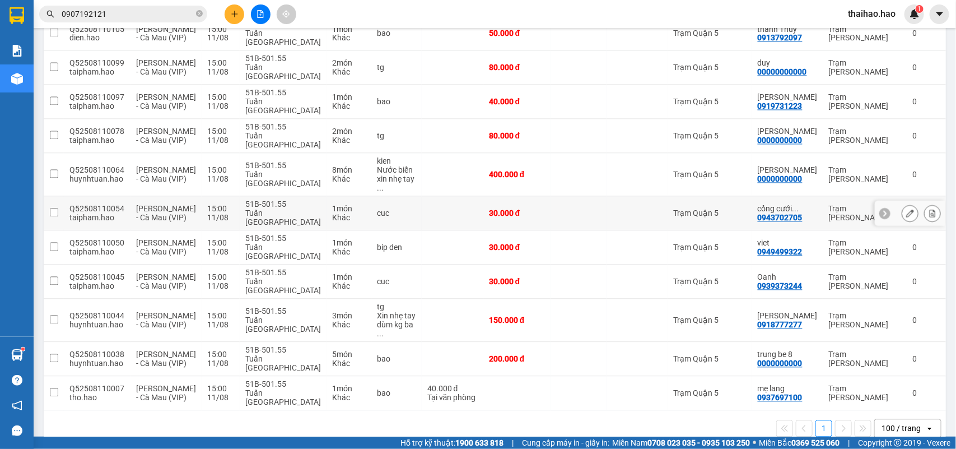
scroll to position [930, 0]
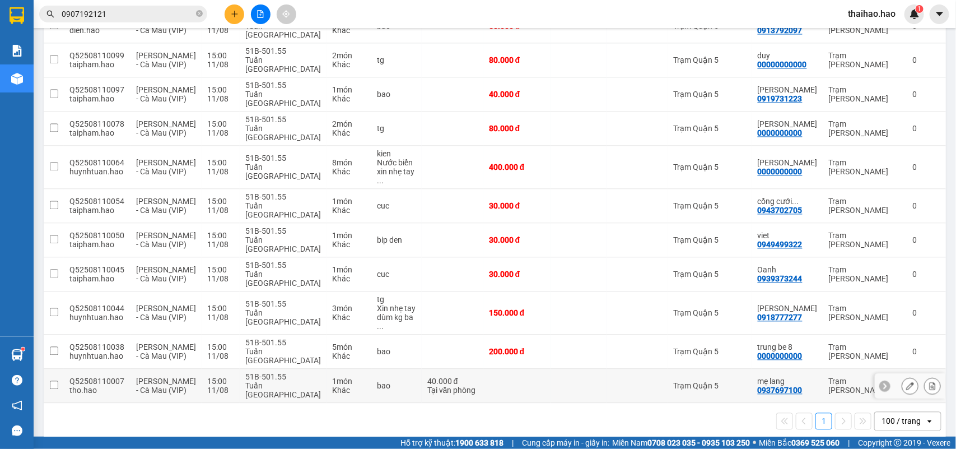
click at [696, 381] on td "Trạm Quận 5" at bounding box center [710, 386] width 84 height 34
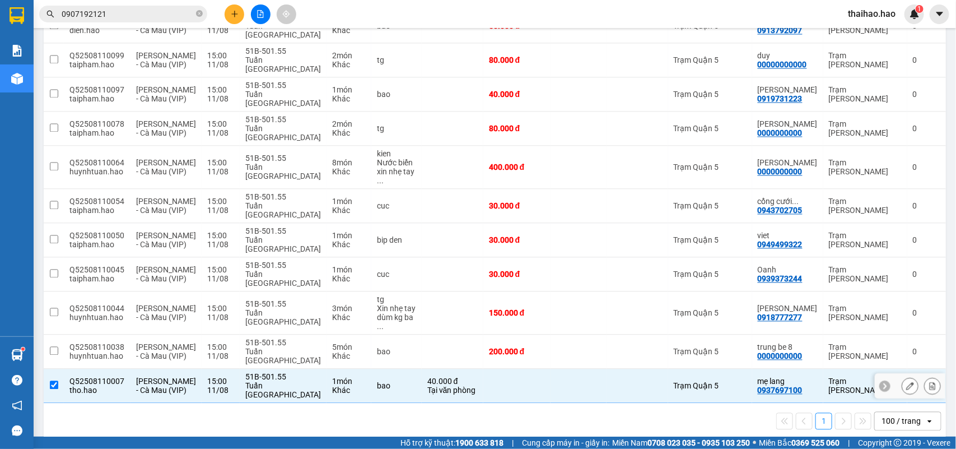
click at [658, 369] on td at bounding box center [637, 386] width 62 height 34
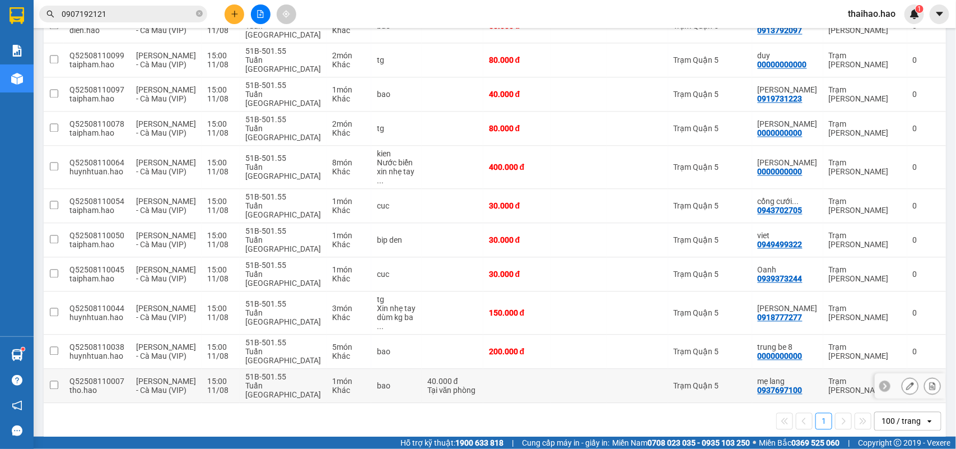
click at [638, 381] on div at bounding box center [637, 385] width 50 height 9
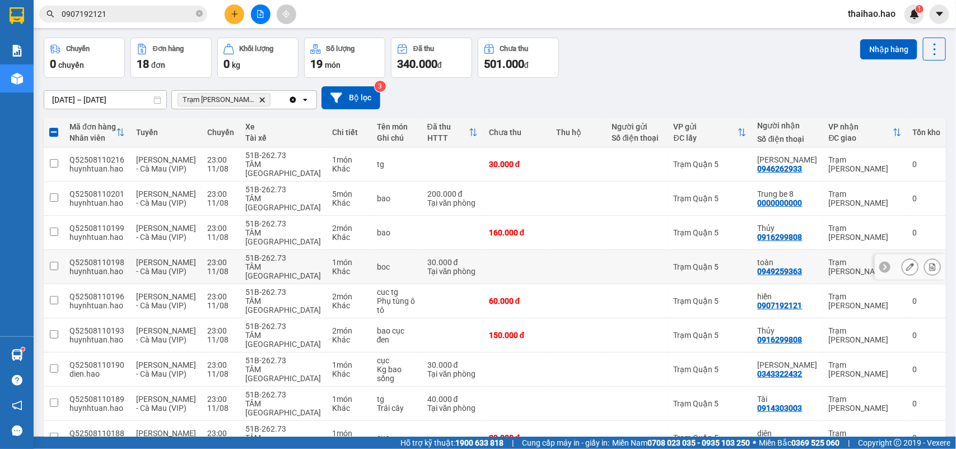
scroll to position [0, 0]
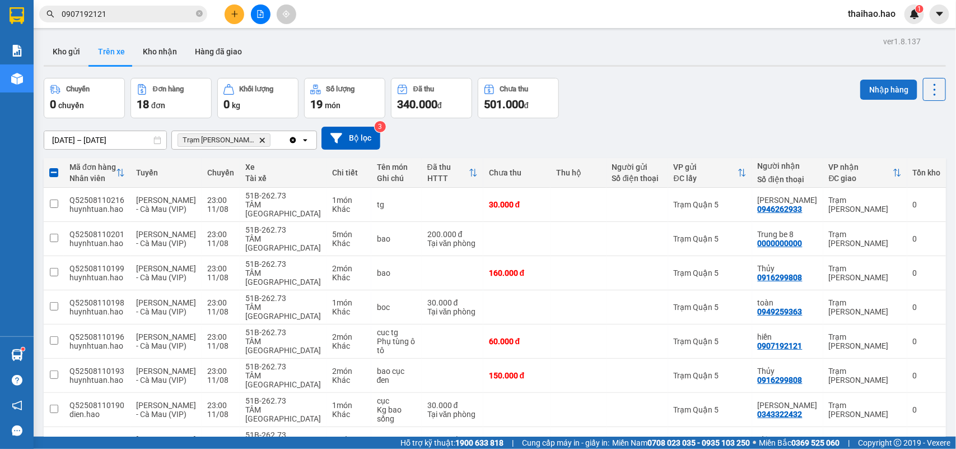
click at [880, 91] on button "Nhập hàng" at bounding box center [888, 90] width 57 height 20
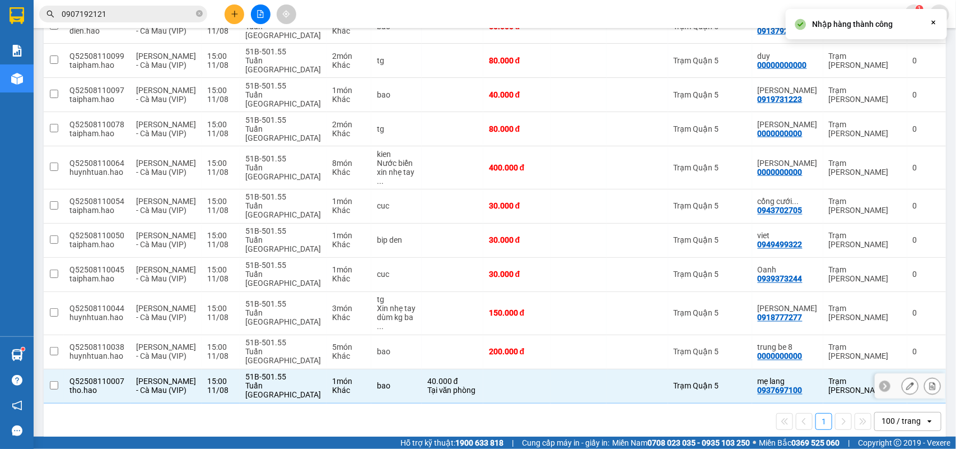
checkbox input "false"
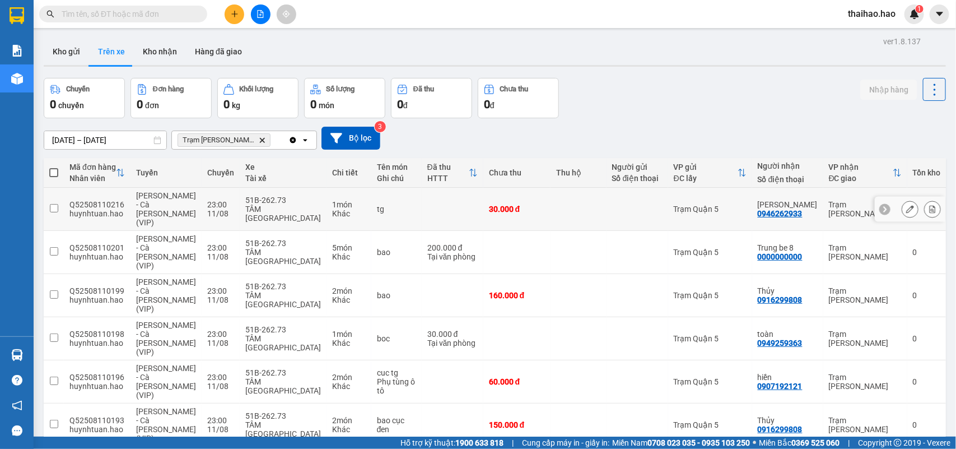
click at [902, 209] on button at bounding box center [910, 209] width 16 height 20
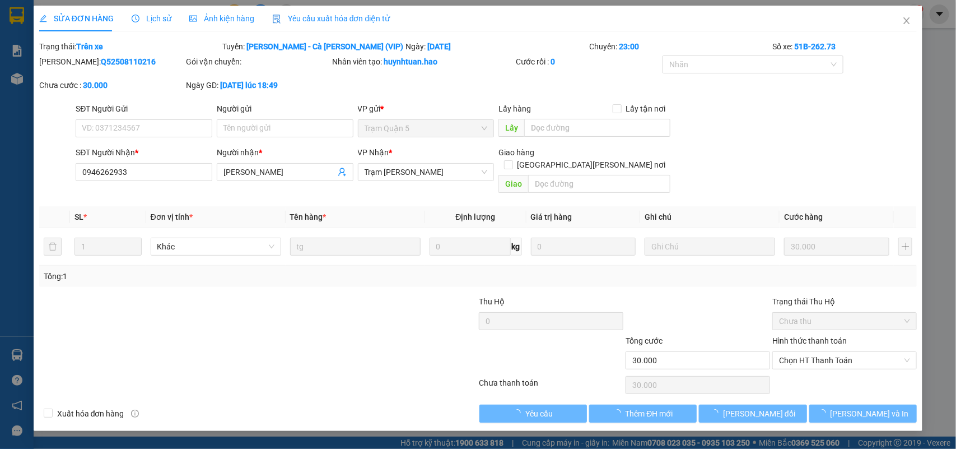
click at [160, 10] on div "Lịch sử" at bounding box center [152, 19] width 40 height 26
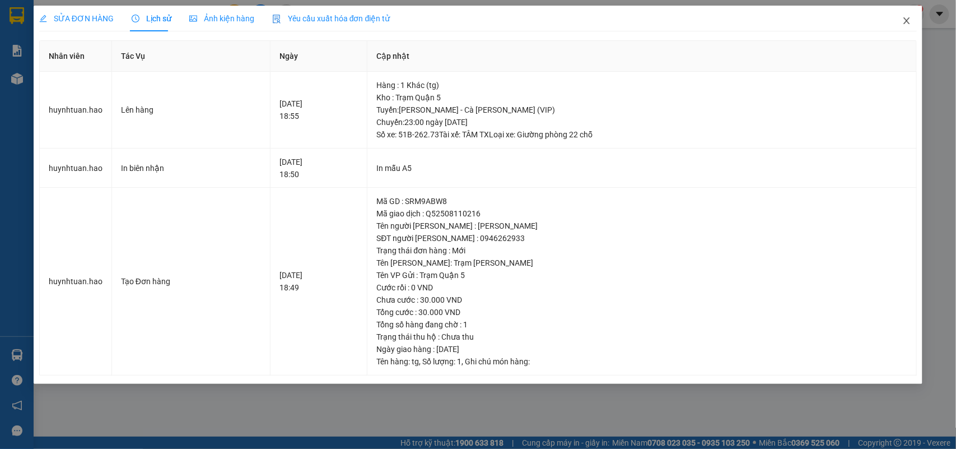
click at [909, 18] on icon "close" at bounding box center [907, 20] width 6 height 7
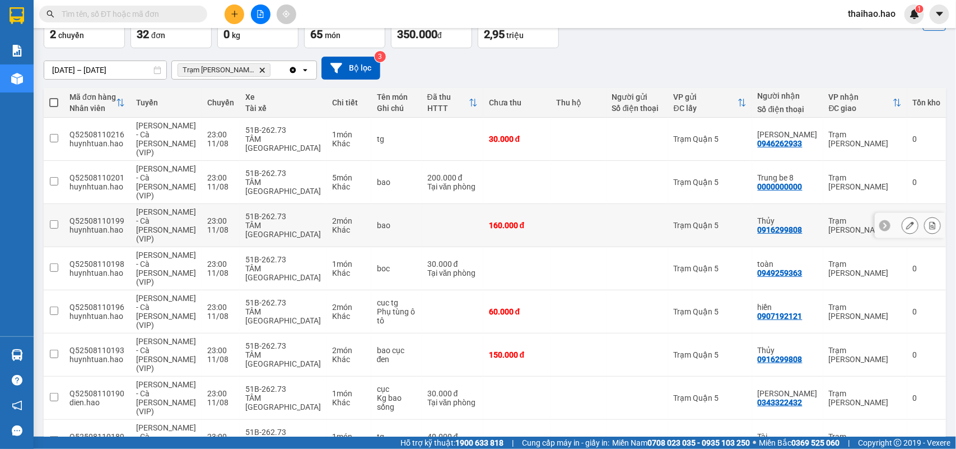
scroll to position [140, 0]
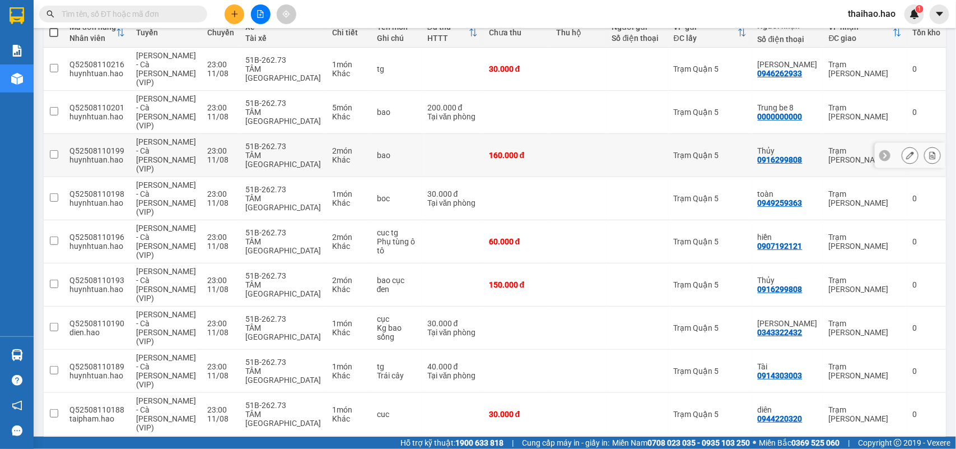
click at [902, 146] on button at bounding box center [910, 156] width 16 height 20
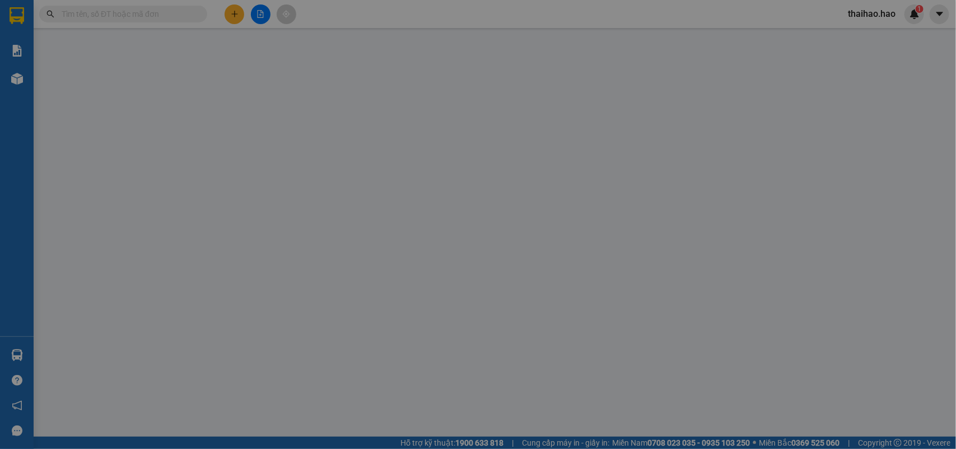
type input "0916299808"
type input "Thủy"
type input "160.000"
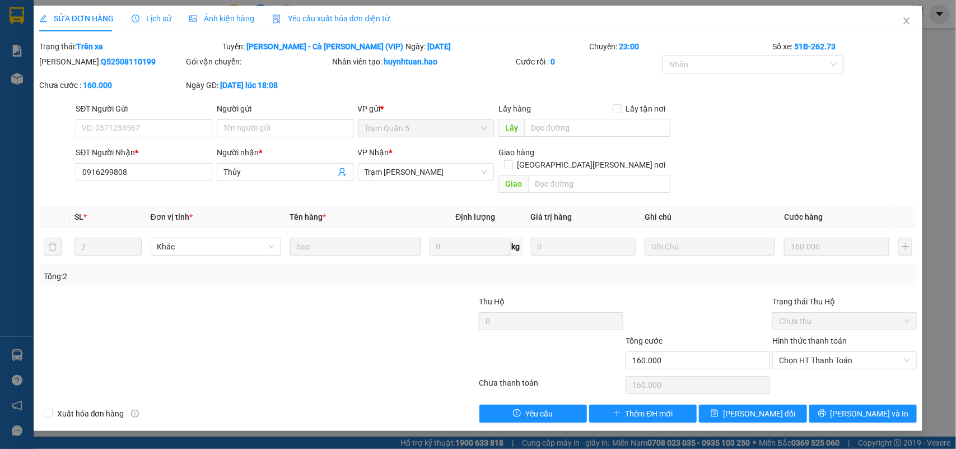
click at [222, 20] on span "Ảnh kiện hàng" at bounding box center [221, 18] width 65 height 9
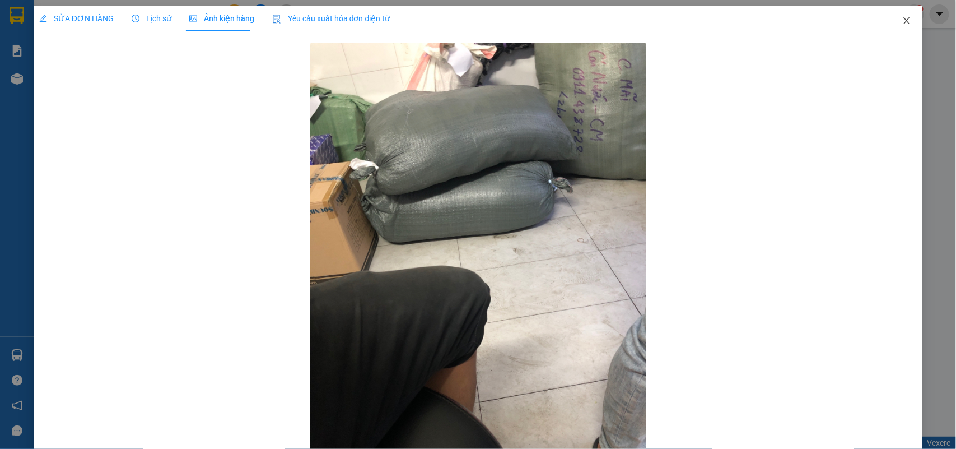
click at [902, 21] on icon "close" at bounding box center [906, 20] width 9 height 9
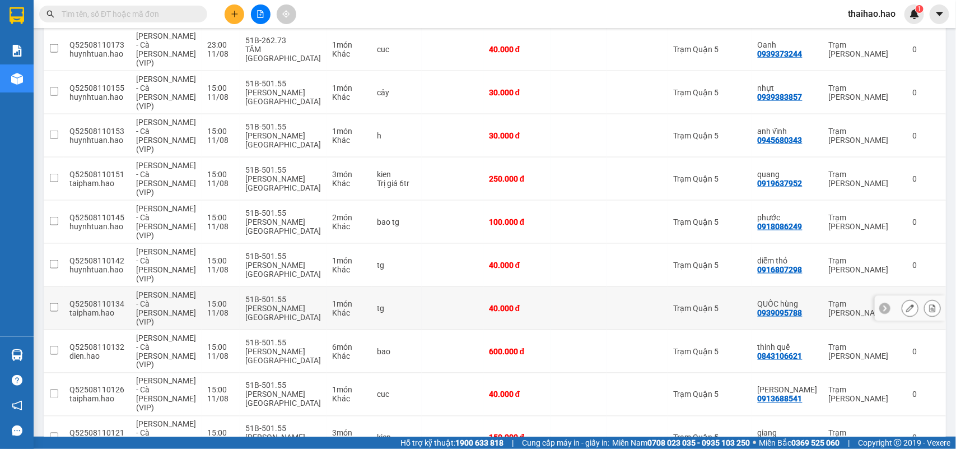
scroll to position [630, 0]
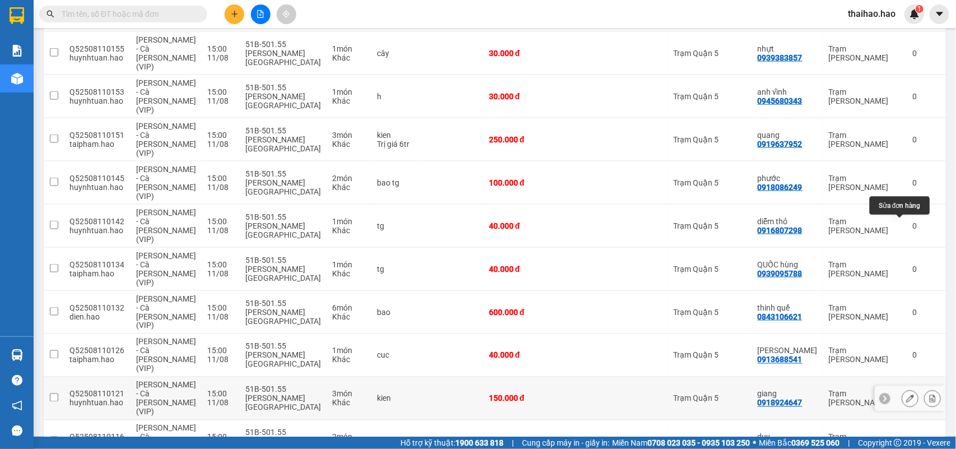
click at [906, 394] on icon at bounding box center [910, 398] width 8 height 8
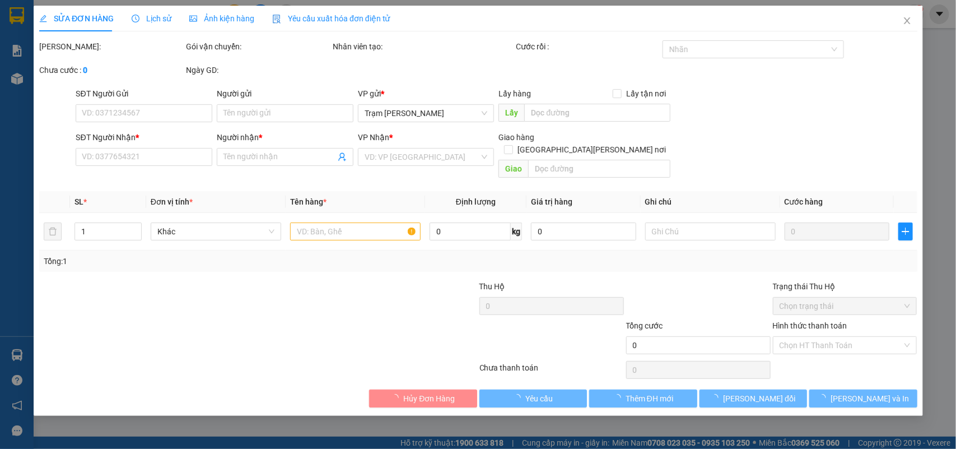
type input "0918924647"
type input "giang"
type input "150.000"
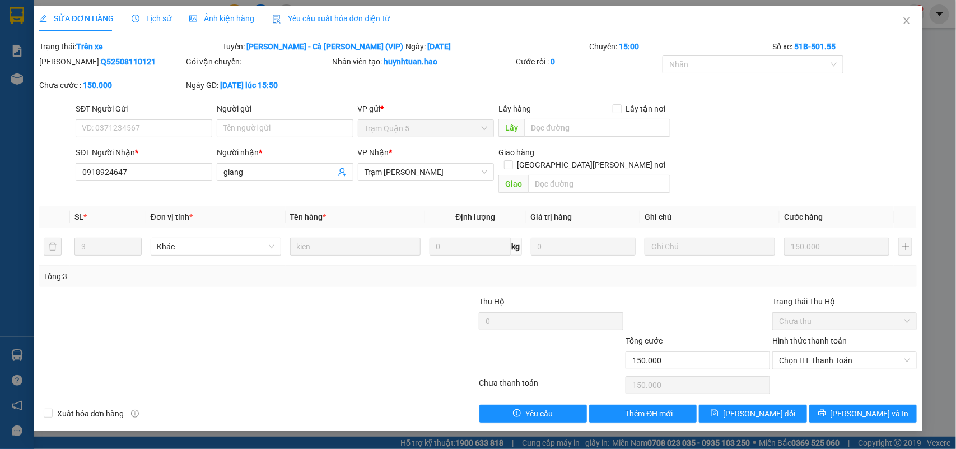
click at [181, 15] on div "SỬA ĐƠN HÀNG Lịch sử Ảnh kiện hàng Yêu cầu xuất hóa đơn điện tử" at bounding box center [214, 19] width 351 height 26
click at [196, 17] on span "Ảnh kiện hàng" at bounding box center [221, 18] width 65 height 9
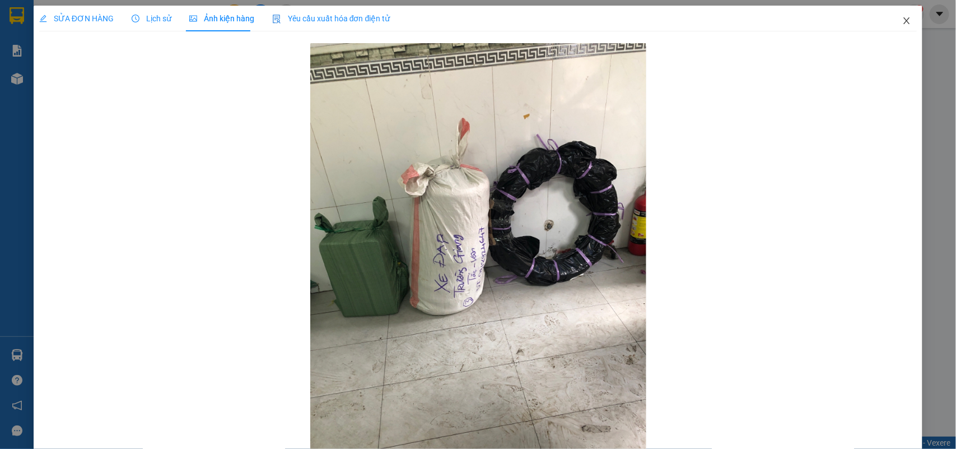
click at [891, 21] on span "Close" at bounding box center [906, 21] width 31 height 31
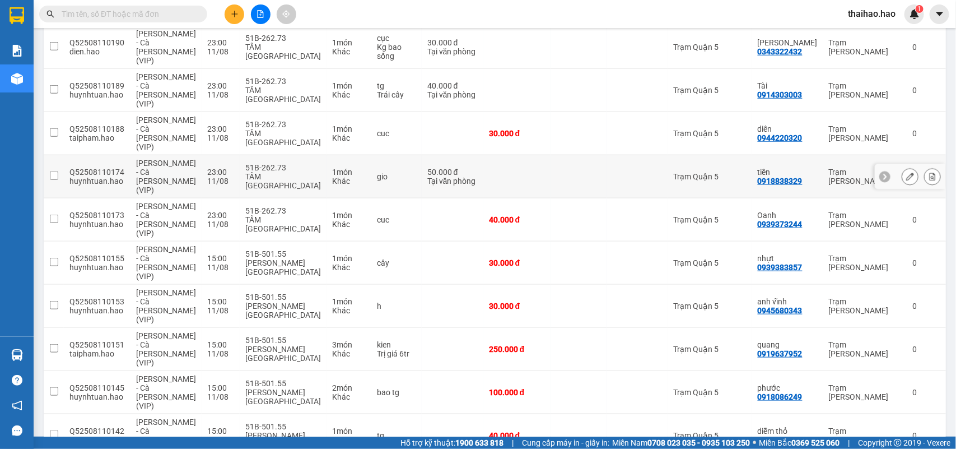
scroll to position [421, 0]
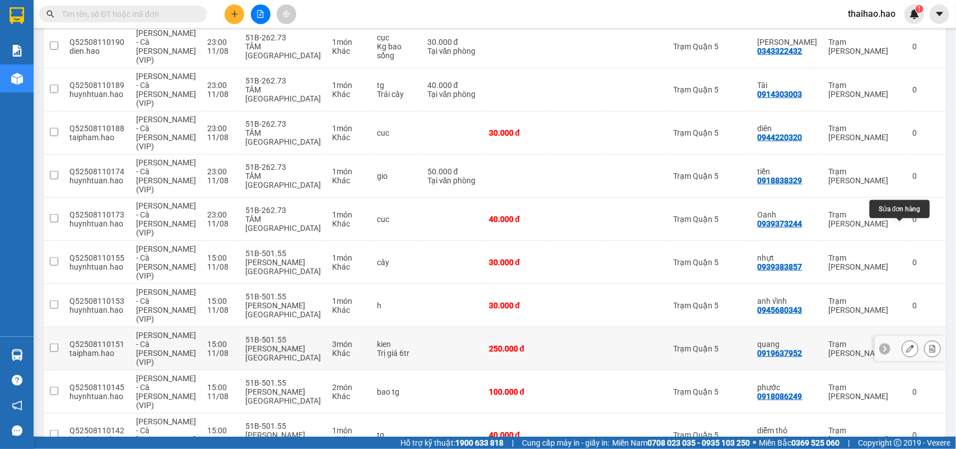
click at [906, 344] on icon at bounding box center [910, 348] width 8 height 8
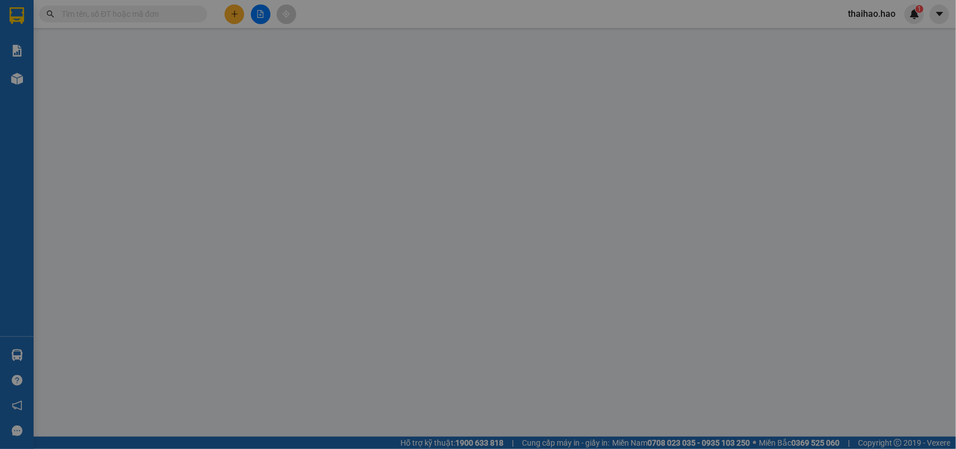
type input "0919637952"
type input "quang"
type input "250.000"
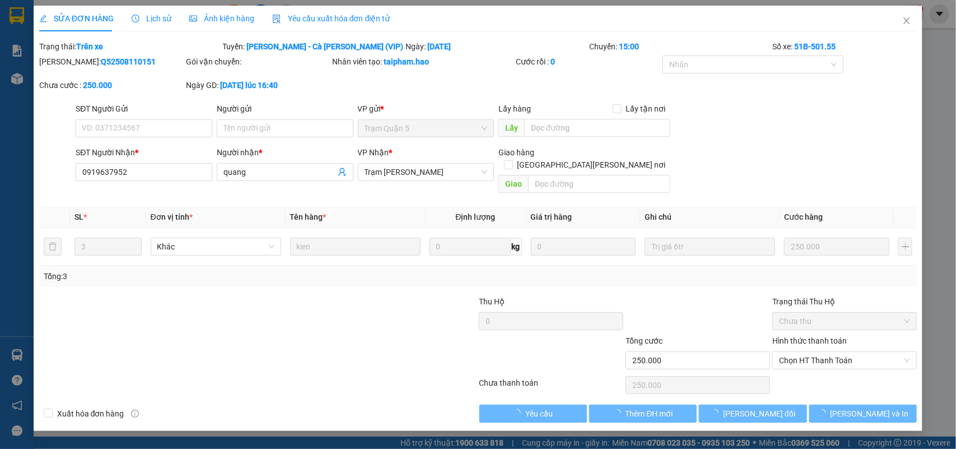
click at [216, 10] on div "Ảnh kiện hàng" at bounding box center [221, 19] width 65 height 26
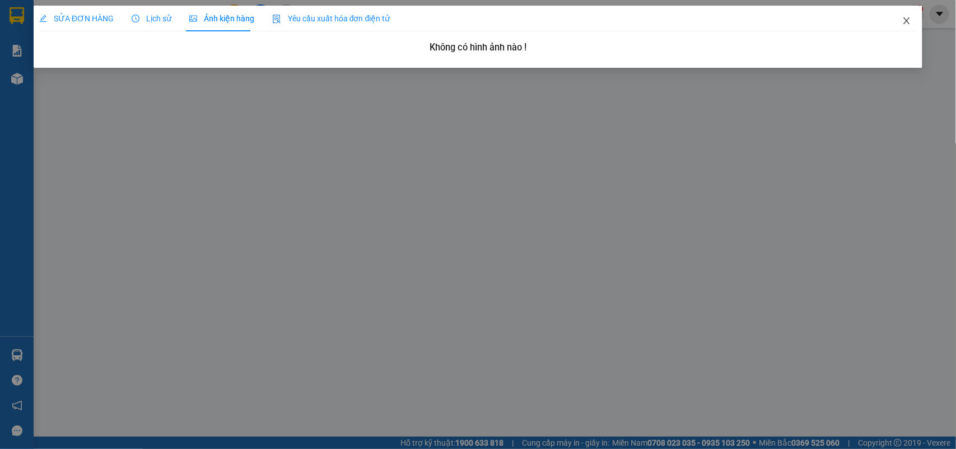
click at [904, 31] on span "Close" at bounding box center [906, 21] width 31 height 31
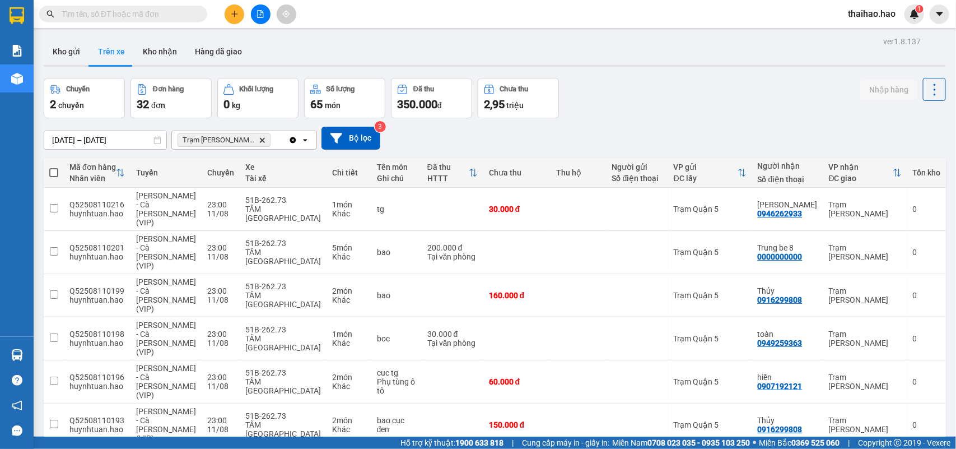
click at [132, 2] on div "Kết quả tìm kiếm ( 0 ) Bộ lọc No Data thaihao.hao 1" at bounding box center [478, 14] width 956 height 28
click at [130, 12] on input "text" at bounding box center [128, 14] width 132 height 12
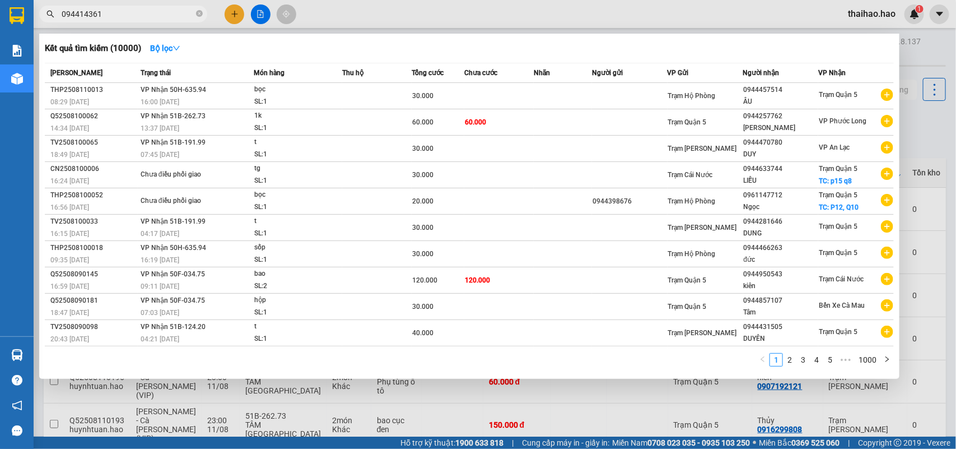
type input "0944143616"
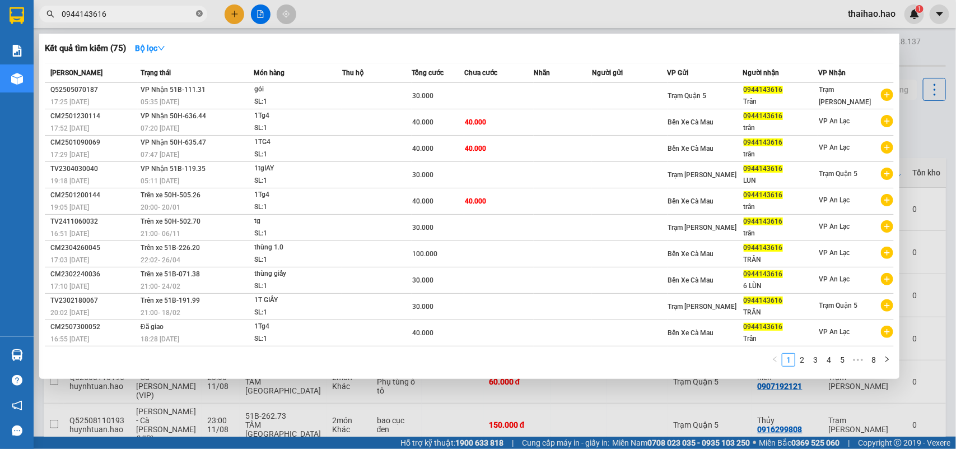
click at [198, 15] on icon "close-circle" at bounding box center [199, 13] width 7 height 7
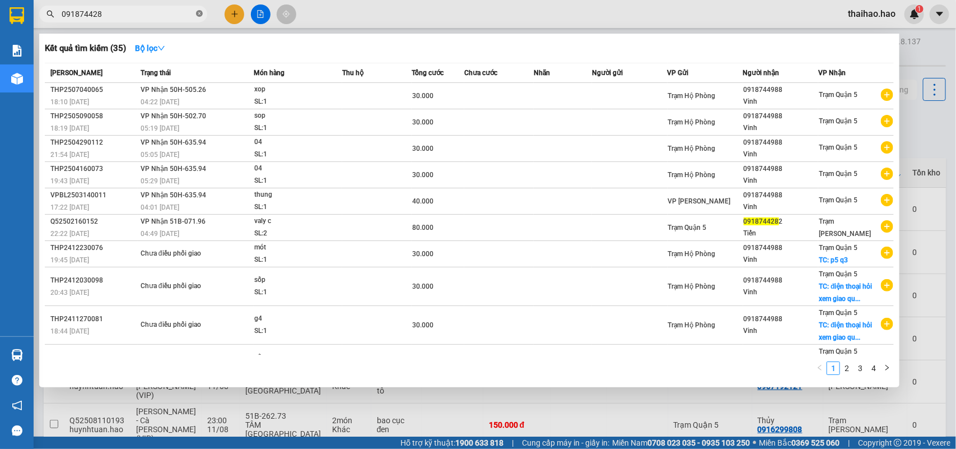
type input "0918744282"
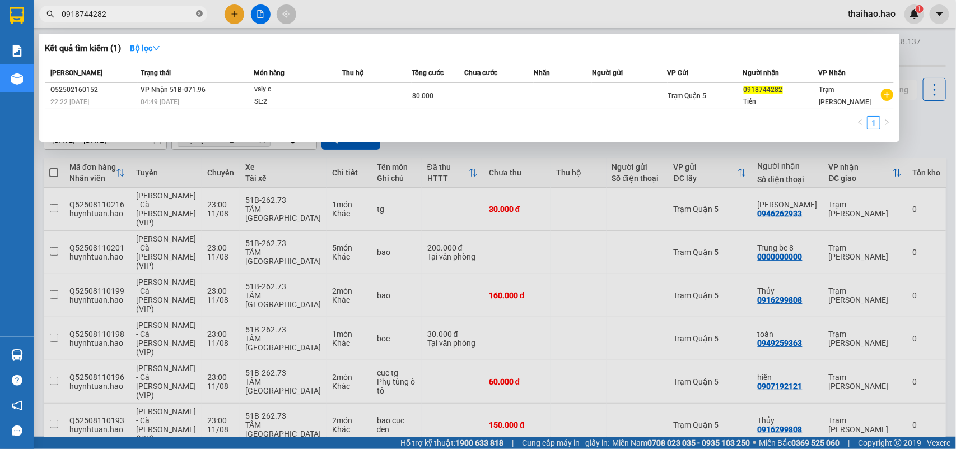
click at [198, 15] on icon "close-circle" at bounding box center [199, 13] width 7 height 7
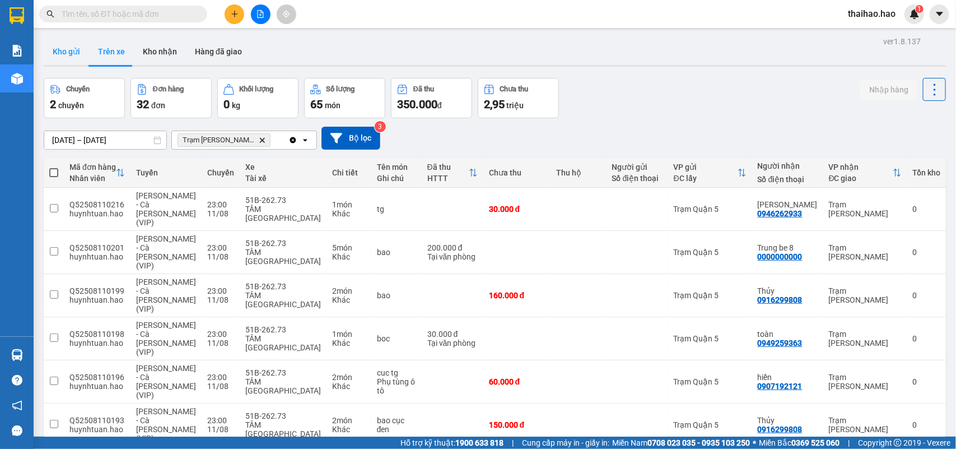
click at [65, 49] on button "Kho gửi" at bounding box center [66, 51] width 45 height 27
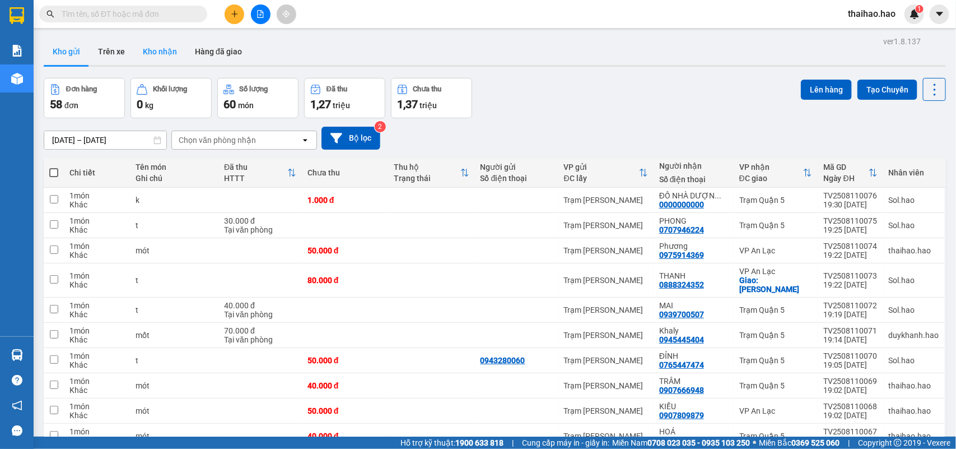
click at [144, 53] on button "Kho nhận" at bounding box center [160, 51] width 52 height 27
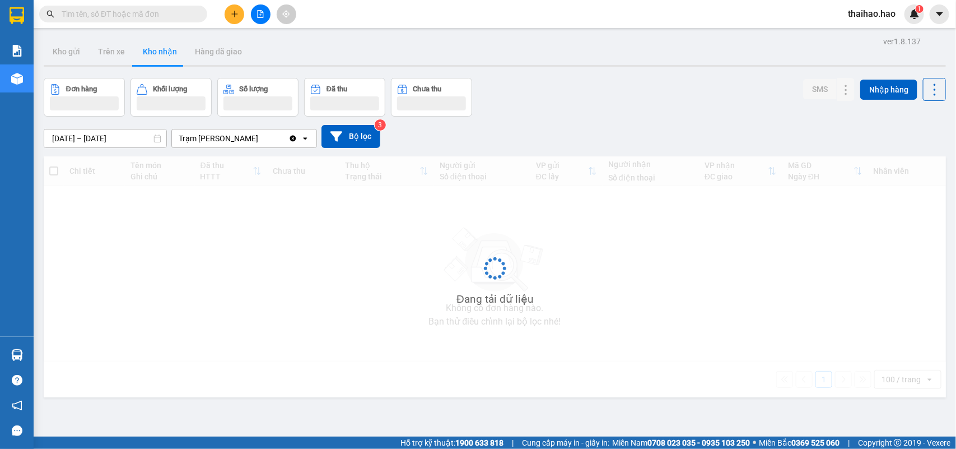
click at [144, 53] on button "Kho nhận" at bounding box center [160, 51] width 52 height 27
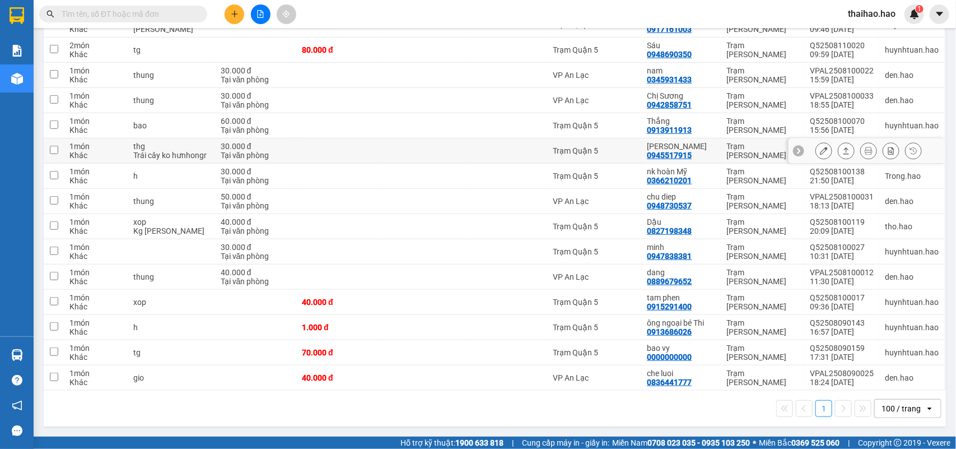
scroll to position [288, 0]
click at [820, 380] on icon at bounding box center [824, 378] width 8 height 8
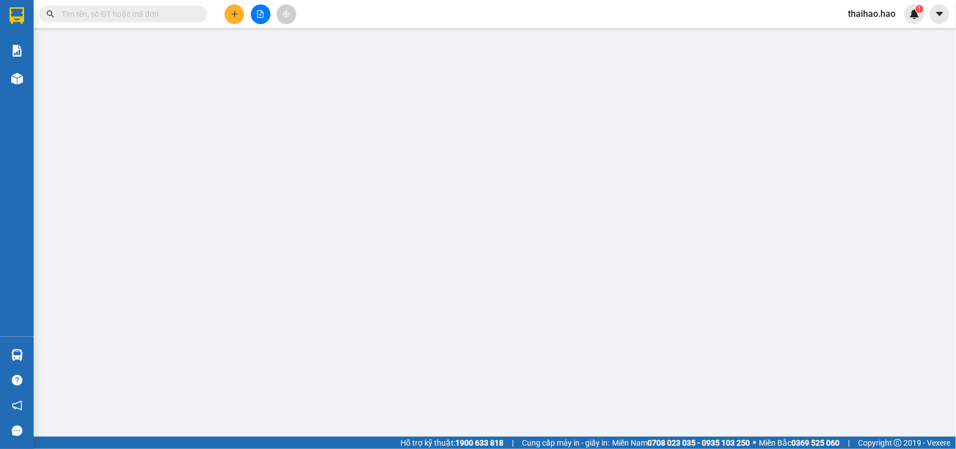
type input "0836441777"
type input "che luoi"
type input "40.000"
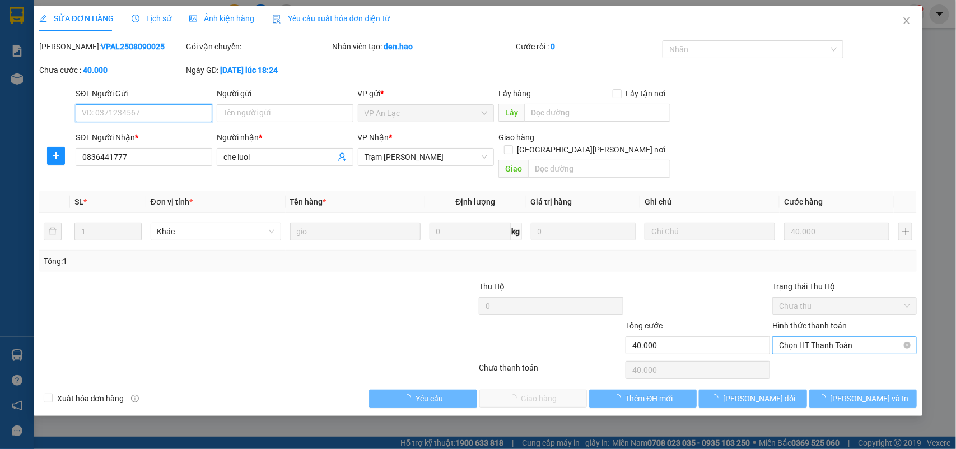
click at [812, 338] on span "Chọn HT Thanh Toán" at bounding box center [844, 345] width 131 height 17
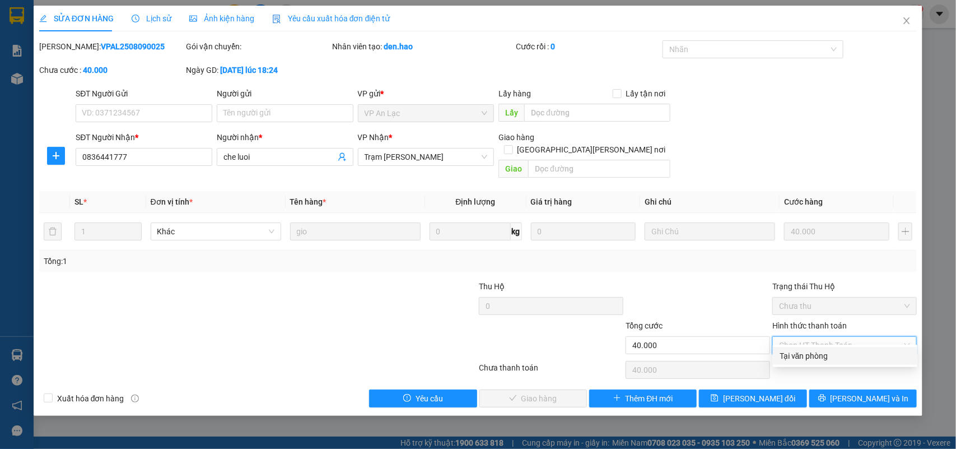
click at [813, 351] on div "Tại văn phòng" at bounding box center [845, 355] width 131 height 12
type input "0"
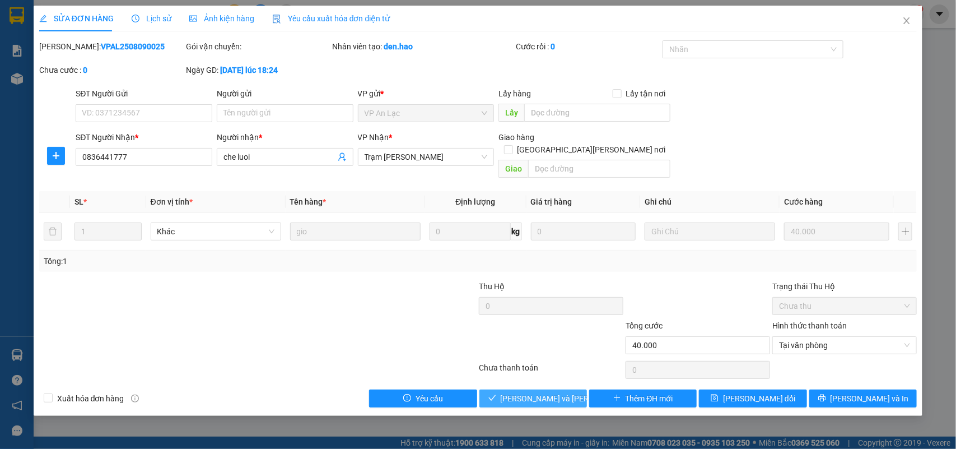
click at [570, 389] on button "Lưu và Giao hàng" at bounding box center [533, 398] width 108 height 18
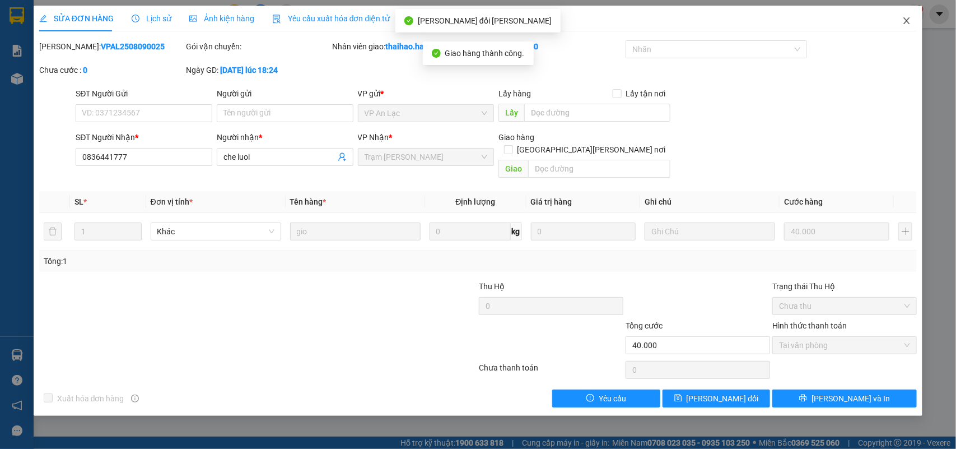
click at [900, 20] on span "Close" at bounding box center [906, 21] width 31 height 31
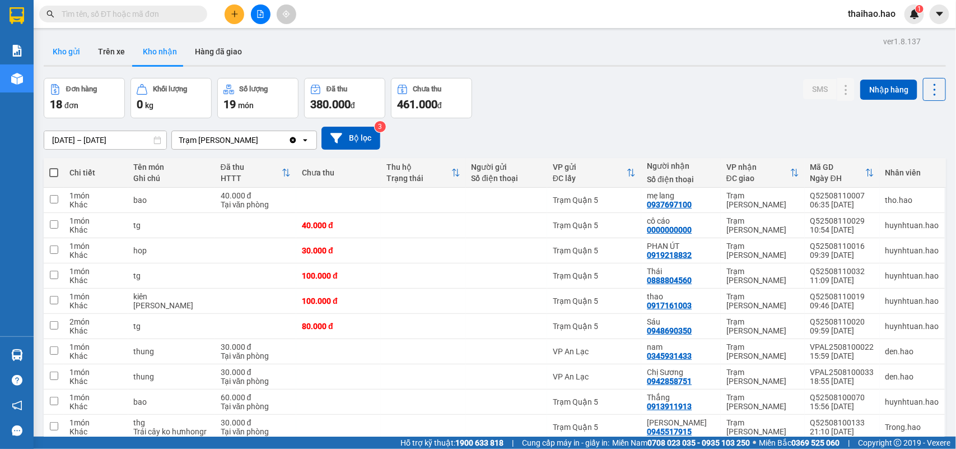
click at [63, 46] on button "Kho gửi" at bounding box center [66, 51] width 45 height 27
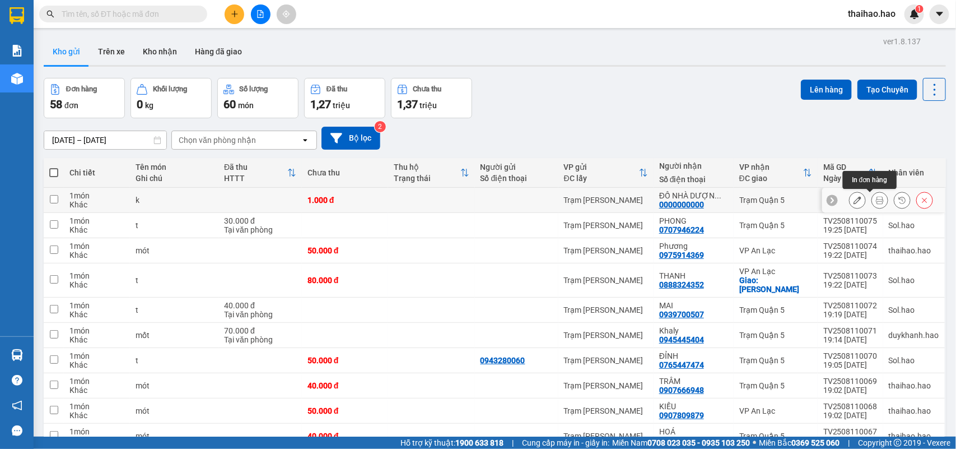
click at [876, 200] on icon at bounding box center [880, 200] width 8 height 8
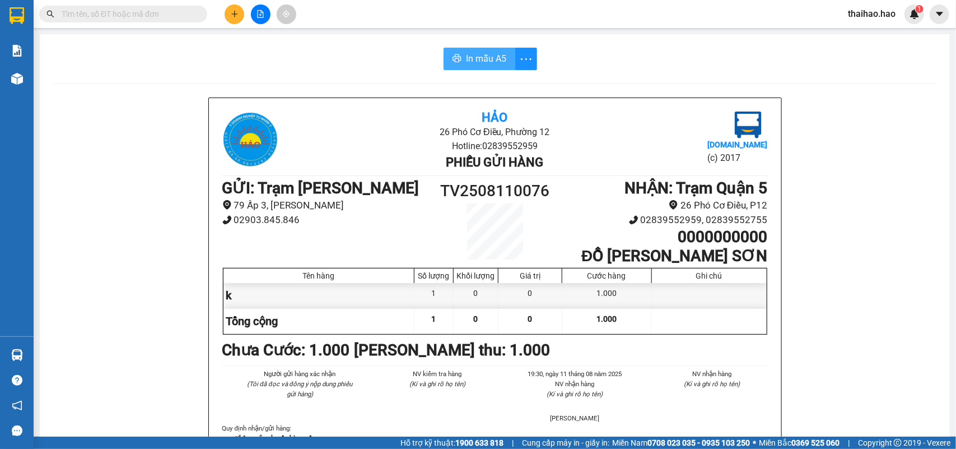
click at [477, 63] on span "In mẫu A5" at bounding box center [486, 59] width 40 height 14
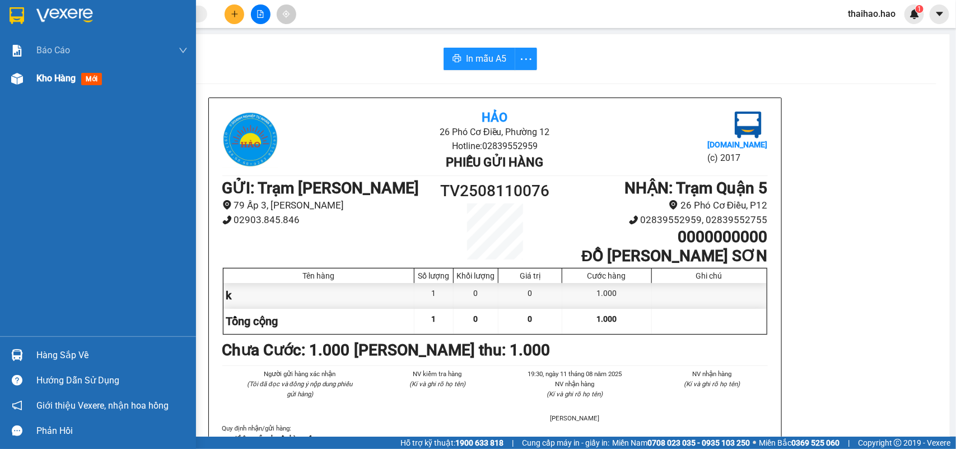
click at [50, 70] on div "Kho hàng mới" at bounding box center [111, 78] width 151 height 28
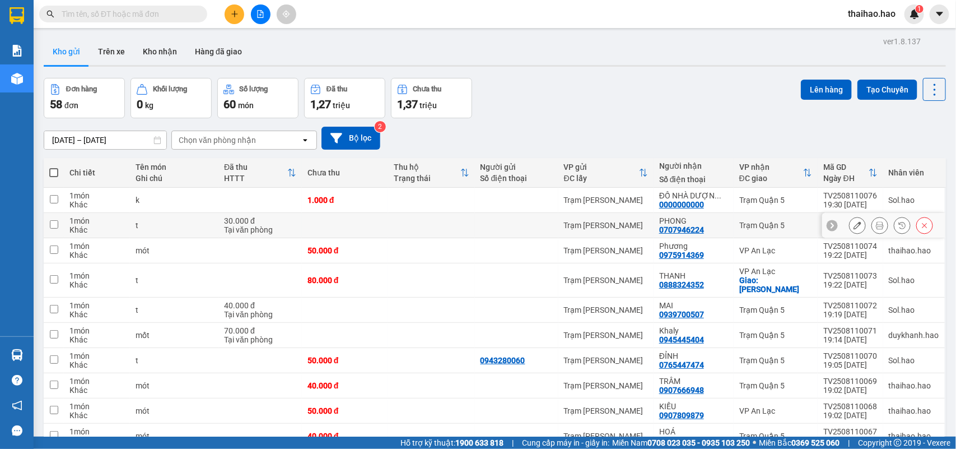
click at [876, 223] on icon at bounding box center [880, 225] width 8 height 8
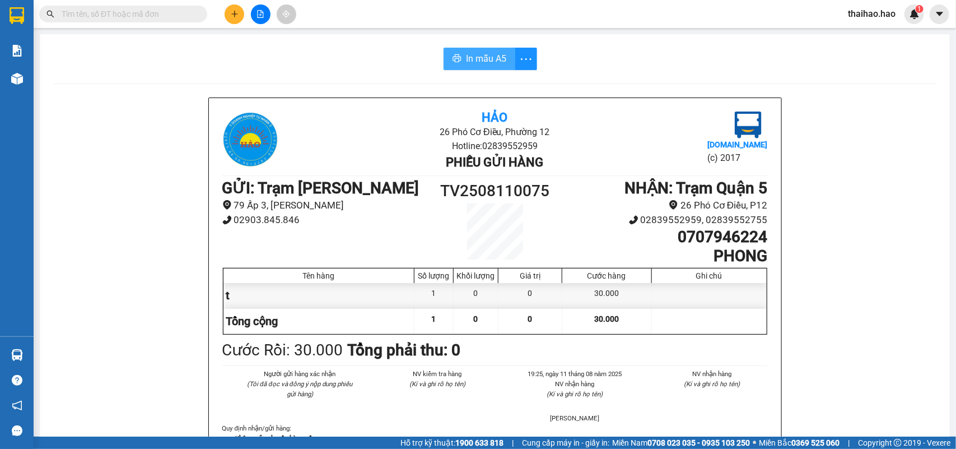
click at [488, 60] on span "In mẫu A5" at bounding box center [486, 59] width 40 height 14
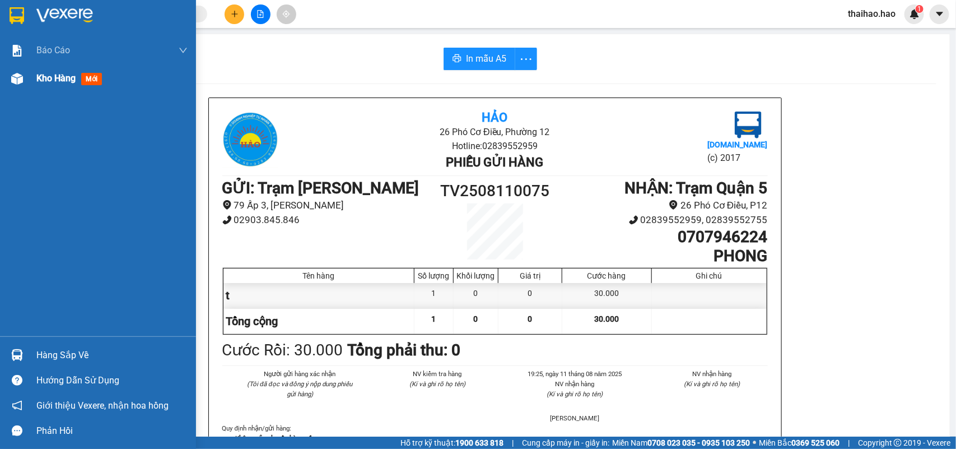
click at [51, 76] on span "Kho hàng" at bounding box center [55, 78] width 39 height 11
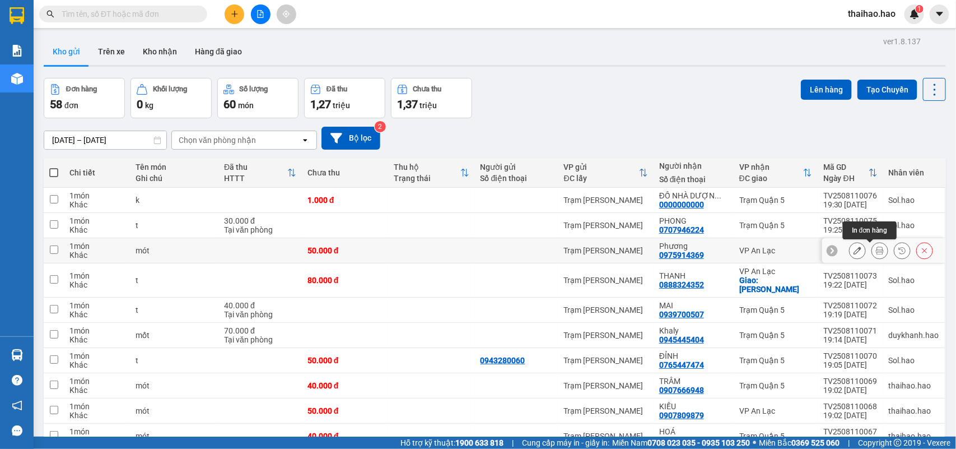
click at [876, 249] on icon at bounding box center [880, 250] width 8 height 8
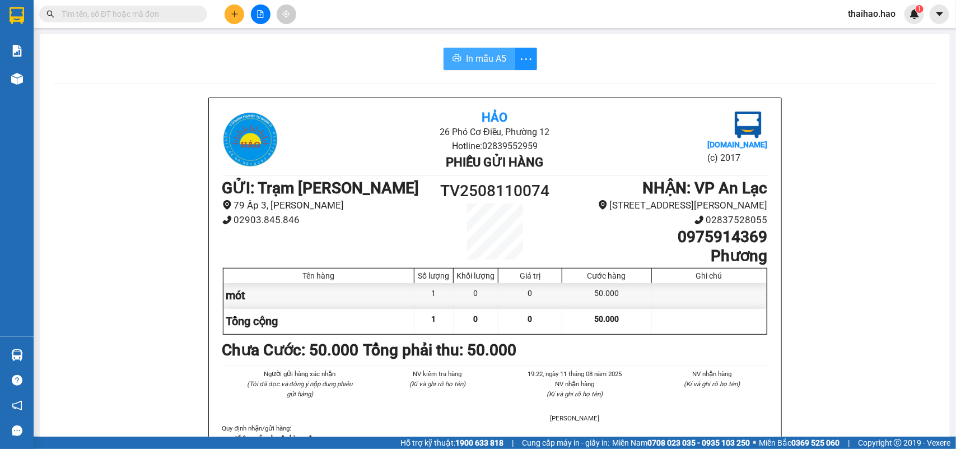
click at [486, 59] on span "In mẫu A5" at bounding box center [486, 59] width 40 height 14
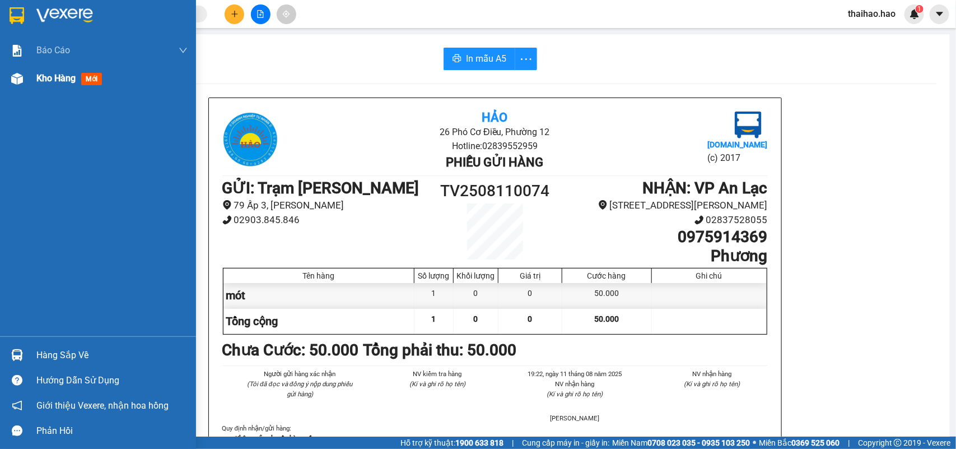
click at [46, 74] on span "Kho hàng" at bounding box center [55, 78] width 39 height 11
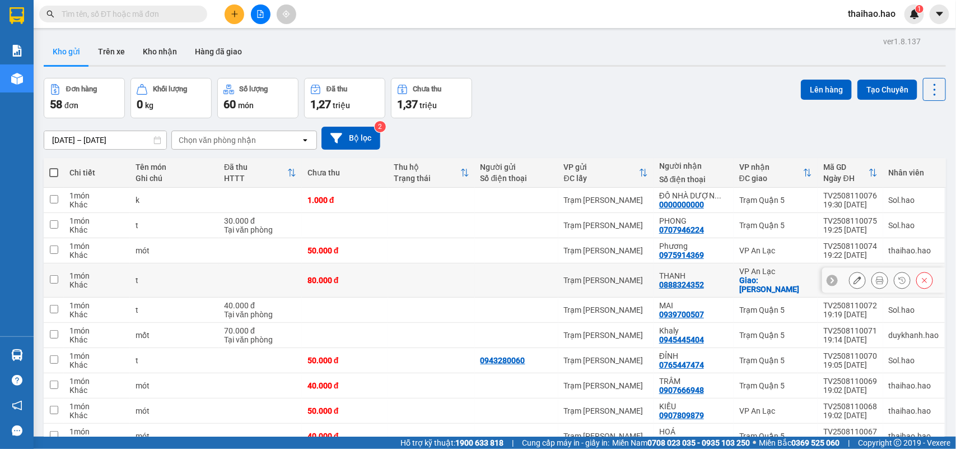
click at [872, 274] on button at bounding box center [880, 280] width 16 height 20
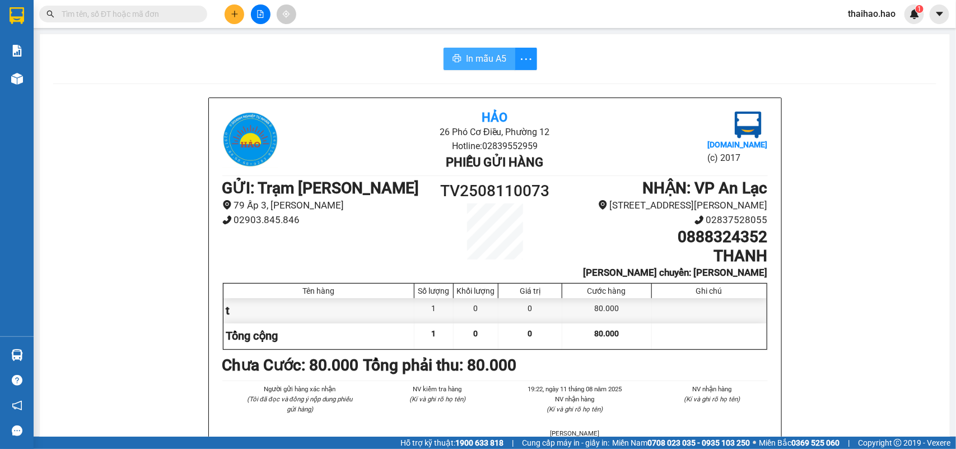
click at [452, 55] on icon "printer" at bounding box center [456, 58] width 9 height 9
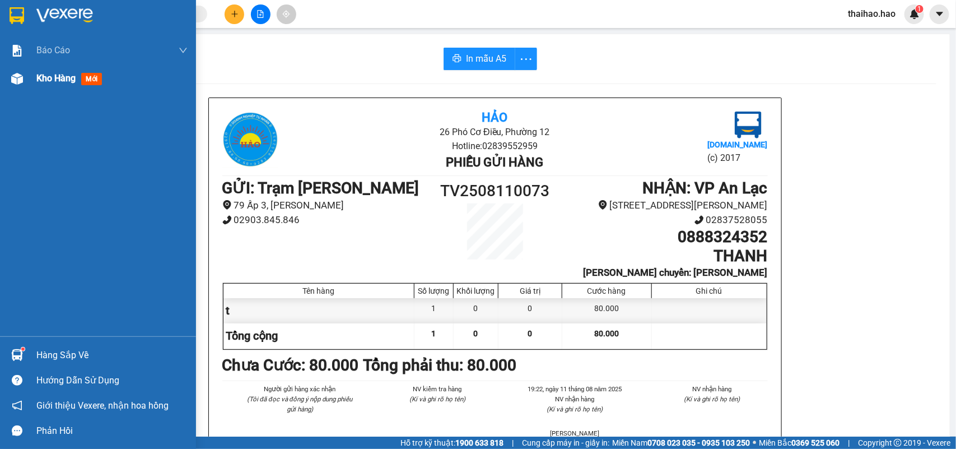
click at [53, 69] on div "Kho hàng mới" at bounding box center [111, 78] width 151 height 28
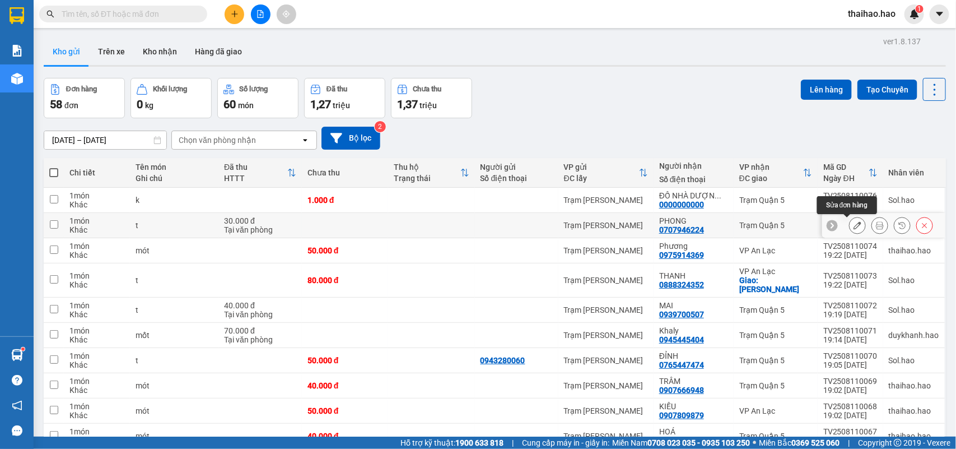
click at [853, 225] on icon at bounding box center [857, 225] width 8 height 8
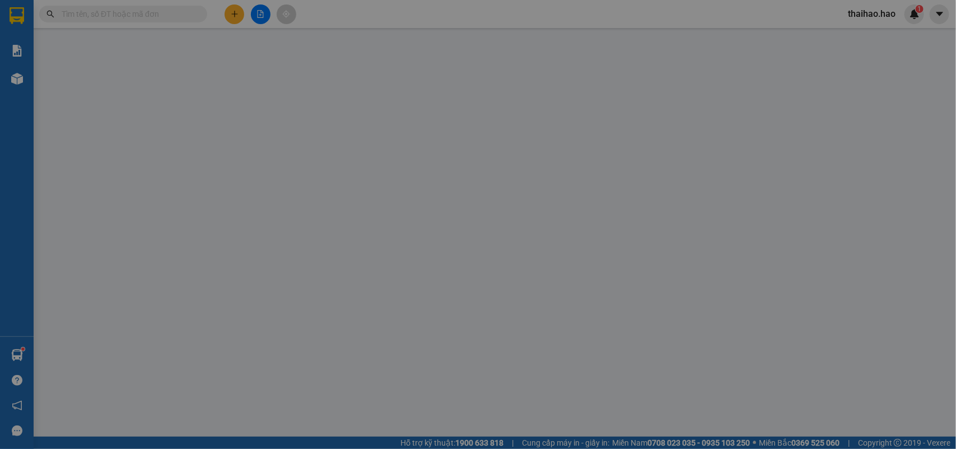
type input "0707946224"
type input "PHONG"
type input "30.000"
type input "0"
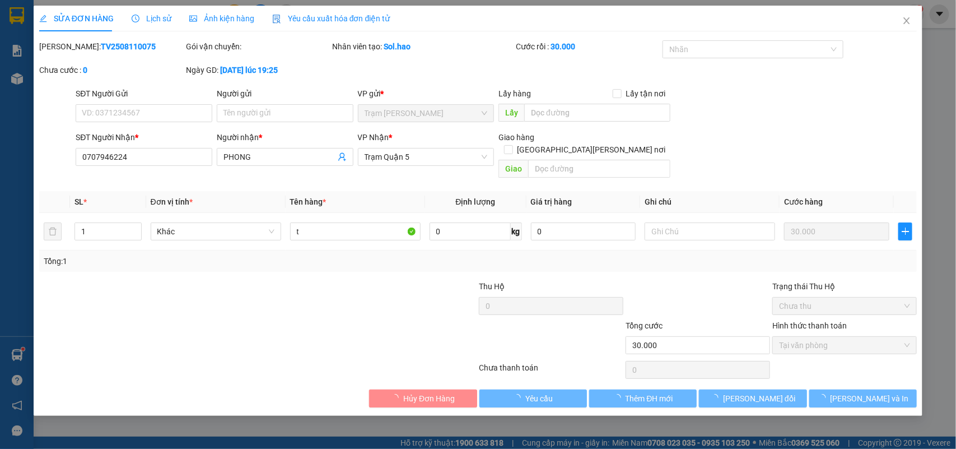
click at [155, 21] on span "Lịch sử" at bounding box center [152, 18] width 40 height 9
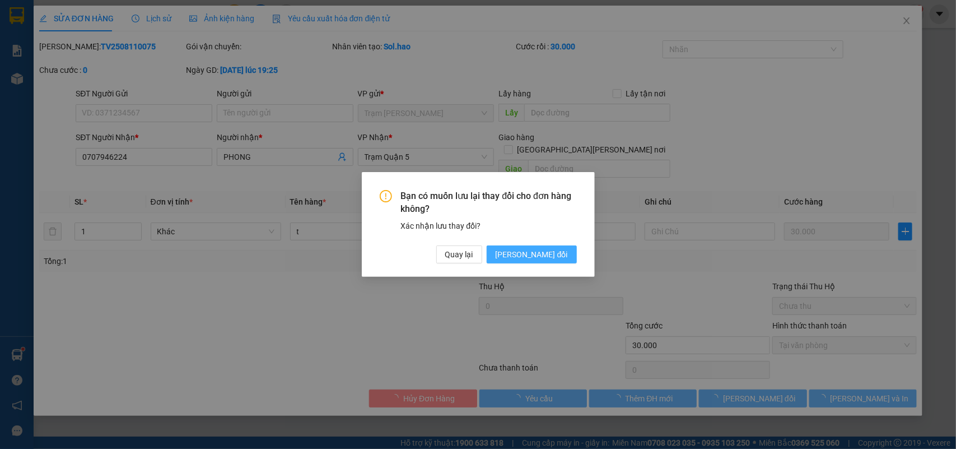
click at [539, 254] on span "Lưu thay đổi" at bounding box center [532, 254] width 72 height 12
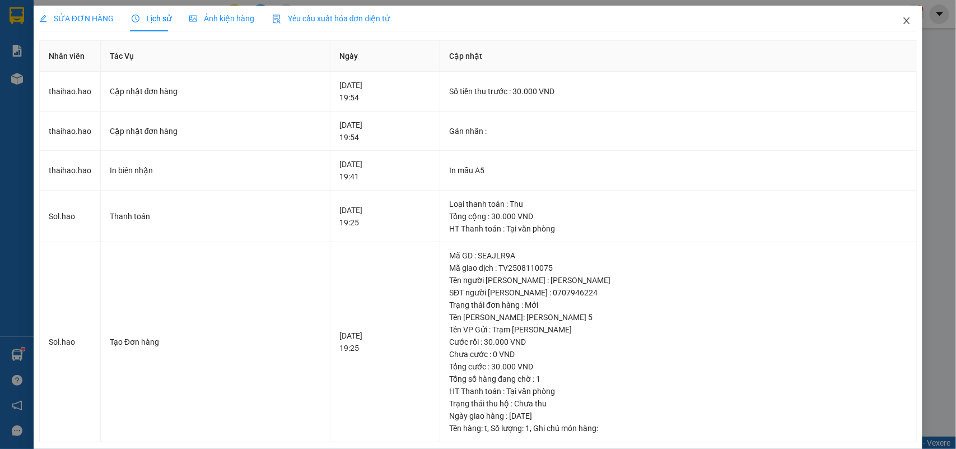
click at [902, 20] on icon "close" at bounding box center [906, 20] width 9 height 9
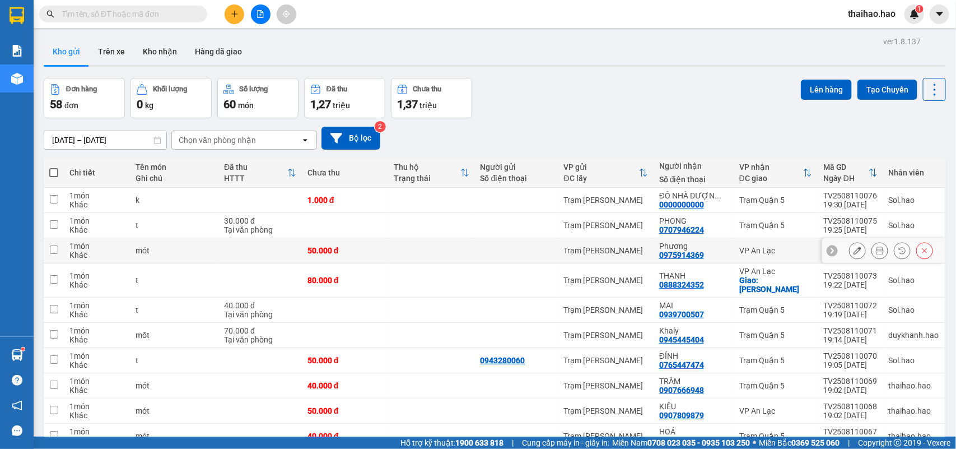
click at [853, 247] on icon at bounding box center [857, 250] width 8 height 8
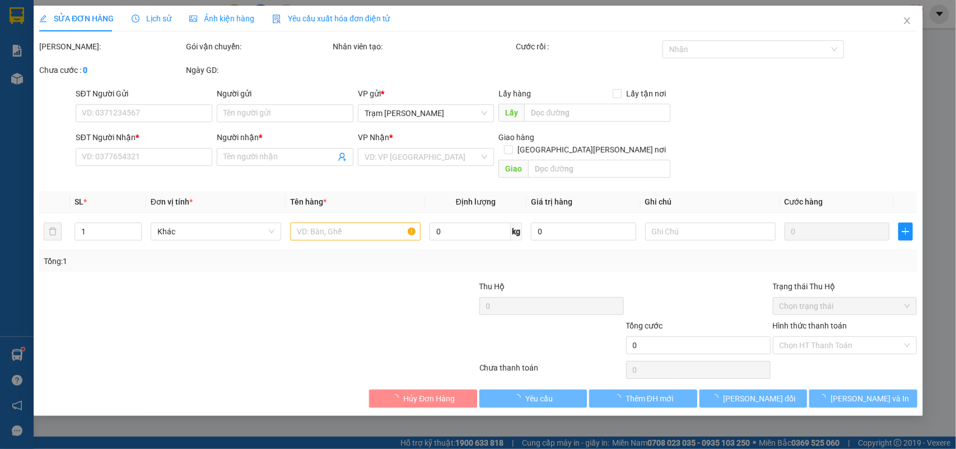
type input "0975914369"
type input "Phương"
type input "50.000"
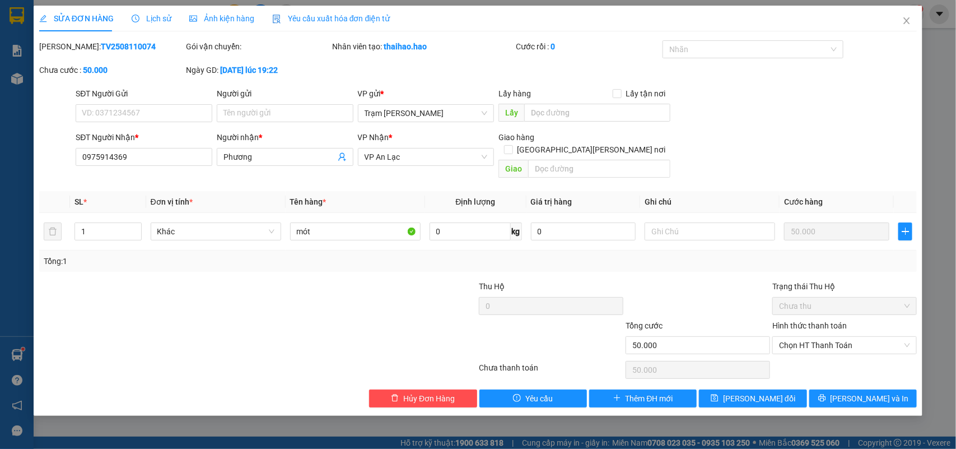
click at [148, 14] on span "Lịch sử" at bounding box center [152, 18] width 40 height 9
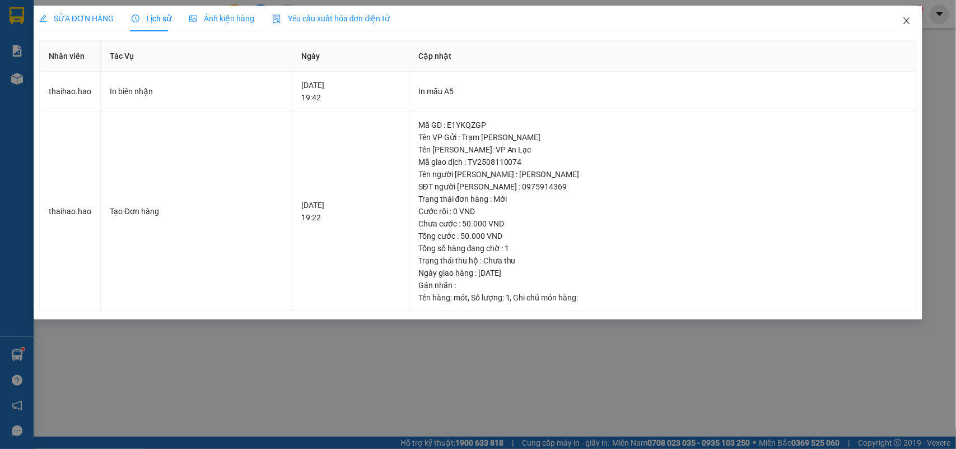
click at [912, 20] on span "Close" at bounding box center [906, 21] width 31 height 31
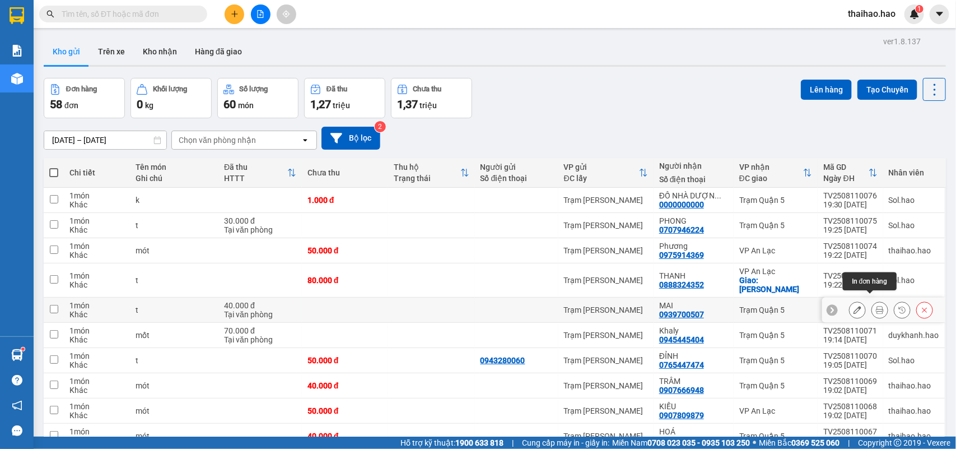
click at [872, 305] on button at bounding box center [880, 310] width 16 height 20
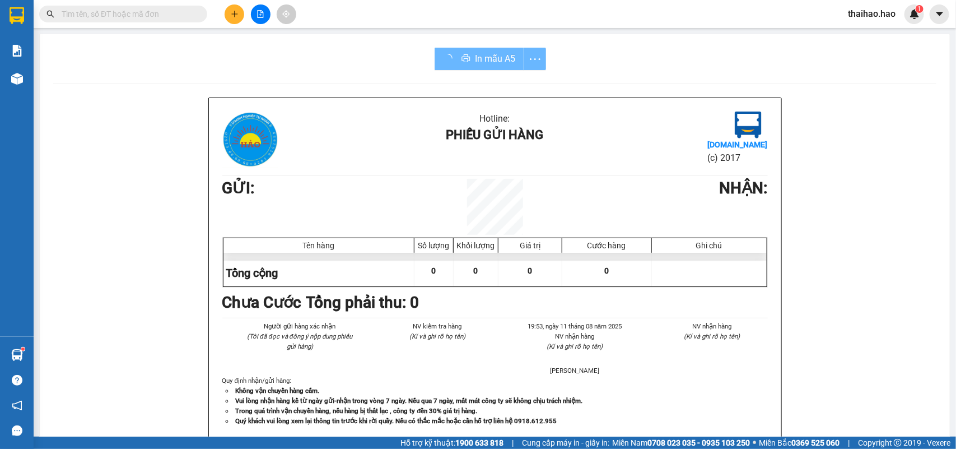
click at [866, 305] on div "Hotline: Phiếu gửi hàng Vexere.com (c) 2017 GỬI : NHẬN : Tên hàng Số lượng Khối…" at bounding box center [494, 447] width 883 height 701
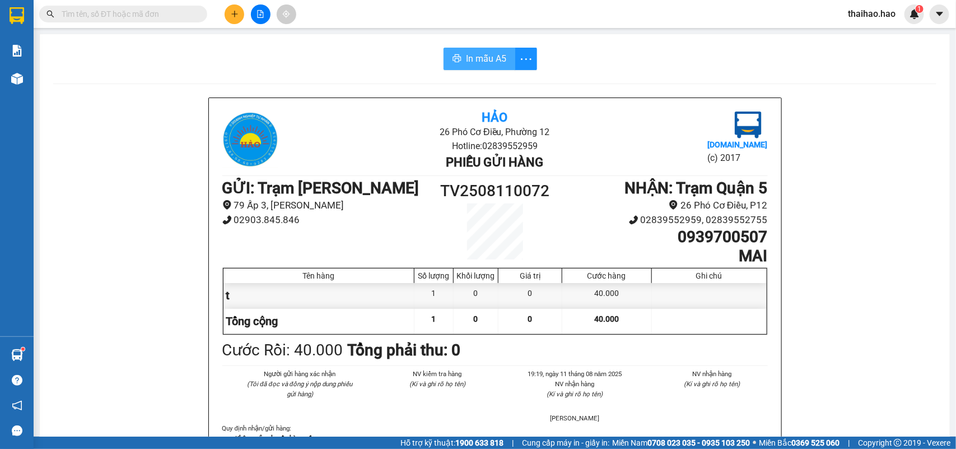
click at [488, 66] on button "In mẫu A5" at bounding box center [480, 59] width 72 height 22
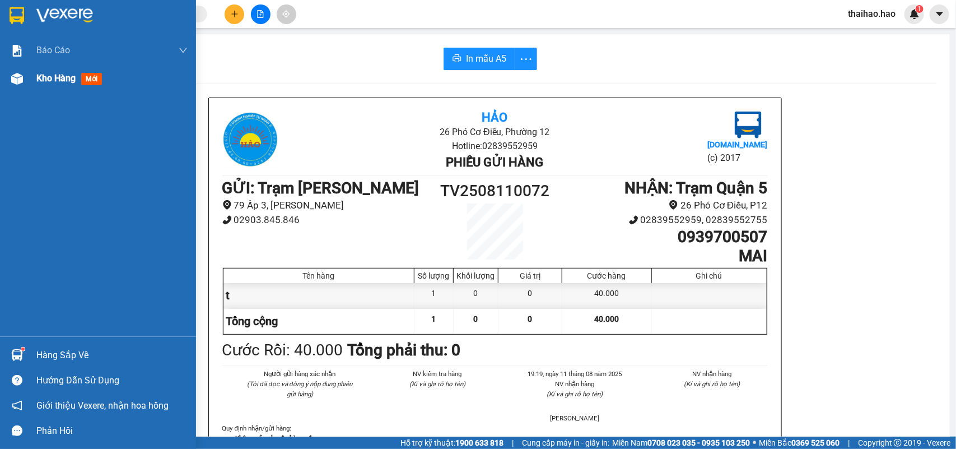
click at [29, 76] on div "Kho hàng mới" at bounding box center [98, 78] width 196 height 28
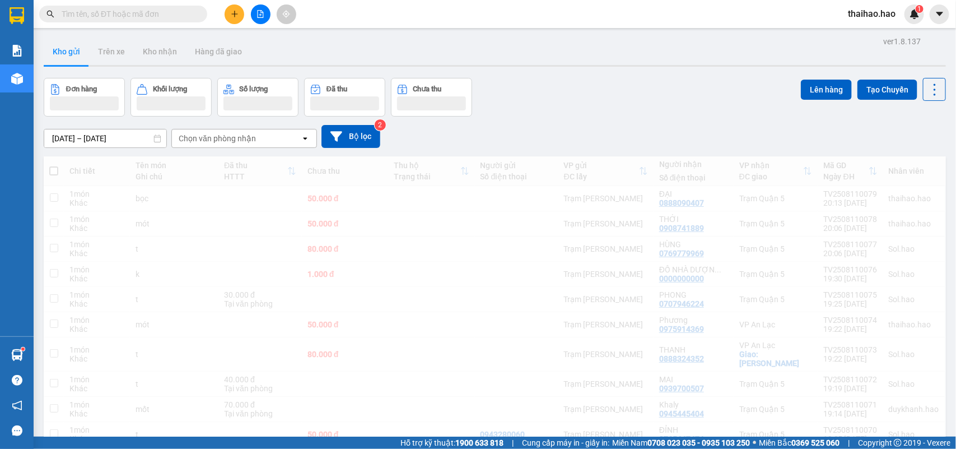
click at [74, 60] on button "Kho gửi" at bounding box center [66, 51] width 45 height 27
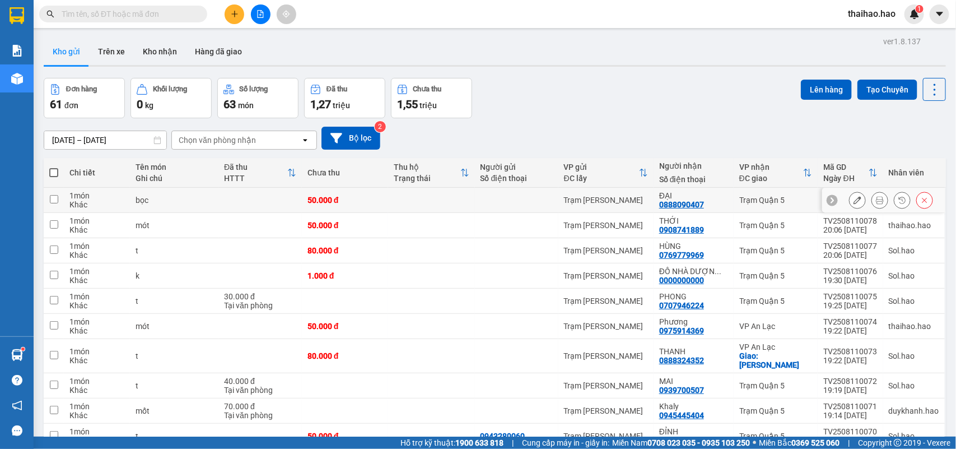
click at [876, 202] on icon at bounding box center [880, 200] width 8 height 8
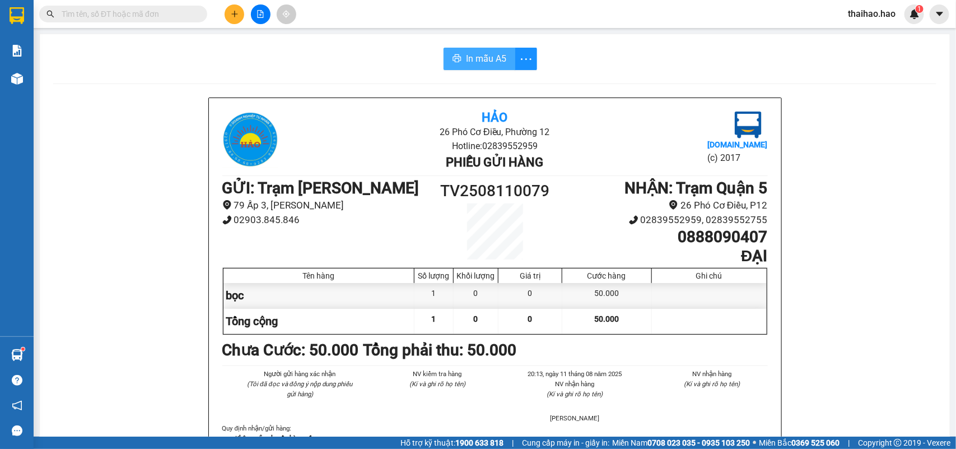
click at [486, 60] on span "In mẫu A5" at bounding box center [486, 59] width 40 height 14
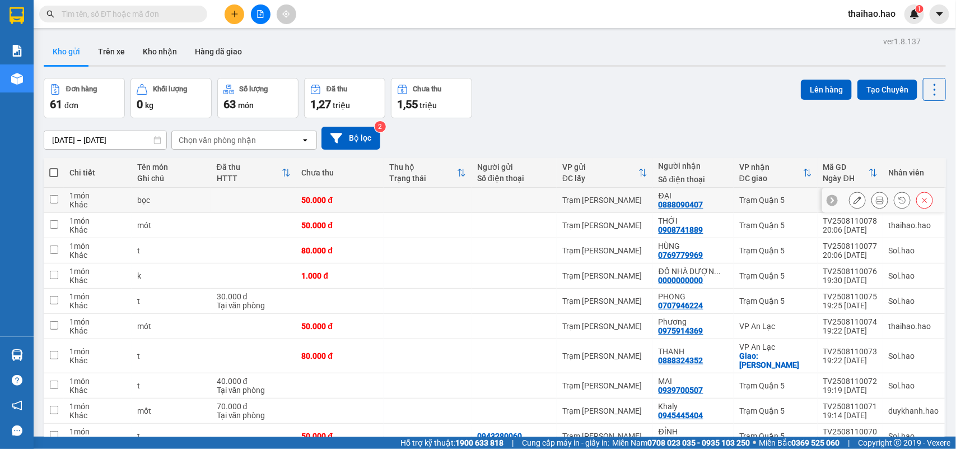
click at [850, 205] on button at bounding box center [858, 200] width 16 height 20
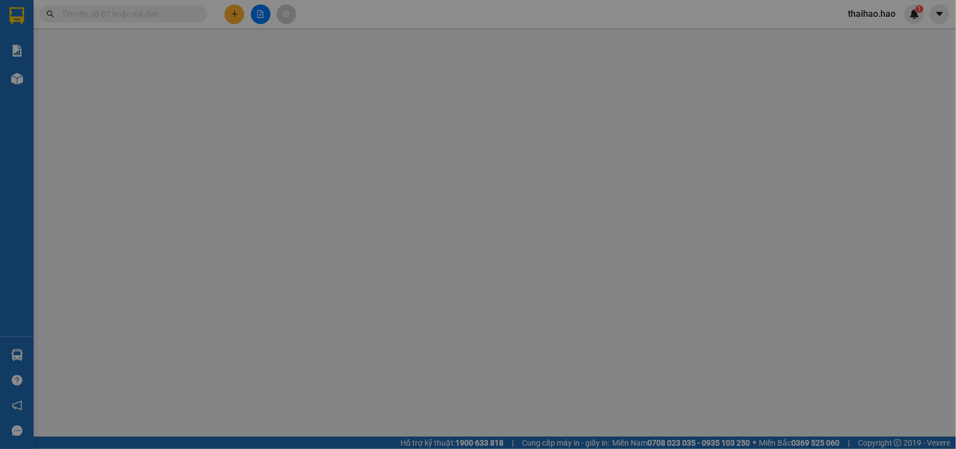
type input "0888090407"
type input "ĐẠI"
type input "50.000"
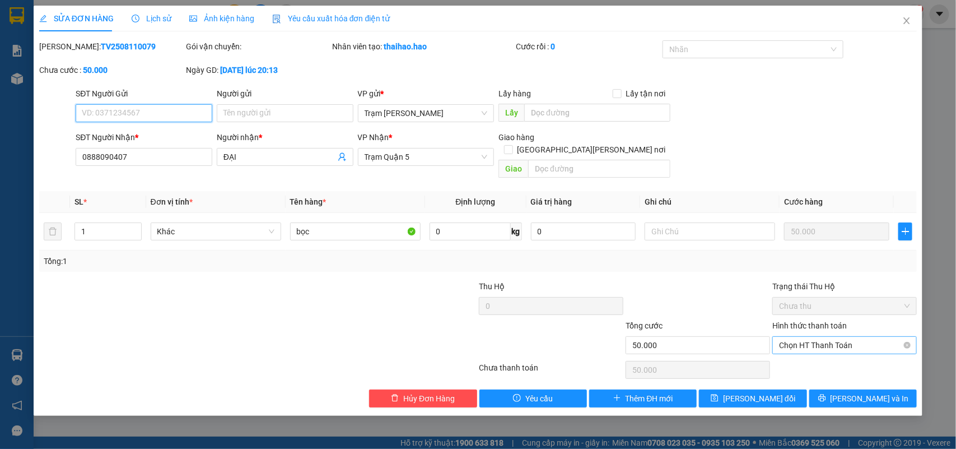
click at [828, 337] on span "Chọn HT Thanh Toán" at bounding box center [844, 345] width 131 height 17
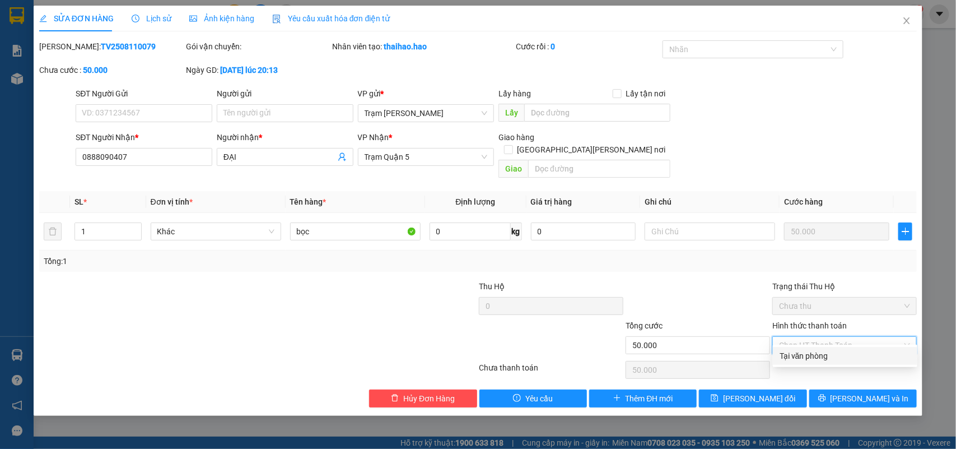
click at [830, 353] on div "Tại văn phòng" at bounding box center [845, 355] width 131 height 12
type input "0"
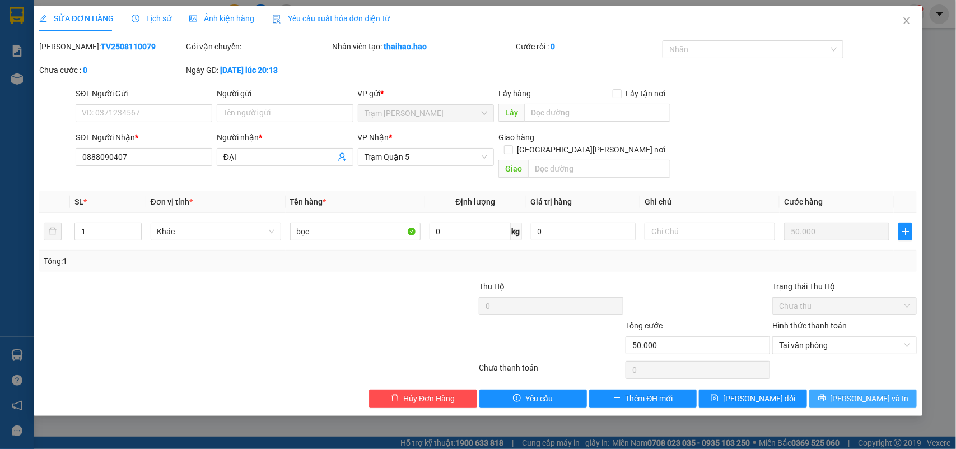
click at [891, 389] on button "Lưu và In" at bounding box center [863, 398] width 108 height 18
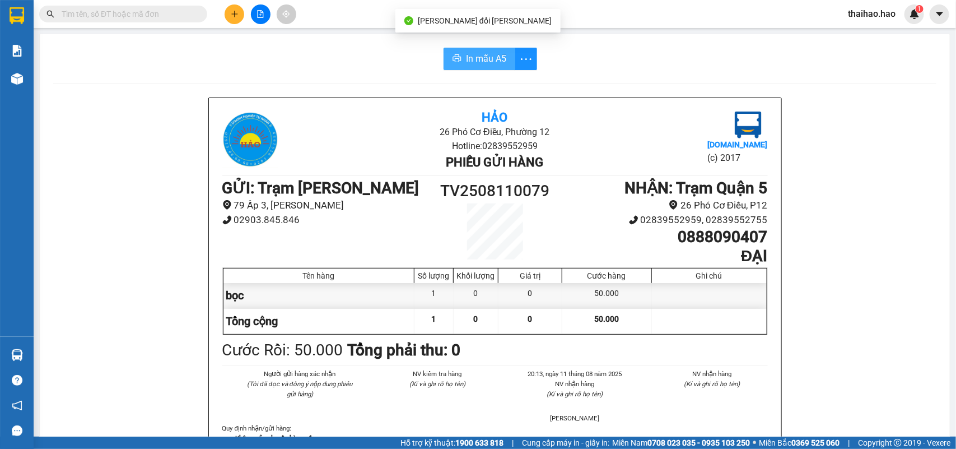
click at [488, 51] on button "In mẫu A5" at bounding box center [480, 59] width 72 height 22
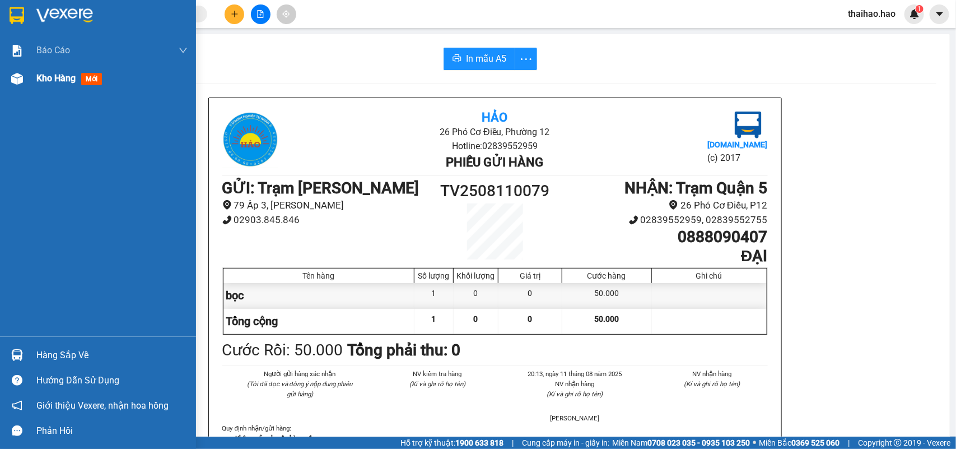
click at [32, 81] on div "Kho hàng mới" at bounding box center [98, 78] width 196 height 28
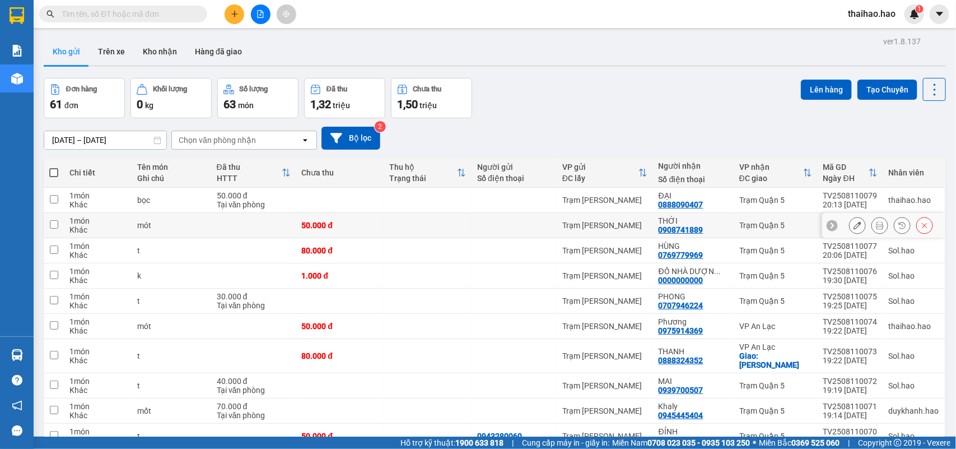
click at [878, 221] on div at bounding box center [879, 225] width 17 height 17
click at [876, 223] on icon at bounding box center [880, 225] width 8 height 8
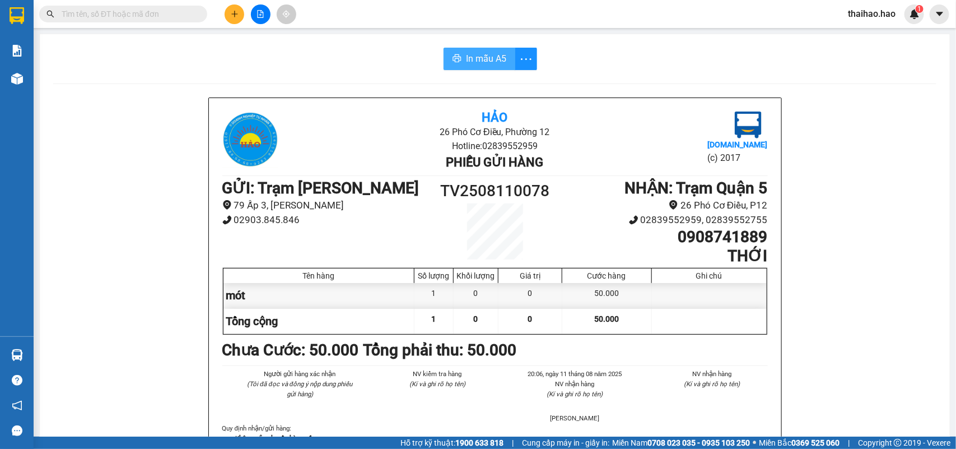
click at [474, 66] on span "In mẫu A5" at bounding box center [486, 59] width 40 height 14
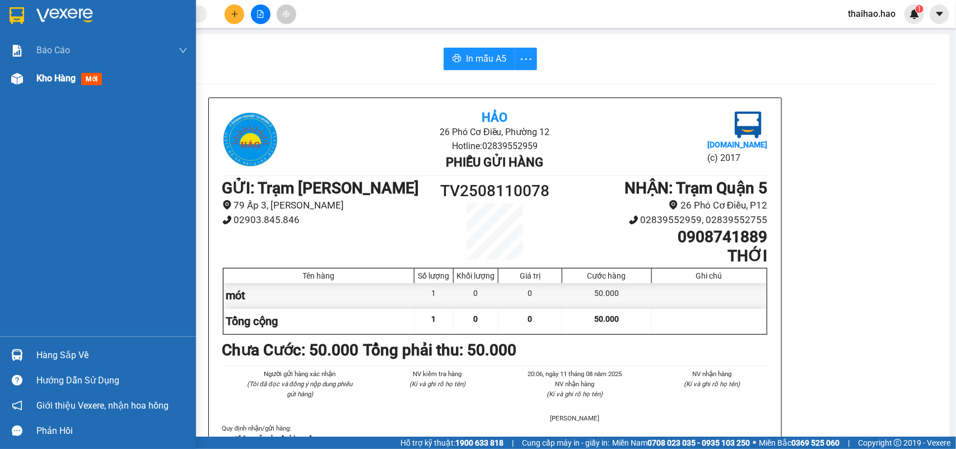
click at [27, 82] on div "Kho hàng mới" at bounding box center [98, 78] width 196 height 28
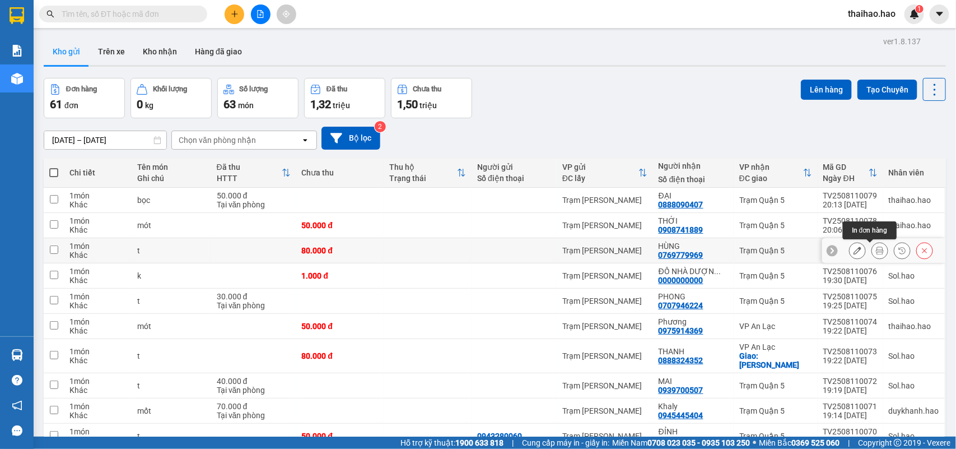
click at [876, 250] on icon at bounding box center [880, 250] width 8 height 8
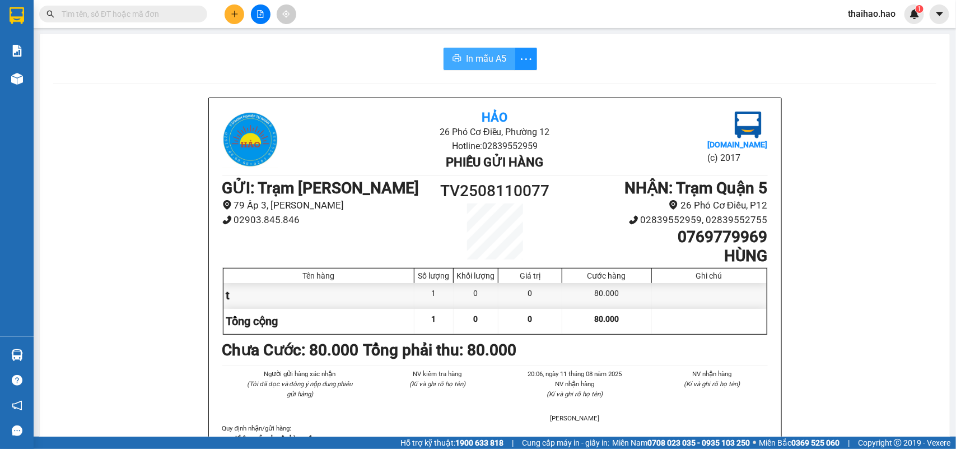
click at [456, 62] on button "In mẫu A5" at bounding box center [480, 59] width 72 height 22
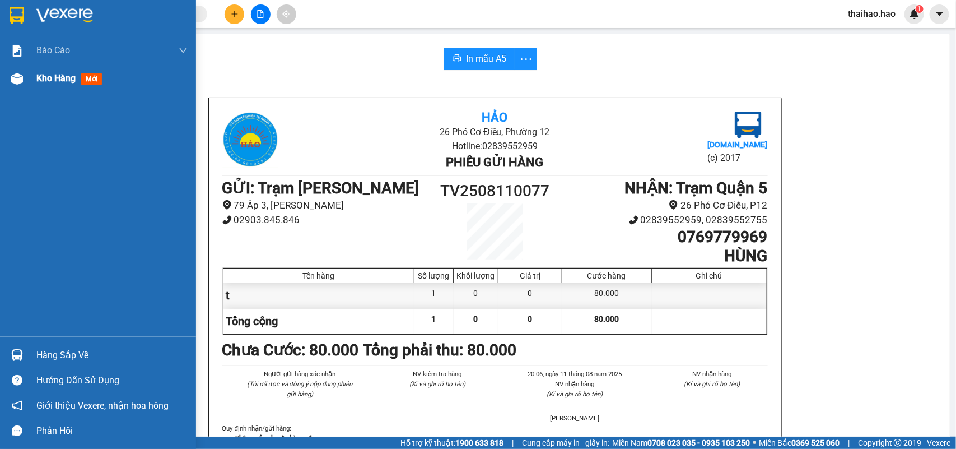
click at [28, 78] on div "Kho hàng mới" at bounding box center [98, 78] width 196 height 28
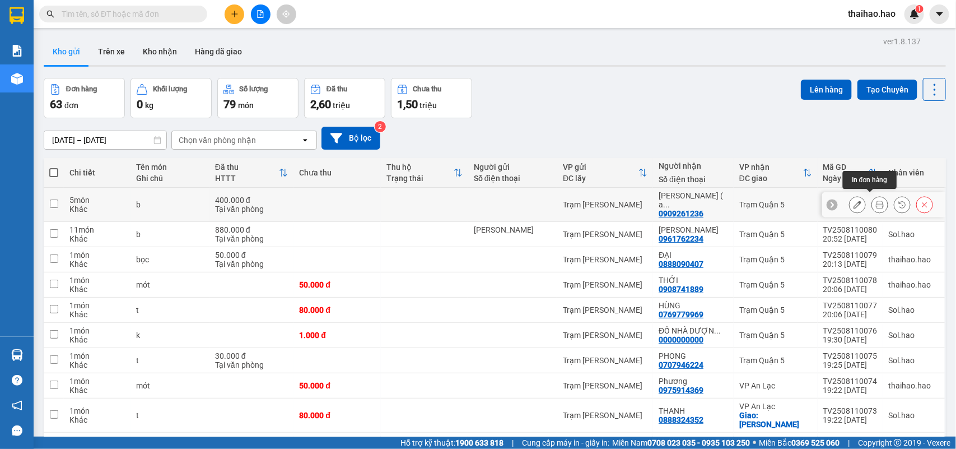
click at [876, 203] on icon at bounding box center [880, 204] width 8 height 8
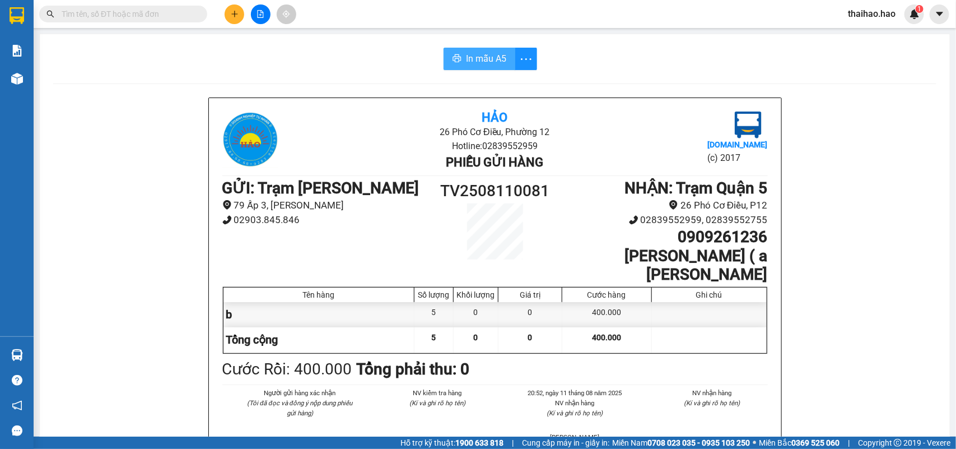
click at [477, 54] on span "In mẫu A5" at bounding box center [486, 59] width 40 height 14
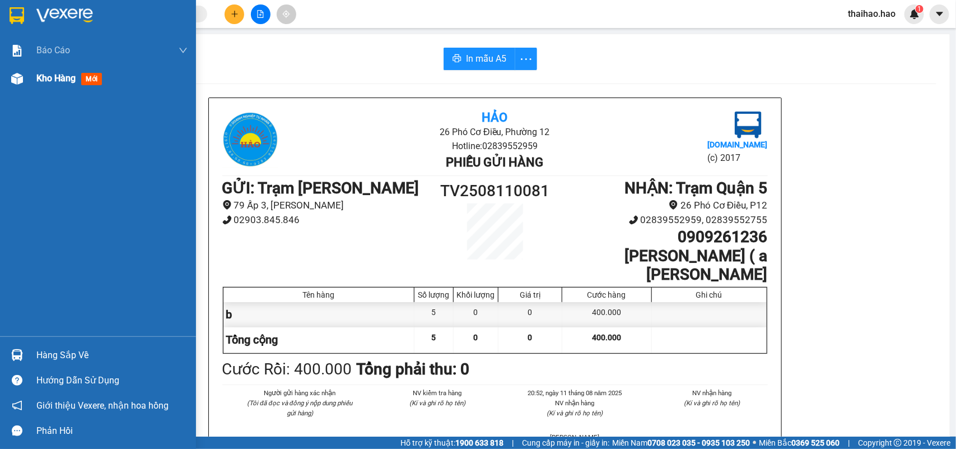
click at [54, 77] on span "Kho hàng" at bounding box center [55, 78] width 39 height 11
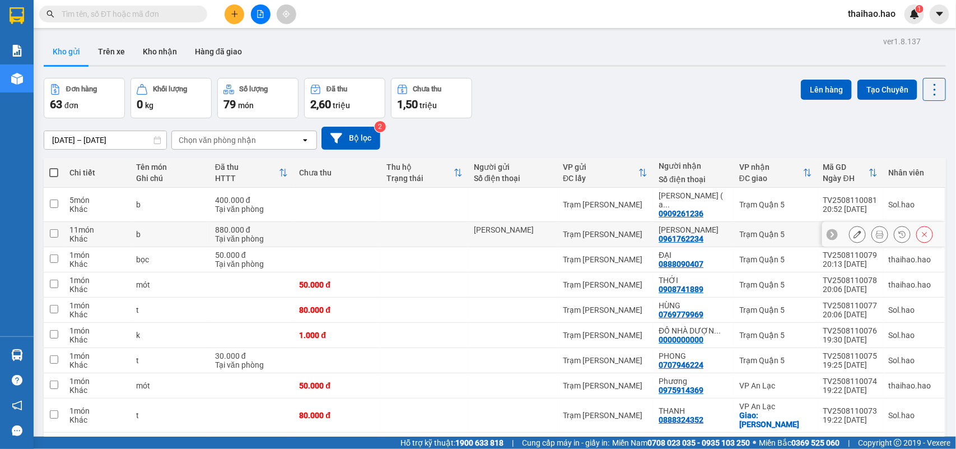
click at [876, 230] on icon at bounding box center [880, 234] width 8 height 8
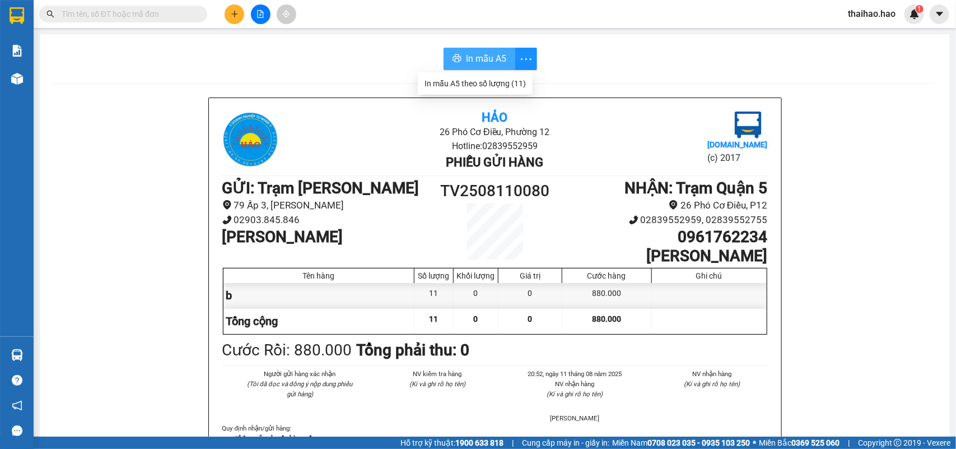
click at [496, 54] on span "In mẫu A5" at bounding box center [486, 59] width 40 height 14
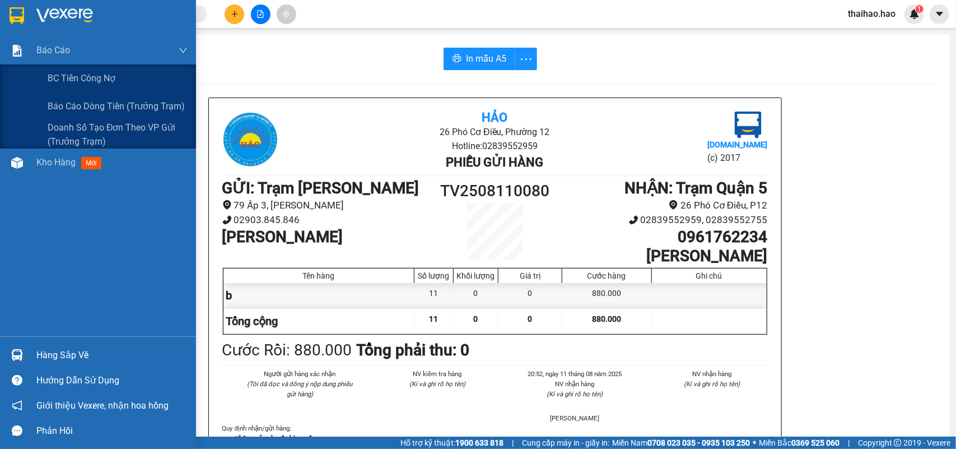
drag, startPoint x: 15, startPoint y: 111, endPoint x: 1, endPoint y: 204, distance: 94.6
click at [0, 158] on div "Báo cáo BC tiền công nợ Báo cáo dòng tiền (trưởng trạm) Doanh số tạo đơn theo V…" at bounding box center [98, 186] width 196 height 300
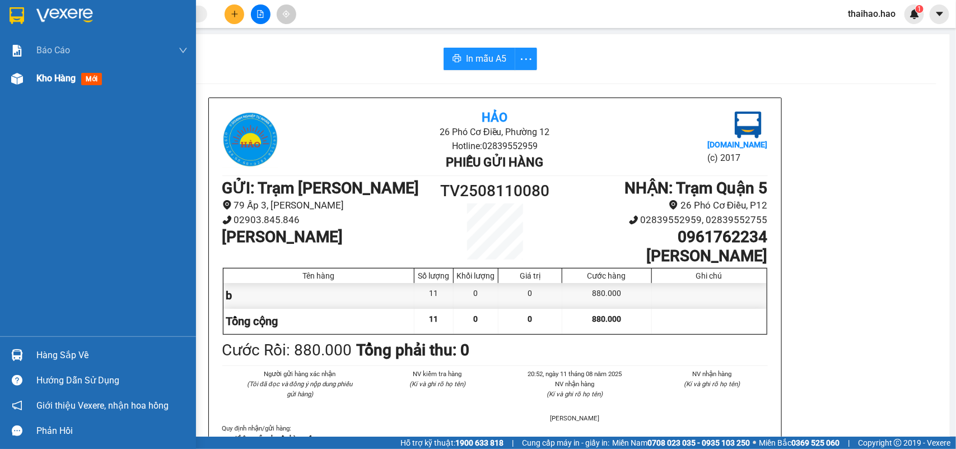
click at [70, 83] on span "Kho hàng" at bounding box center [55, 78] width 39 height 11
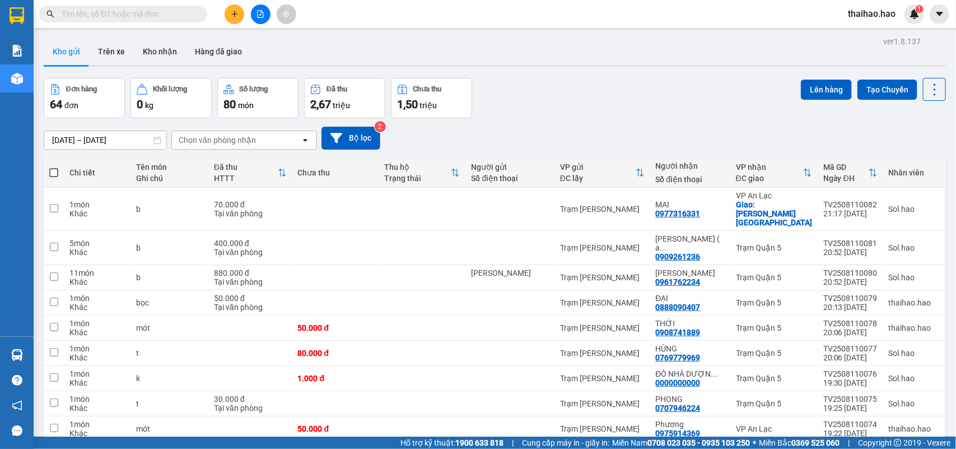
click at [618, 87] on div "Đơn hàng 64 đơn [PERSON_NAME] 0 kg Số [PERSON_NAME] 80 món Đã thu 2,67 [PERSON_…" at bounding box center [495, 98] width 902 height 40
click at [872, 200] on button at bounding box center [880, 209] width 16 height 20
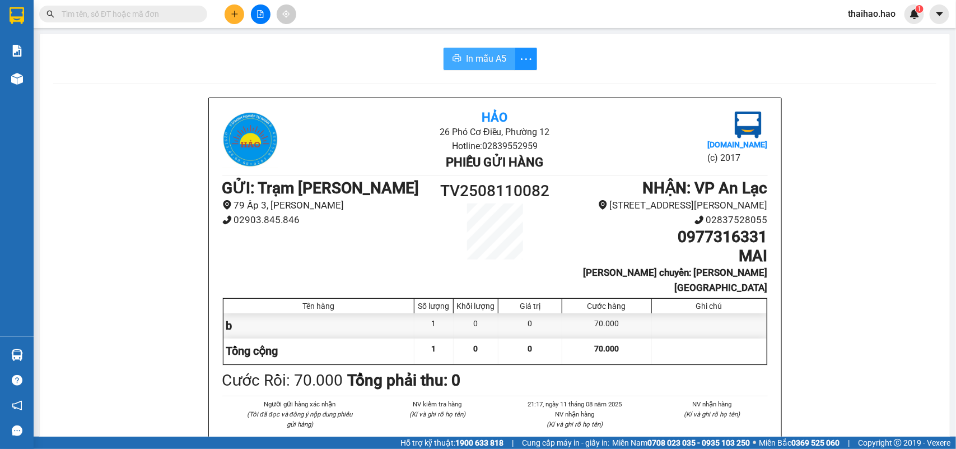
click at [457, 62] on button "In mẫu A5" at bounding box center [480, 59] width 72 height 22
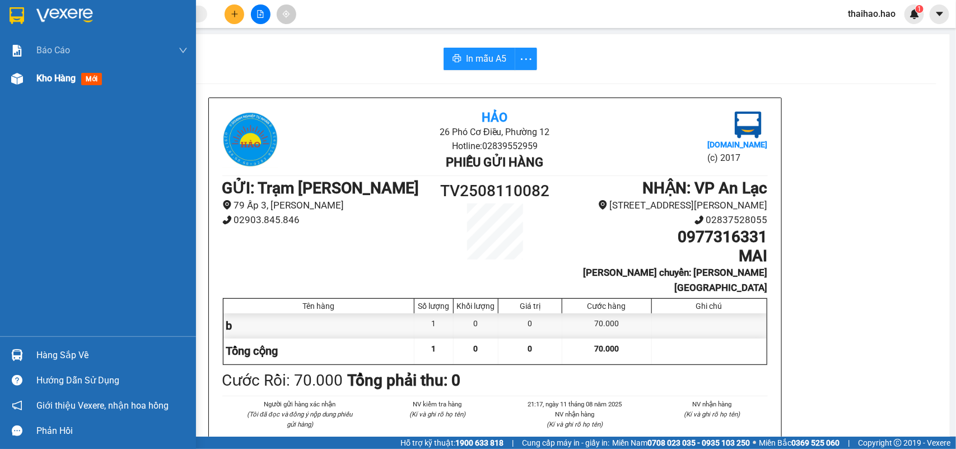
click at [52, 83] on span "Kho hàng" at bounding box center [55, 78] width 39 height 11
click at [54, 70] on div "Kho hàng mới" at bounding box center [111, 78] width 151 height 28
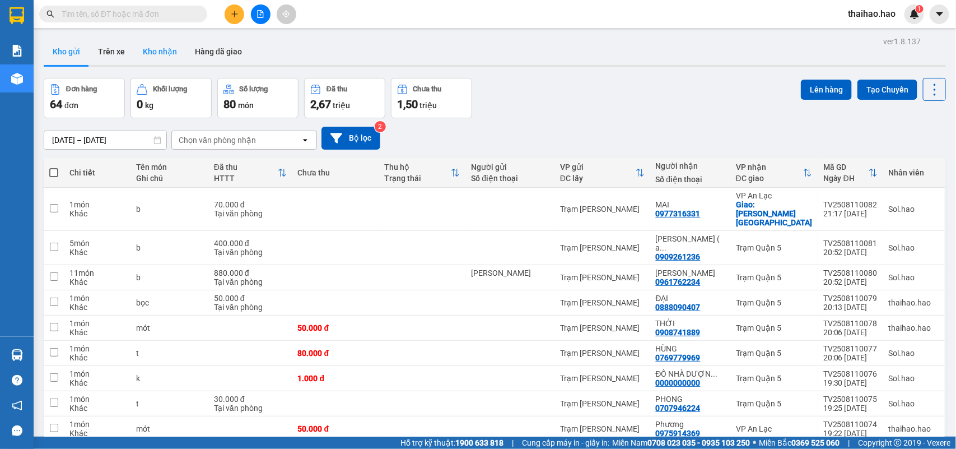
click at [156, 52] on button "Kho nhận" at bounding box center [160, 51] width 52 height 27
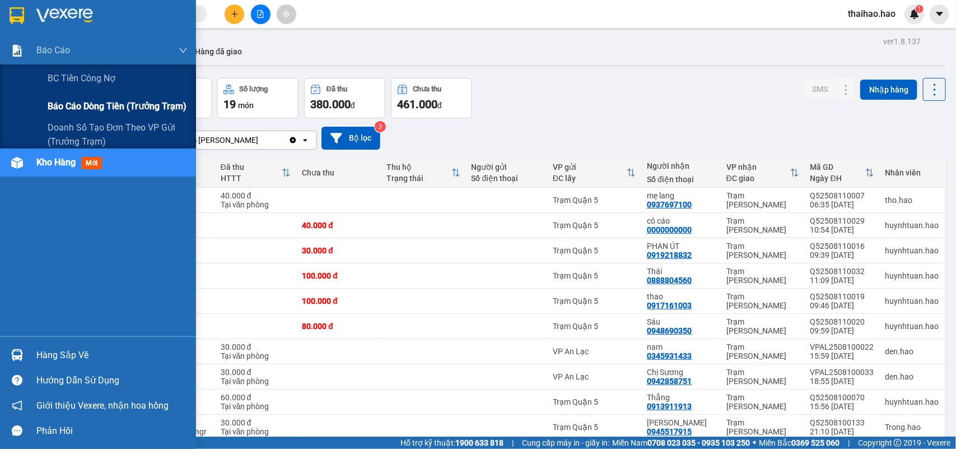
click at [85, 97] on div "Báo cáo dòng tiền (trưởng trạm)" at bounding box center [118, 106] width 140 height 28
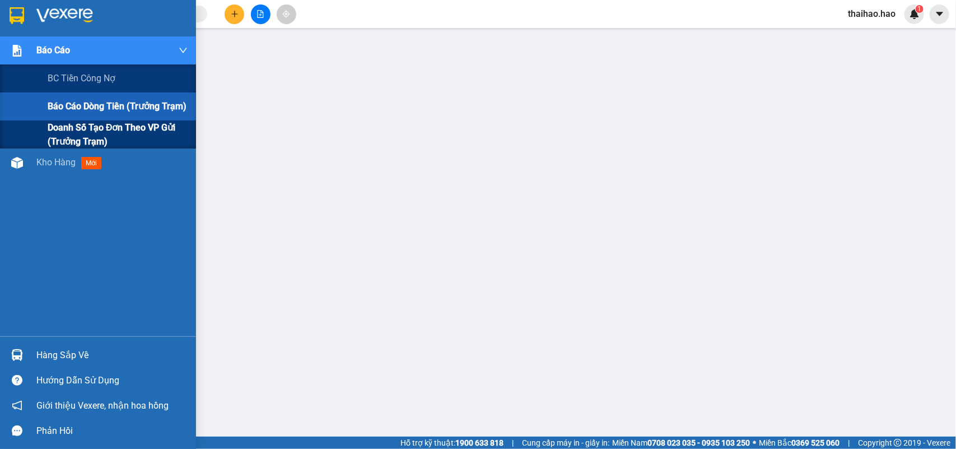
click at [97, 133] on span "Doanh số tạo đơn theo VP gửi (trưởng trạm)" at bounding box center [118, 134] width 140 height 28
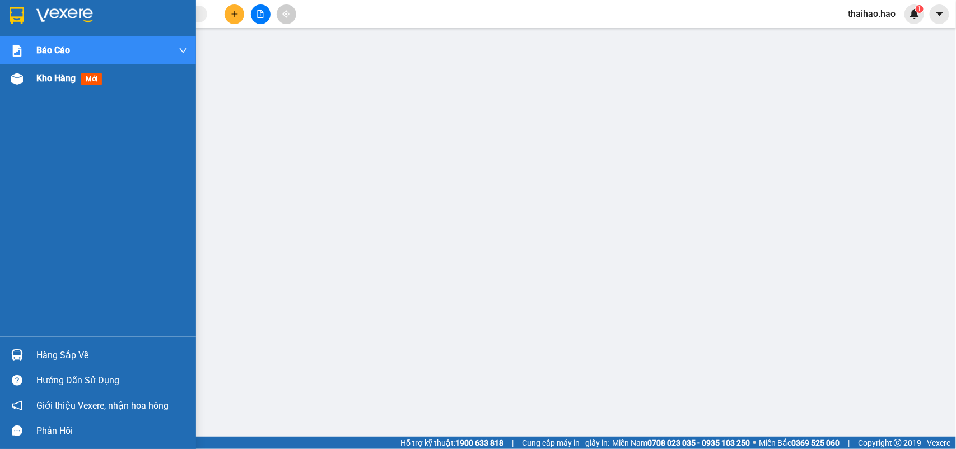
click at [48, 83] on span "Kho hàng" at bounding box center [55, 78] width 39 height 11
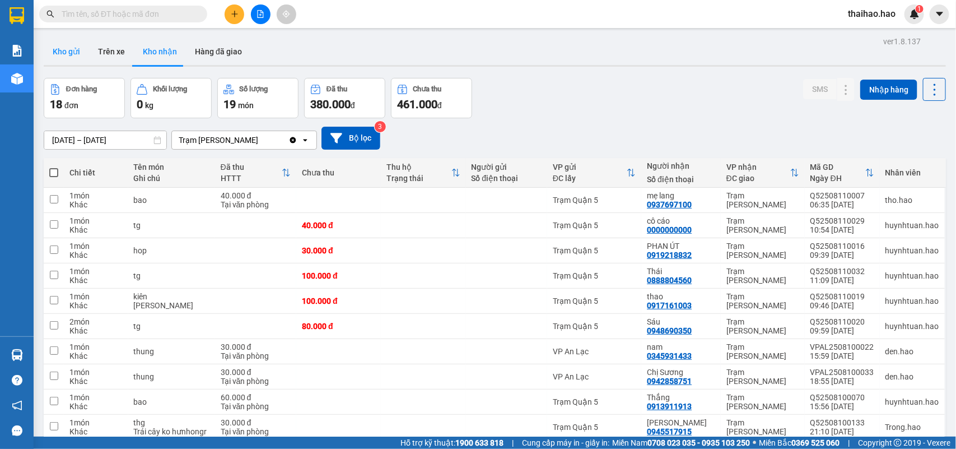
click at [73, 45] on button "Kho gửi" at bounding box center [66, 51] width 45 height 27
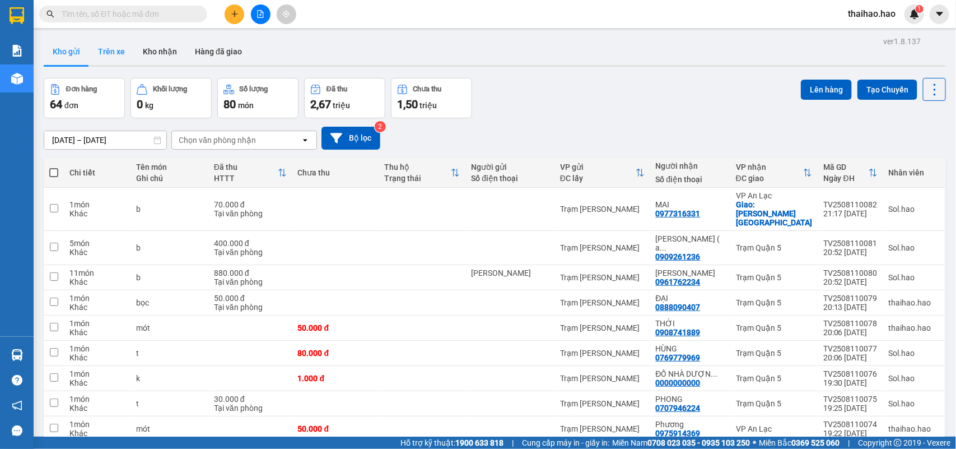
click at [110, 52] on button "Trên xe" at bounding box center [111, 51] width 45 height 27
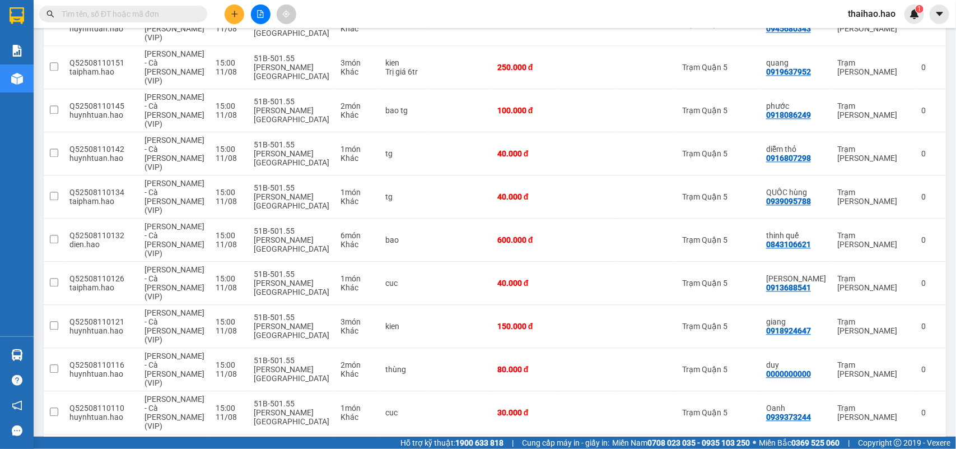
scroll to position [1072, 0]
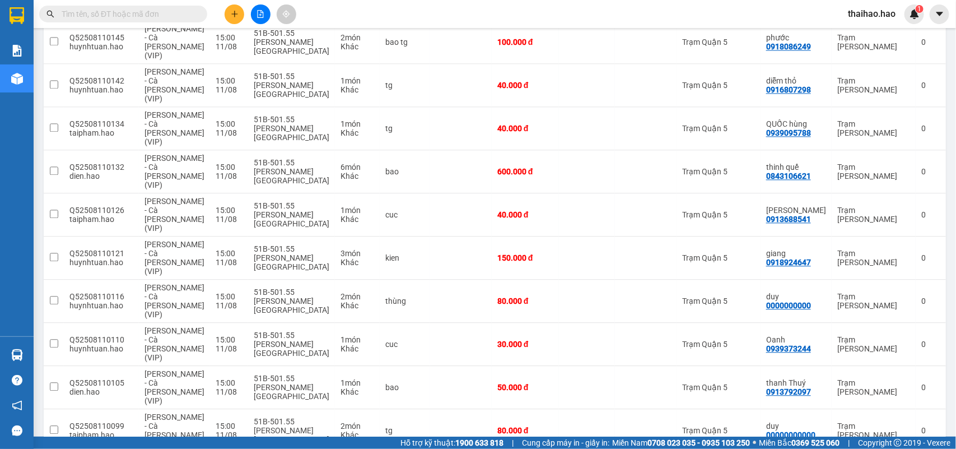
checkbox input "true"
checkbox input "false"
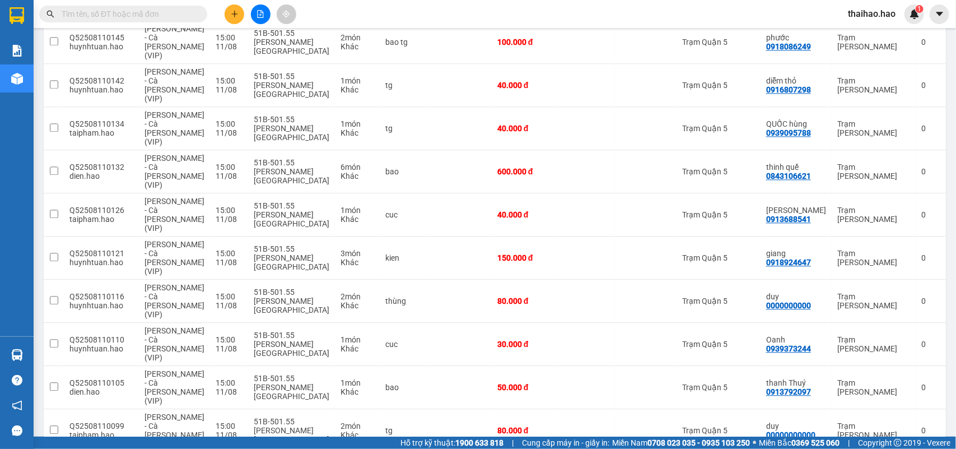
checkbox input "false"
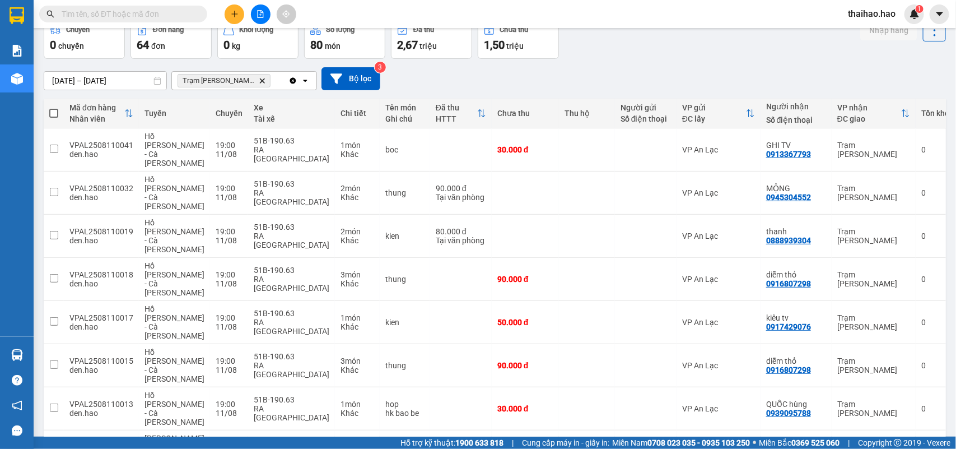
scroll to position [0, 0]
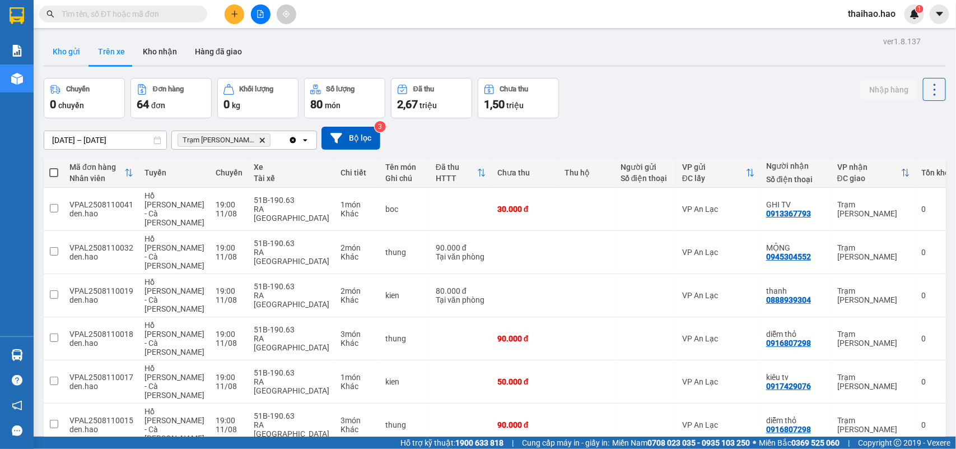
click at [63, 57] on button "Kho gửi" at bounding box center [66, 51] width 45 height 27
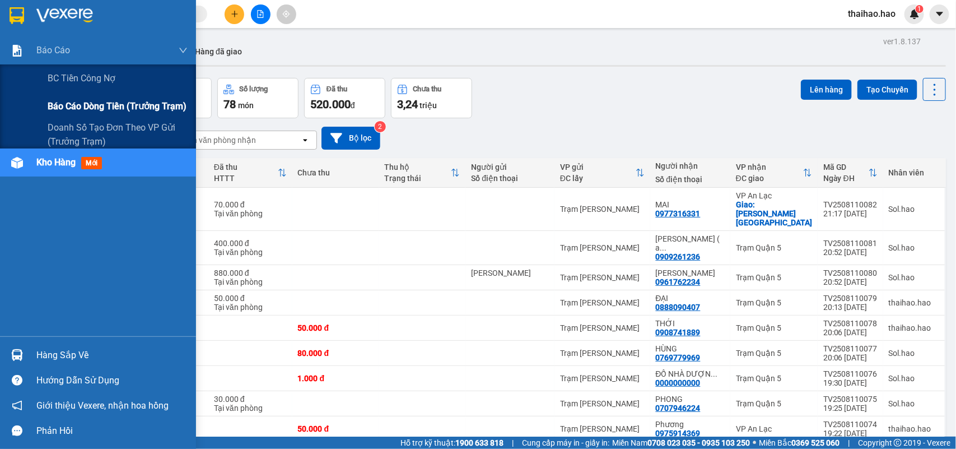
click at [57, 100] on span "Báo cáo dòng tiền (trưởng trạm)" at bounding box center [117, 106] width 139 height 14
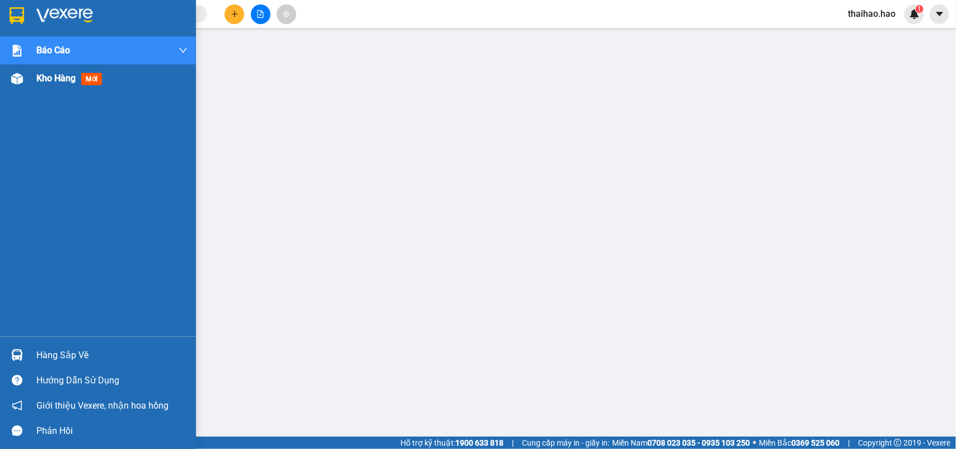
click at [64, 71] on div "Kho hàng mới" at bounding box center [71, 78] width 70 height 14
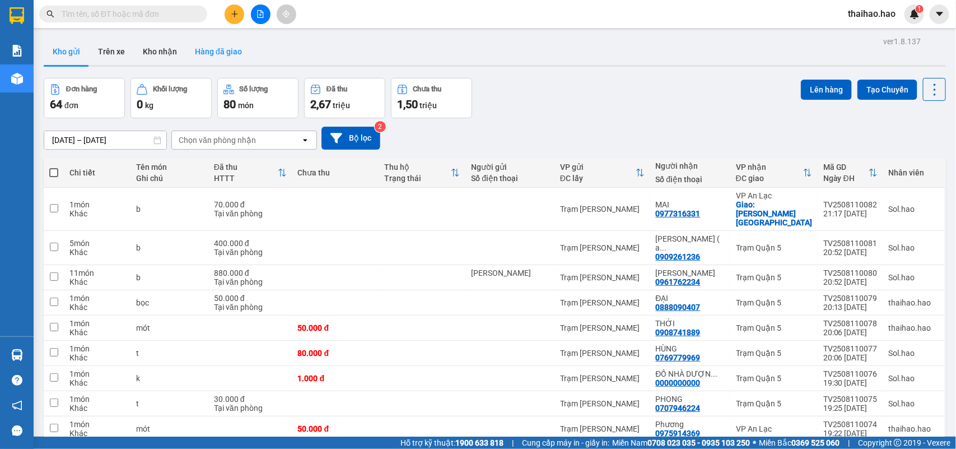
click at [219, 50] on button "Hàng đã giao" at bounding box center [218, 51] width 65 height 27
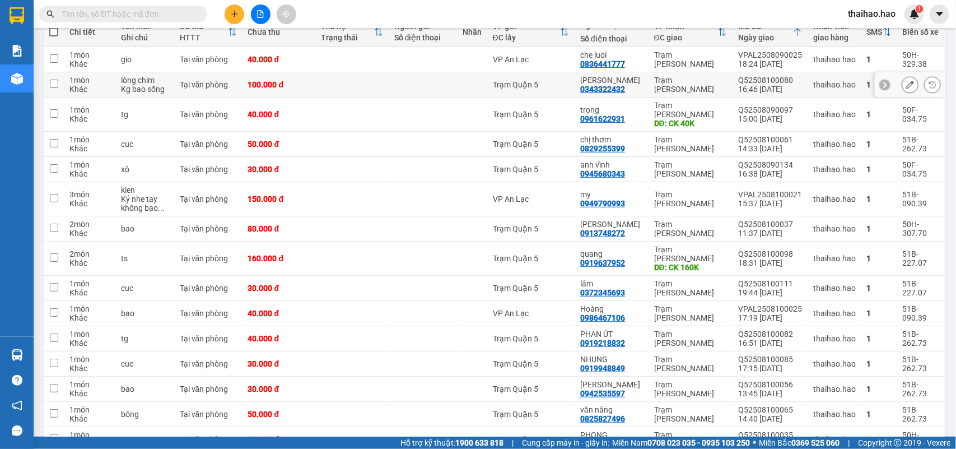
scroll to position [116, 0]
